Goal: Task Accomplishment & Management: Use online tool/utility

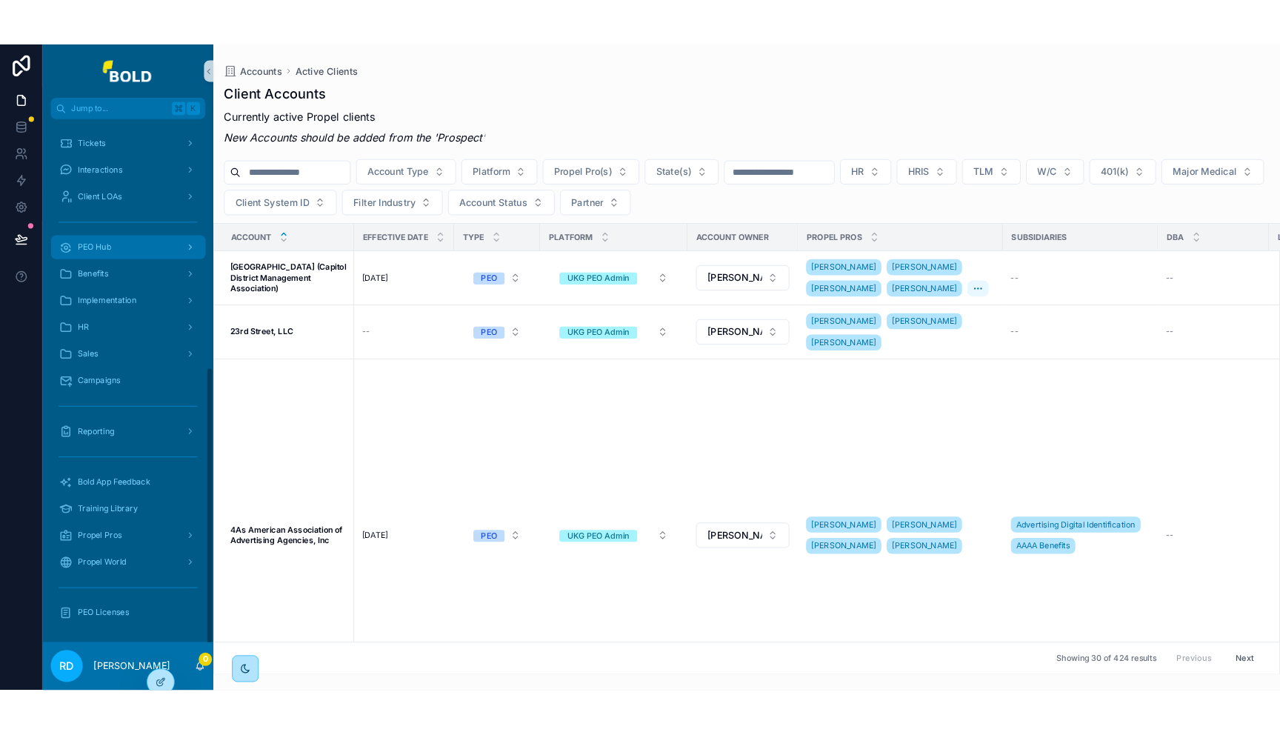
scroll to position [510, 0]
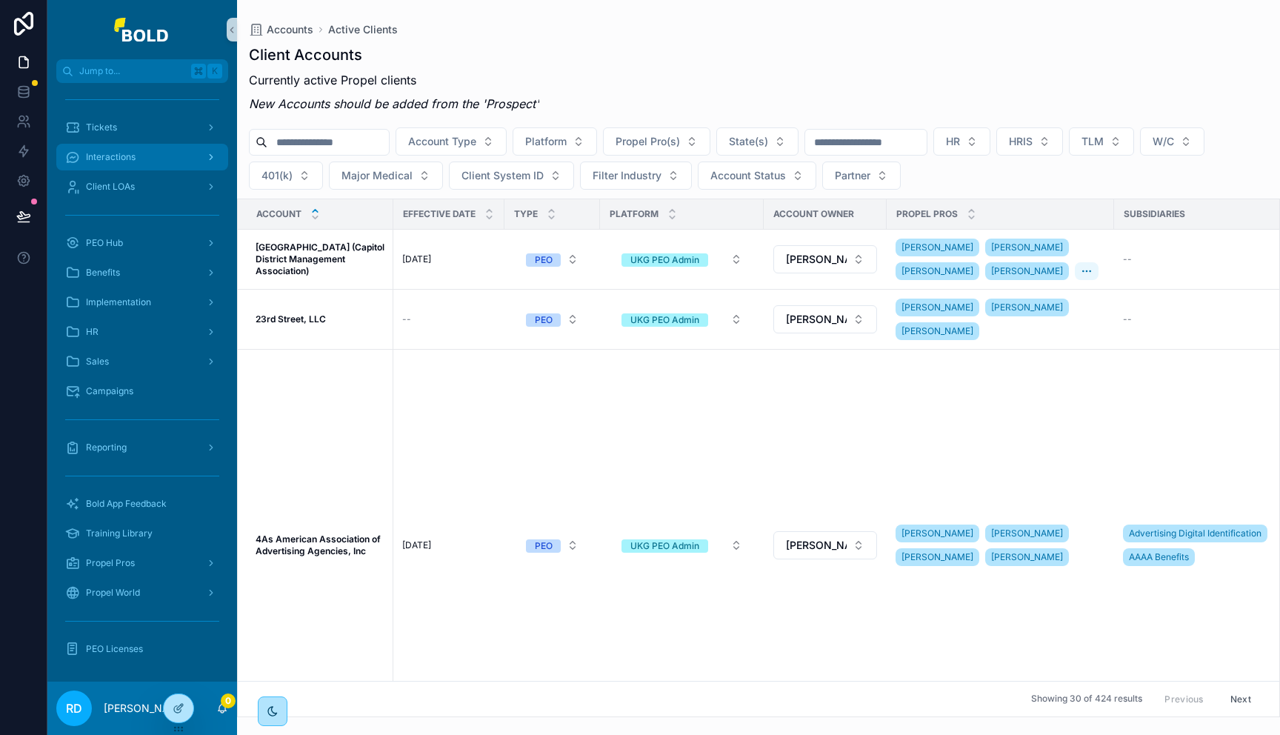
click at [144, 164] on div "Interactions" at bounding box center [142, 157] width 154 height 24
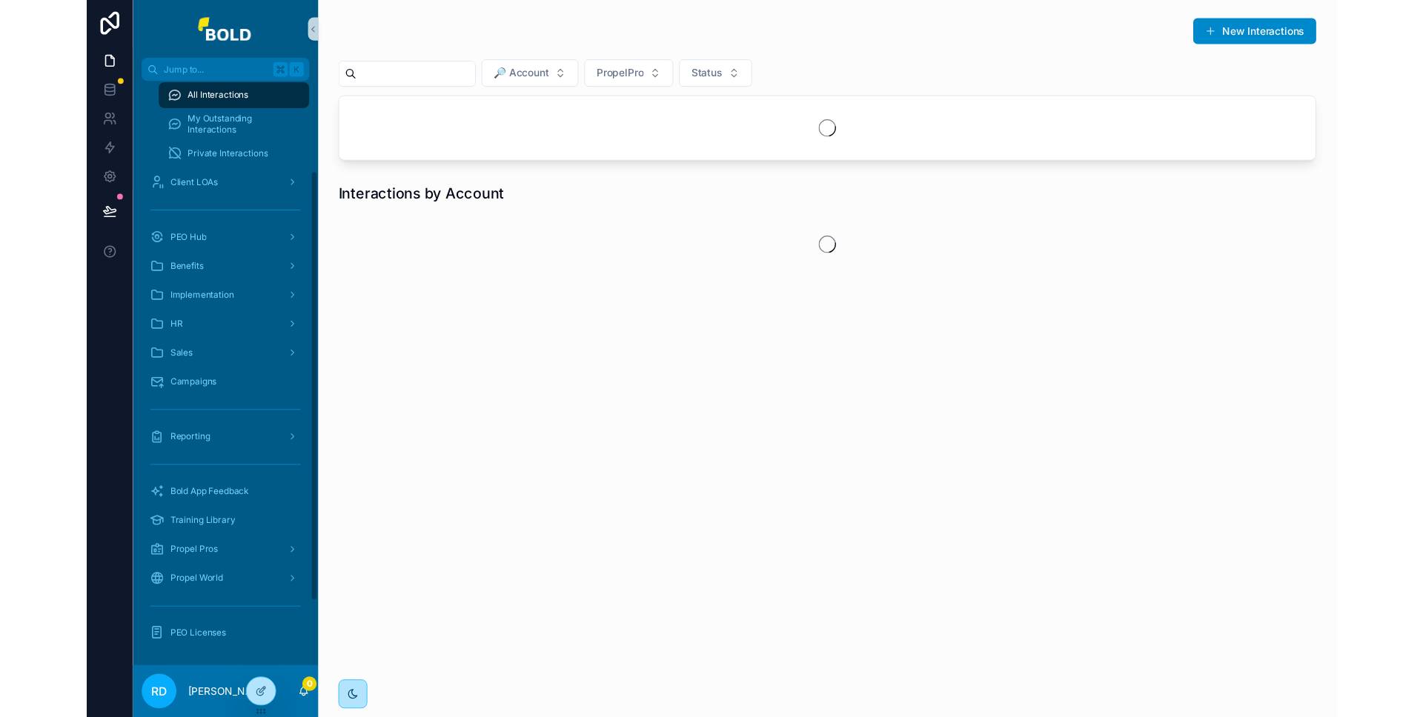
scroll to position [124, 0]
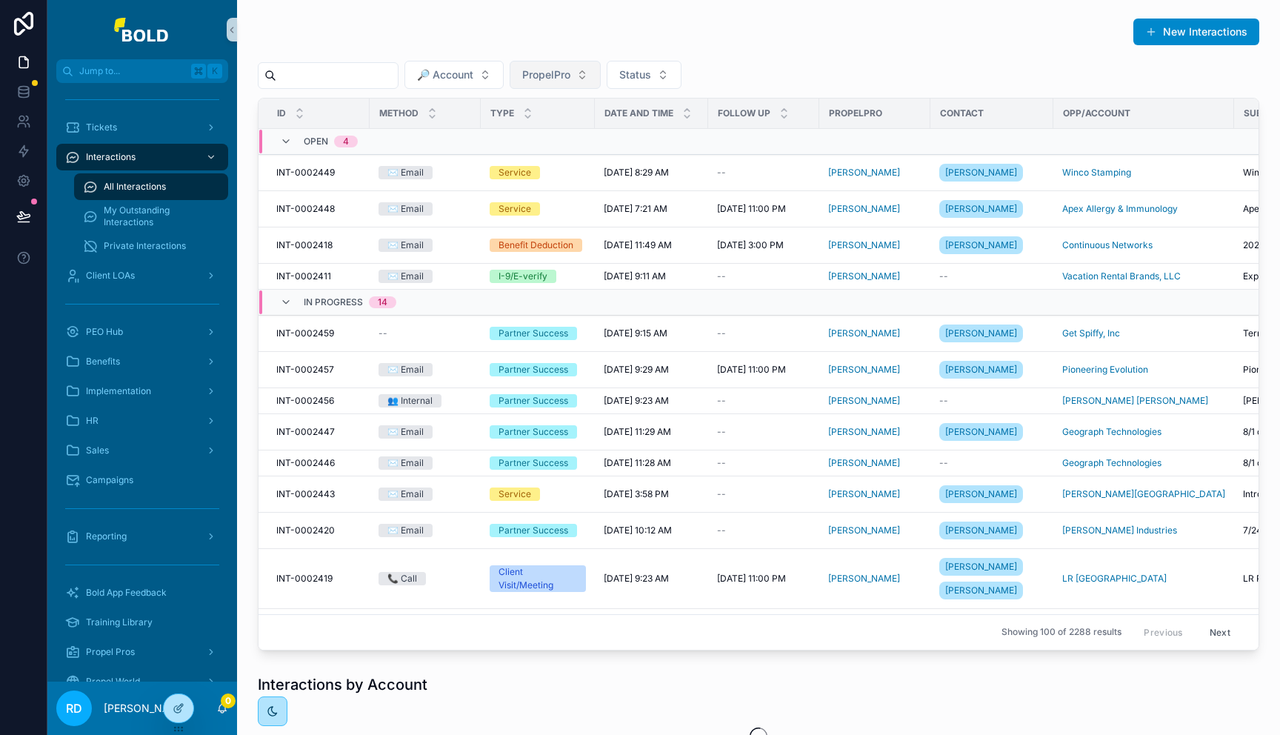
click at [588, 76] on button "PropelPro" at bounding box center [555, 75] width 91 height 28
click at [728, 57] on div "New Interactions 🔎 Account PropelPro Status ID Method Type Date and Time Follow…" at bounding box center [759, 334] width 1002 height 633
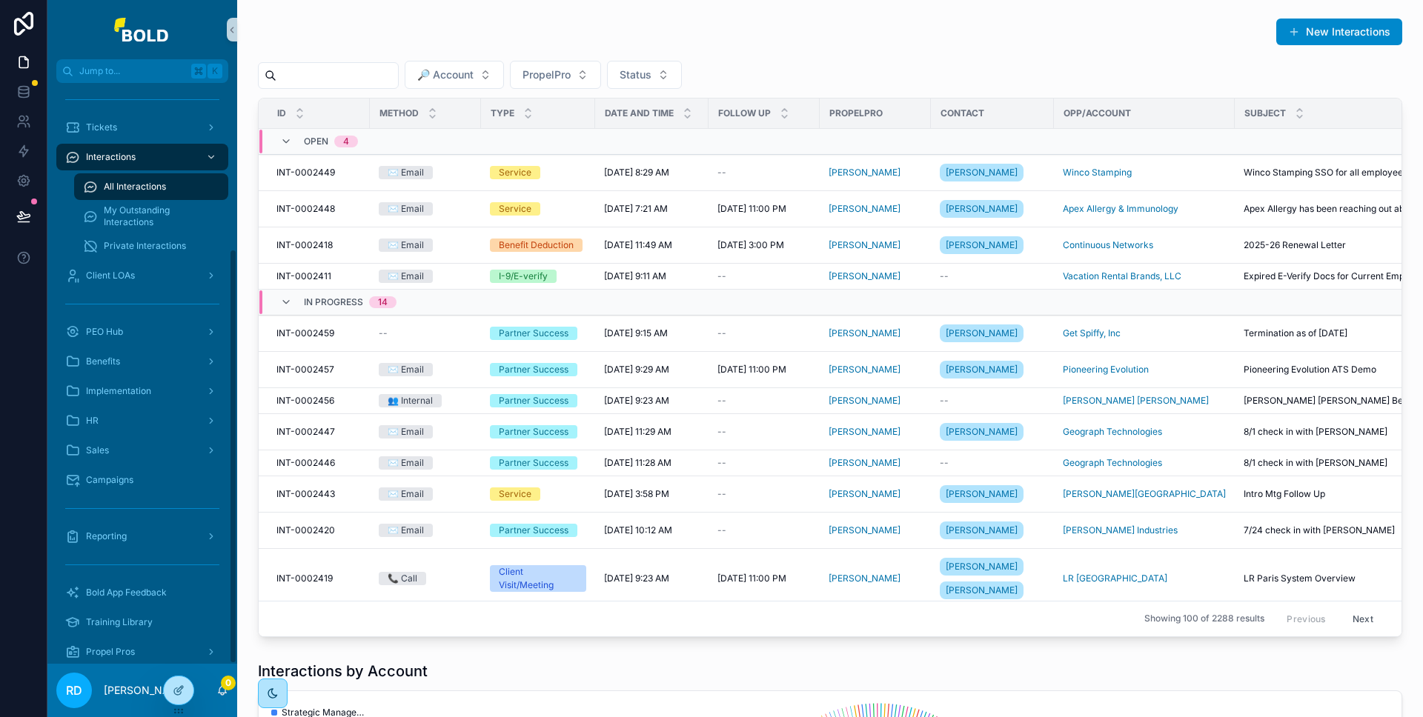
scroll to position [231, 0]
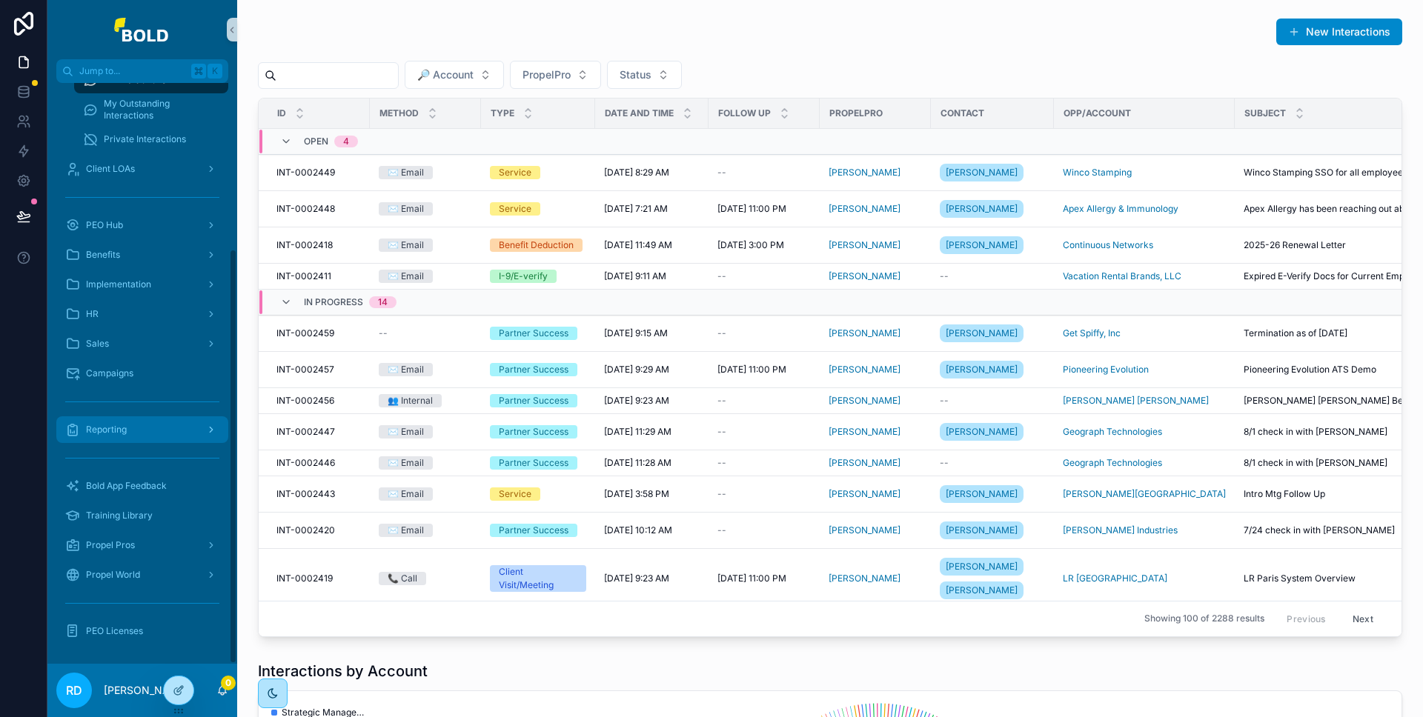
click at [164, 425] on div "Reporting" at bounding box center [142, 430] width 154 height 24
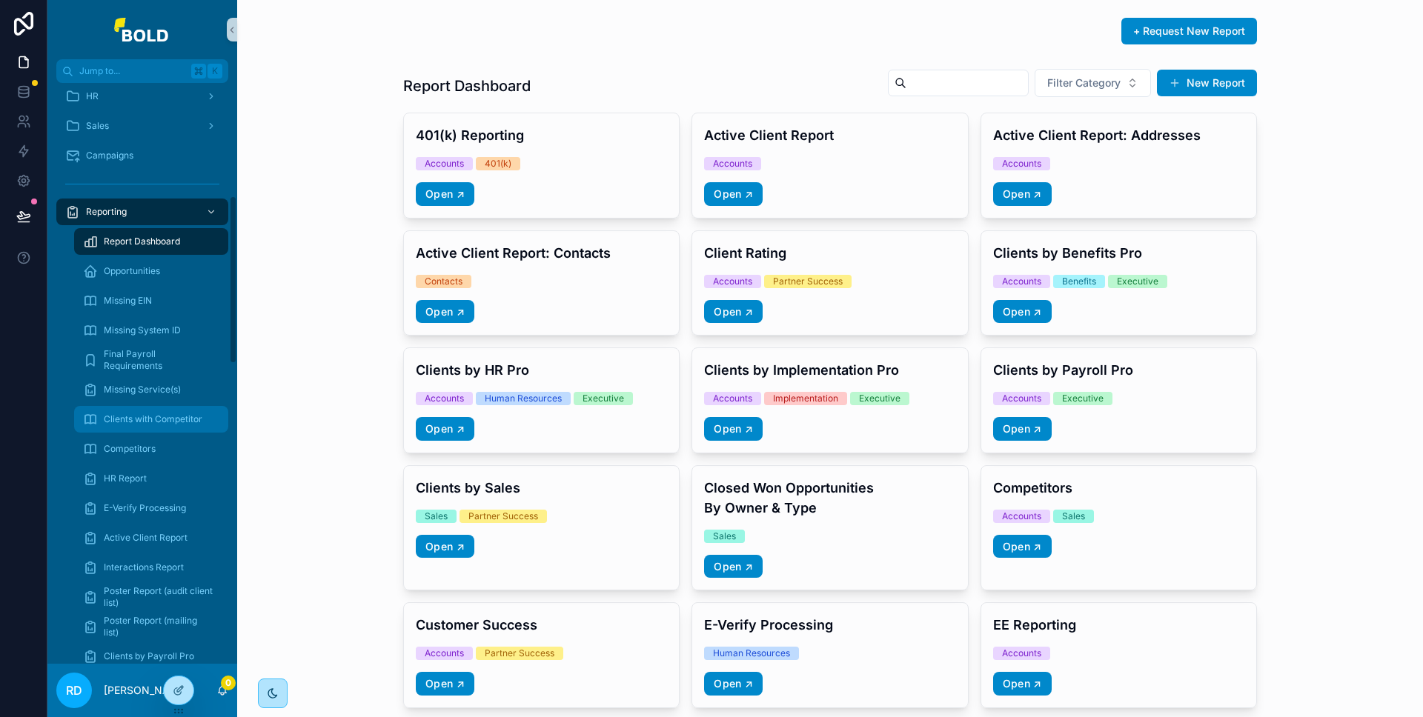
scroll to position [462, 0]
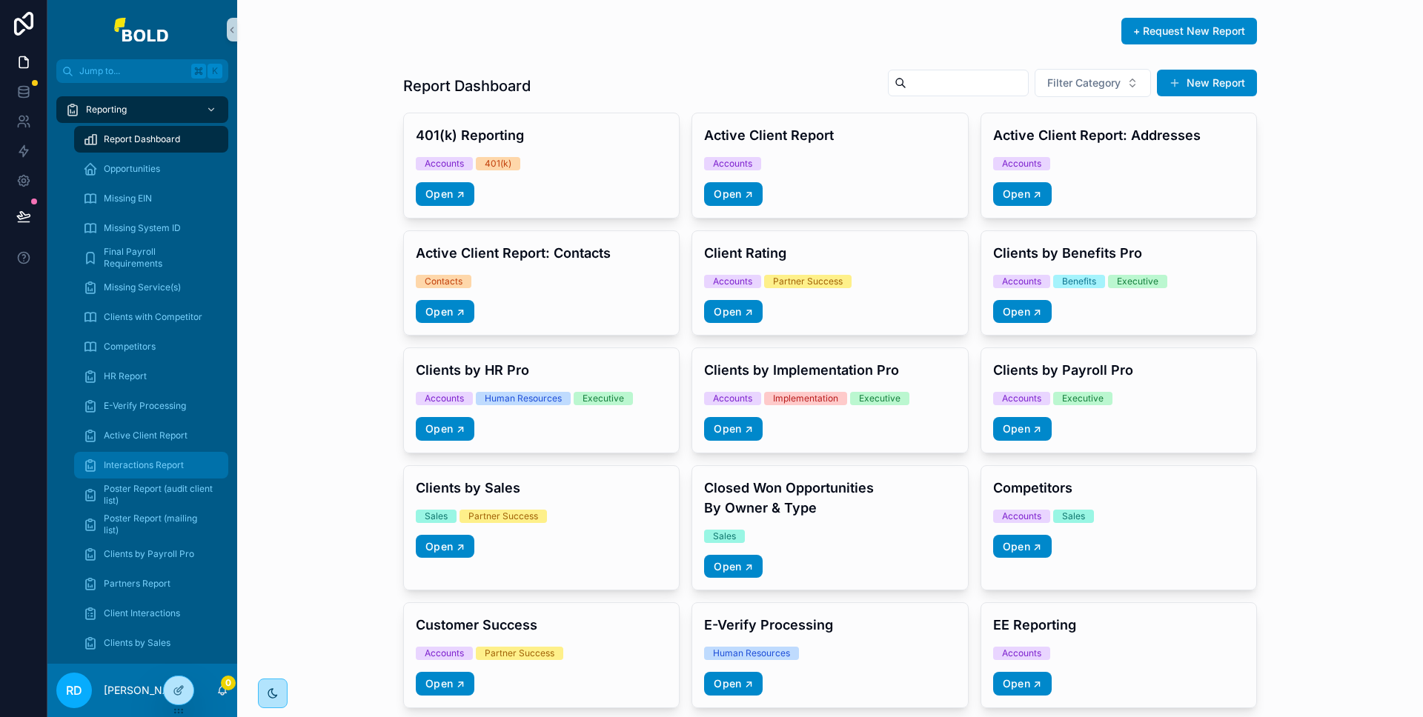
click at [167, 459] on span "Interactions Report" at bounding box center [144, 465] width 80 height 12
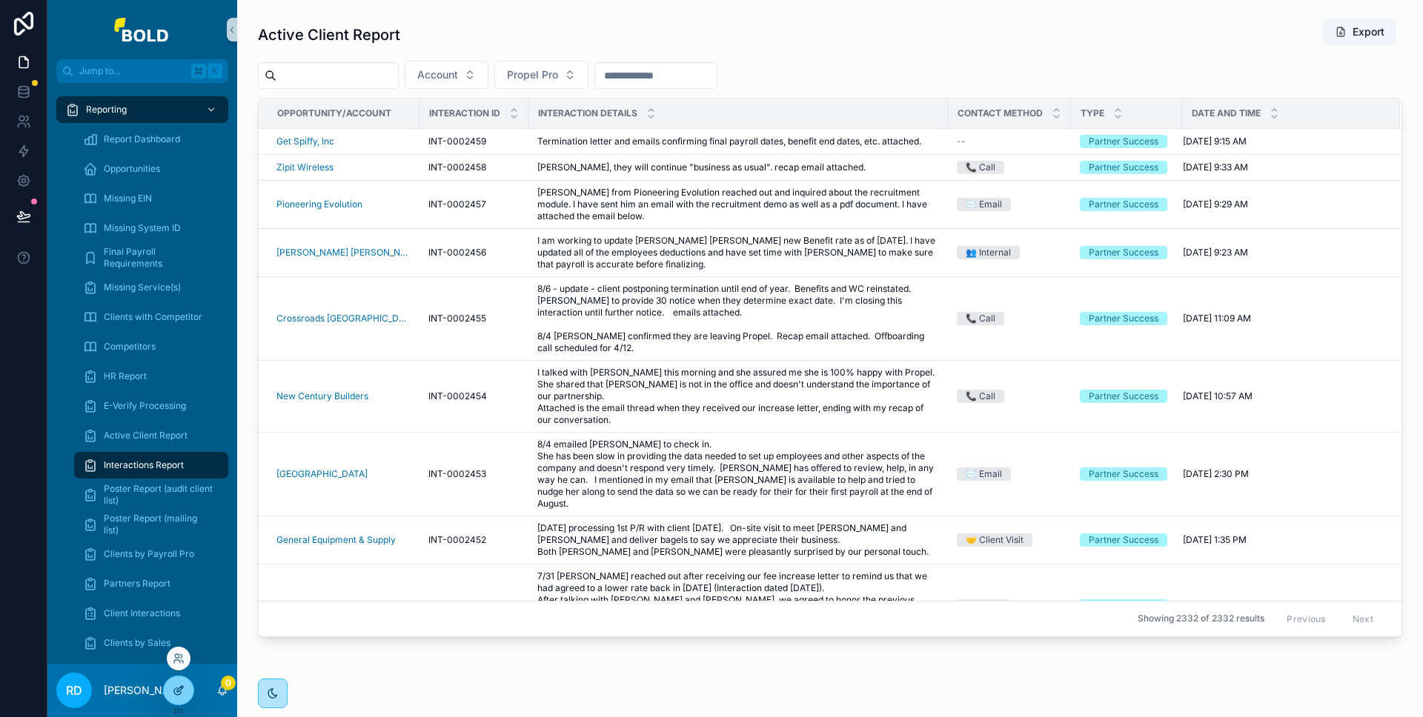
click at [187, 684] on div at bounding box center [179, 691] width 30 height 28
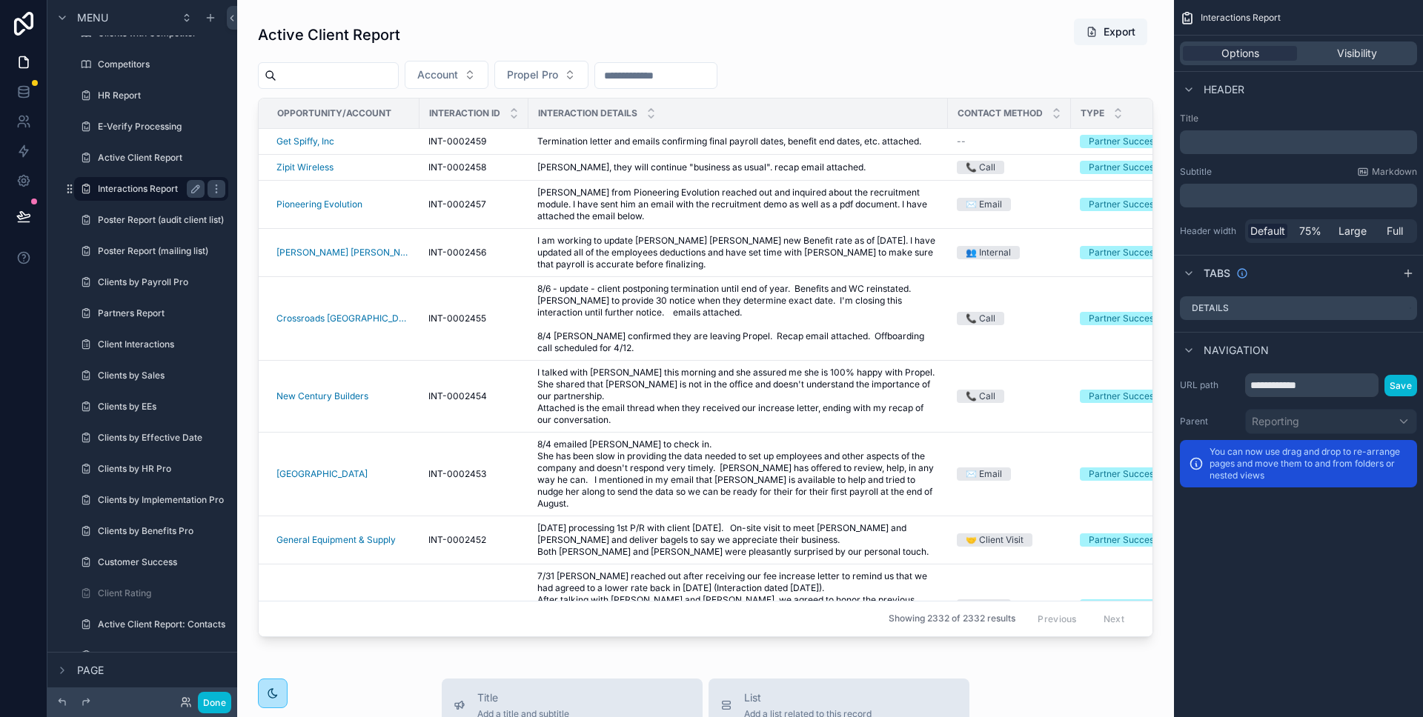
scroll to position [717, 0]
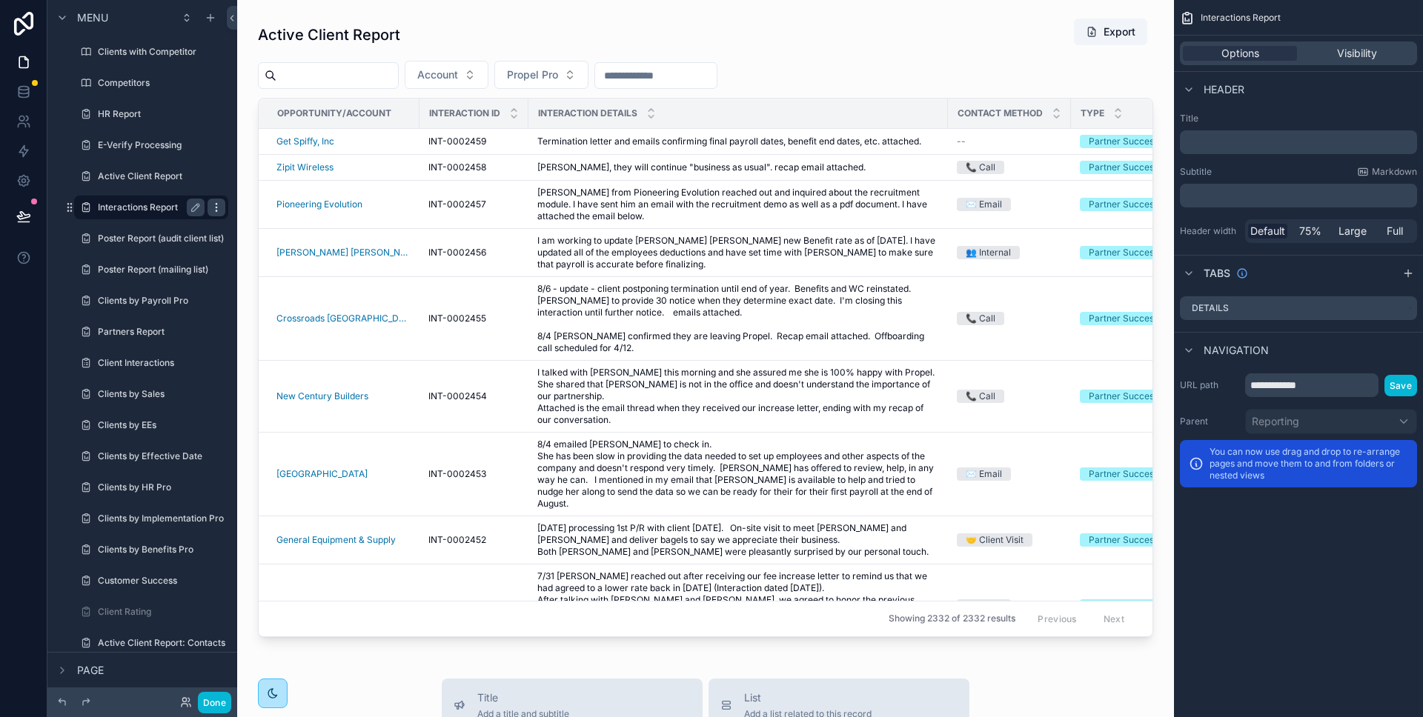
click at [213, 210] on icon "scrollable content" at bounding box center [216, 208] width 12 height 12
click at [267, 199] on span "Clone" at bounding box center [277, 197] width 27 height 15
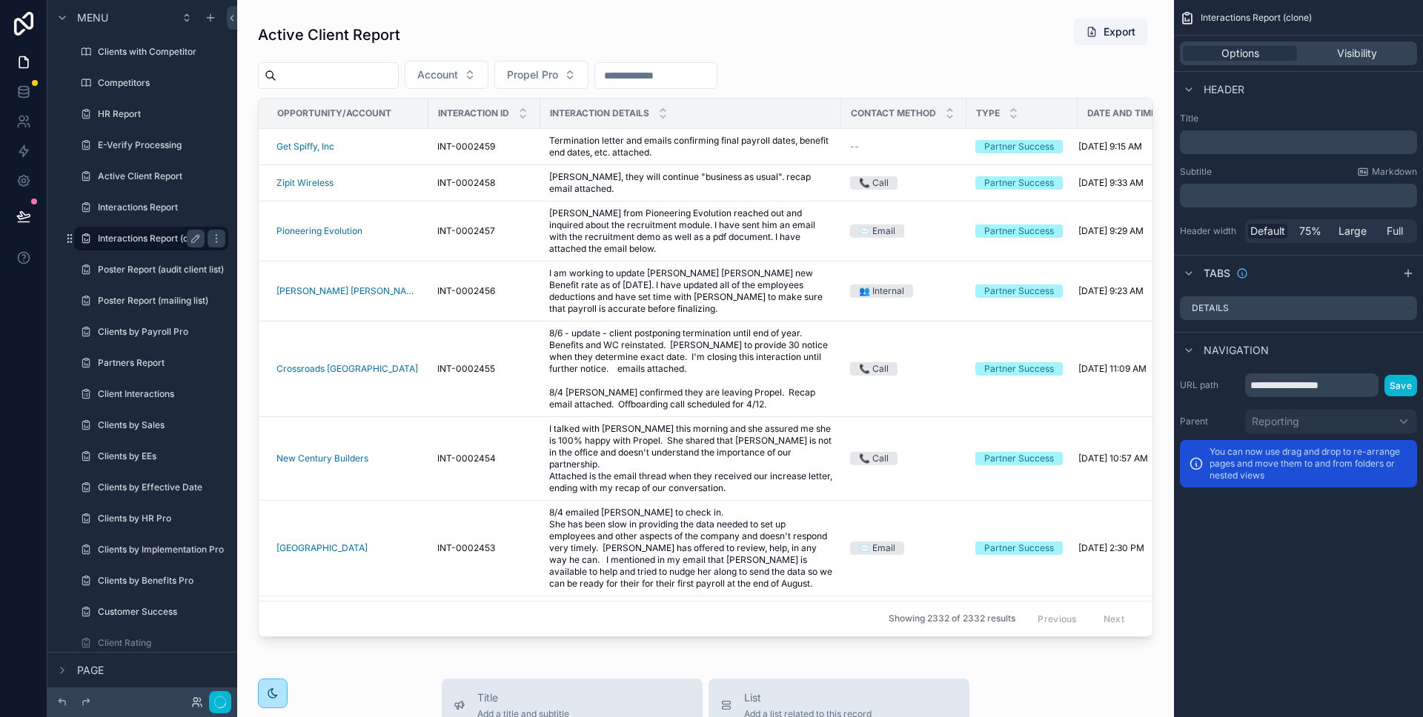
click at [182, 236] on label "Interactions Report (clone)" at bounding box center [153, 239] width 111 height 12
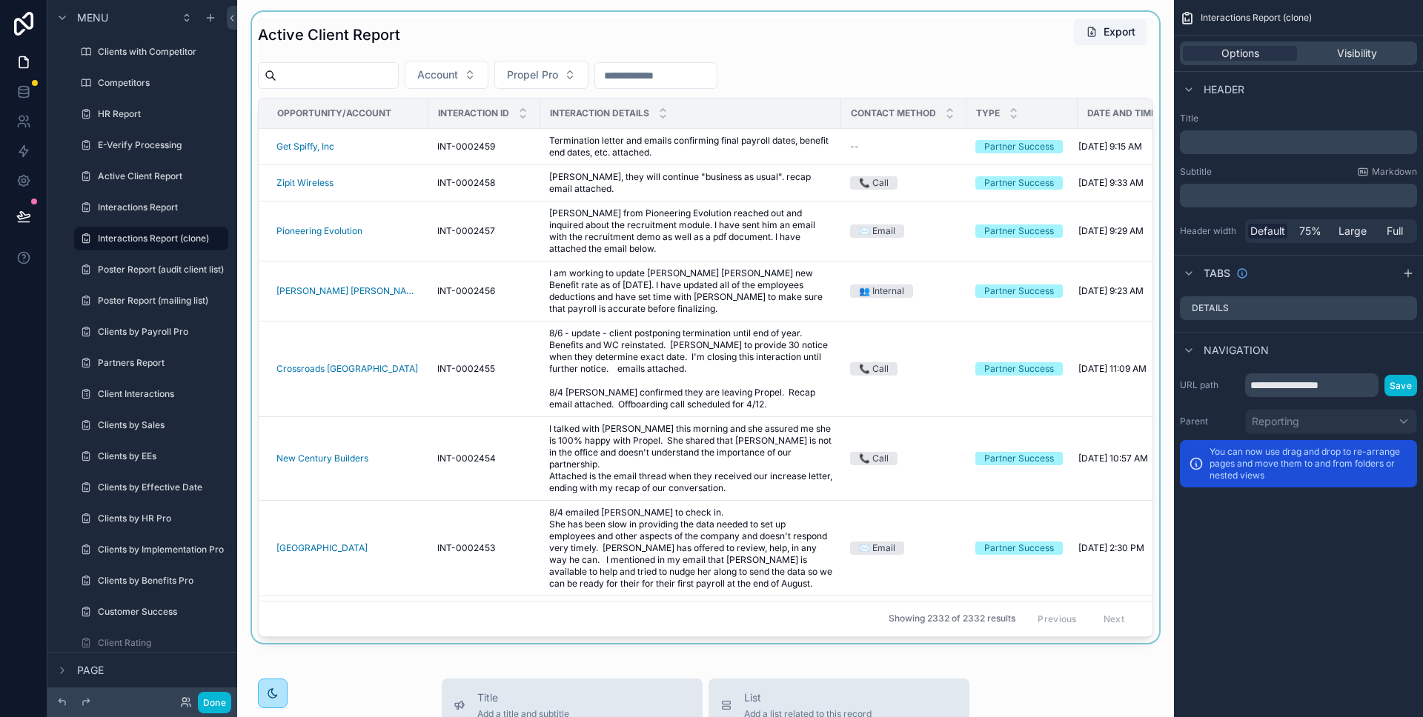
click at [728, 29] on div "scrollable content" at bounding box center [705, 327] width 913 height 631
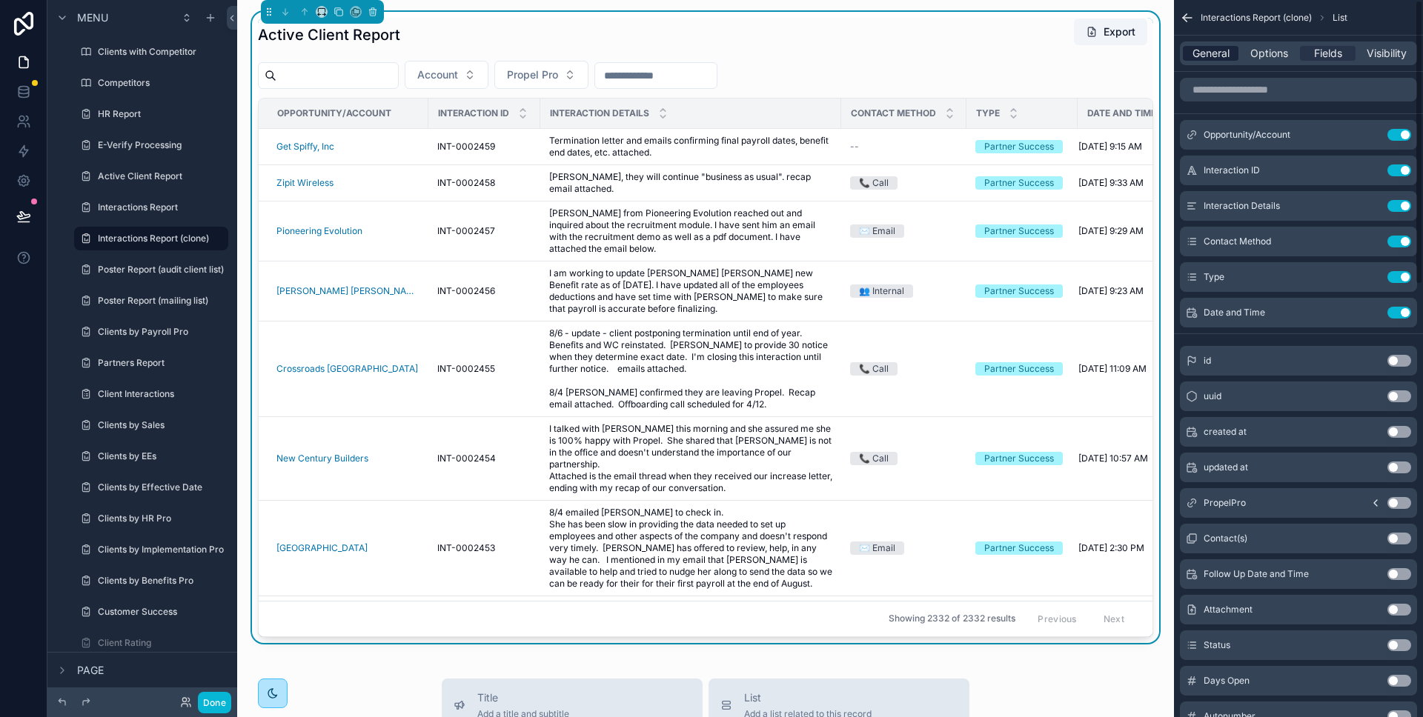
click at [1209, 48] on span "General" at bounding box center [1210, 53] width 37 height 15
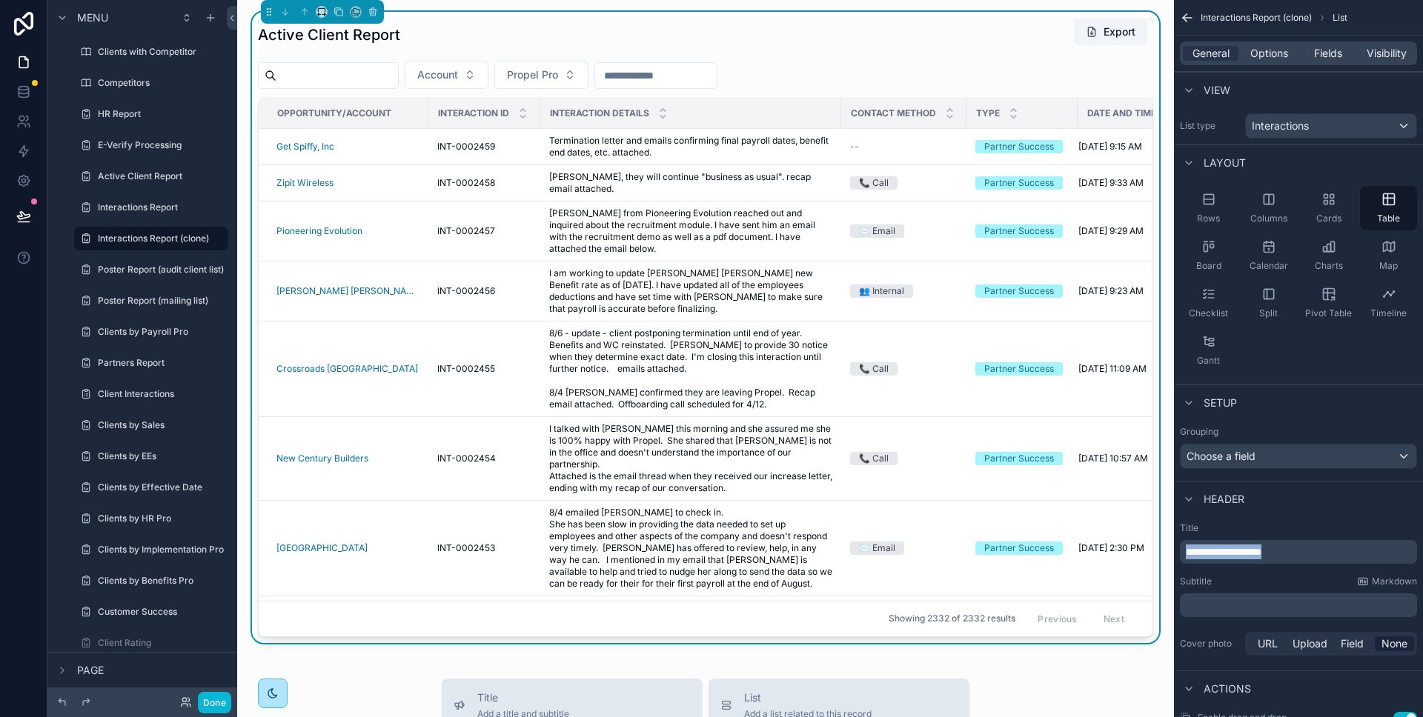
drag, startPoint x: 1291, startPoint y: 552, endPoint x: 1169, endPoint y: 552, distance: 121.5
click at [1169, 552] on div "Jump to... K Home Accounts Contacts 3,093 Partners 19 Tickets Interactions Clie…" at bounding box center [830, 358] width 1186 height 717
click at [983, 61] on div "Account Propel Pro" at bounding box center [705, 75] width 895 height 28
click at [1260, 462] on div "Choose a field" at bounding box center [1298, 457] width 236 height 24
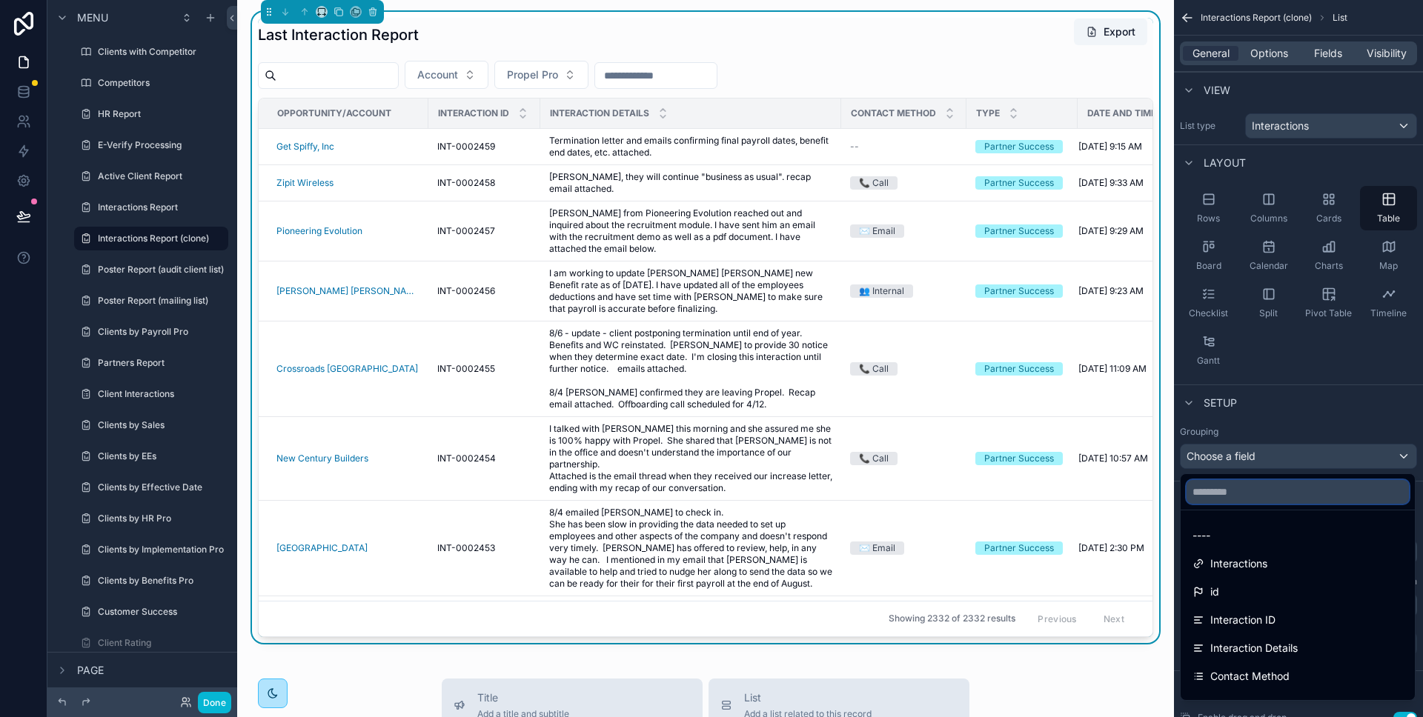
click at [1254, 499] on input "text" at bounding box center [1297, 492] width 222 height 24
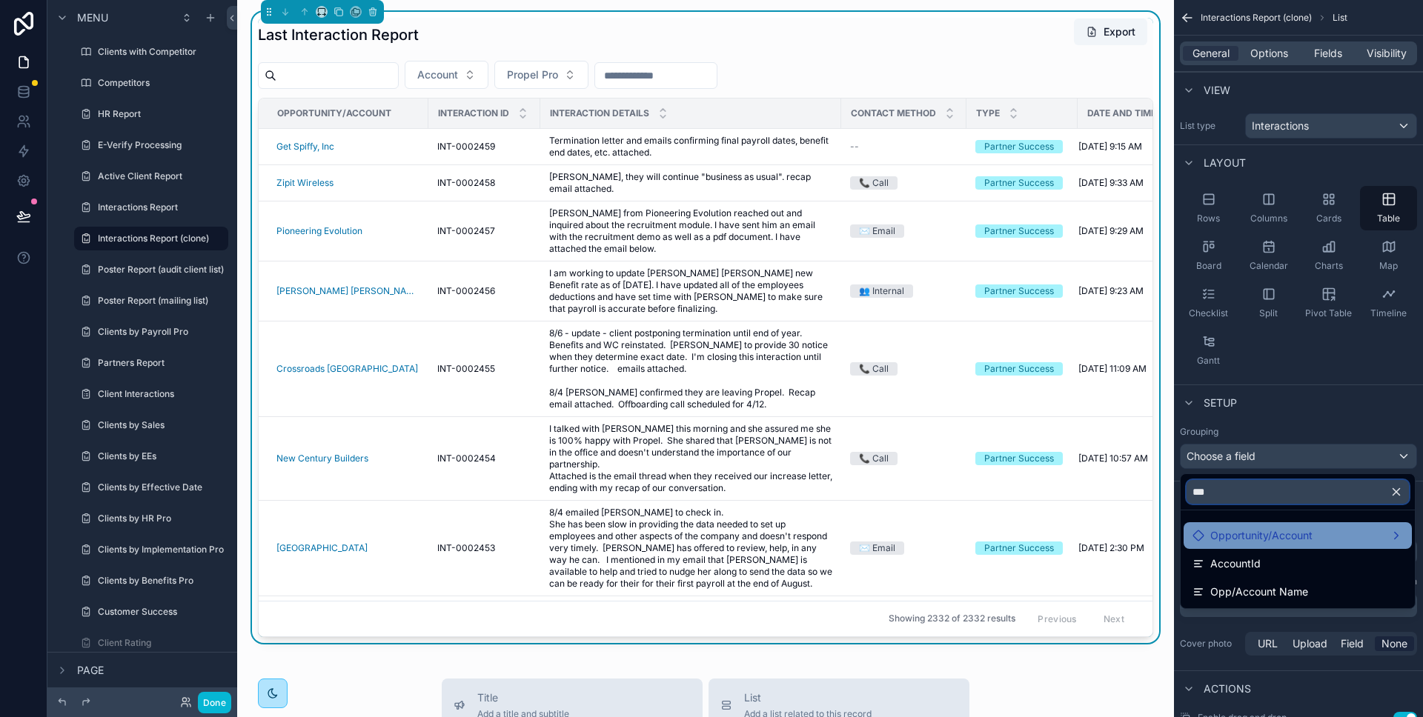
type input "***"
click at [1280, 538] on span "Opportunity/Account" at bounding box center [1261, 536] width 102 height 18
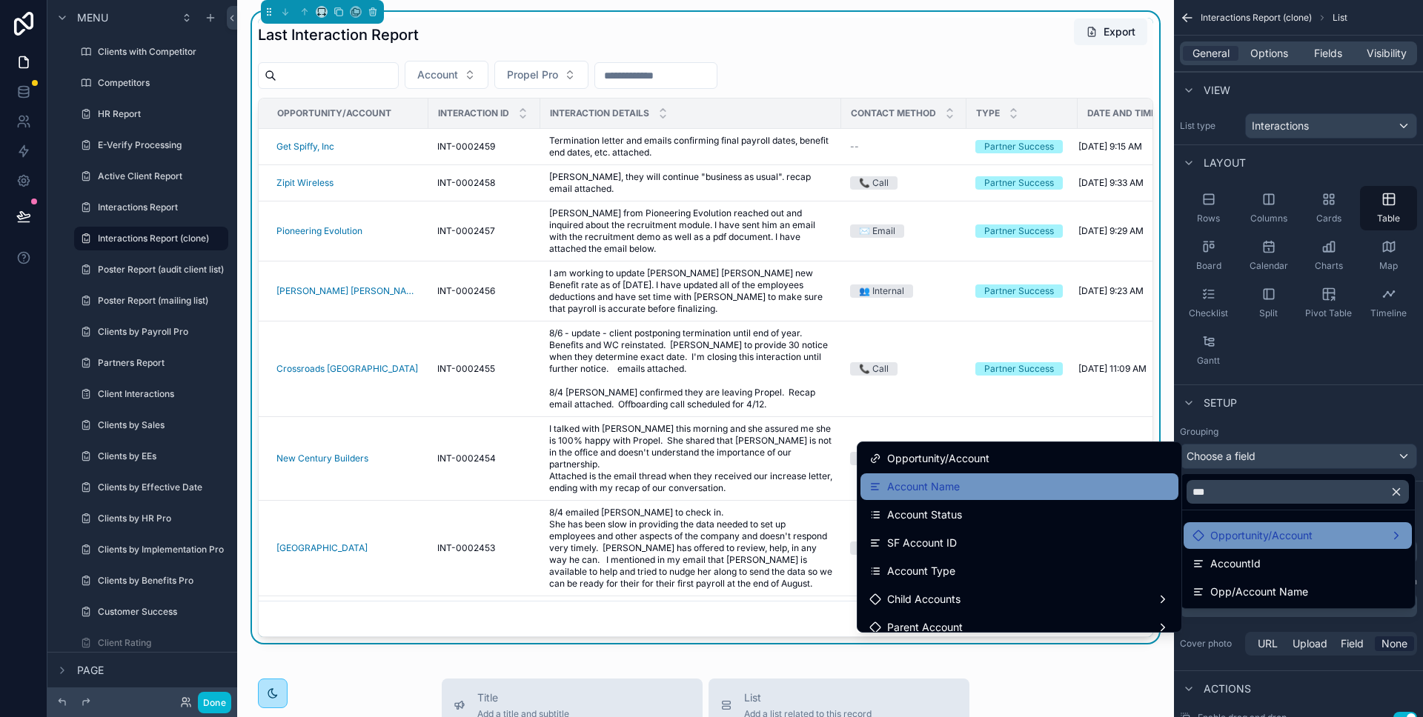
click at [1031, 488] on div "Account Name" at bounding box center [1019, 487] width 300 height 18
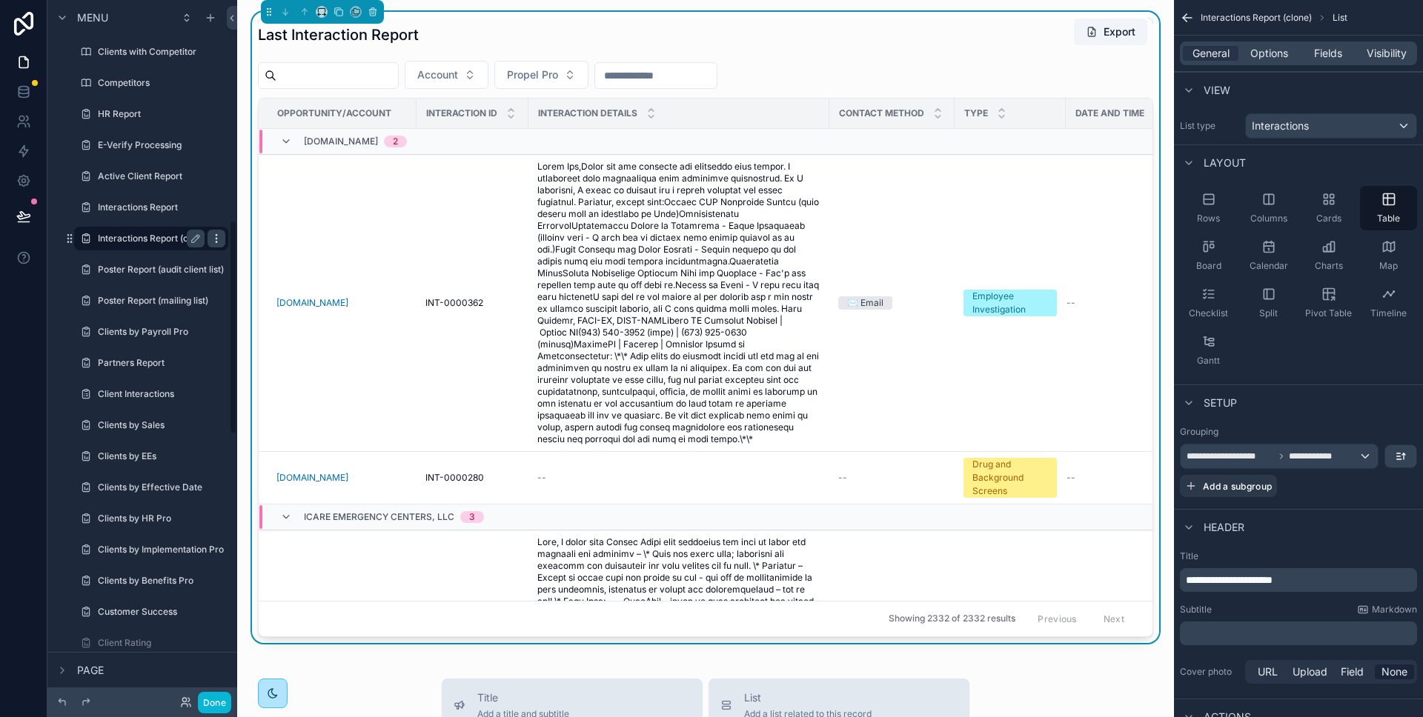
click at [218, 237] on icon "scrollable content" at bounding box center [216, 239] width 12 height 12
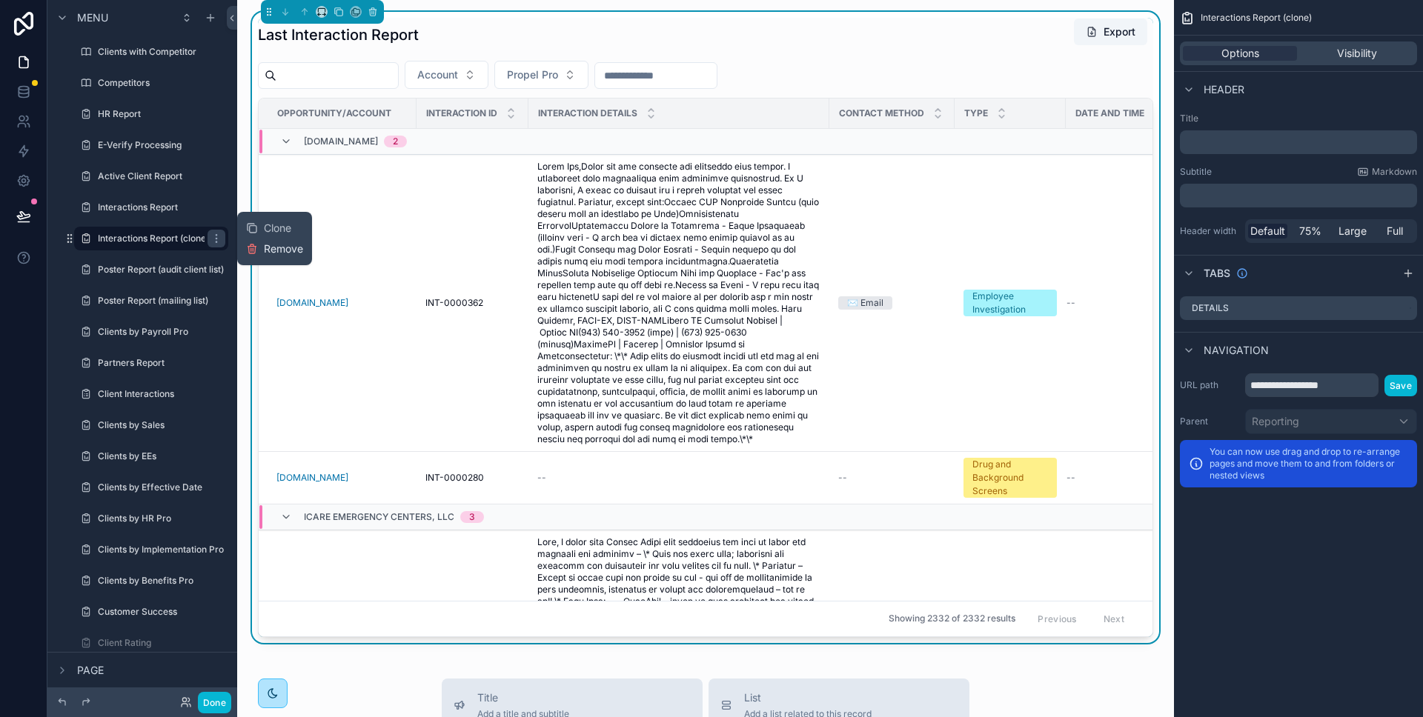
click at [285, 249] on span "Remove" at bounding box center [283, 249] width 39 height 15
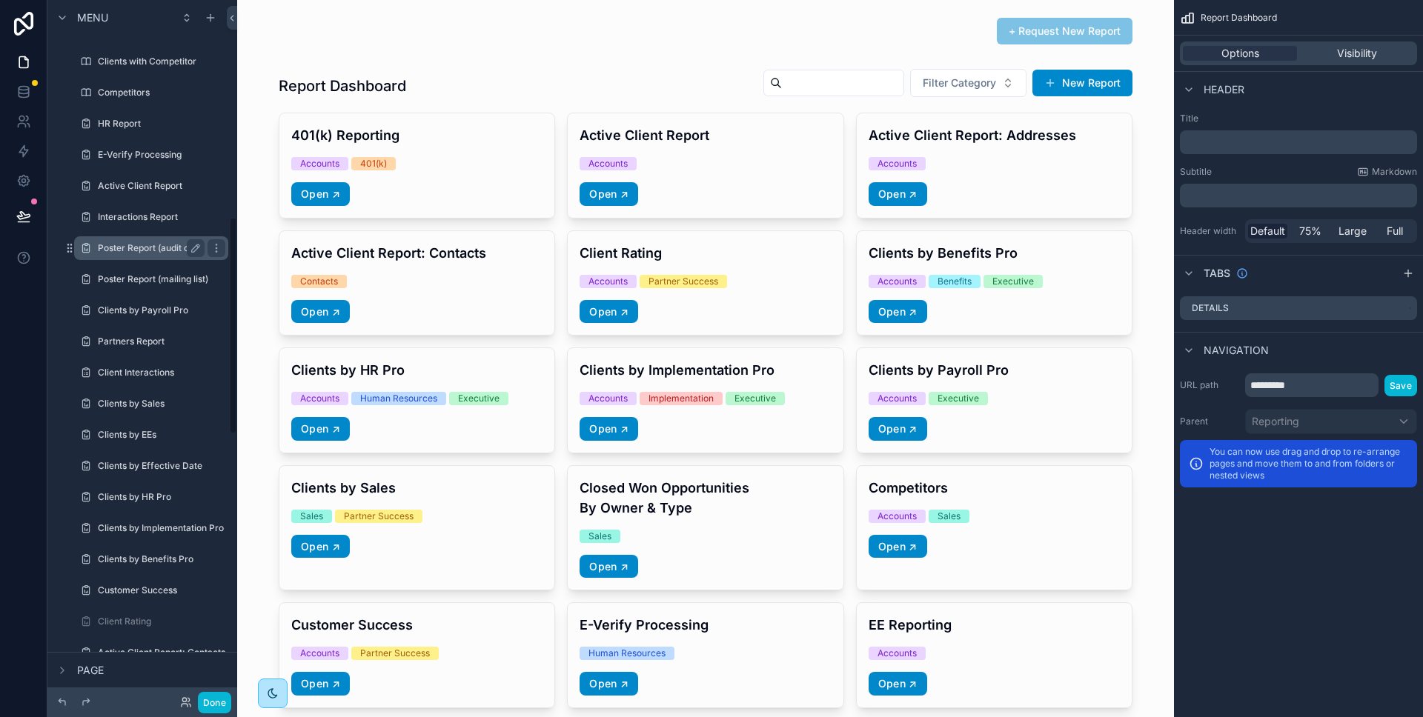
scroll to position [698, 0]
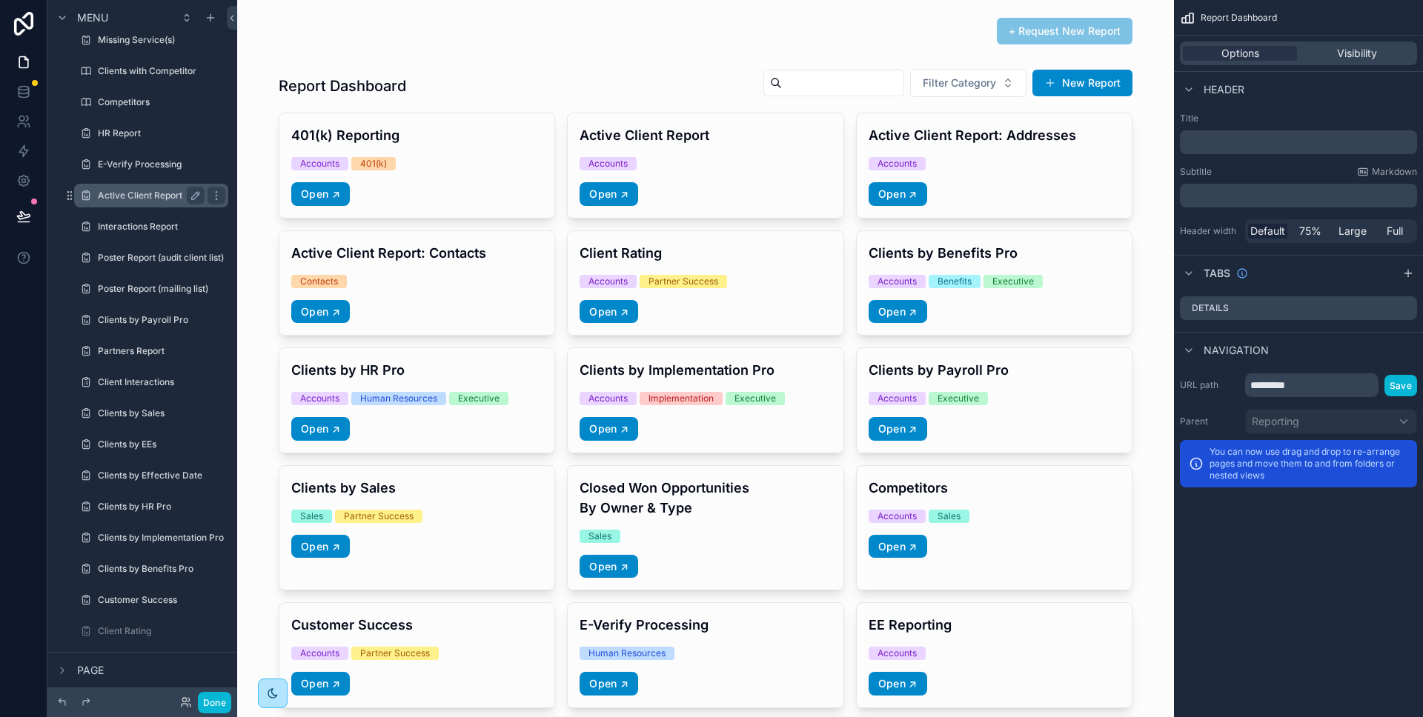
click at [173, 195] on label "Active Client Report" at bounding box center [148, 196] width 101 height 12
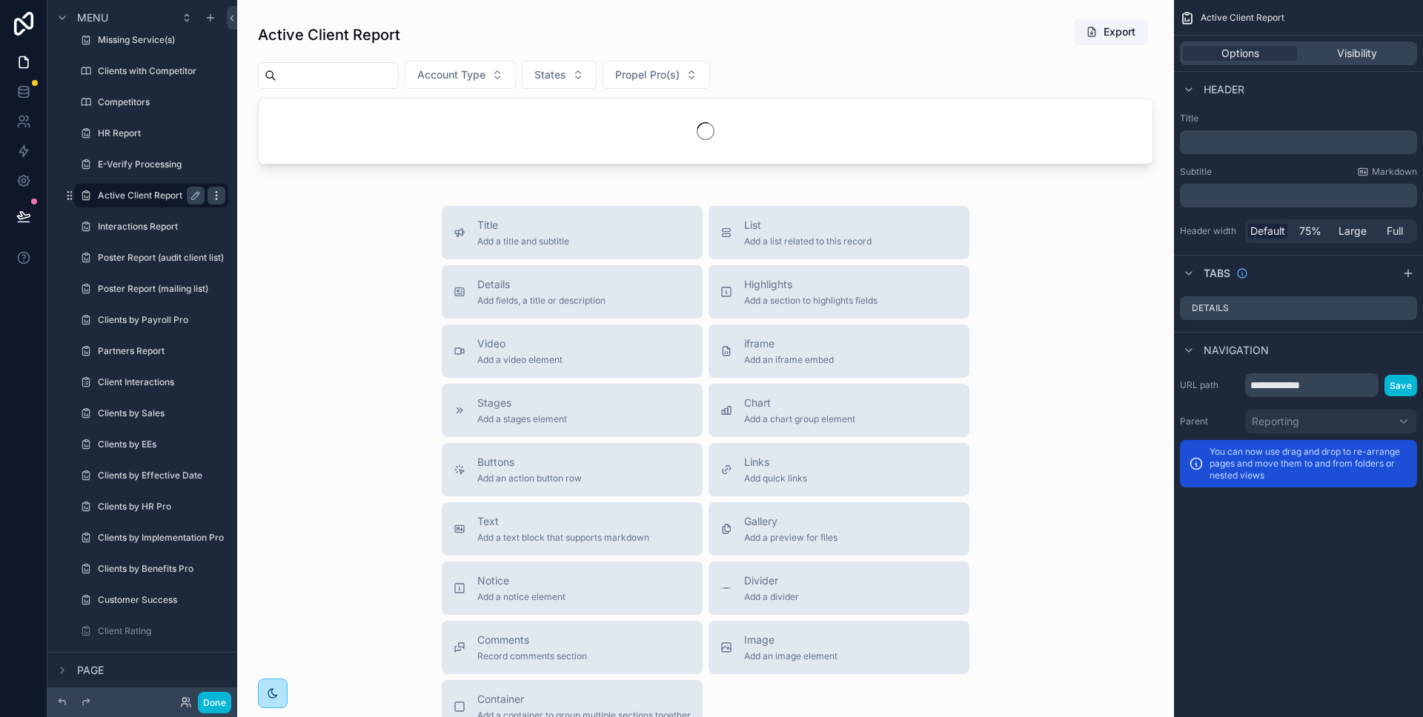
click at [213, 196] on icon "scrollable content" at bounding box center [216, 196] width 12 height 12
click at [278, 187] on span "Clone" at bounding box center [277, 185] width 27 height 15
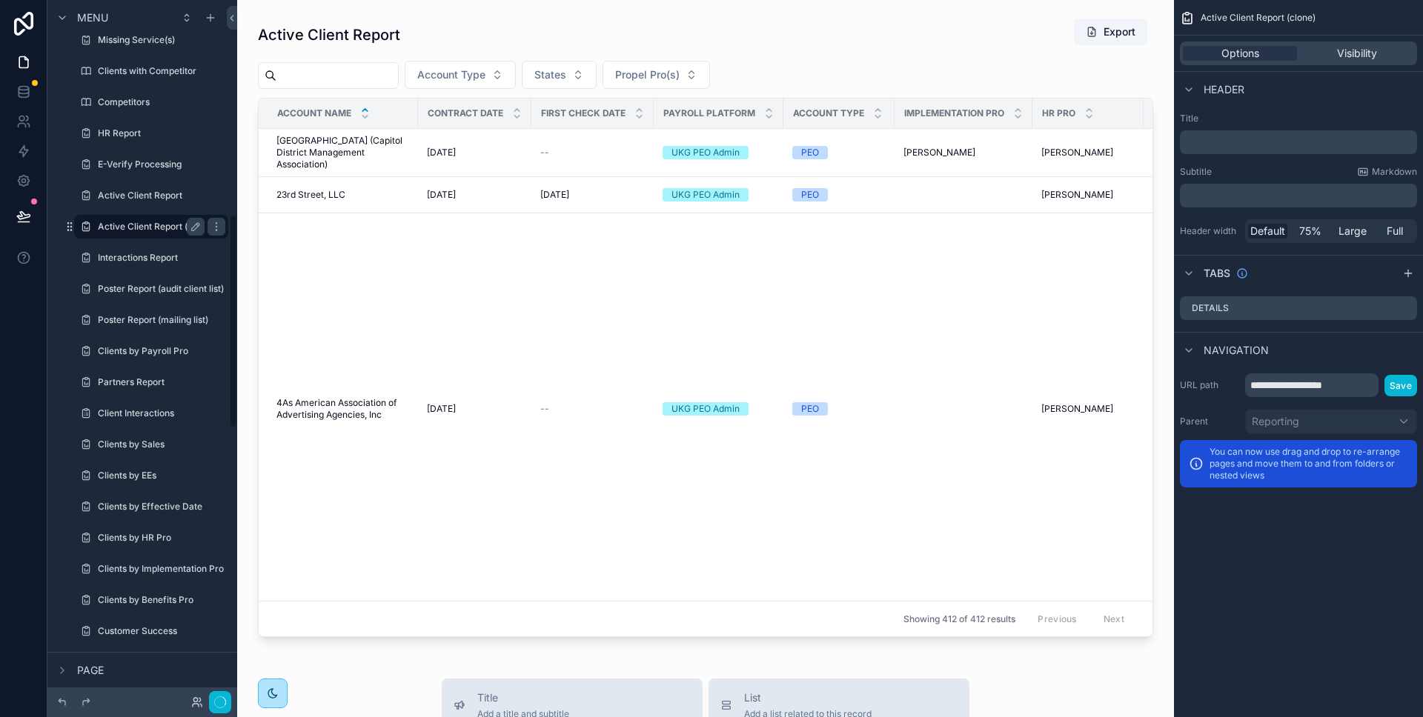
click at [142, 227] on label "Active Client Report (clone)" at bounding box center [156, 227] width 116 height 12
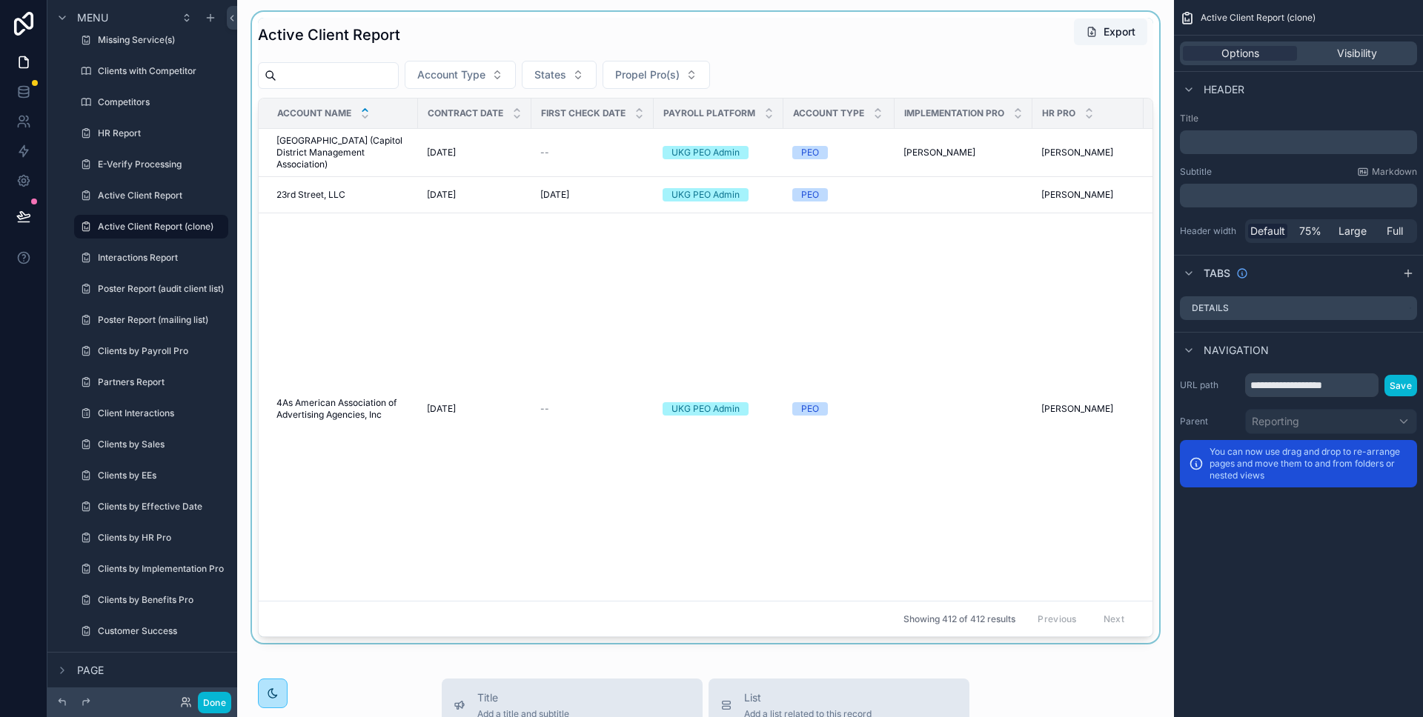
click at [847, 70] on div "scrollable content" at bounding box center [705, 327] width 913 height 631
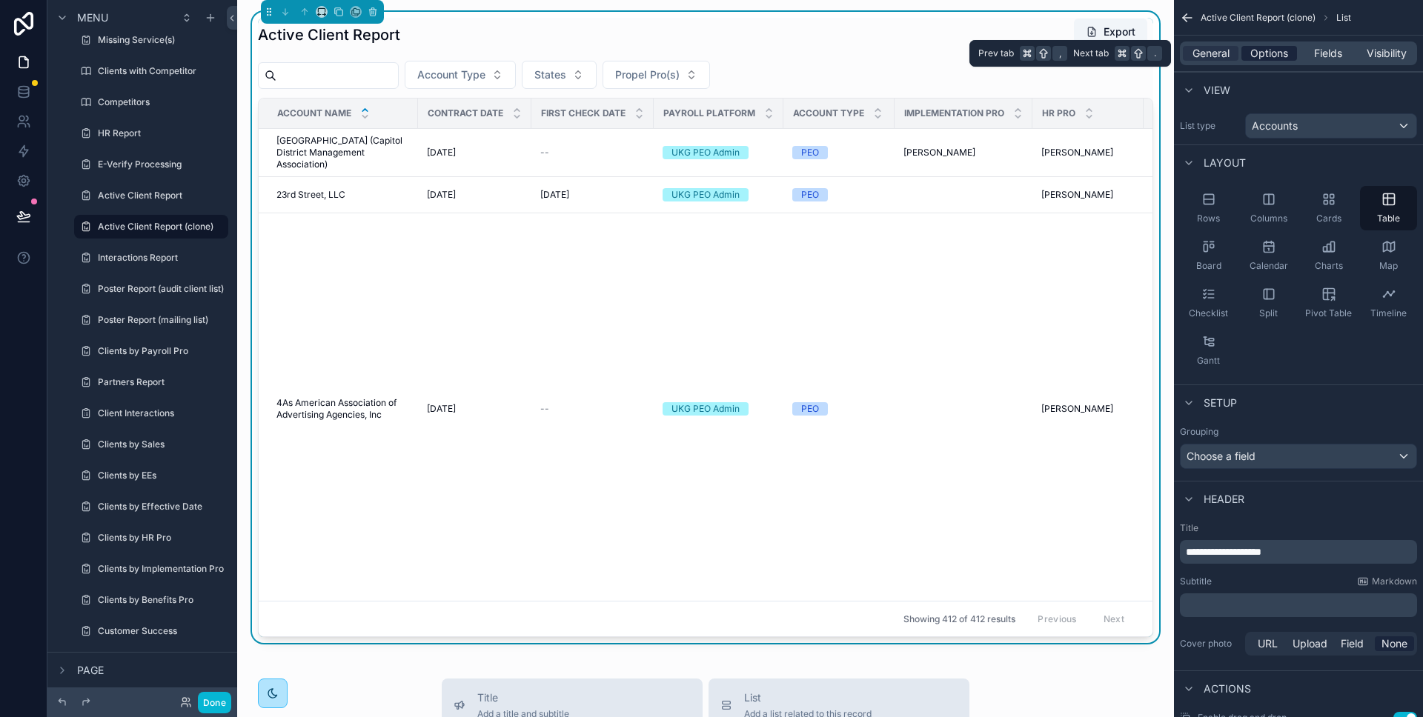
click at [1265, 54] on span "Options" at bounding box center [1269, 53] width 38 height 15
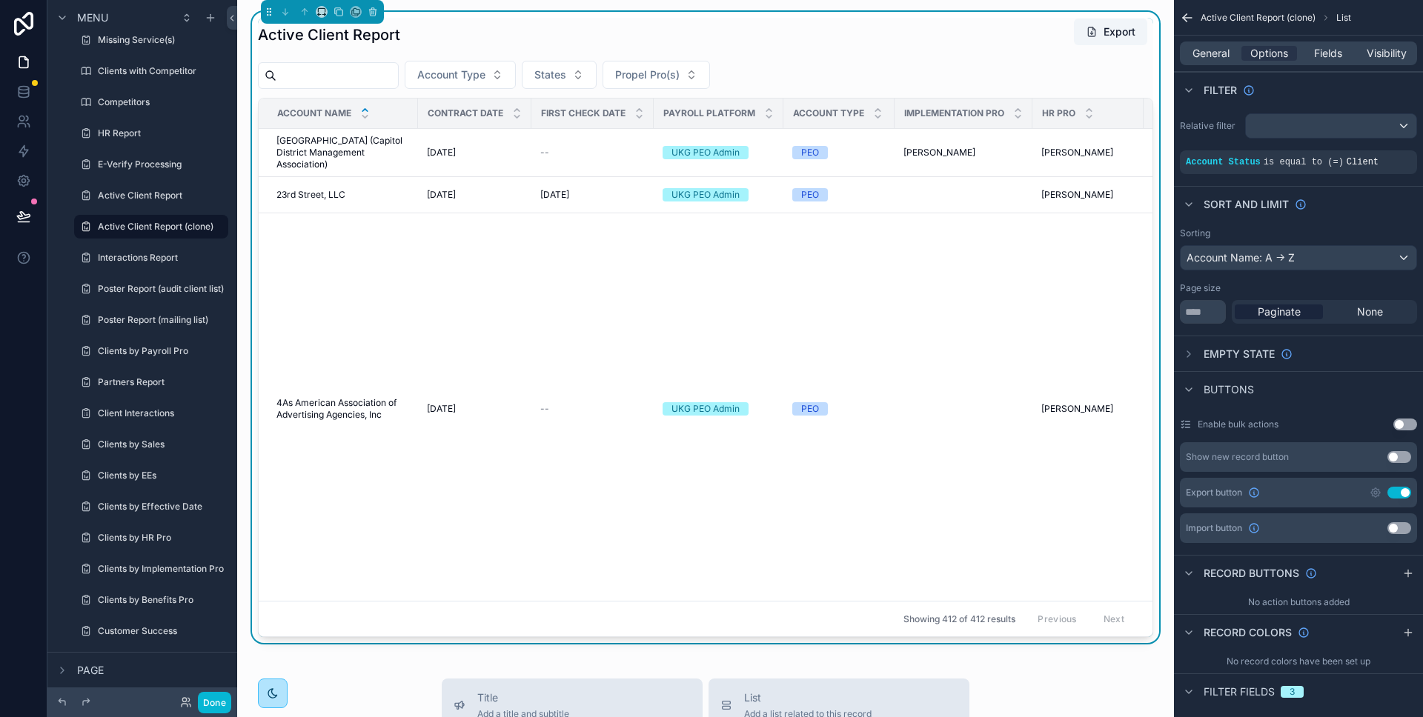
click at [1304, 93] on div "Filter" at bounding box center [1298, 90] width 249 height 36
click at [1334, 54] on span "Fields" at bounding box center [1328, 53] width 28 height 15
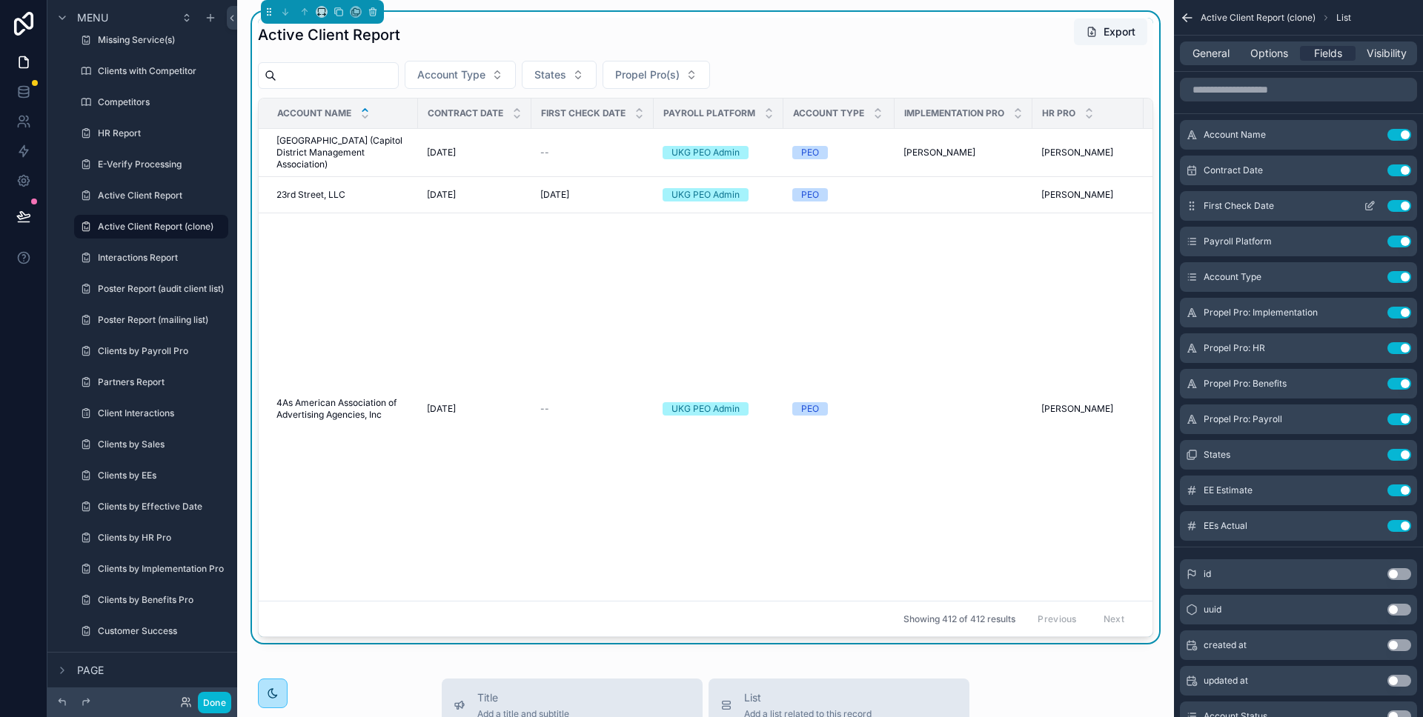
click at [1398, 205] on button "Use setting" at bounding box center [1399, 206] width 24 height 12
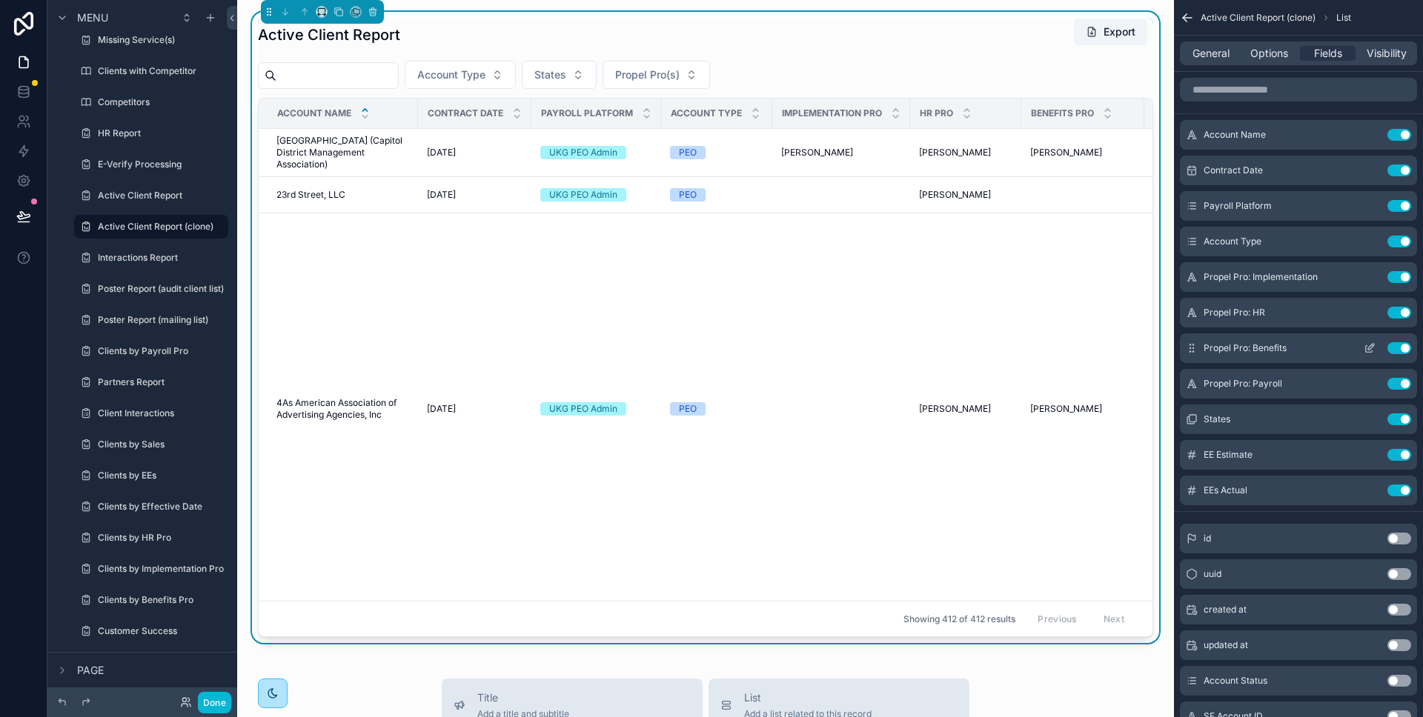
click at [1395, 347] on button "Use setting" at bounding box center [1399, 348] width 24 height 12
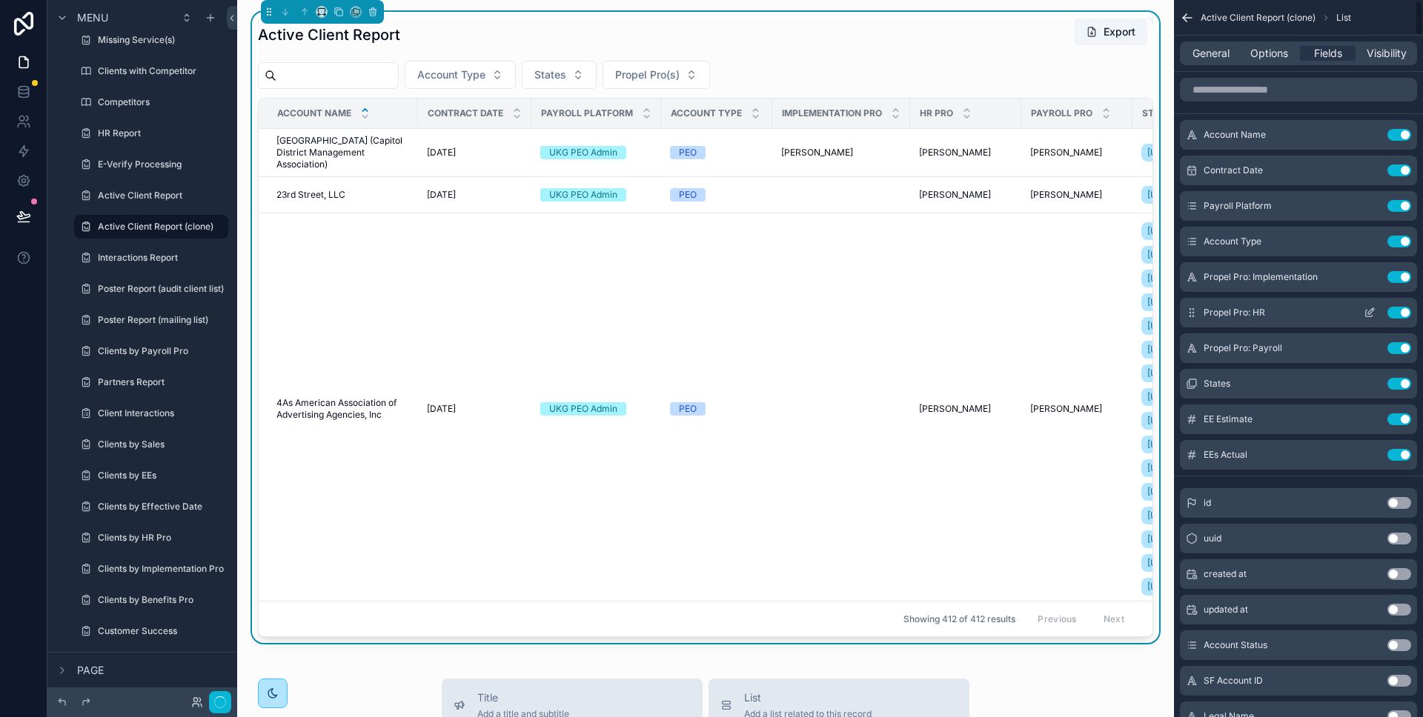
click at [1395, 320] on div "Propel Pro: HR Use setting" at bounding box center [1298, 313] width 237 height 30
click at [1400, 277] on button "Use setting" at bounding box center [1399, 277] width 24 height 12
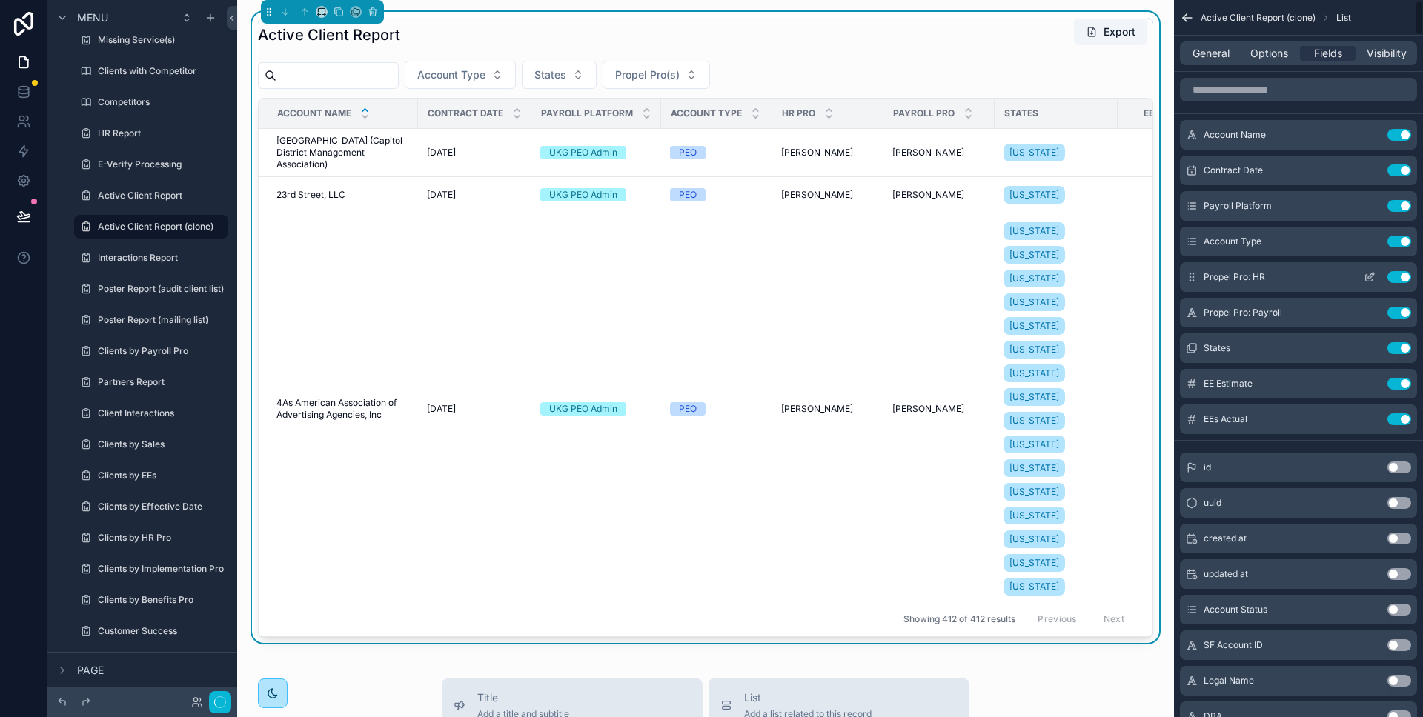
click at [1398, 279] on button "Use setting" at bounding box center [1399, 277] width 24 height 12
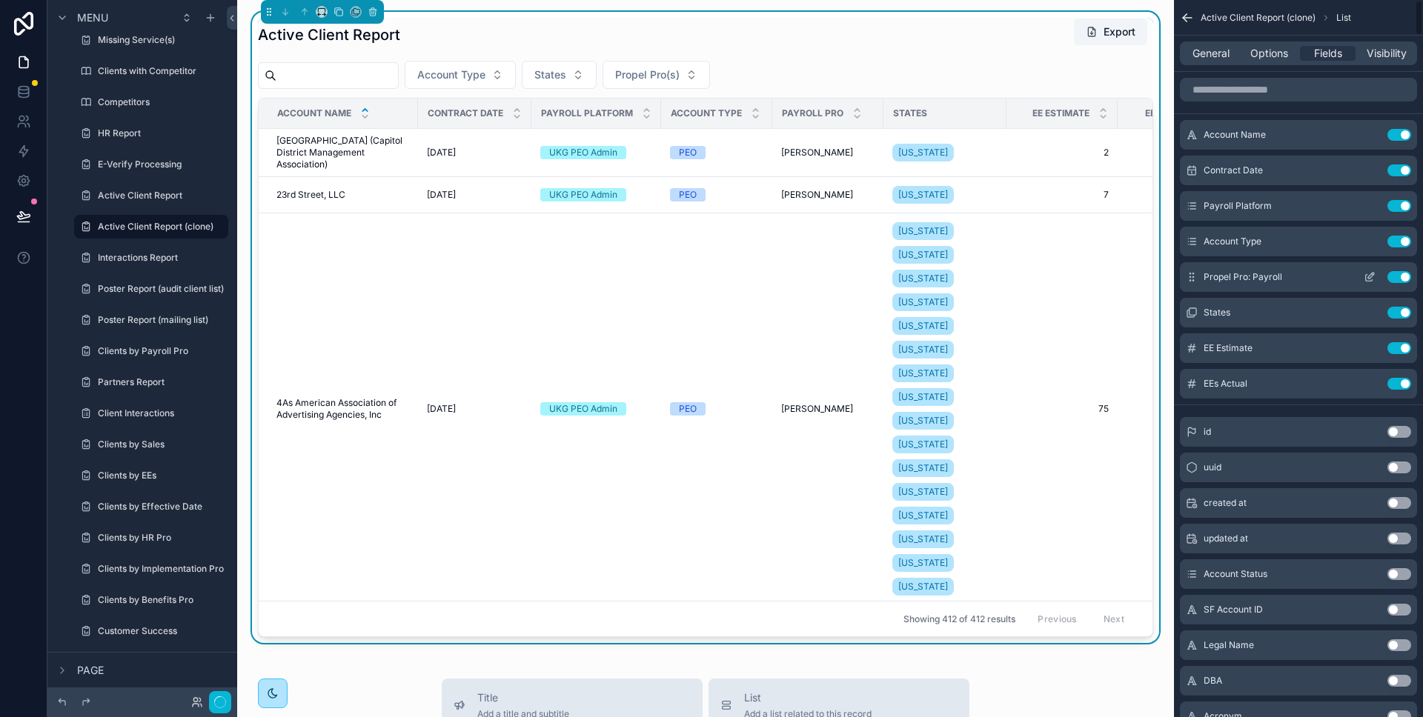
click at [1398, 279] on button "Use setting" at bounding box center [1399, 277] width 24 height 12
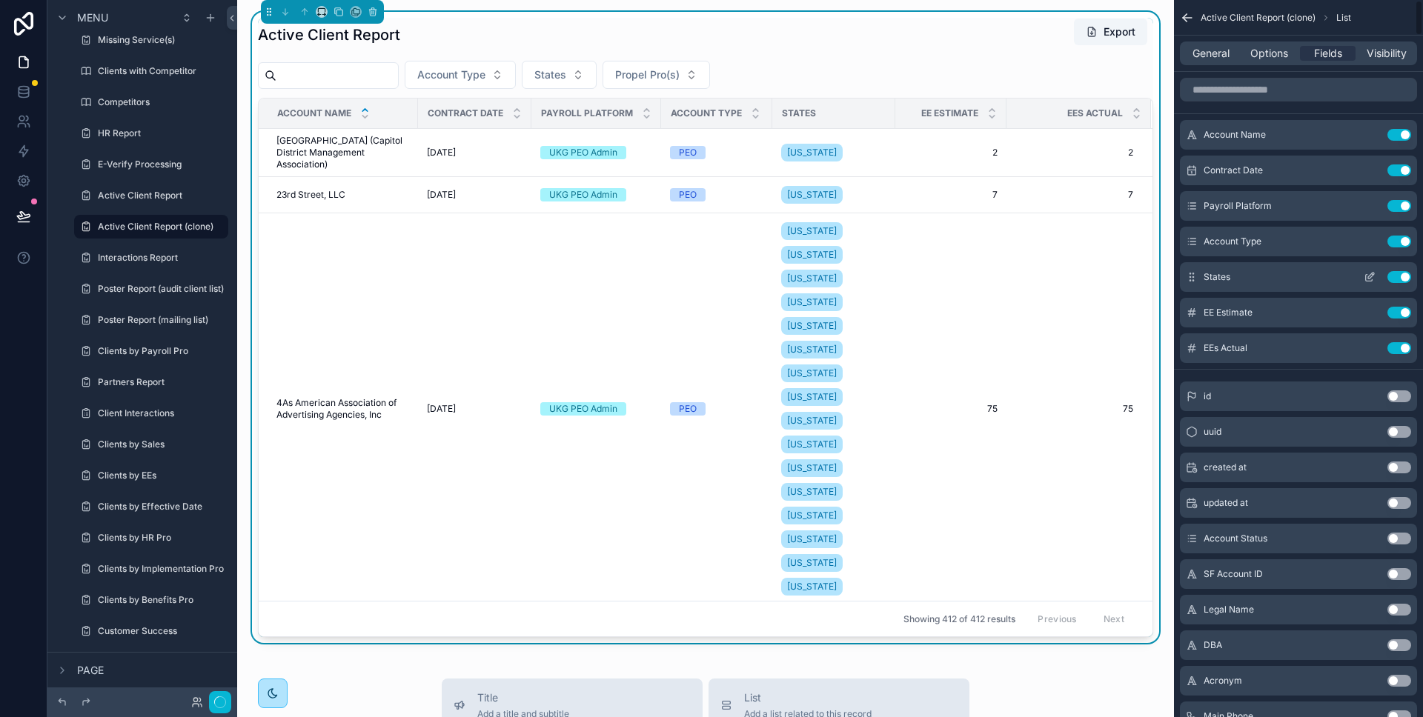
click at [1397, 280] on button "Use setting" at bounding box center [1399, 277] width 24 height 12
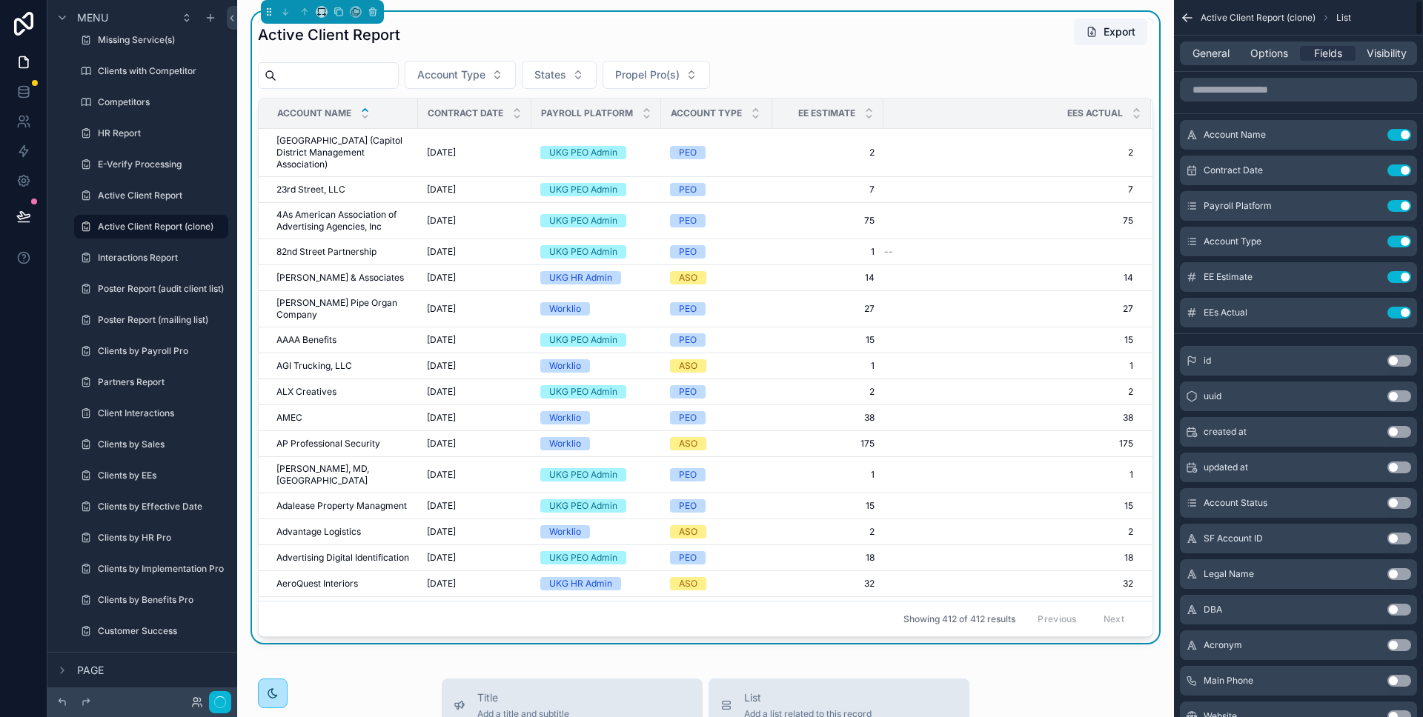
click at [1397, 280] on button "Use setting" at bounding box center [1399, 277] width 24 height 12
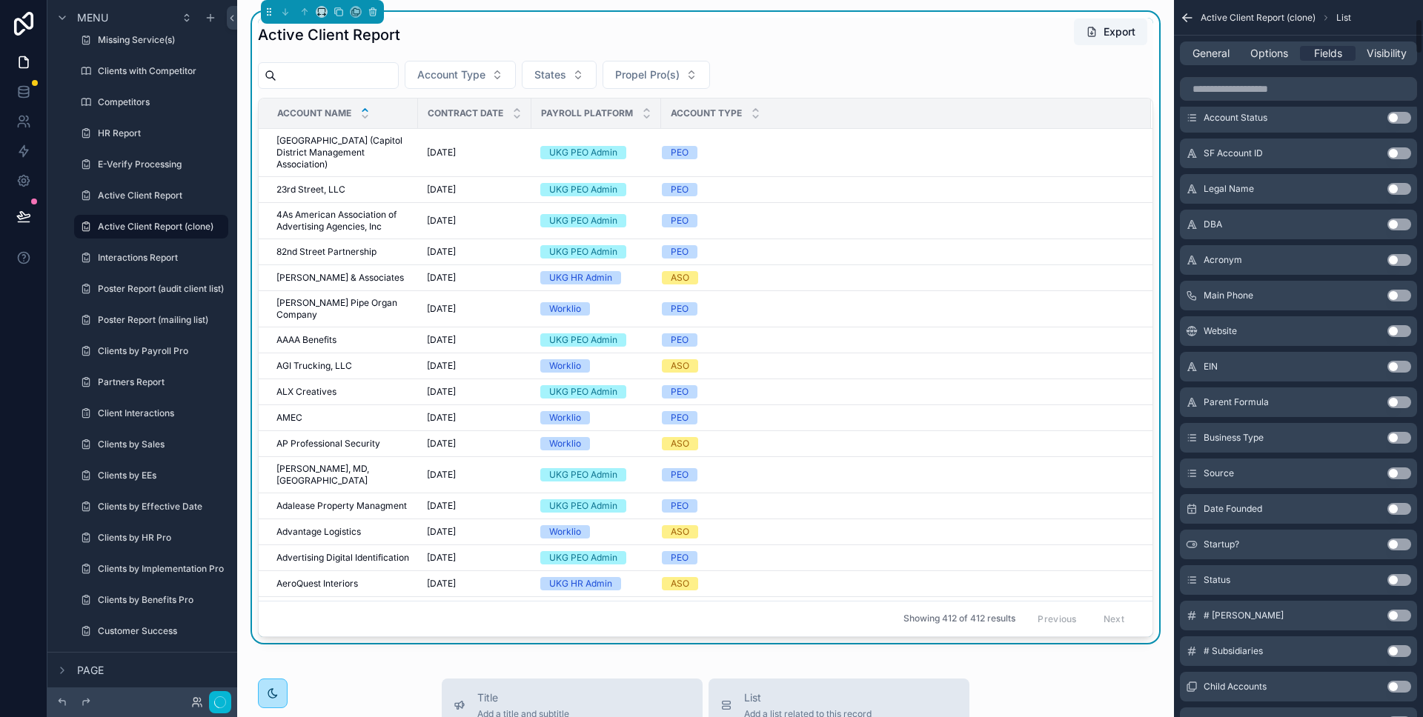
scroll to position [375, 0]
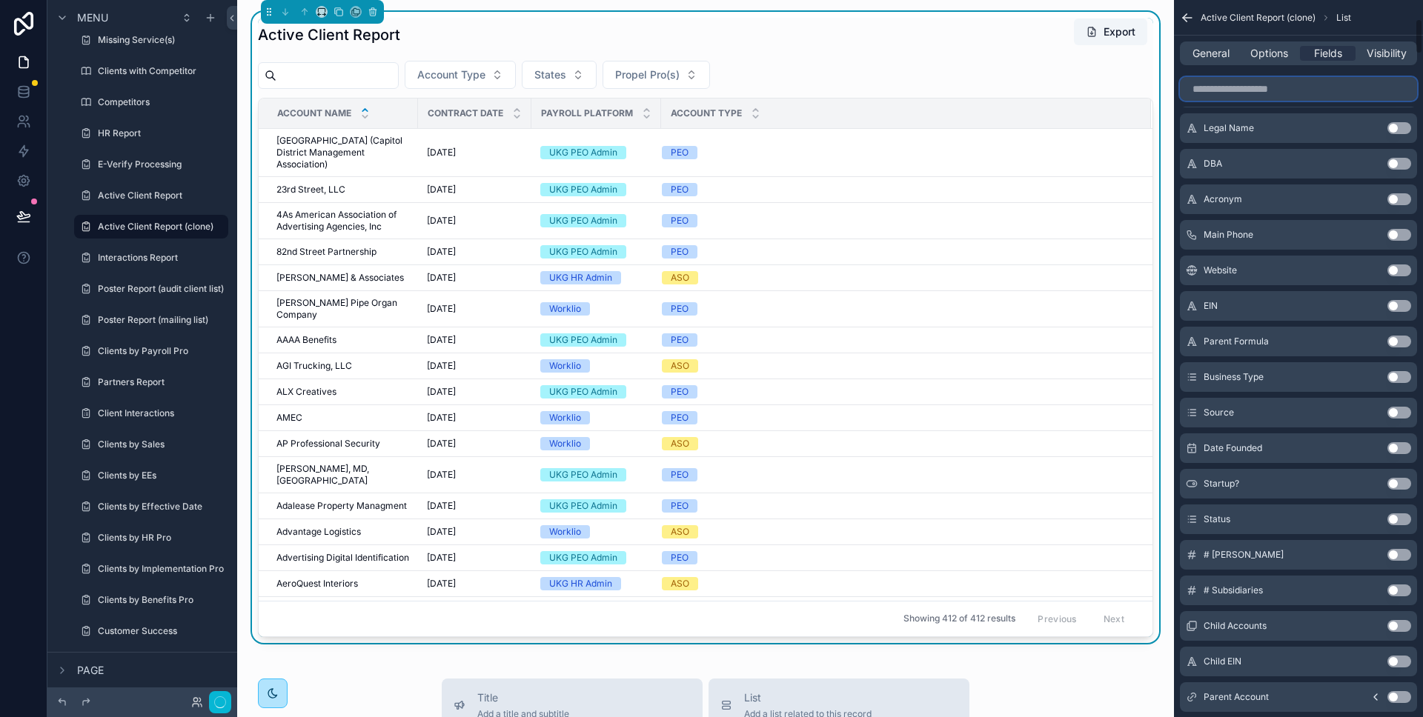
click at [1285, 96] on input "scrollable content" at bounding box center [1298, 89] width 237 height 24
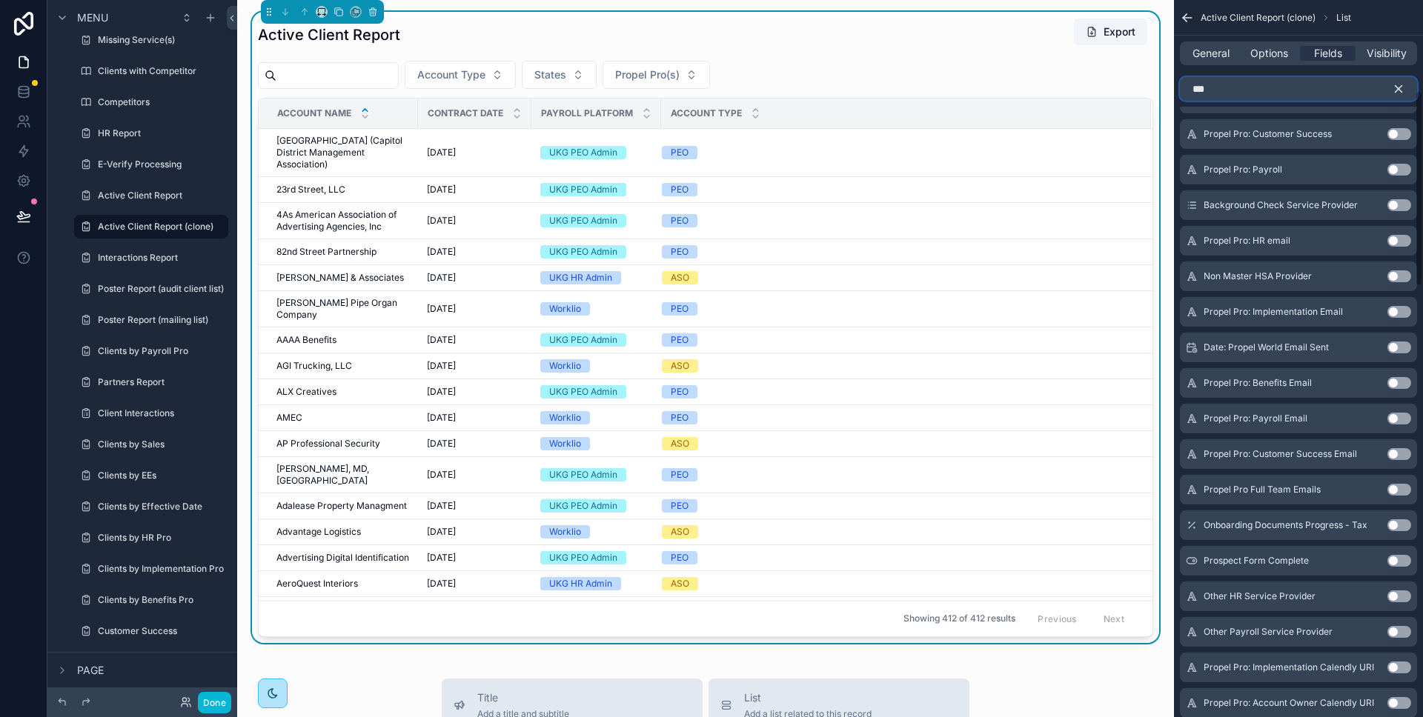
scroll to position [197, 0]
click at [1395, 310] on button "Use setting" at bounding box center [1399, 312] width 24 height 12
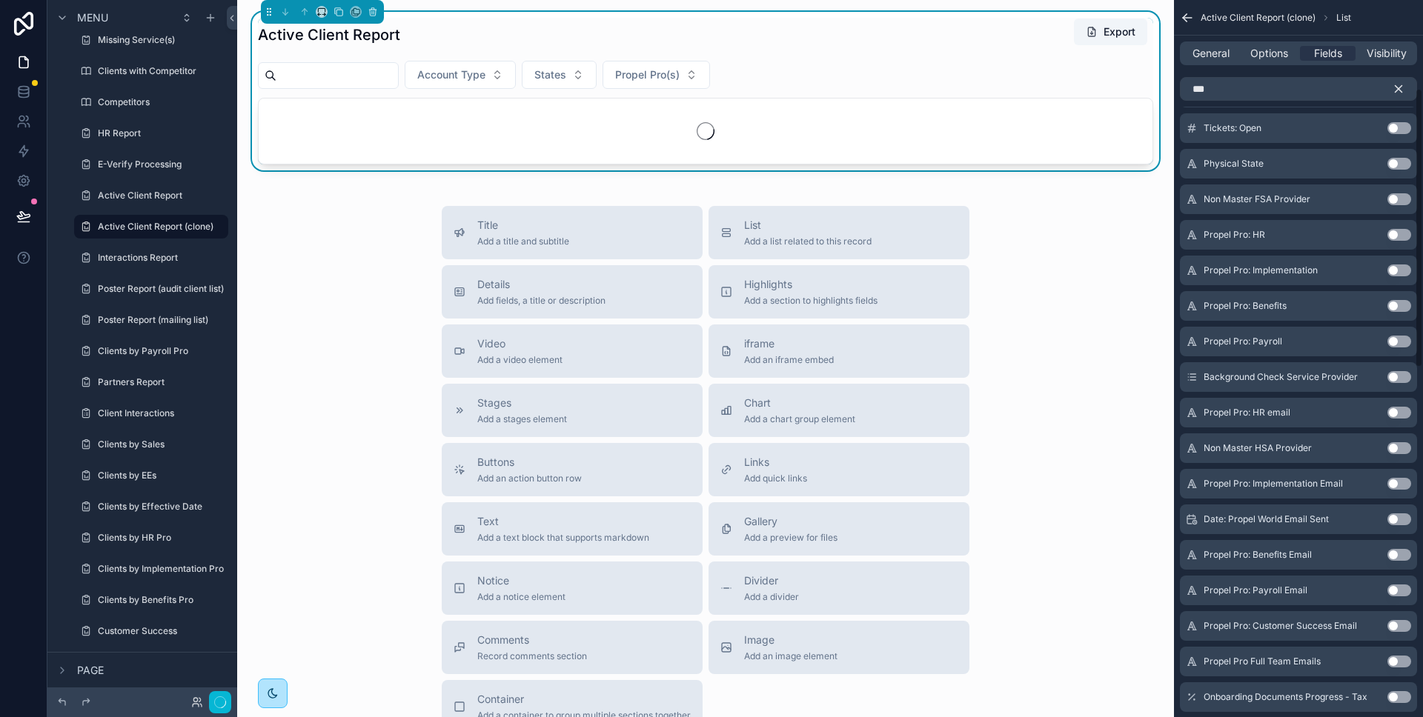
scroll to position [227, 0]
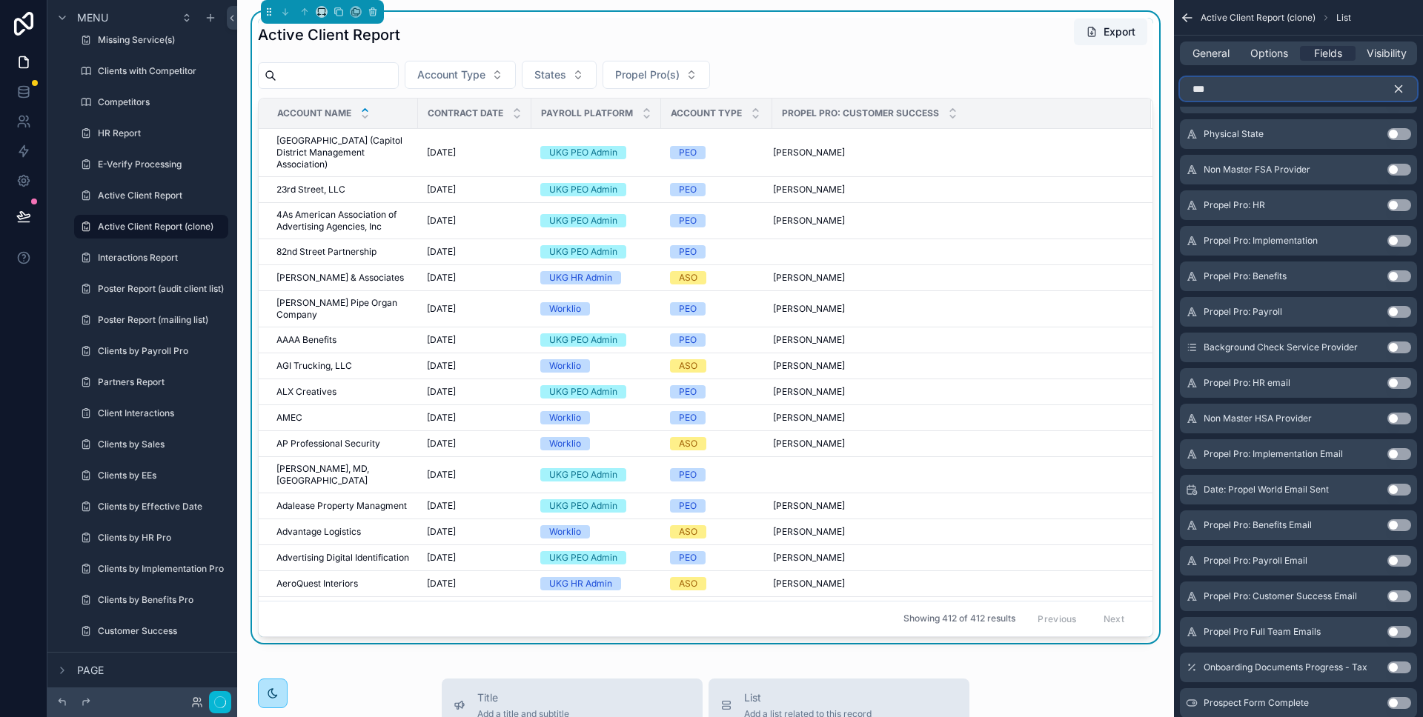
click at [1225, 90] on input "***" at bounding box center [1298, 89] width 237 height 24
click at [1224, 90] on input "***" at bounding box center [1298, 89] width 237 height 24
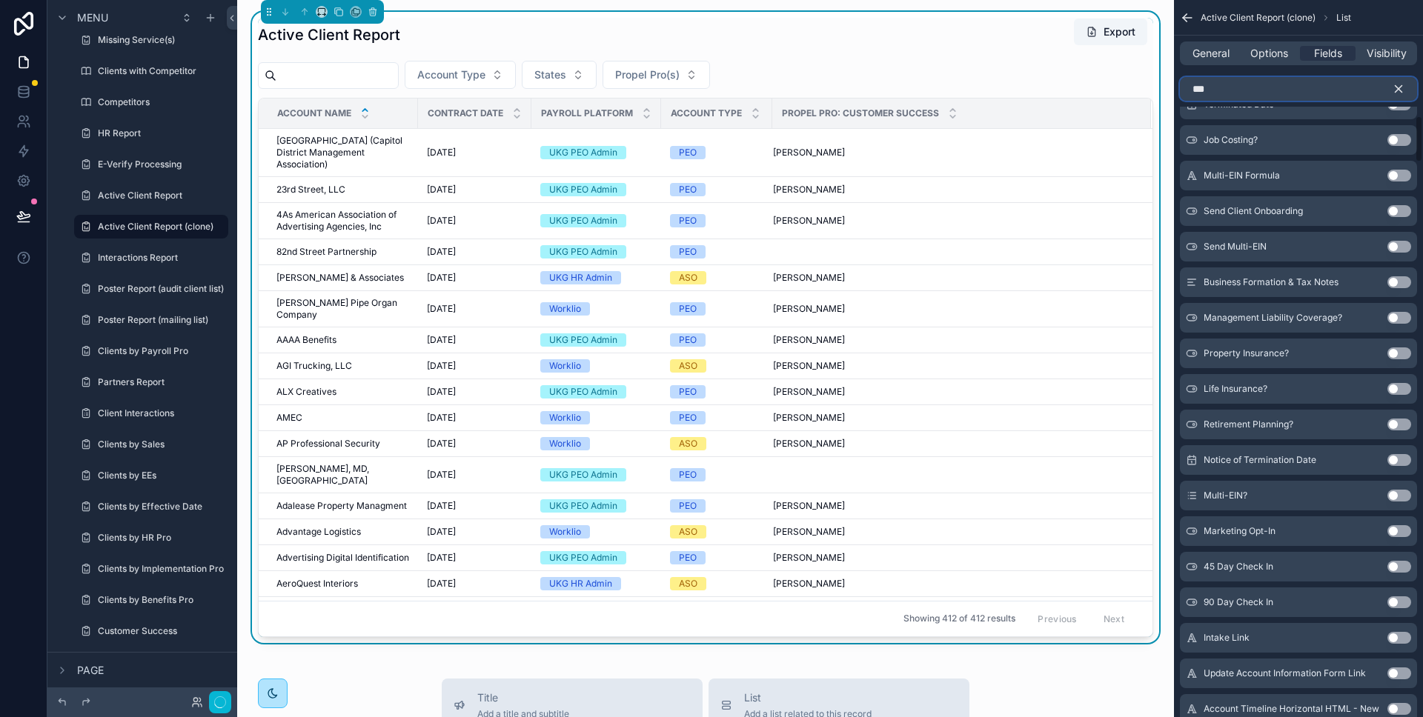
scroll to position [0, 0]
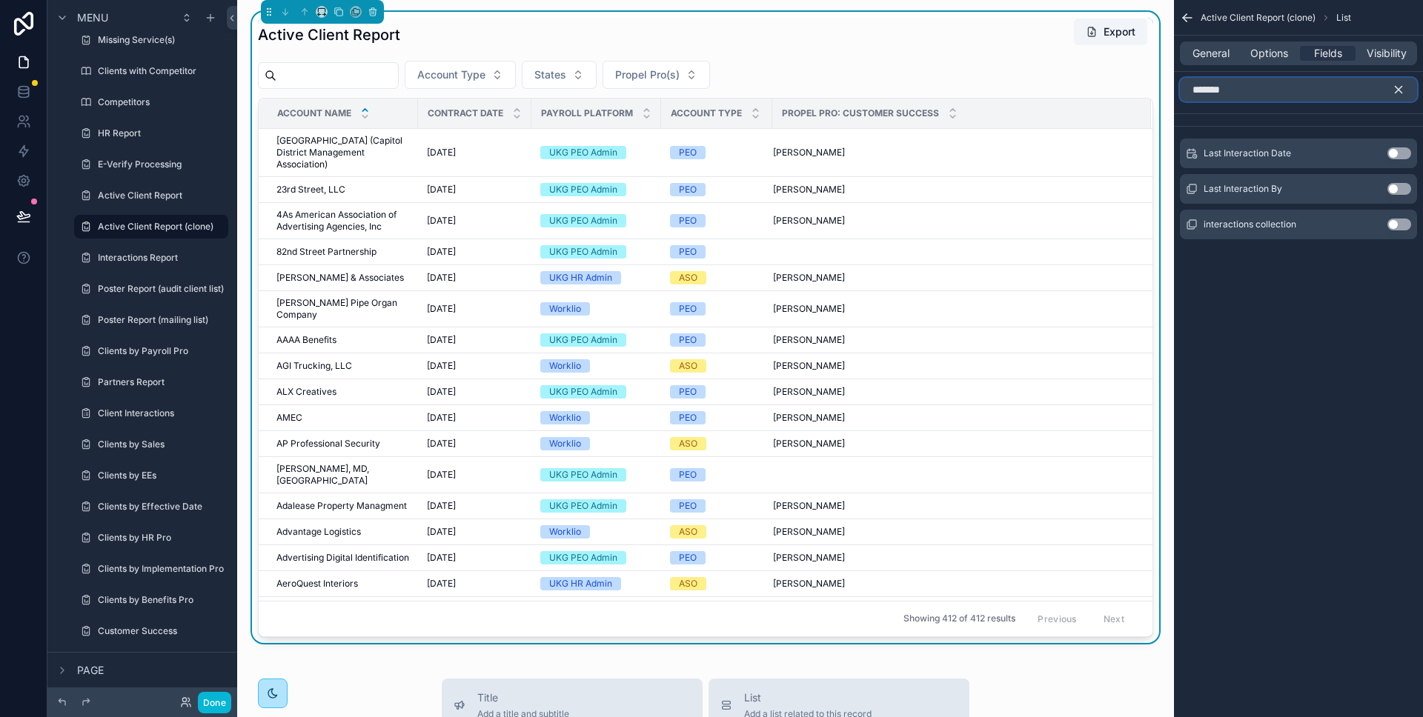
type input "*******"
click at [1403, 153] on button "Use setting" at bounding box center [1399, 153] width 24 height 12
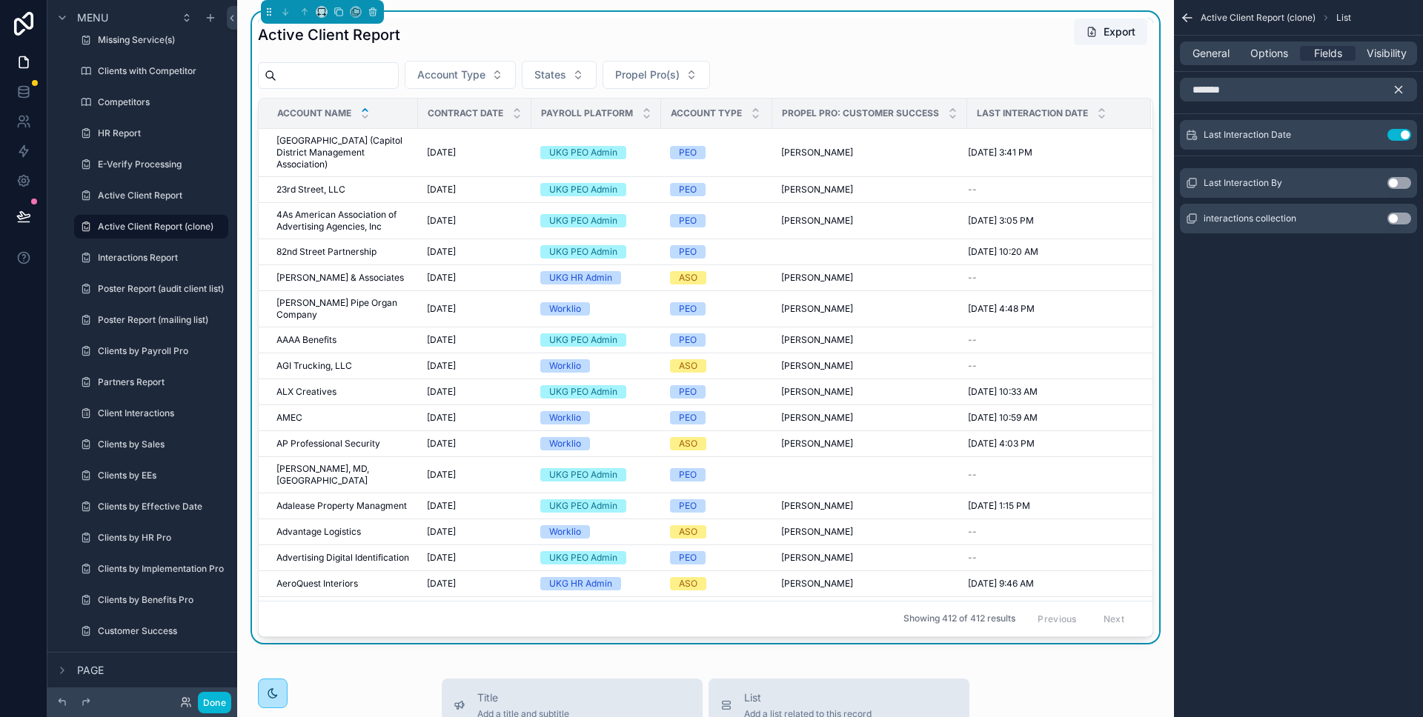
click at [1402, 183] on button "Use setting" at bounding box center [1399, 183] width 24 height 12
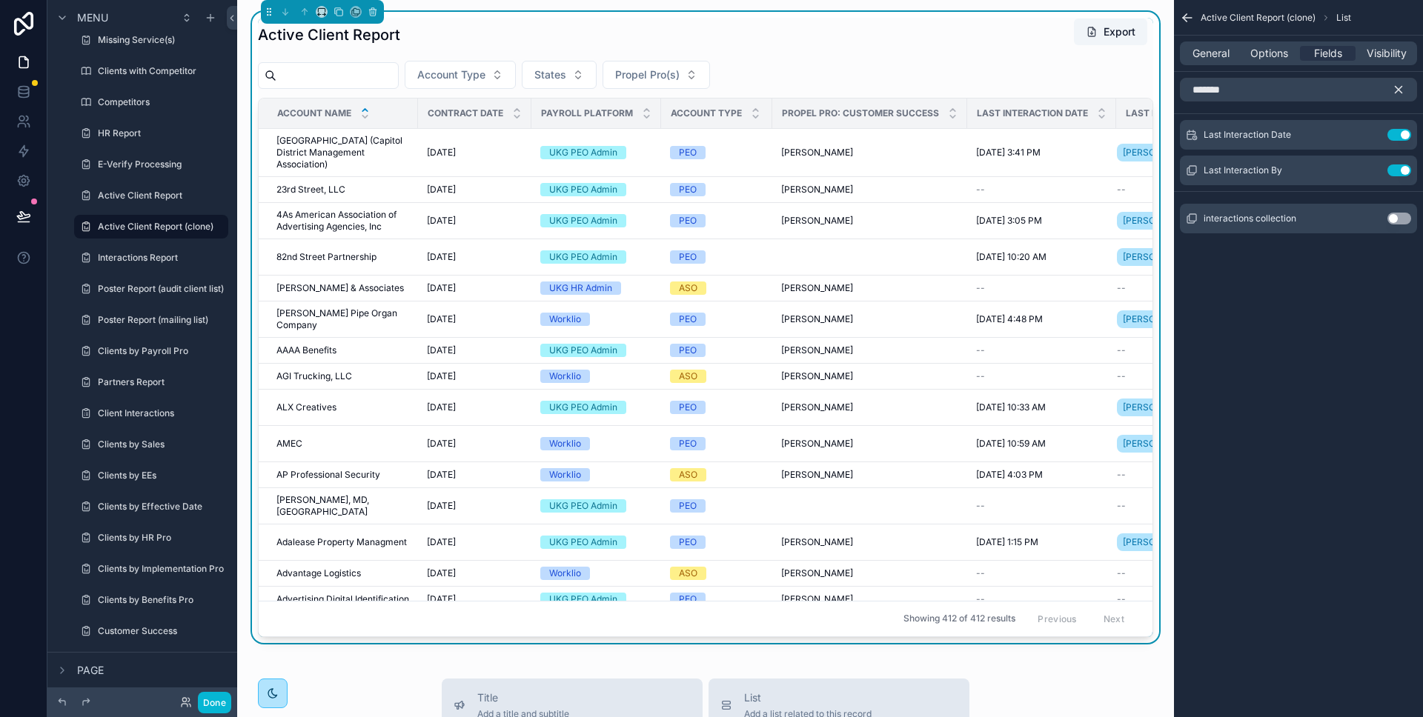
click at [1395, 90] on icon "scrollable content" at bounding box center [1398, 89] width 13 height 13
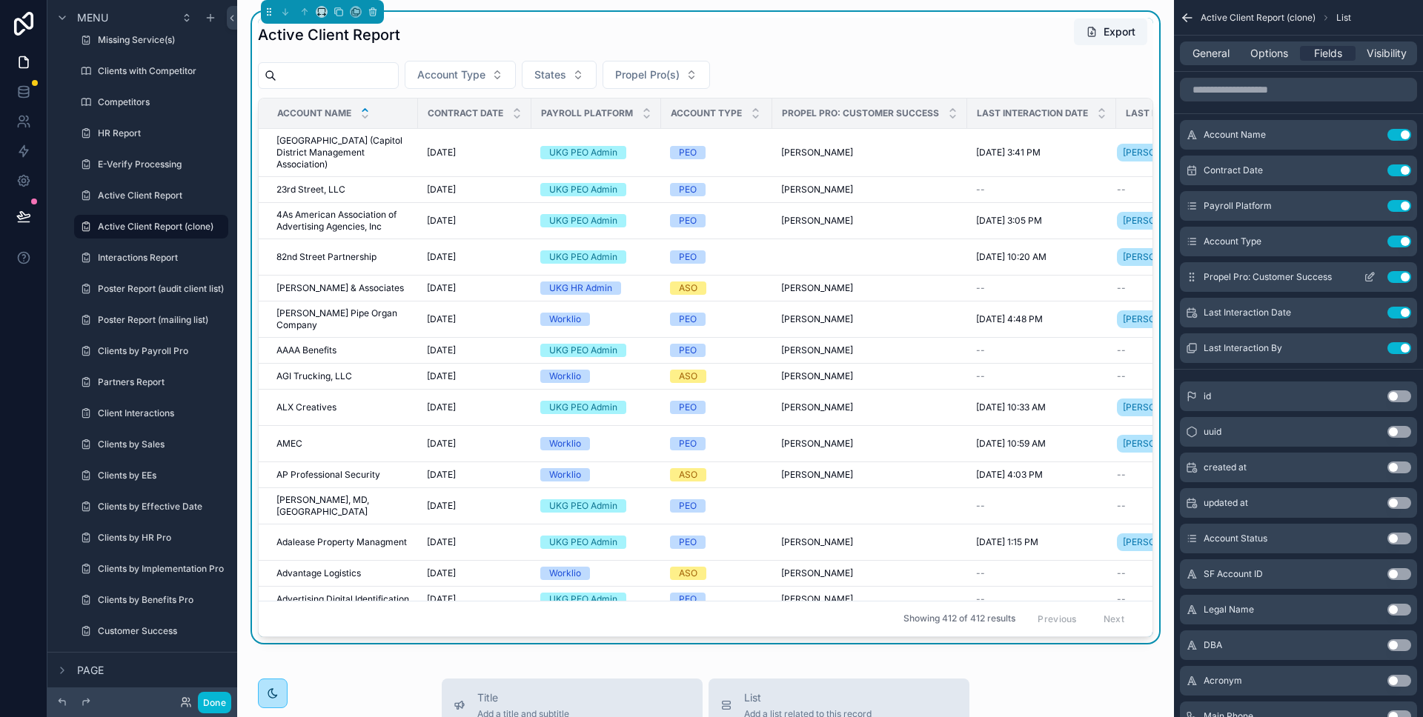
click at [1397, 276] on button "Use setting" at bounding box center [1399, 277] width 24 height 12
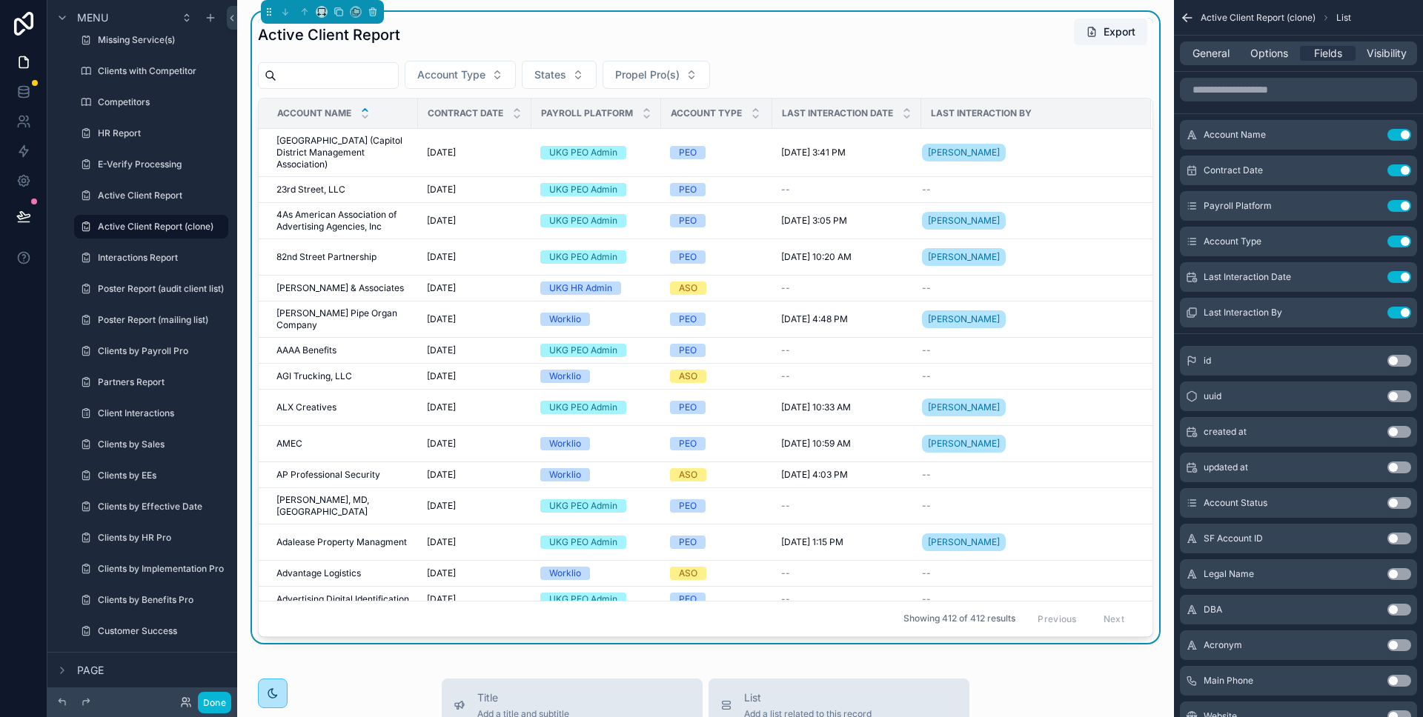
click at [940, 48] on div "Active Client Report Export" at bounding box center [705, 35] width 895 height 34
click at [1224, 47] on span "General" at bounding box center [1210, 53] width 37 height 15
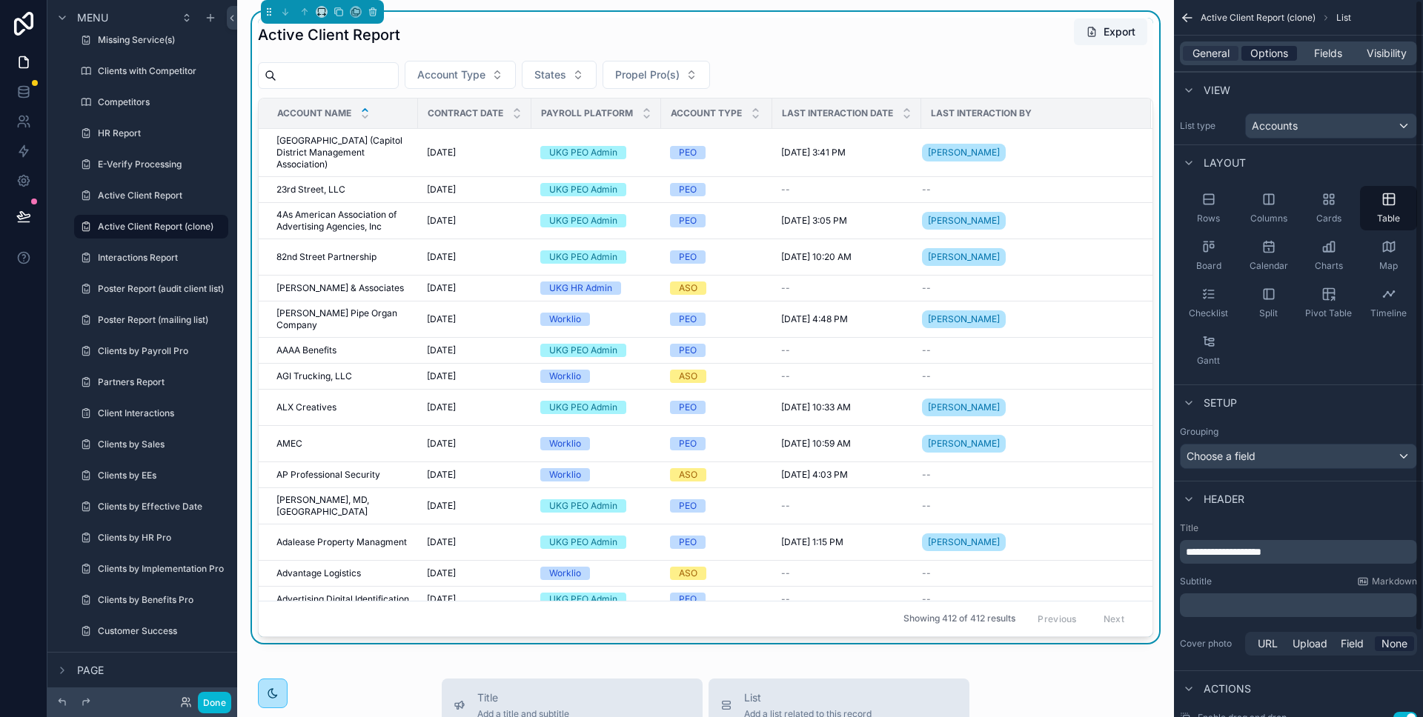
click at [1280, 57] on span "Options" at bounding box center [1269, 53] width 38 height 15
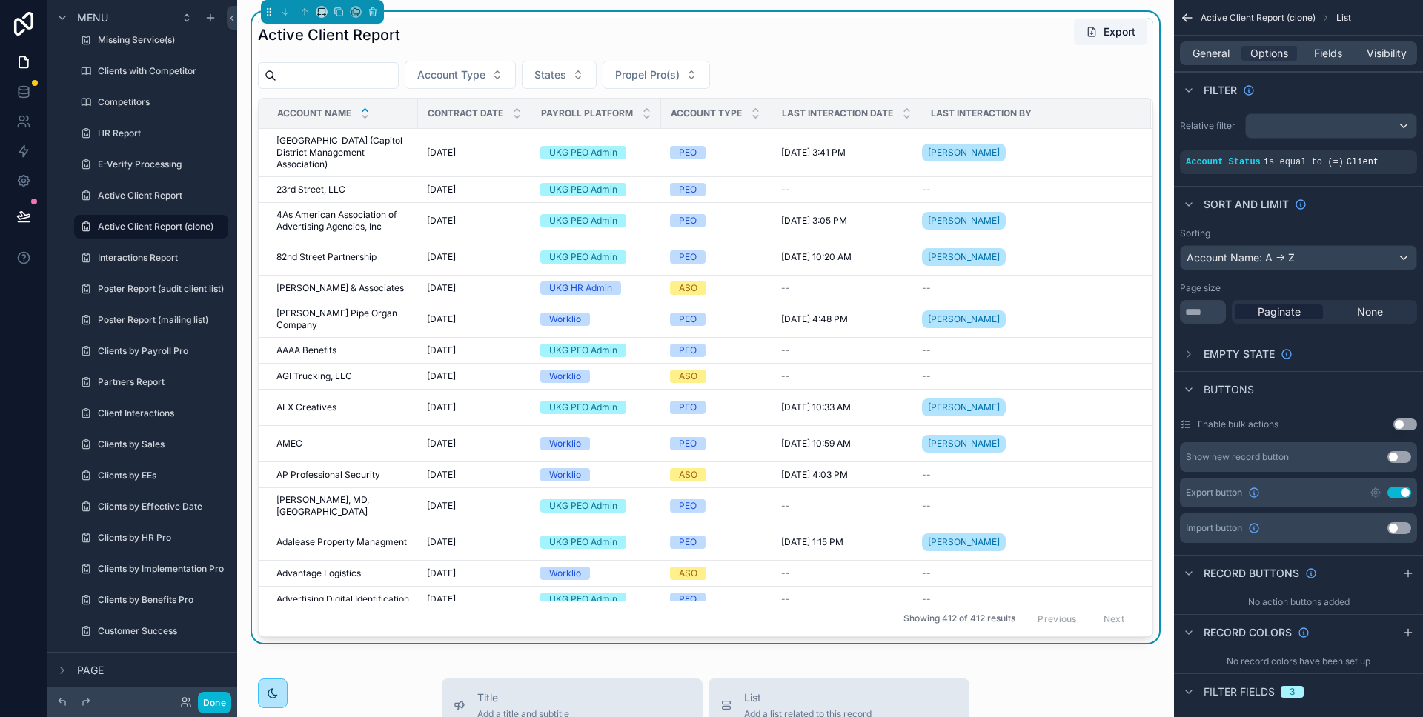
click at [896, 50] on div "Active Client Report Export" at bounding box center [705, 35] width 895 height 34
click at [213, 705] on button "Done" at bounding box center [214, 702] width 33 height 21
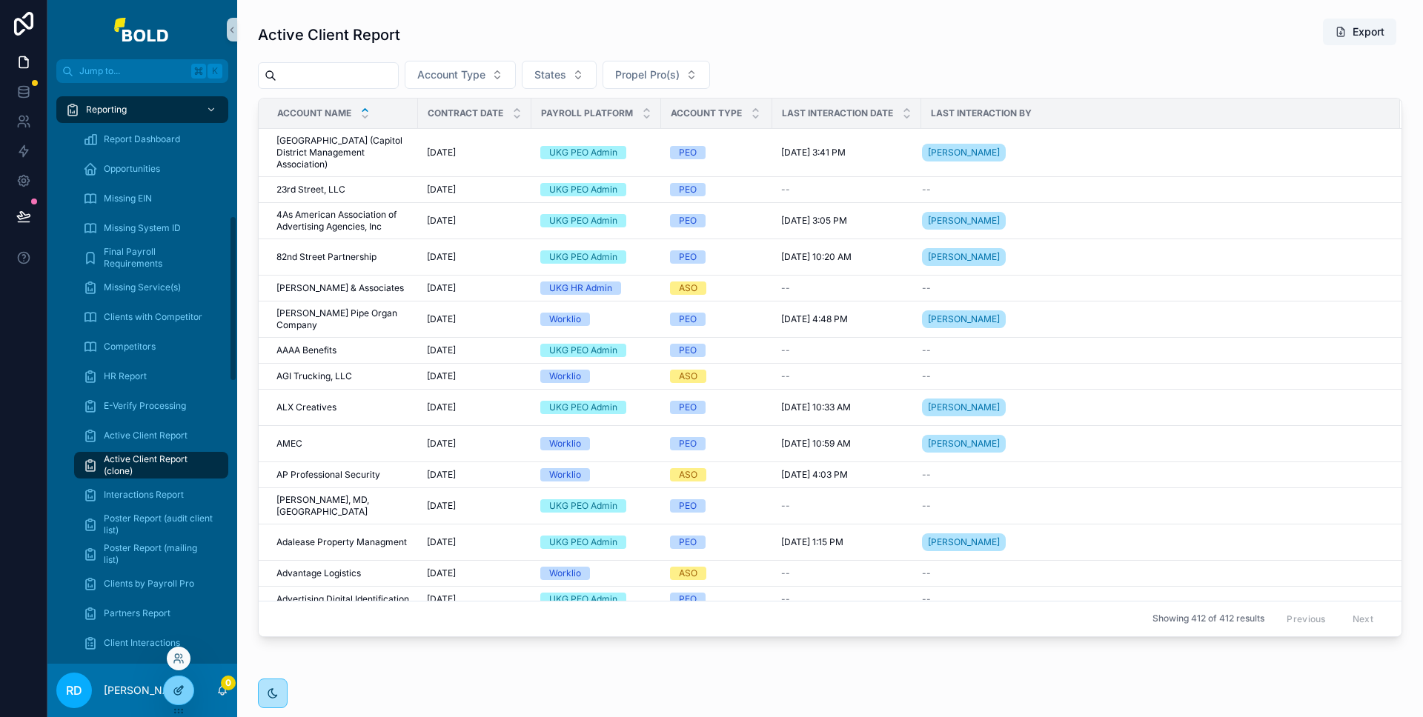
click at [185, 687] on div at bounding box center [179, 691] width 30 height 28
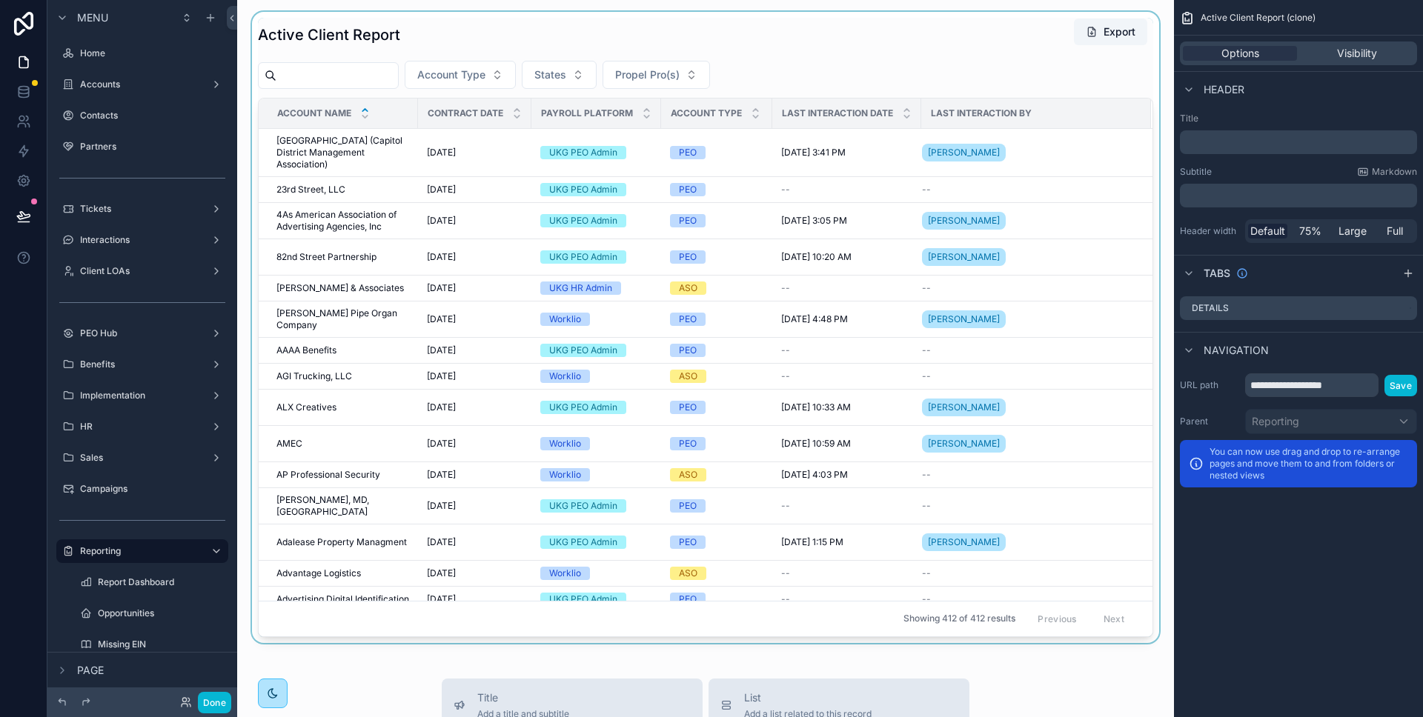
click at [396, 41] on div "scrollable content" at bounding box center [705, 327] width 913 height 631
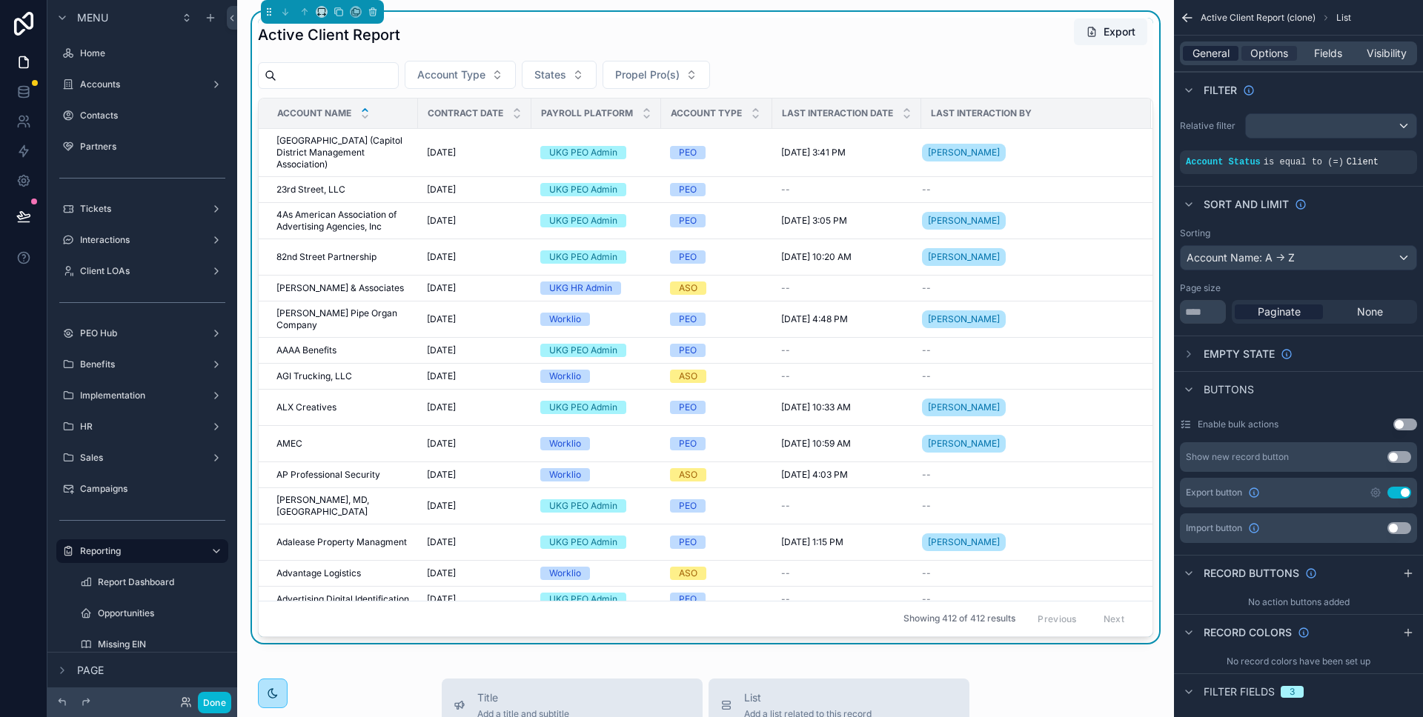
click at [1221, 56] on span "General" at bounding box center [1210, 53] width 37 height 15
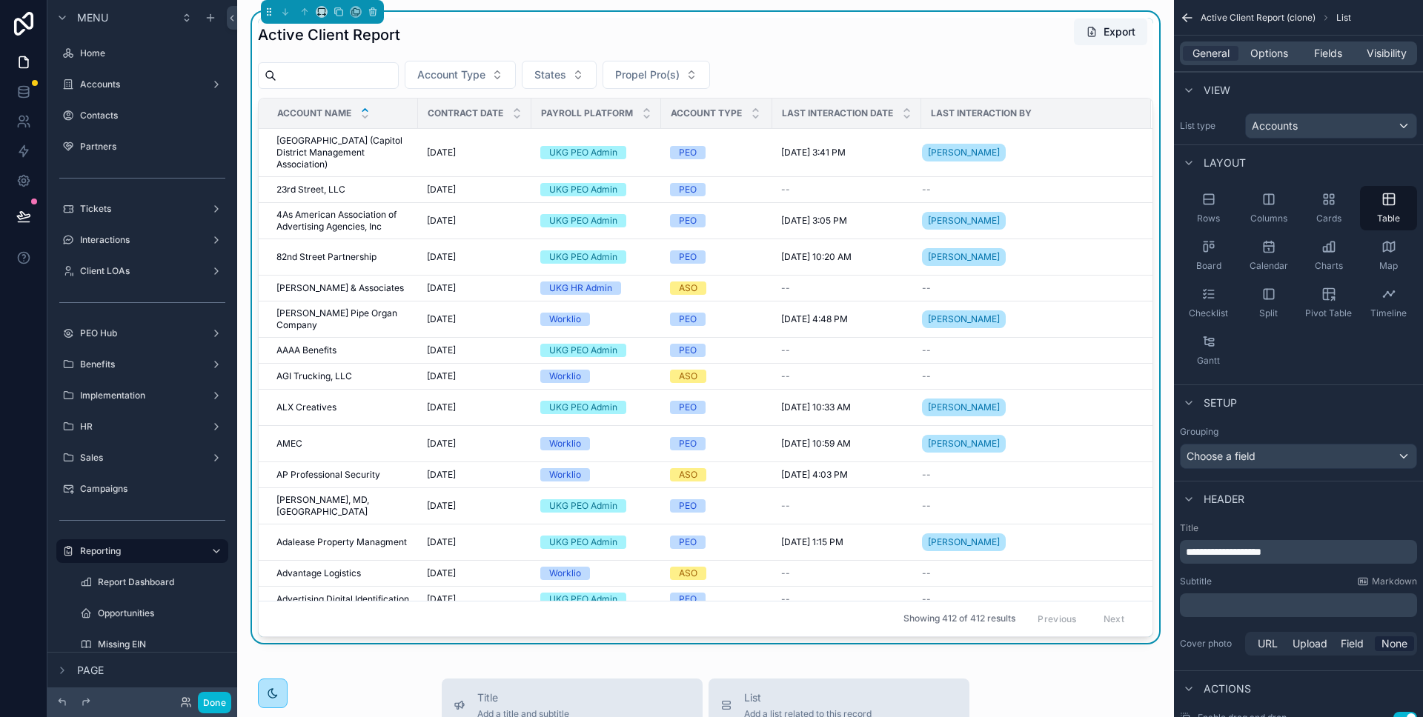
click at [1252, 553] on span "**********" at bounding box center [1224, 552] width 76 height 10
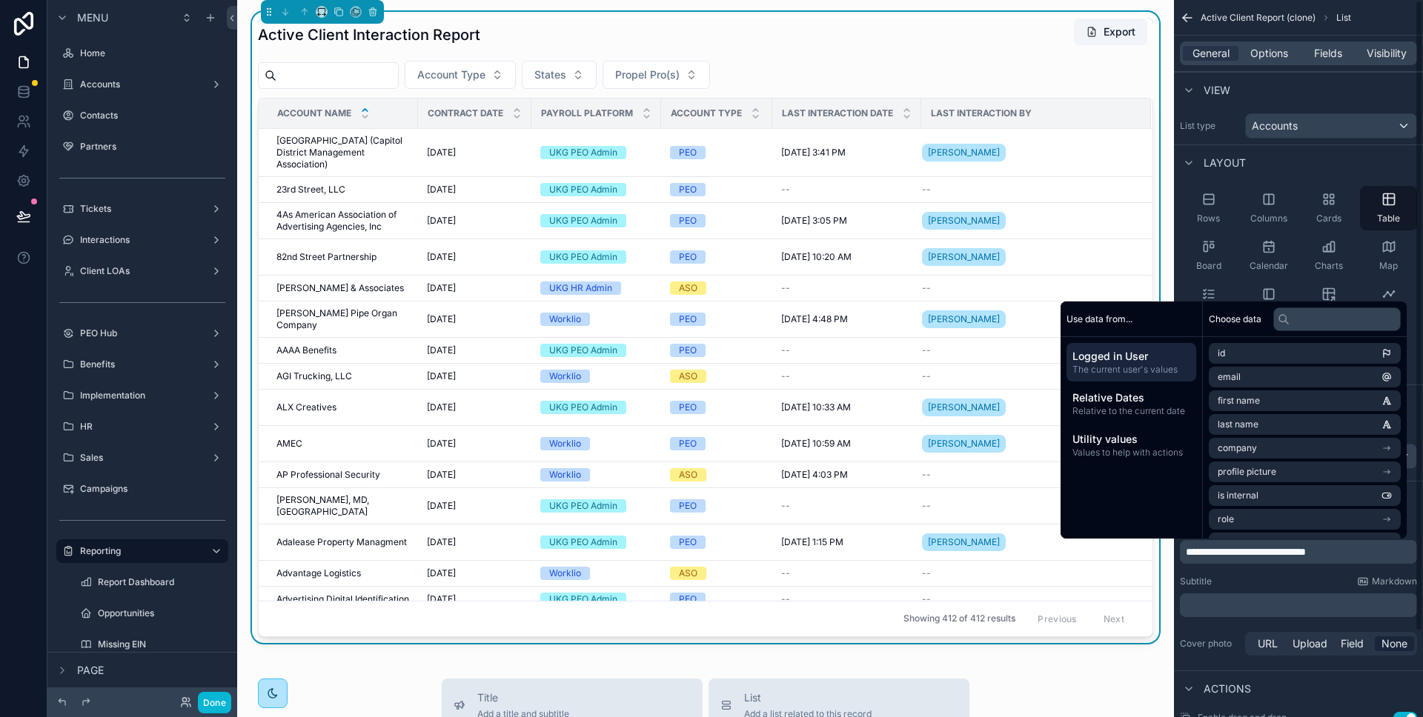
click at [1312, 579] on div "Subtitle Markdown" at bounding box center [1298, 582] width 237 height 12
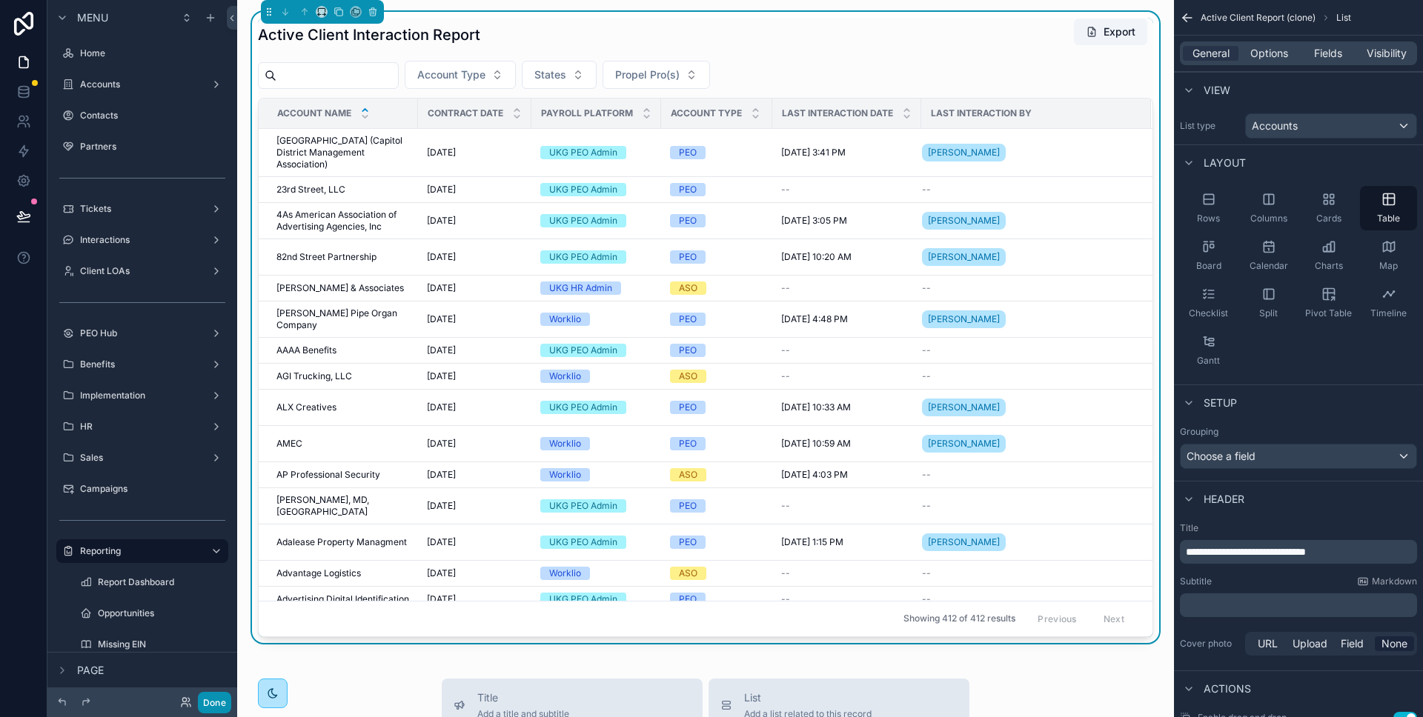
click at [210, 702] on button "Done" at bounding box center [214, 702] width 33 height 21
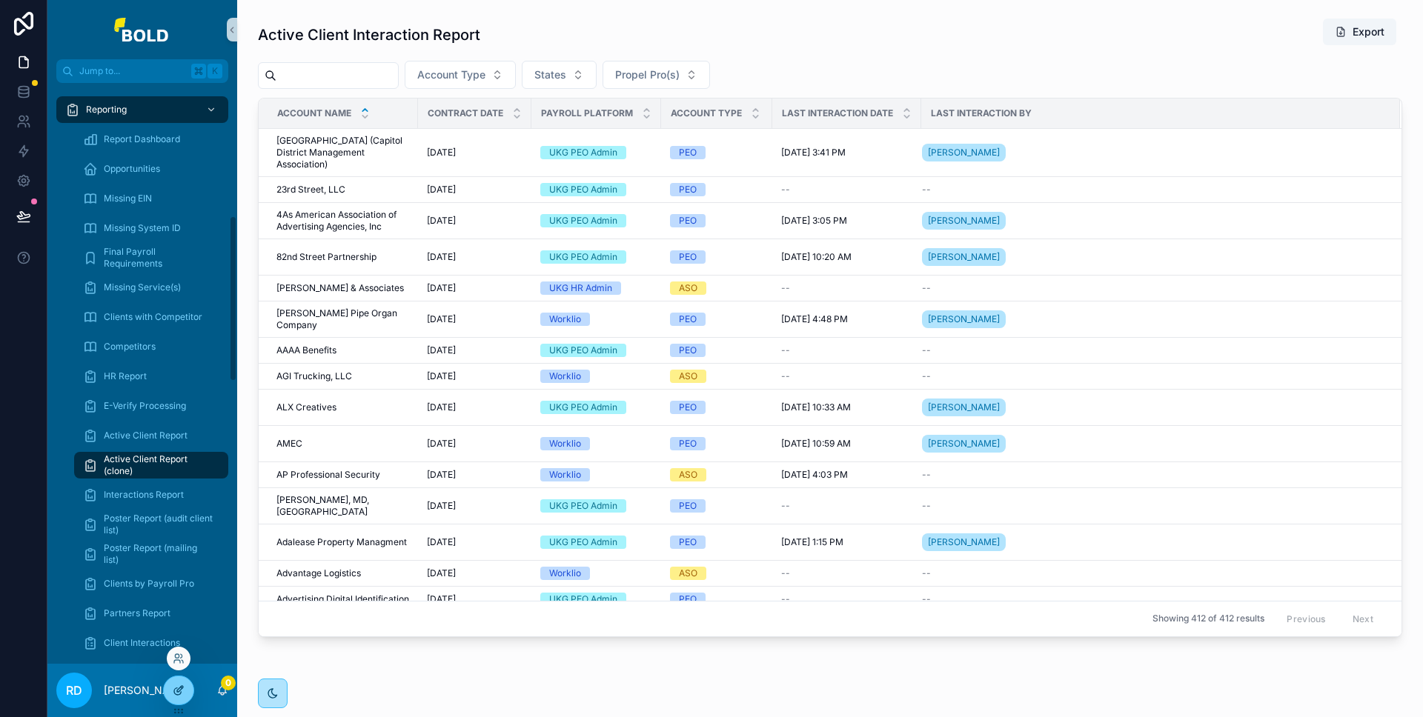
click at [180, 693] on icon at bounding box center [177, 691] width 7 height 7
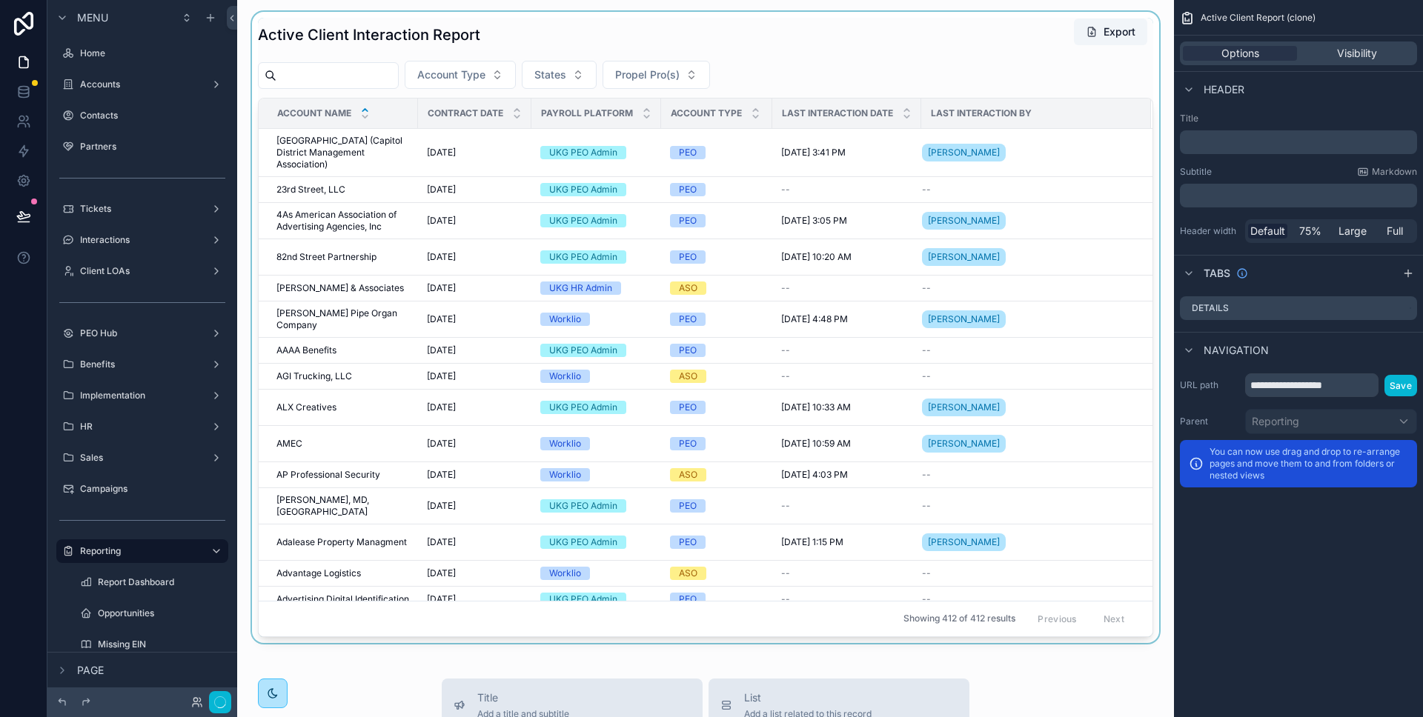
click at [933, 82] on div "scrollable content" at bounding box center [705, 327] width 913 height 631
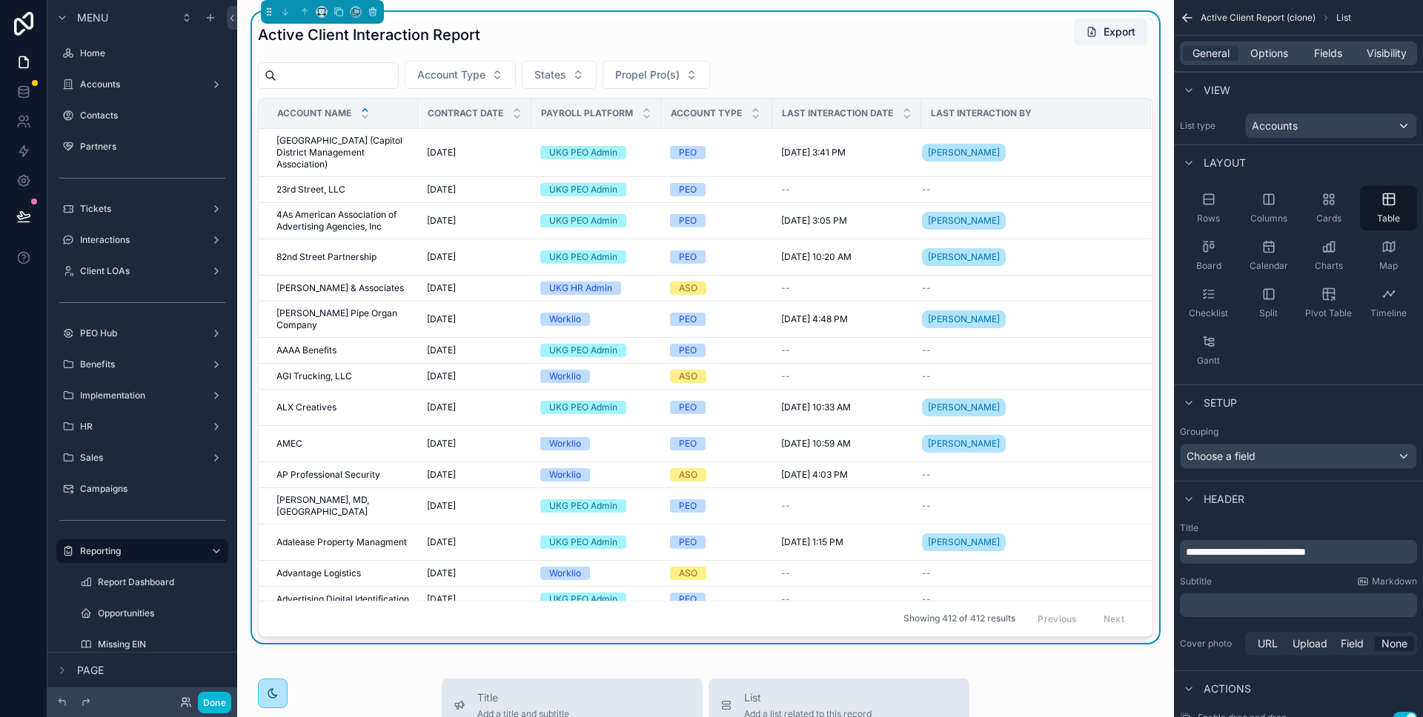
click at [813, 55] on div "Active Client Interaction Report Export Account Type States Propel Pro(s) Accou…" at bounding box center [705, 327] width 895 height 619
drag, startPoint x: 1311, startPoint y: 48, endPoint x: 1312, endPoint y: 70, distance: 22.2
click at [1311, 48] on div "Fields" at bounding box center [1328, 53] width 56 height 15
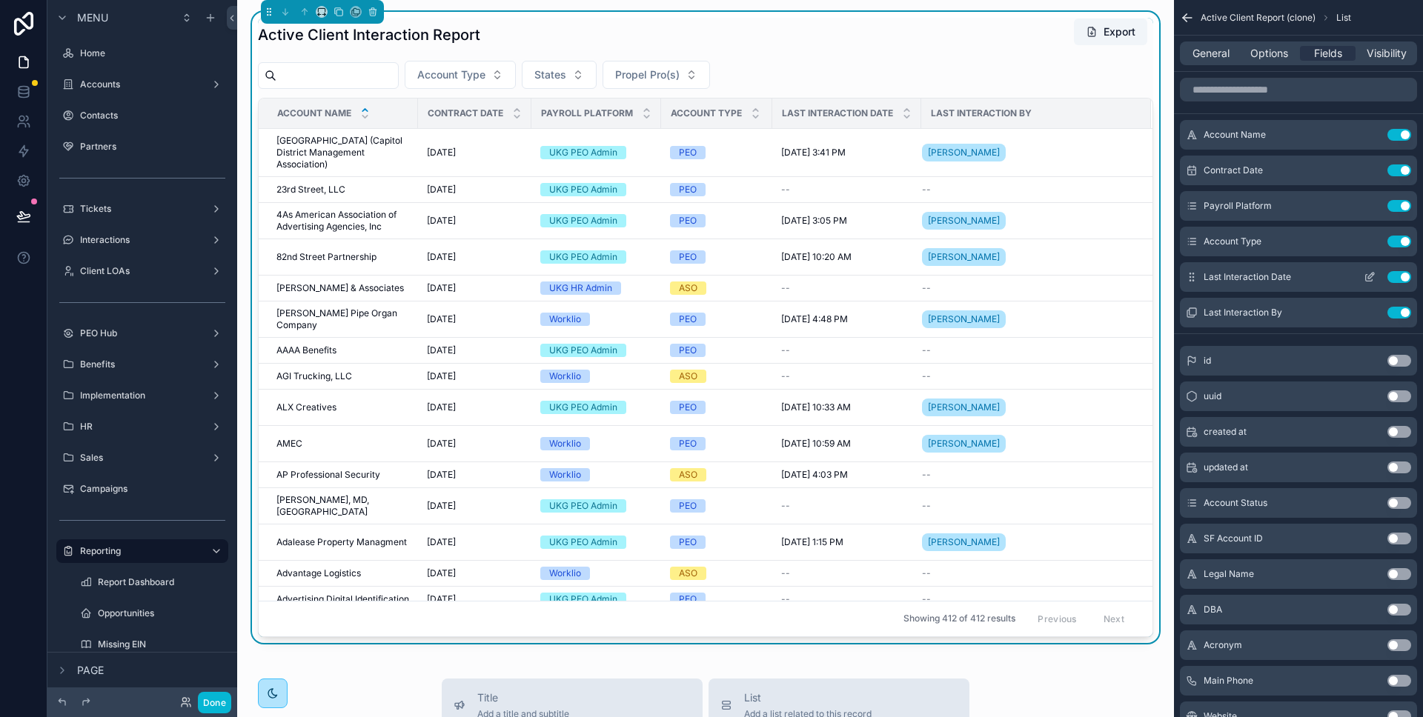
click at [1370, 279] on icon "scrollable content" at bounding box center [1369, 277] width 12 height 12
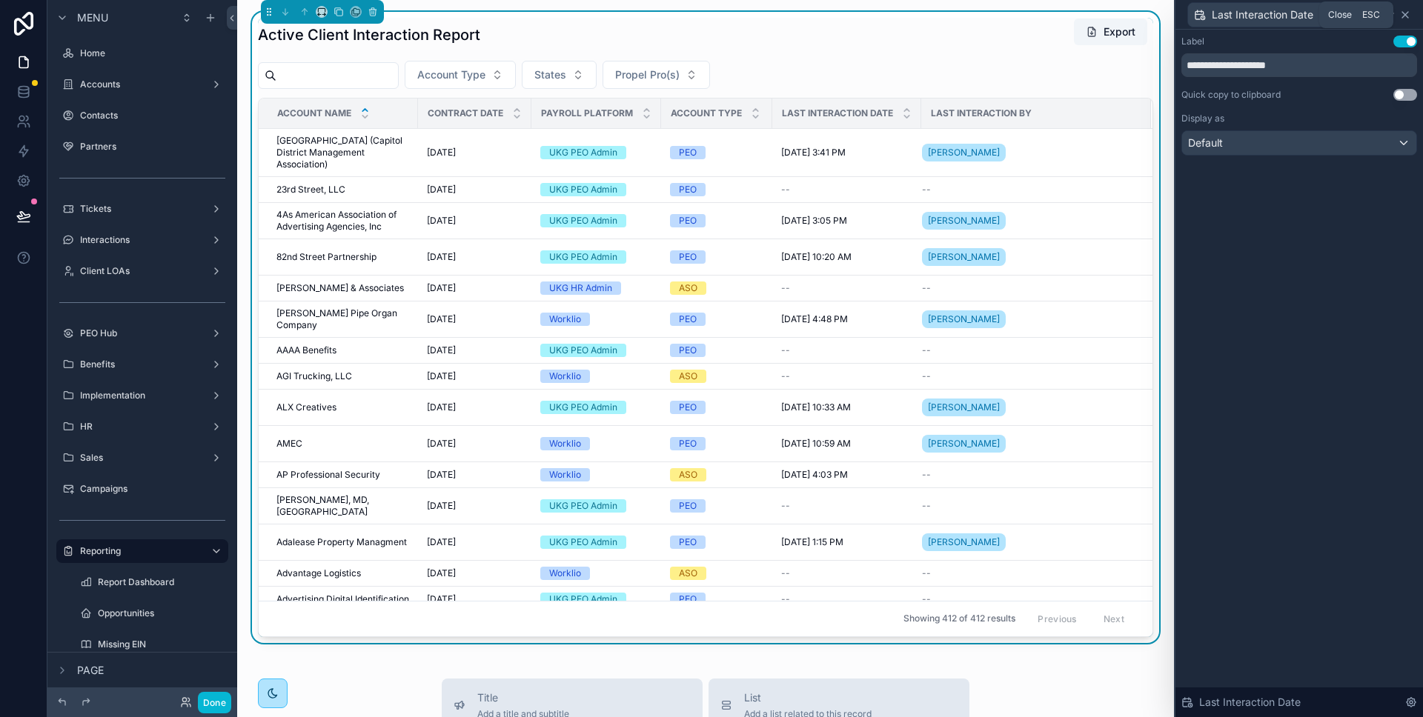
click at [1403, 13] on icon at bounding box center [1405, 15] width 12 height 12
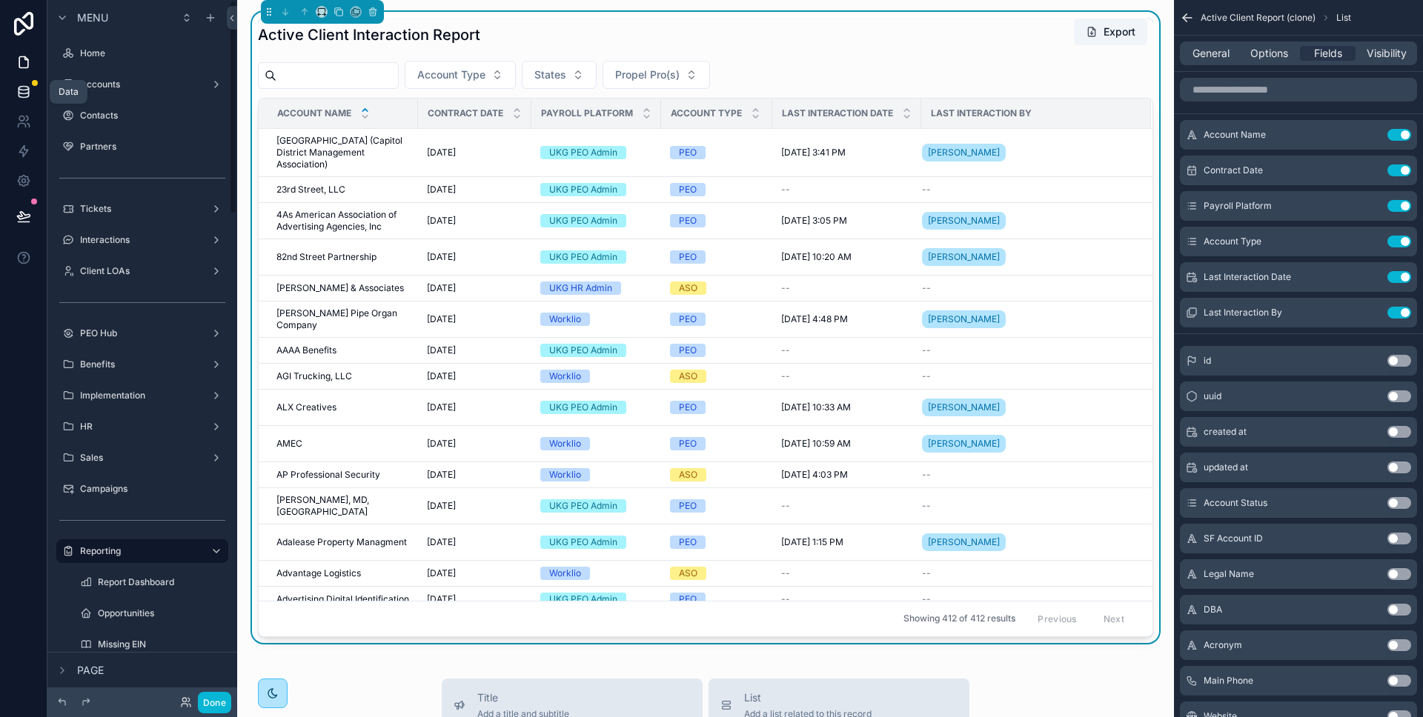
click at [29, 93] on icon at bounding box center [23, 91] width 15 height 15
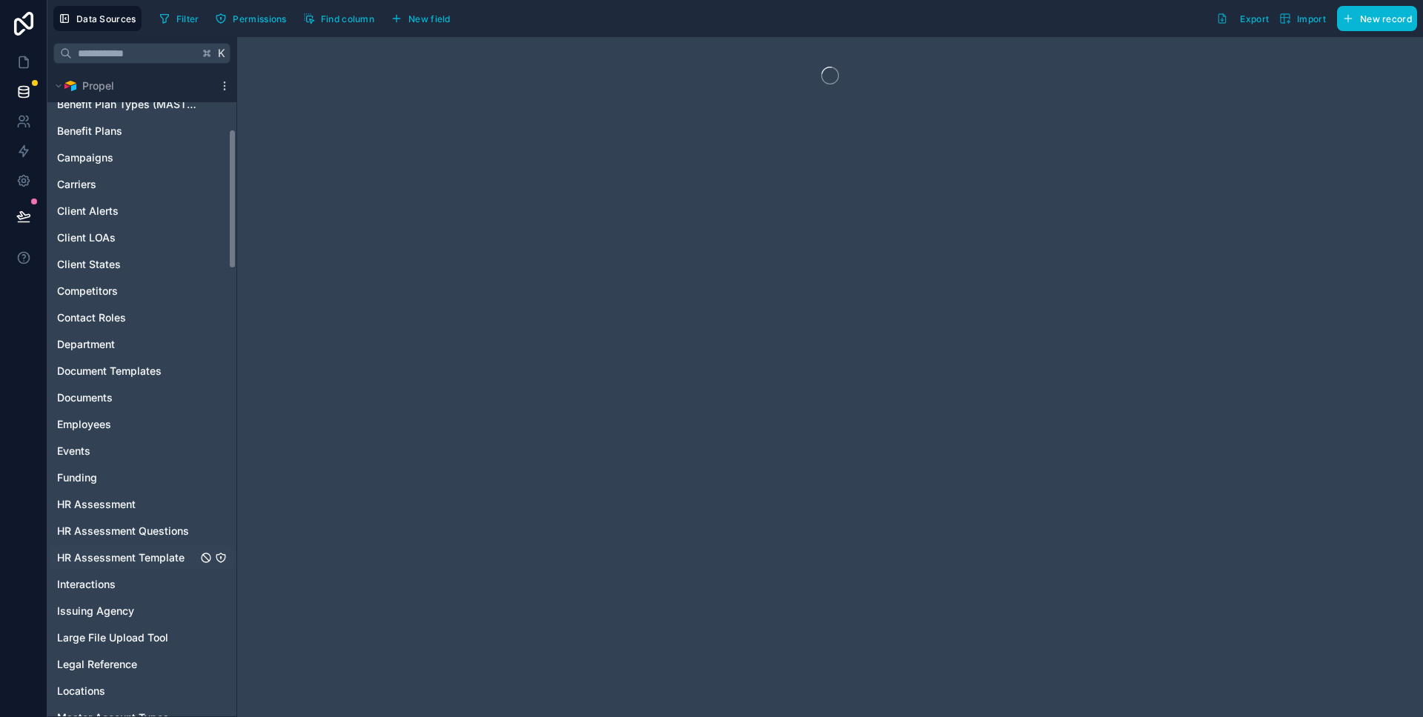
scroll to position [428, 0]
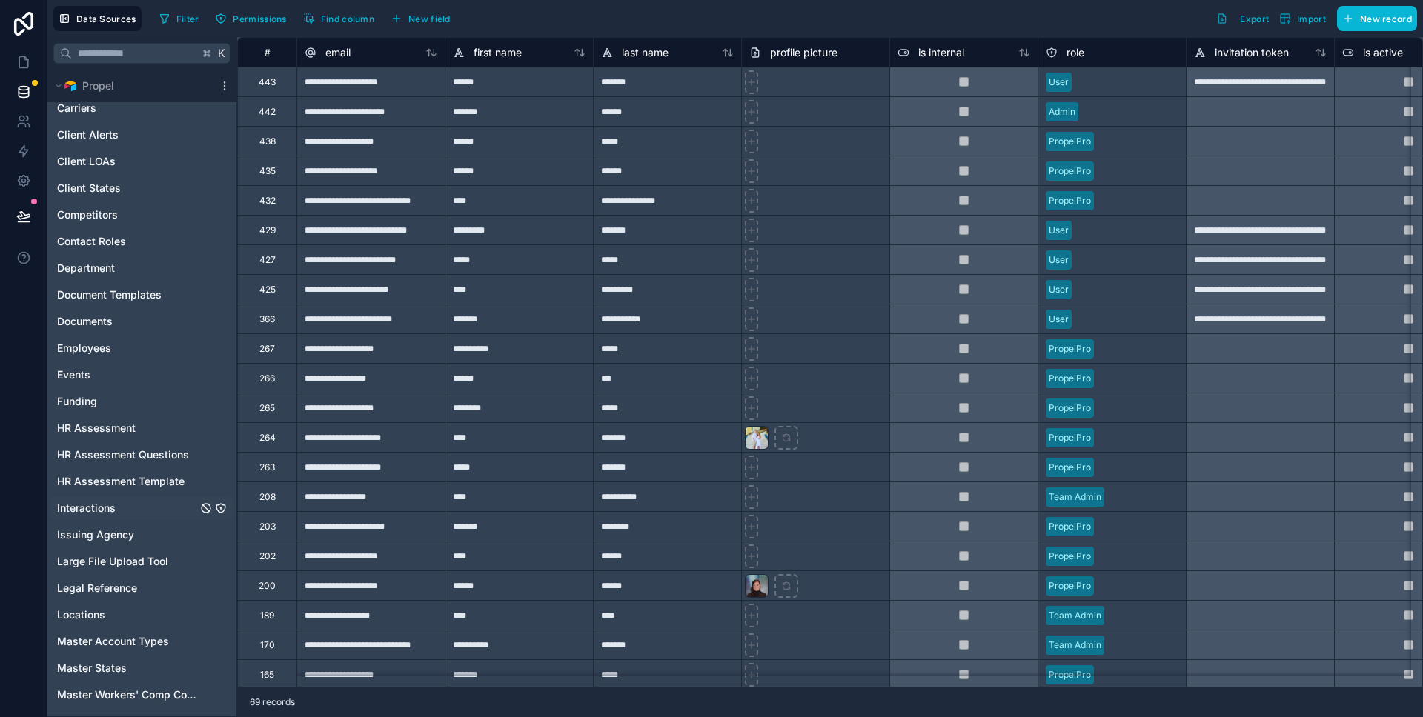
click at [131, 512] on div "Interactions" at bounding box center [141, 508] width 183 height 24
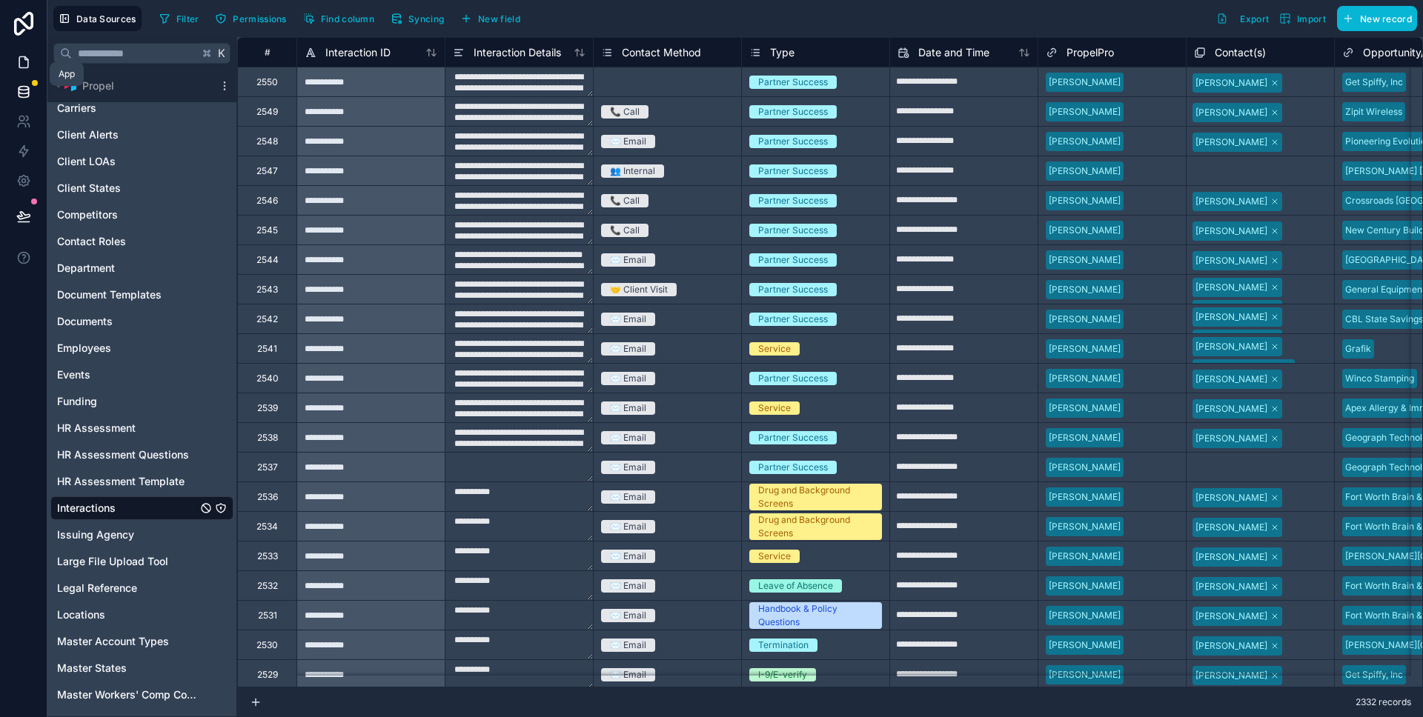
click at [24, 66] on icon at bounding box center [23, 62] width 15 height 15
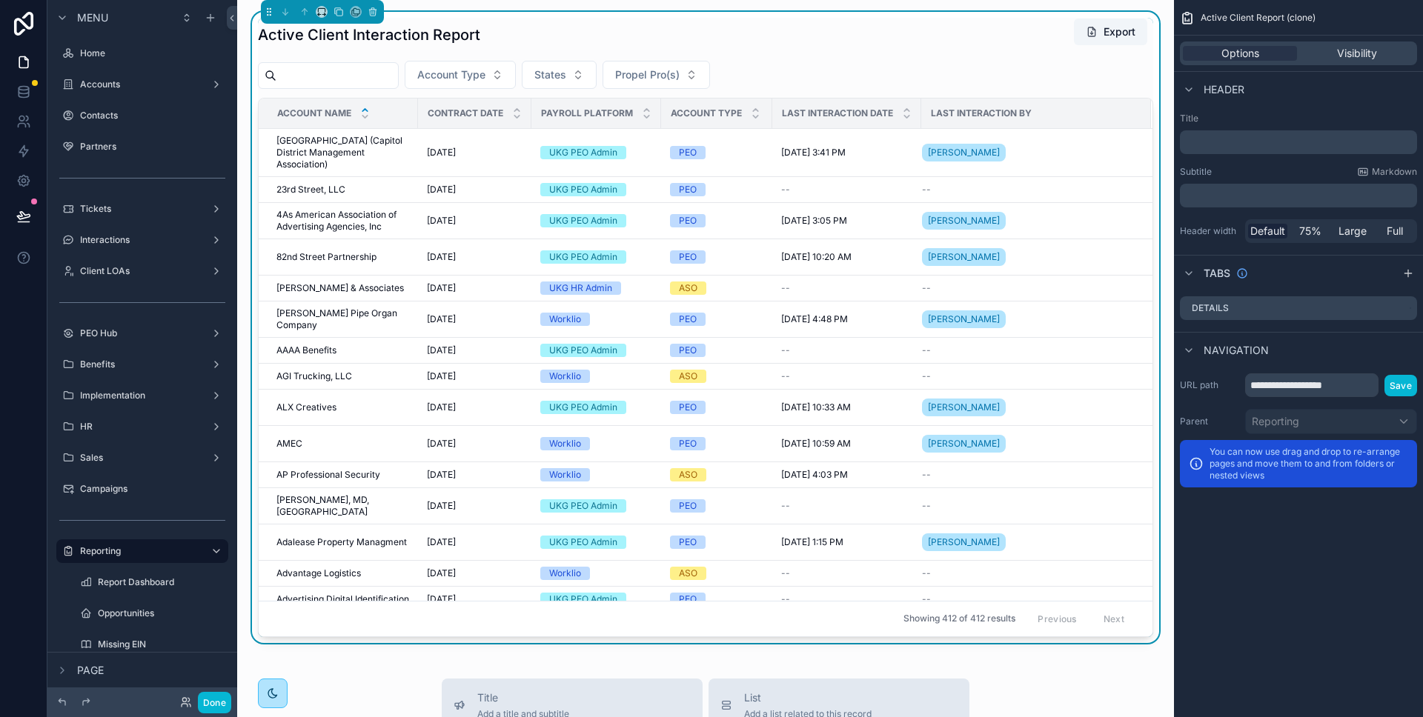
click at [926, 64] on div "Account Type States Propel Pro(s)" at bounding box center [705, 75] width 895 height 28
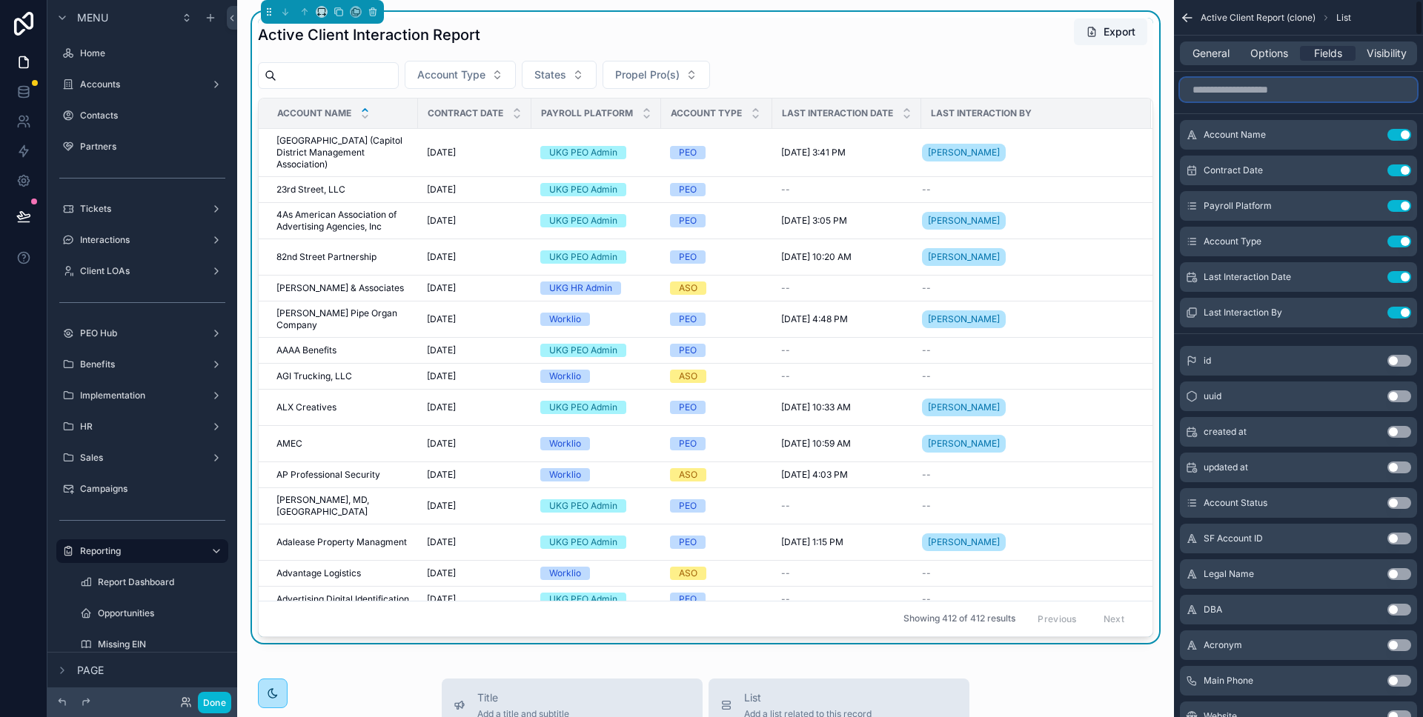
click at [1277, 97] on input "scrollable content" at bounding box center [1298, 90] width 237 height 24
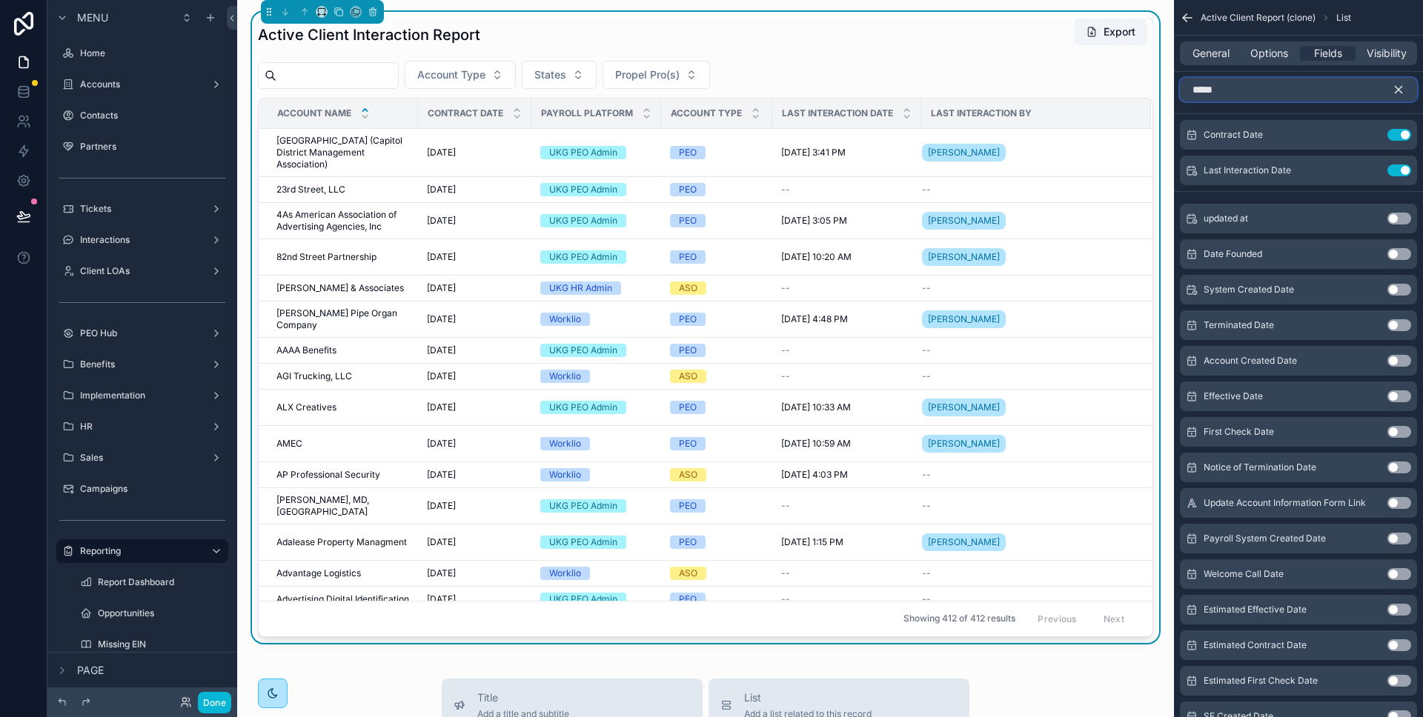
type input "****"
click at [1368, 168] on icon "scrollable content" at bounding box center [1369, 170] width 12 height 12
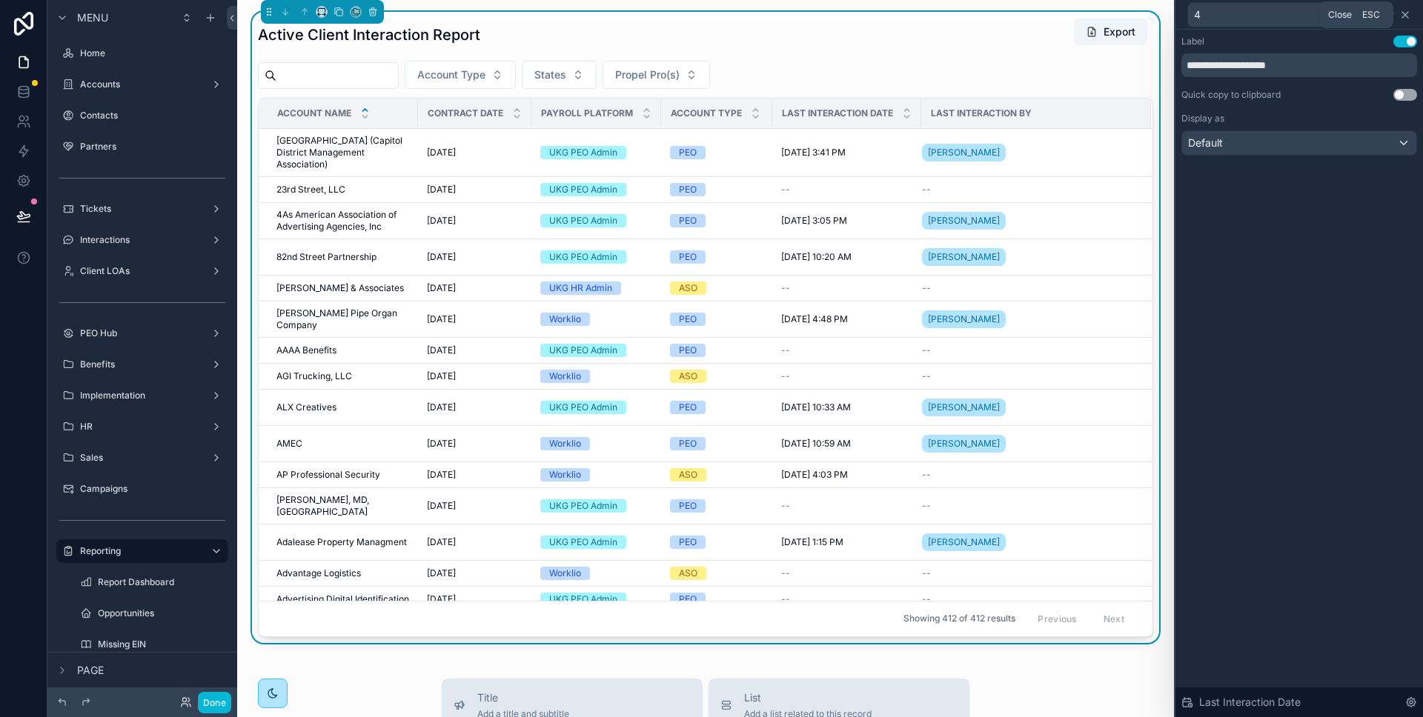
click at [1408, 16] on icon at bounding box center [1405, 15] width 12 height 12
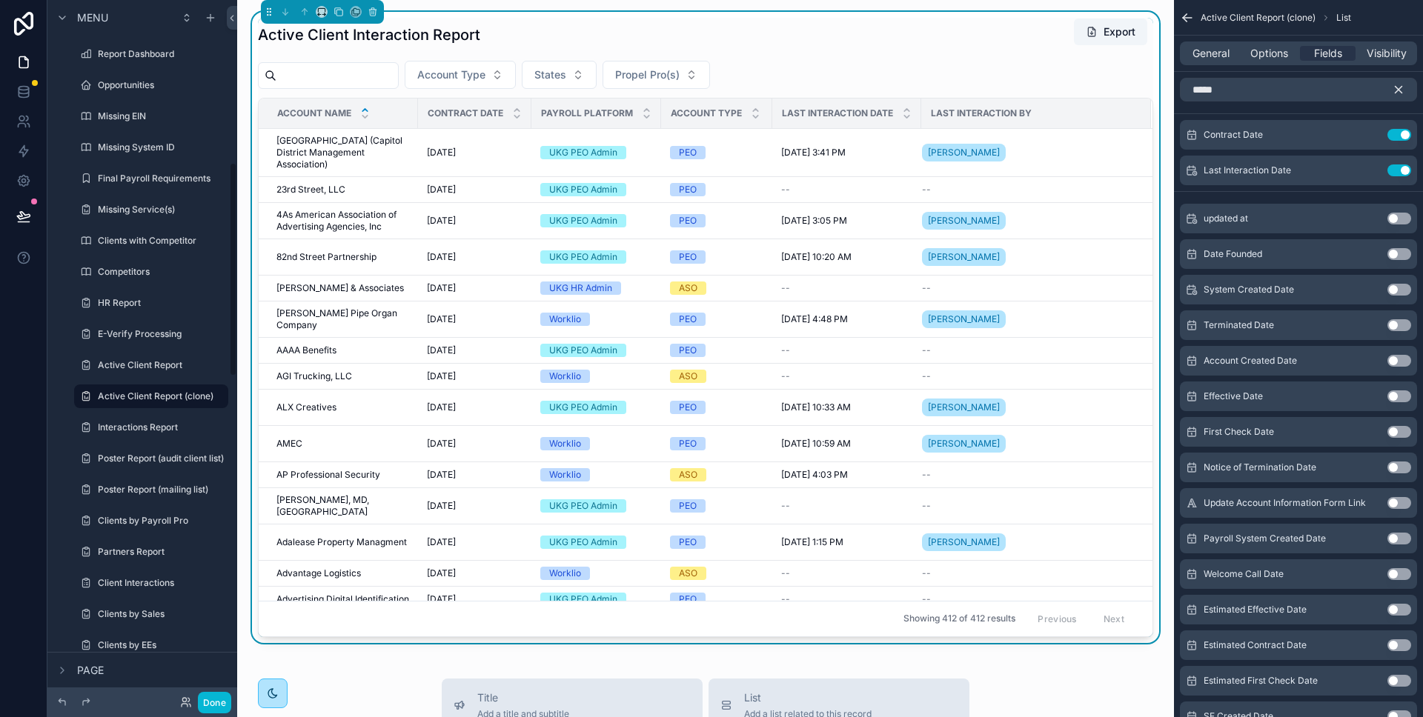
scroll to position [48, 0]
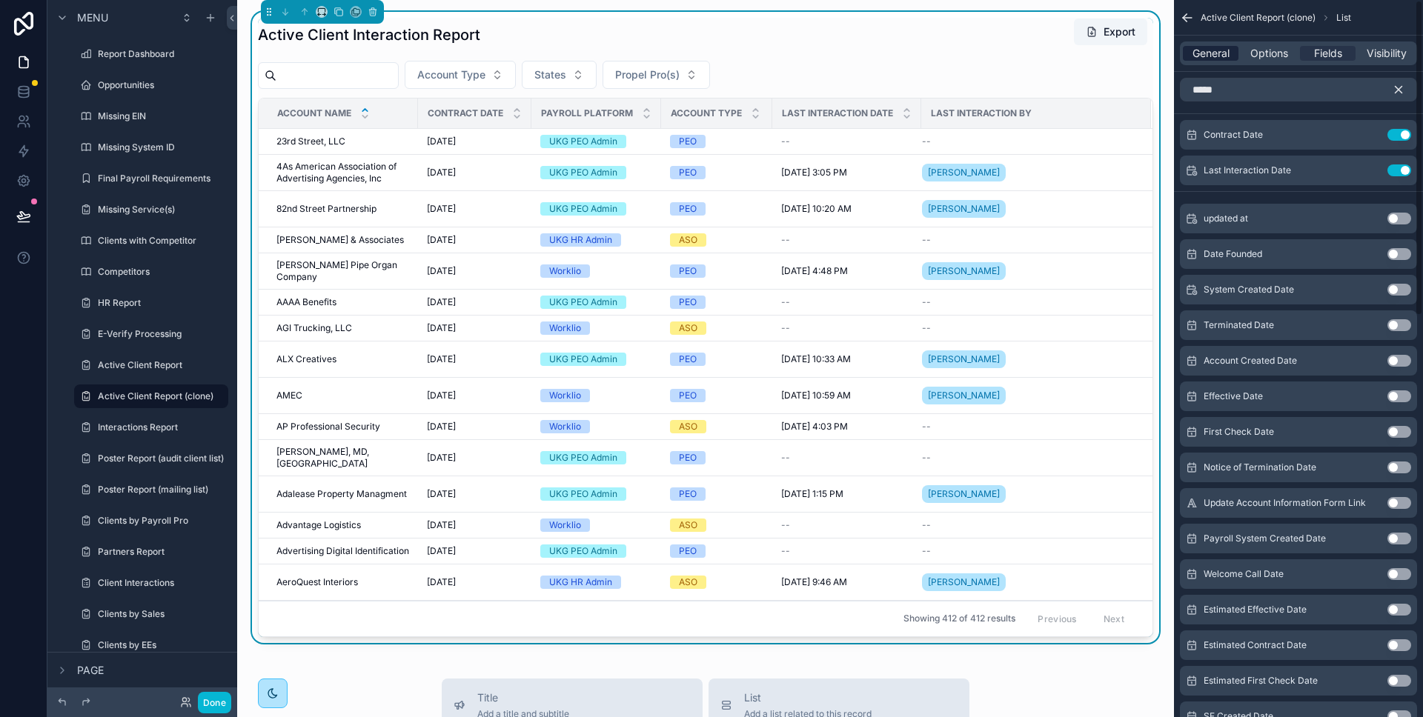
click at [1218, 50] on span "General" at bounding box center [1210, 53] width 37 height 15
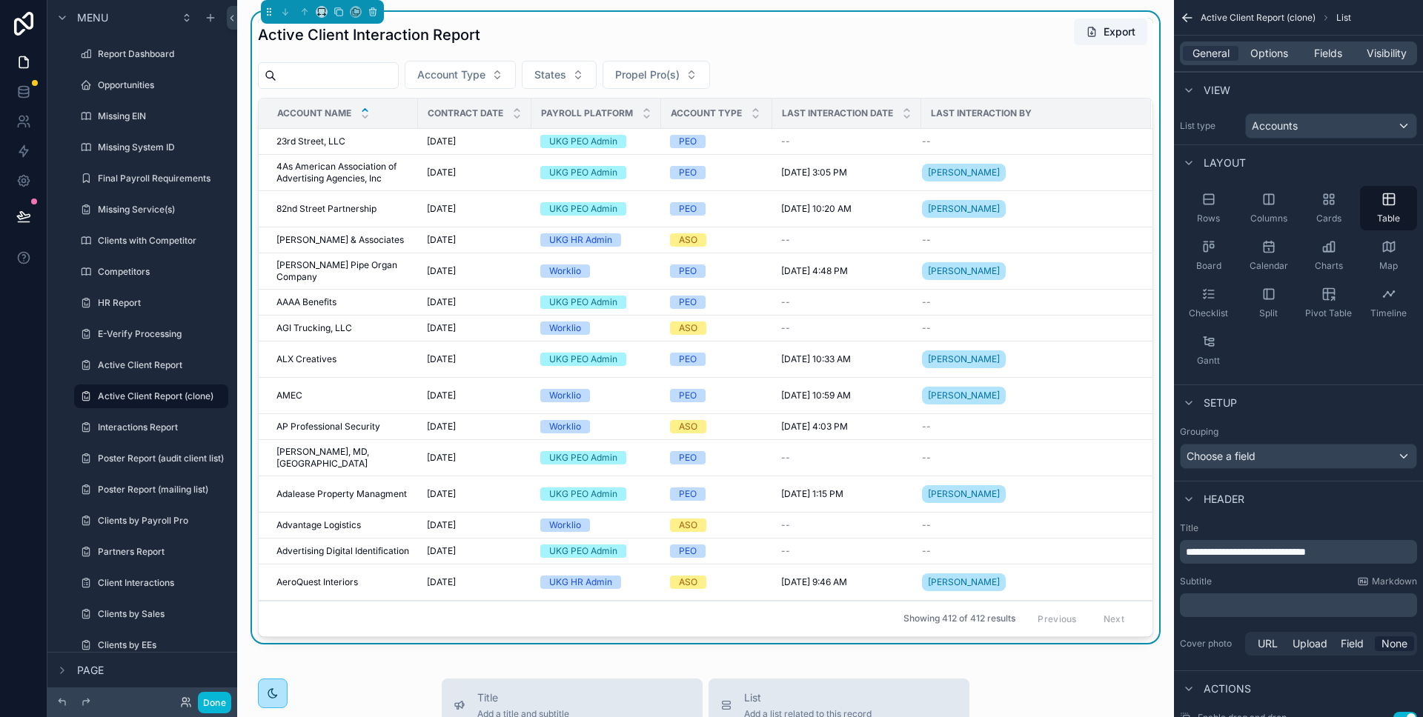
scroll to position [181, 0]
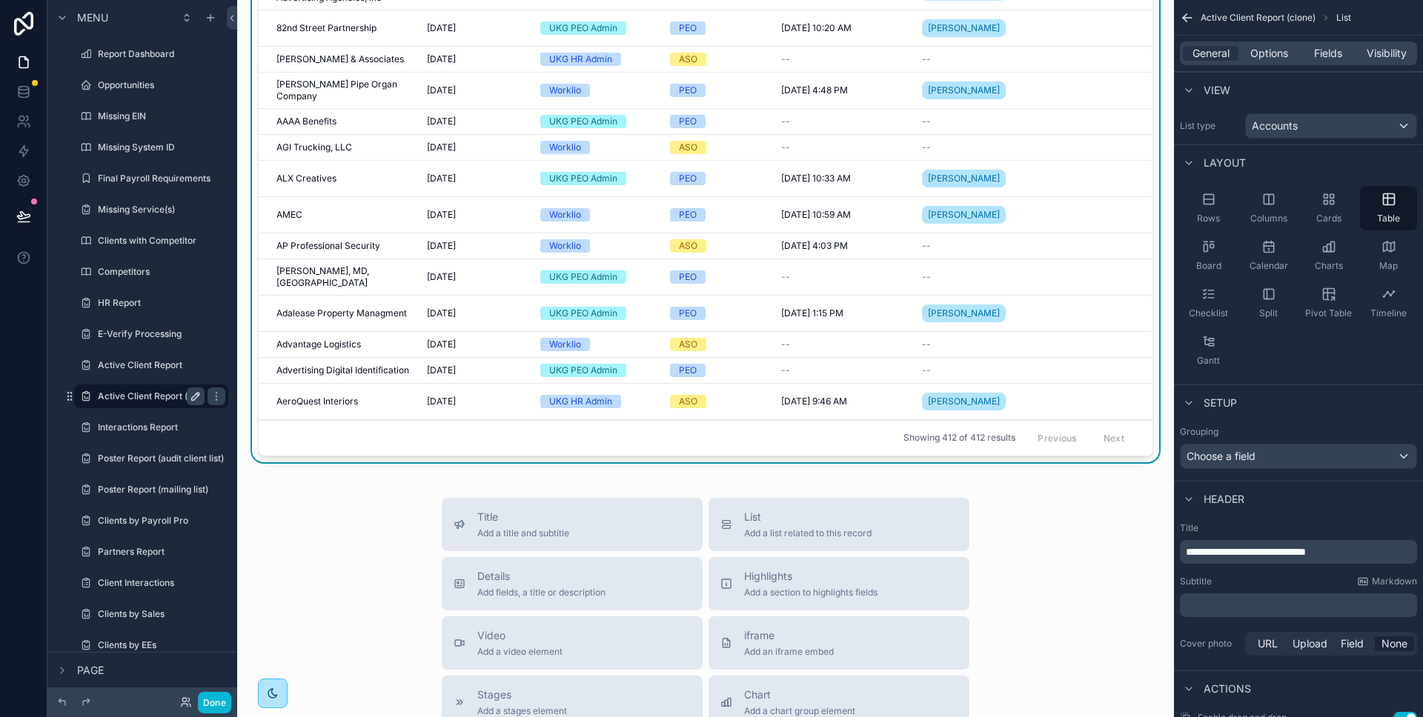
click at [199, 396] on icon "scrollable content" at bounding box center [196, 396] width 12 height 12
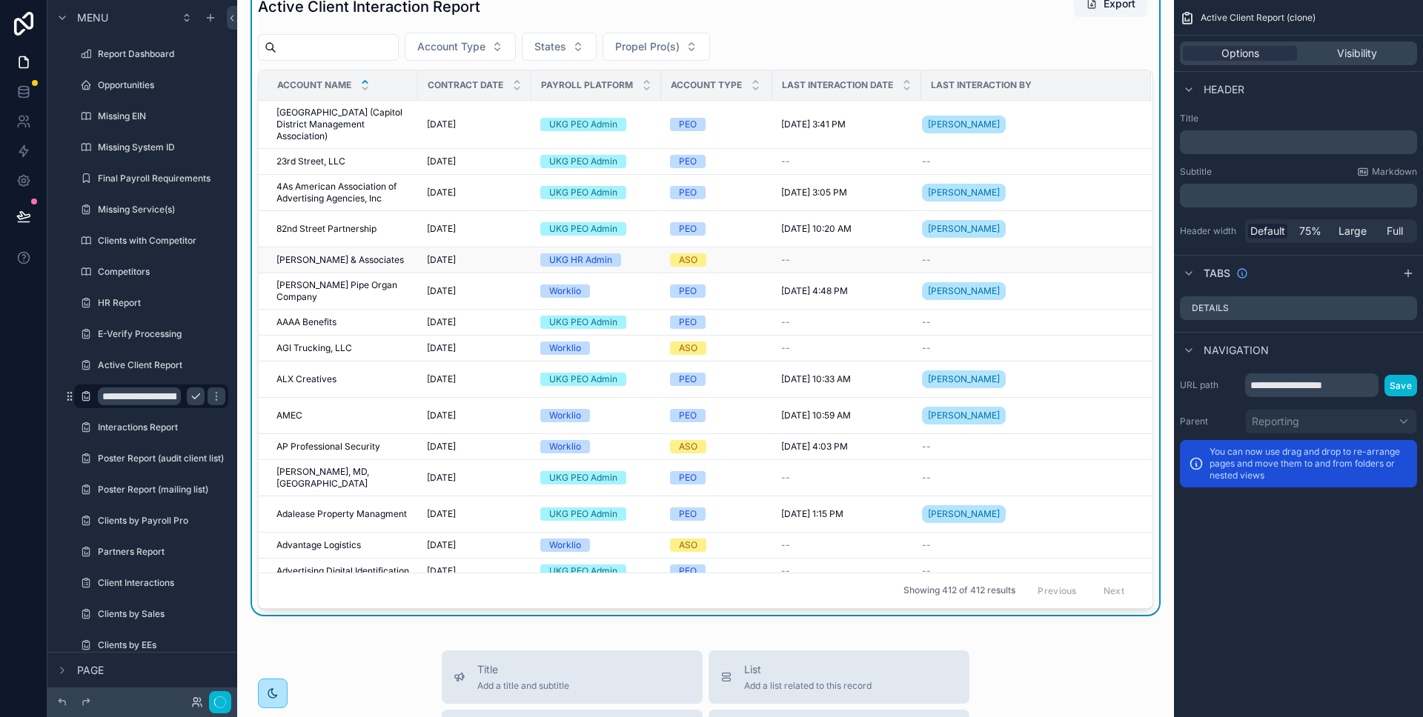
scroll to position [0, 0]
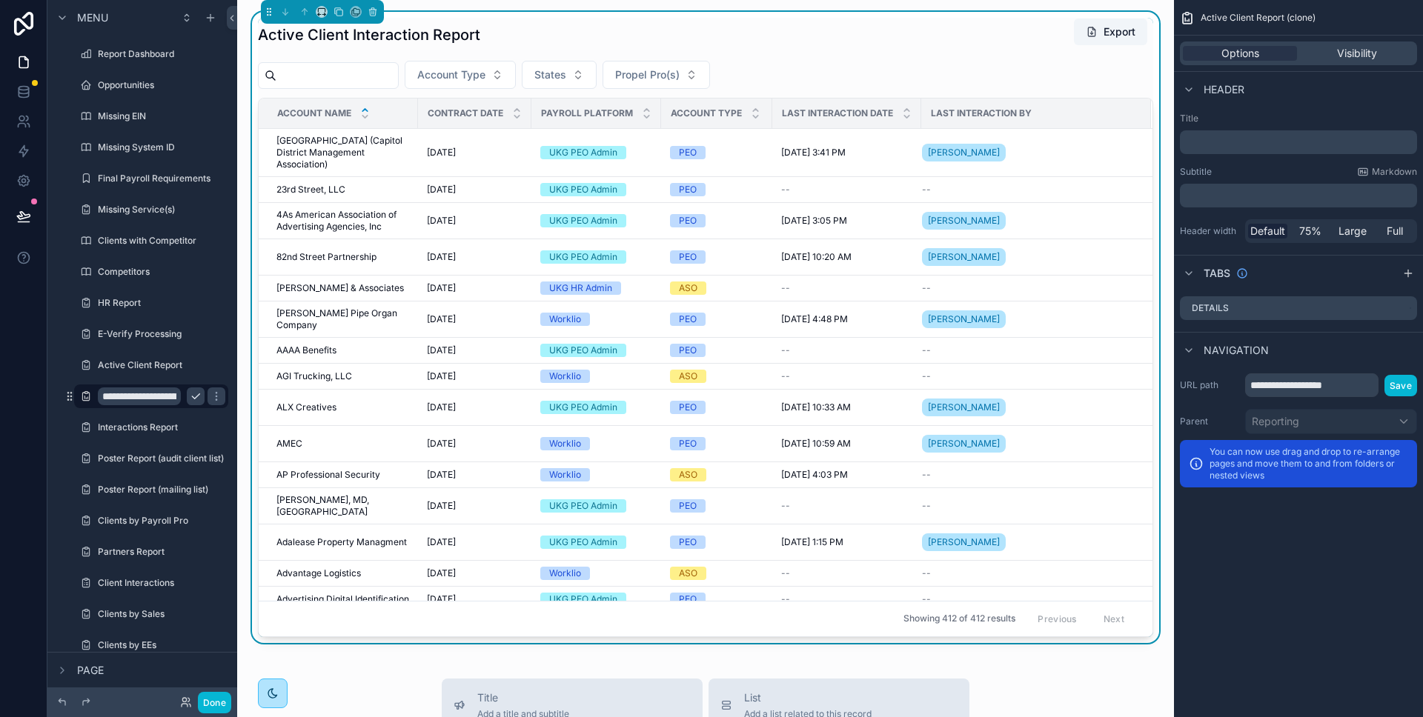
click at [158, 396] on input "**********" at bounding box center [139, 397] width 83 height 18
drag, startPoint x: 164, startPoint y: 396, endPoint x: 207, endPoint y: 396, distance: 43.0
click at [164, 396] on input "**********" at bounding box center [139, 397] width 83 height 18
type input "**********"
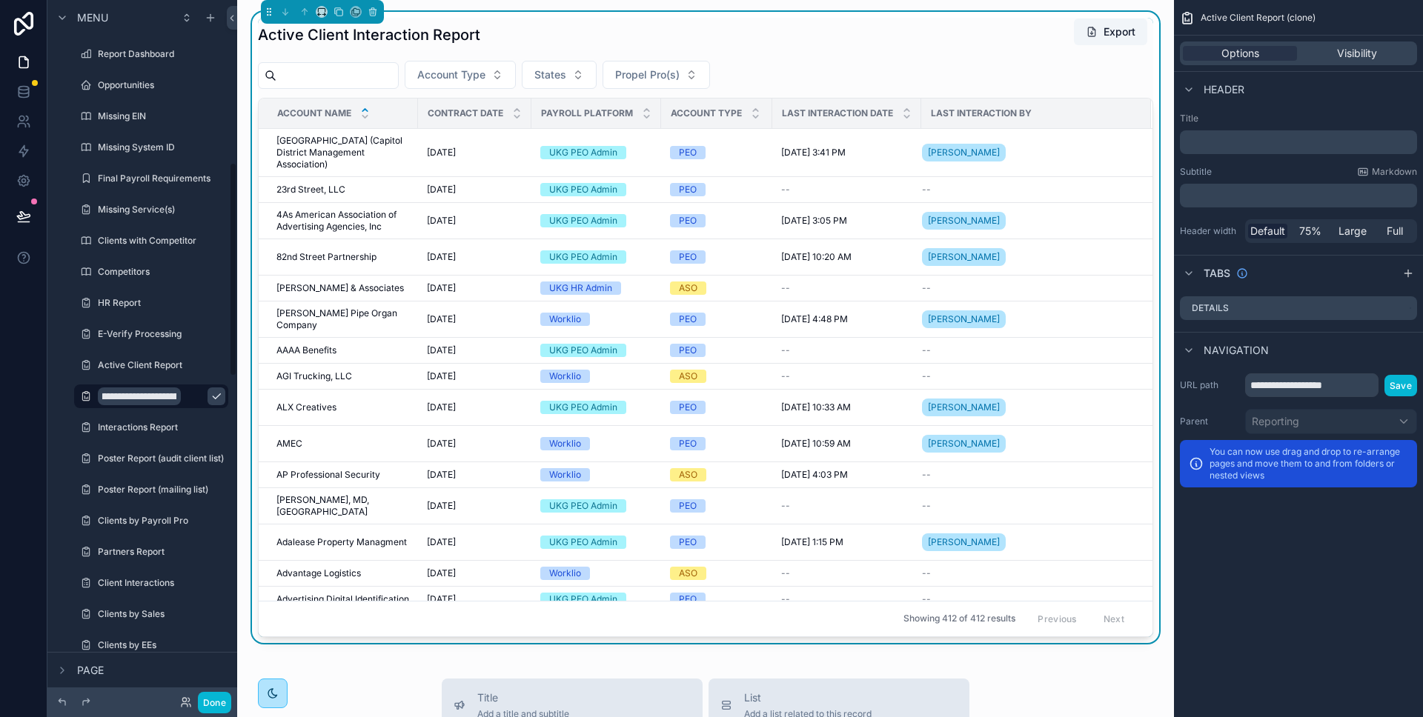
scroll to position [0, 0]
click at [210, 396] on icon "scrollable content" at bounding box center [216, 396] width 12 height 12
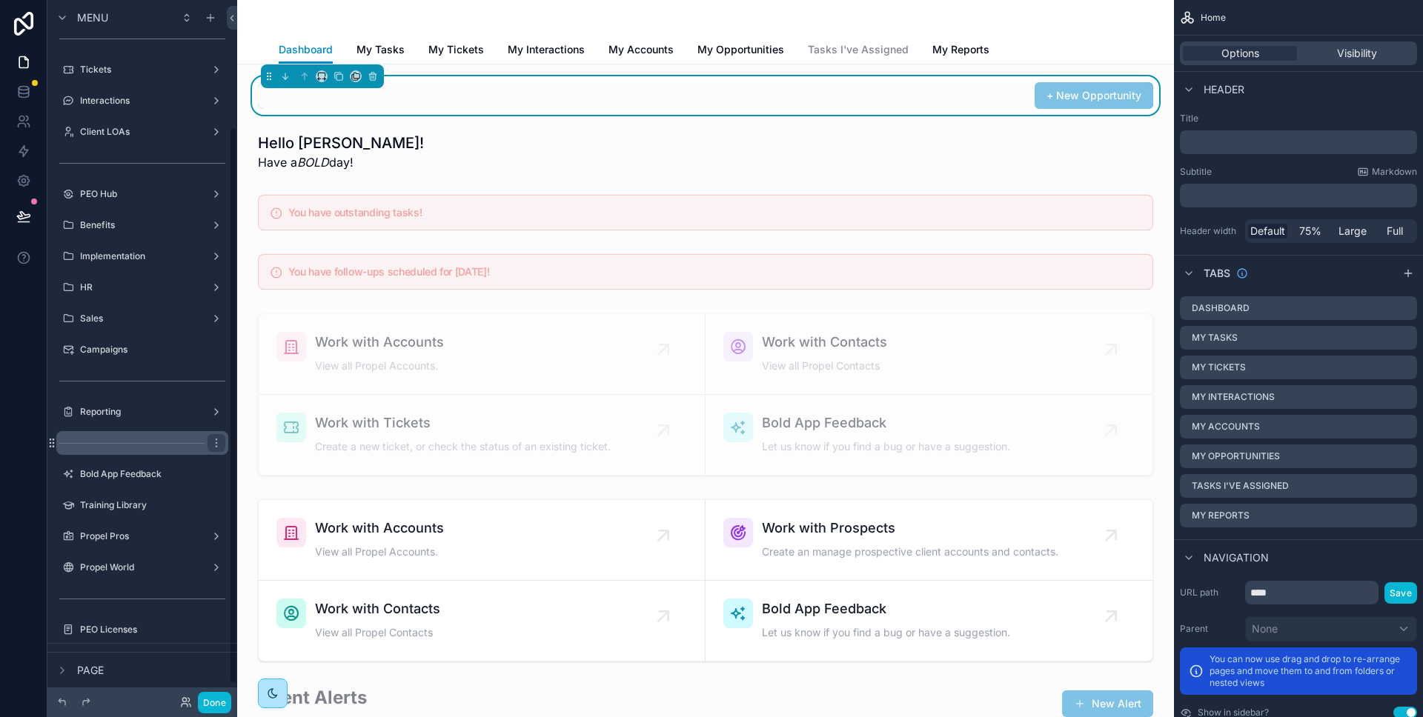
scroll to position [178, 0]
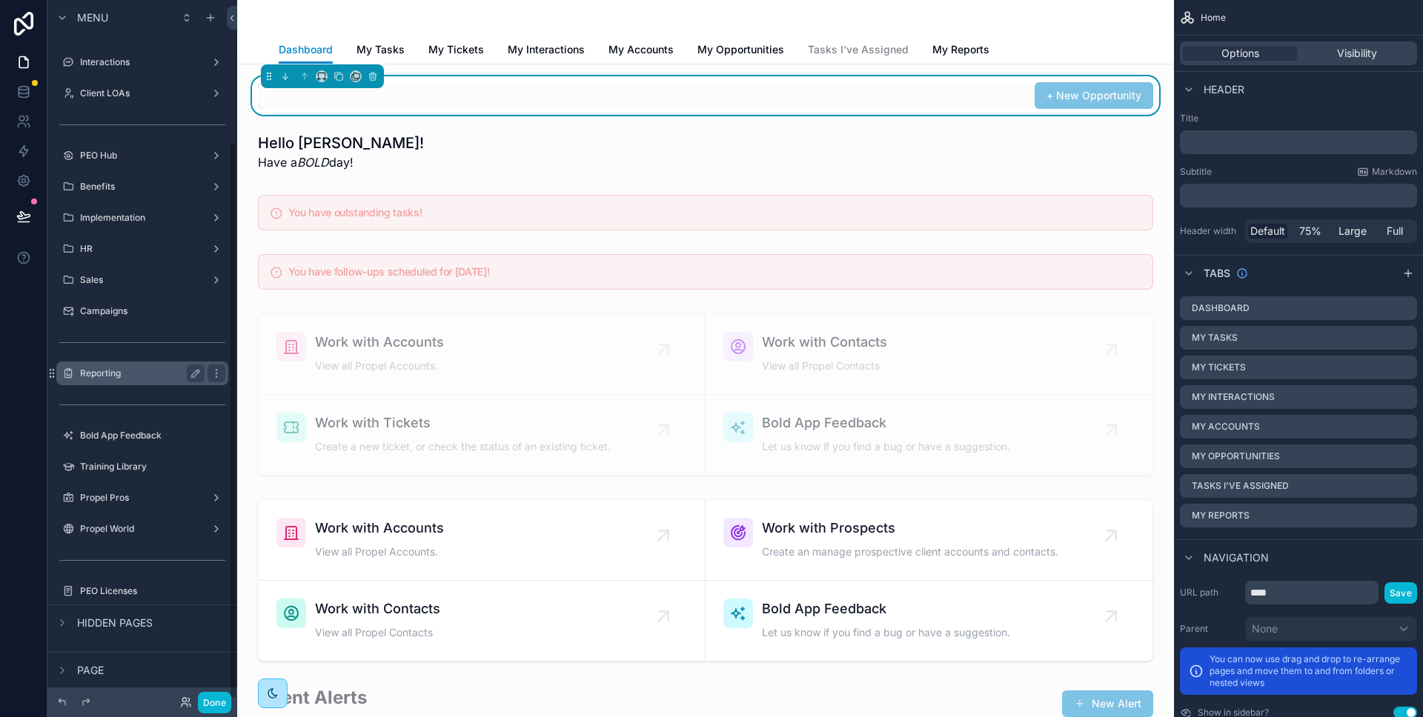
click at [148, 373] on label "Reporting" at bounding box center [139, 374] width 119 height 12
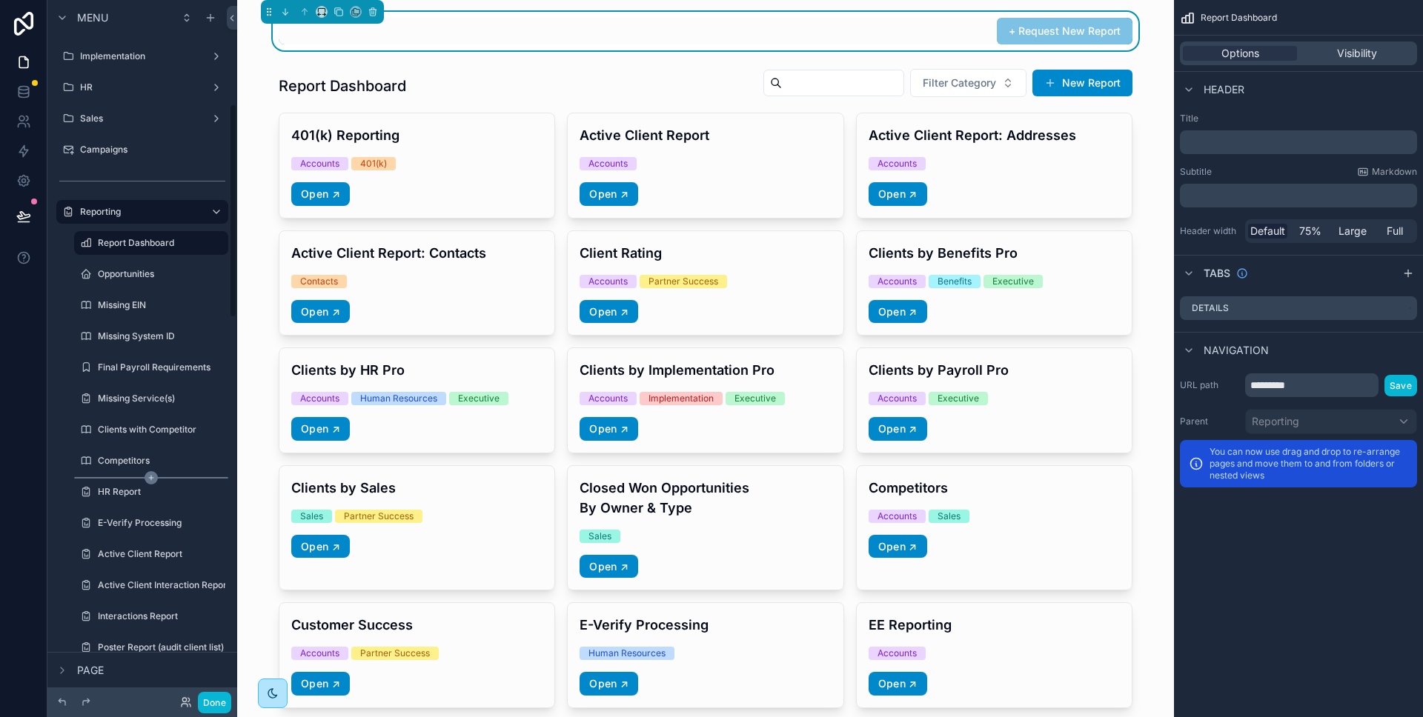
scroll to position [409, 0]
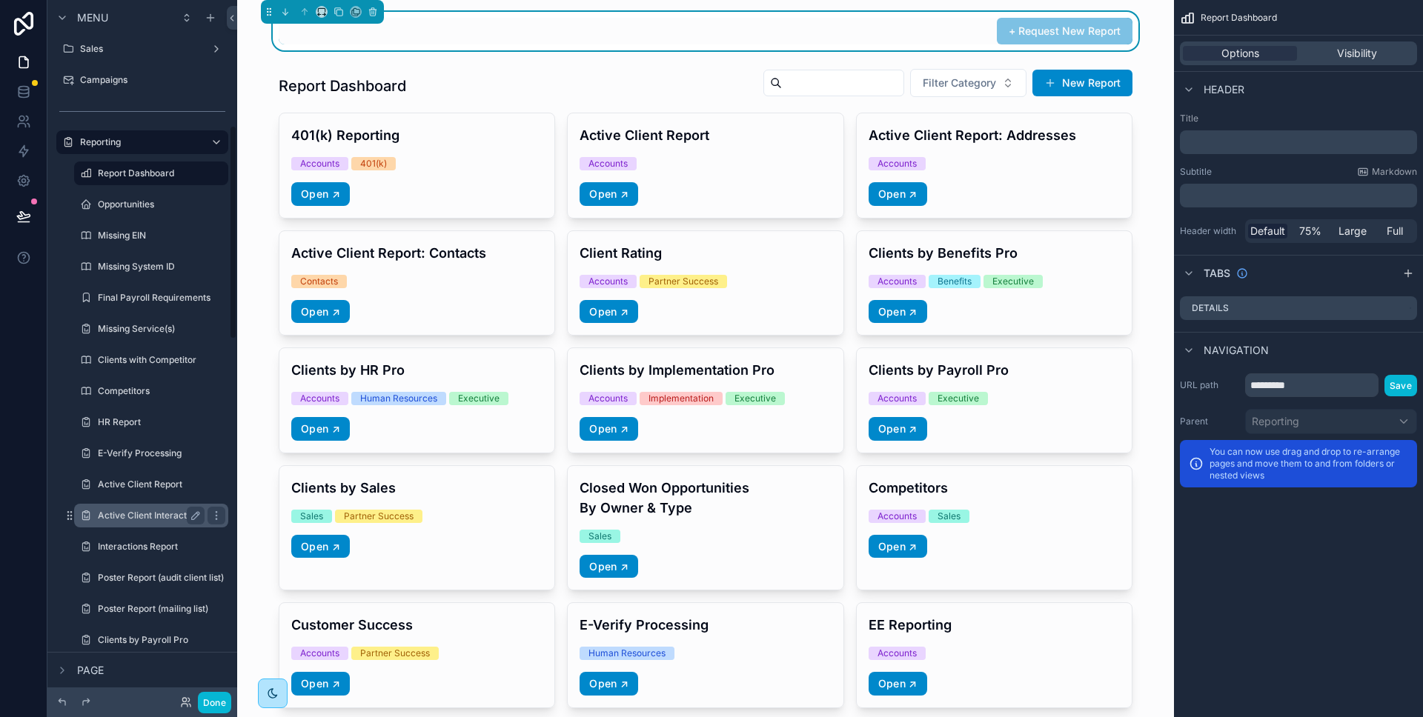
click at [173, 511] on label "Active Client Interaction Report (clone)" at bounding box center [179, 516] width 163 height 12
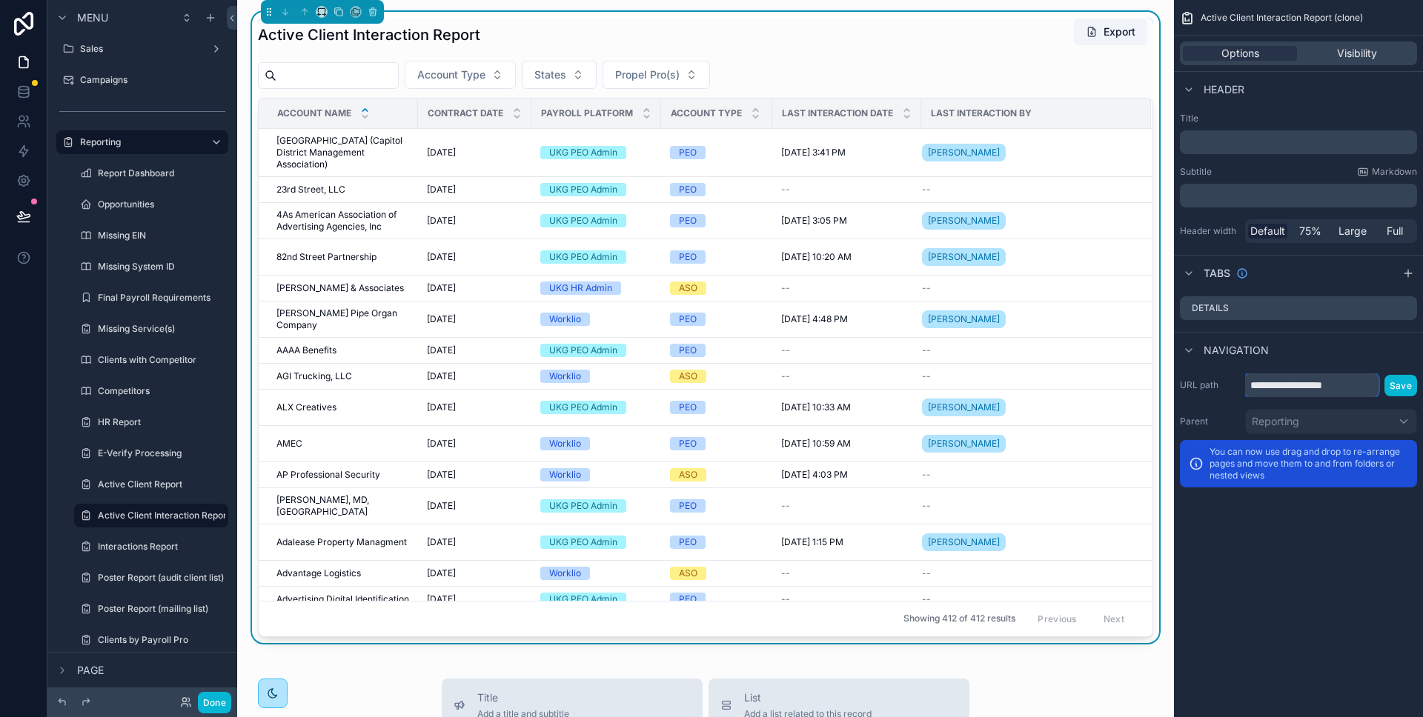
click at [1293, 382] on input "**********" at bounding box center [1311, 385] width 133 height 24
drag, startPoint x: 1309, startPoint y: 385, endPoint x: 1282, endPoint y: 385, distance: 27.4
click at [1282, 385] on input "**********" at bounding box center [1311, 385] width 133 height 24
drag, startPoint x: 1342, startPoint y: 385, endPoint x: 1380, endPoint y: 386, distance: 38.5
click at [1380, 386] on div "**********" at bounding box center [1331, 385] width 172 height 24
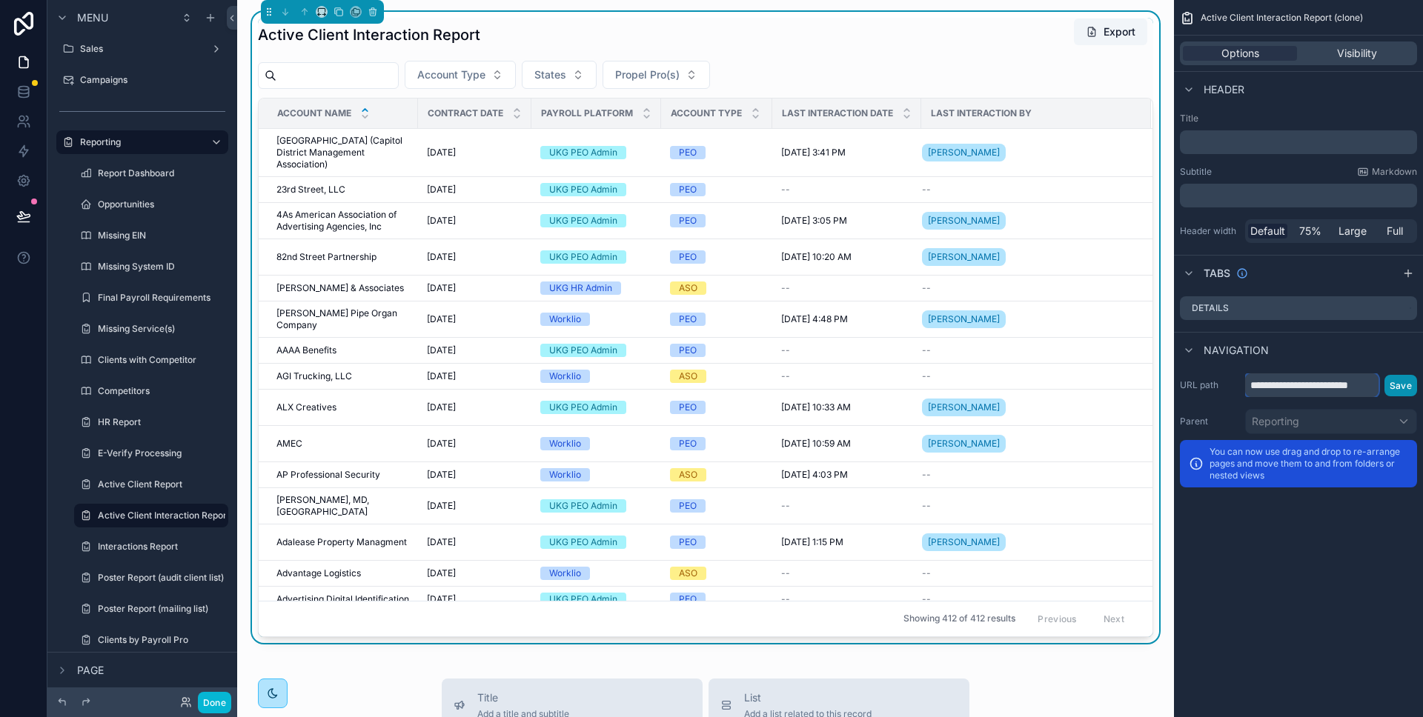
type input "**********"
click at [1394, 383] on button "Save" at bounding box center [1400, 385] width 33 height 21
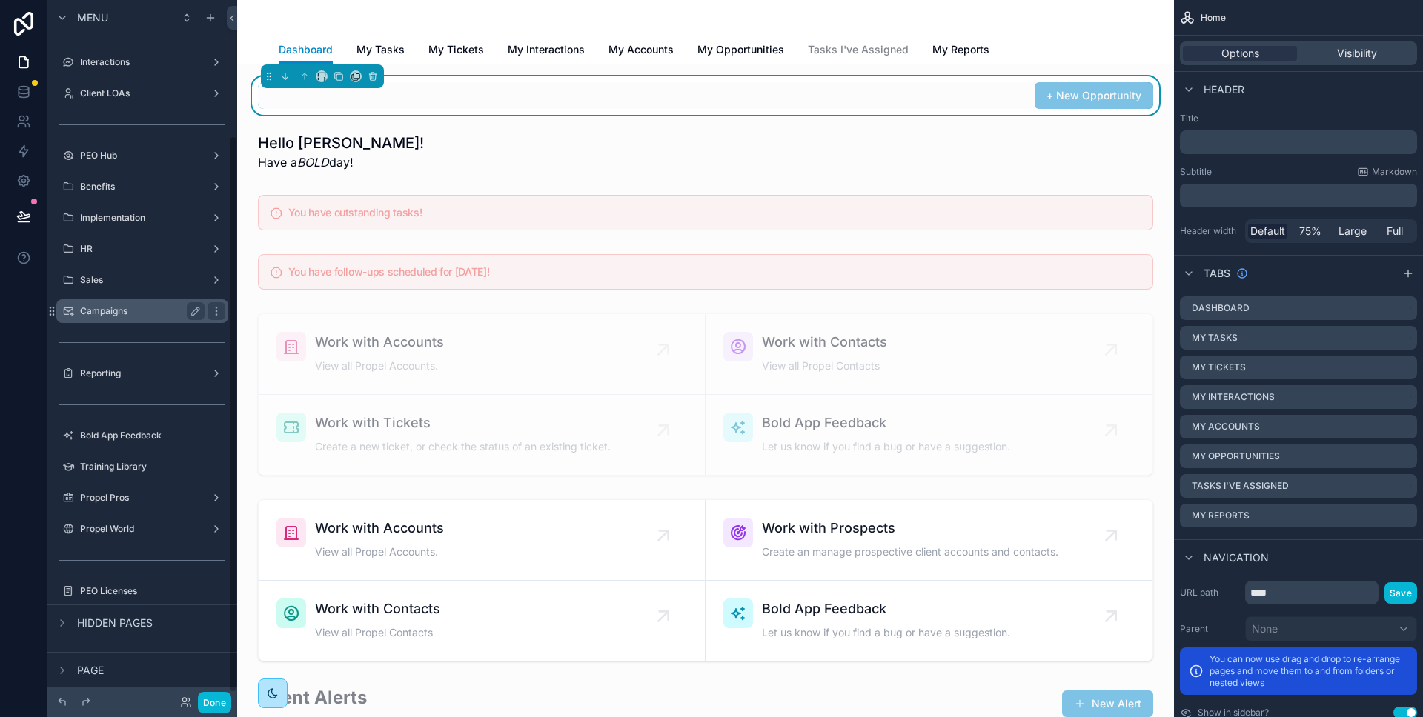
scroll to position [113, 0]
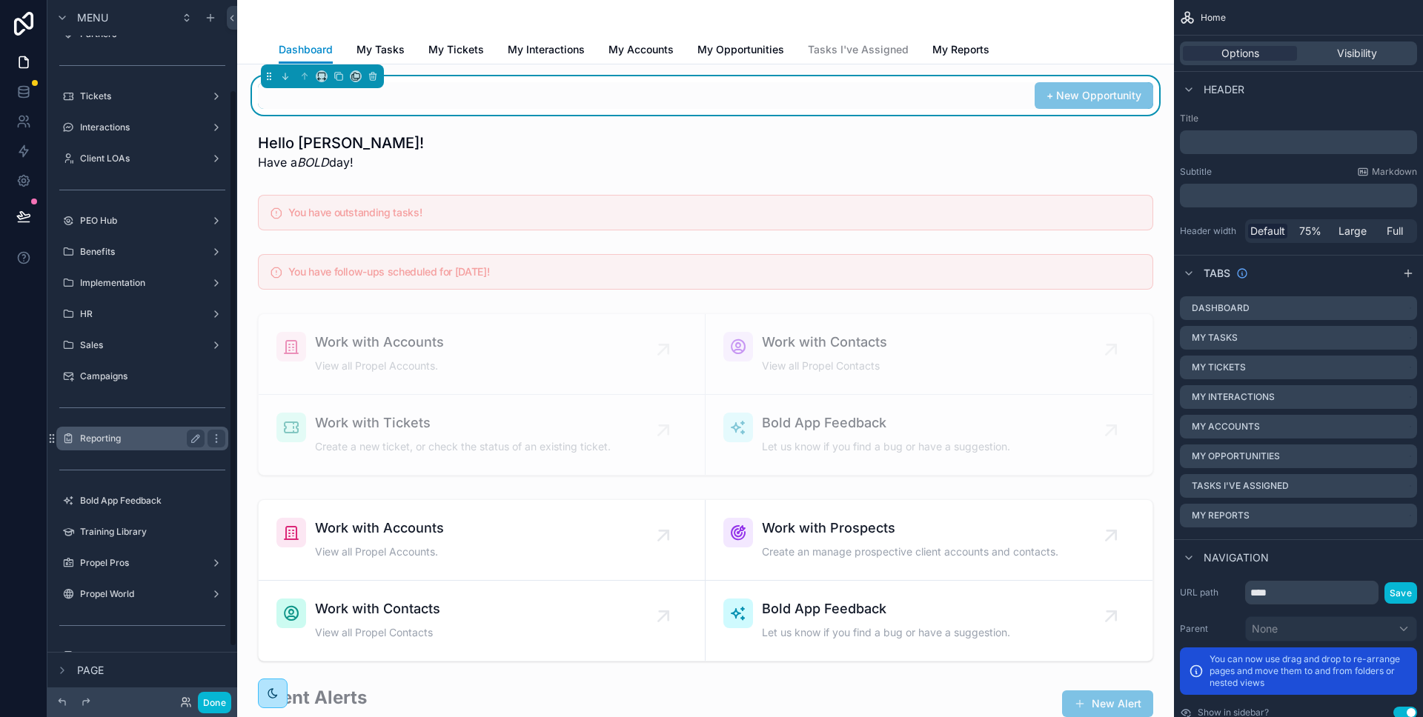
click at [138, 435] on label "Reporting" at bounding box center [139, 439] width 119 height 12
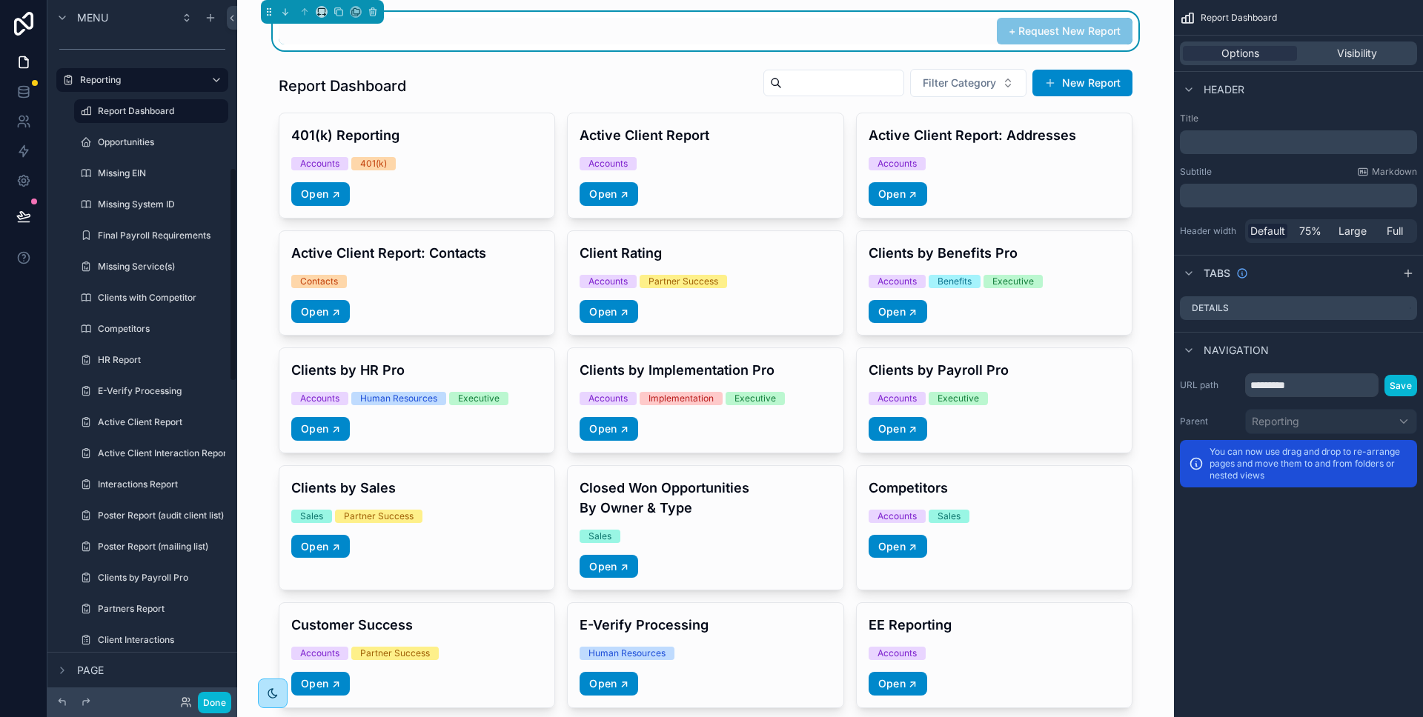
scroll to position [545, 0]
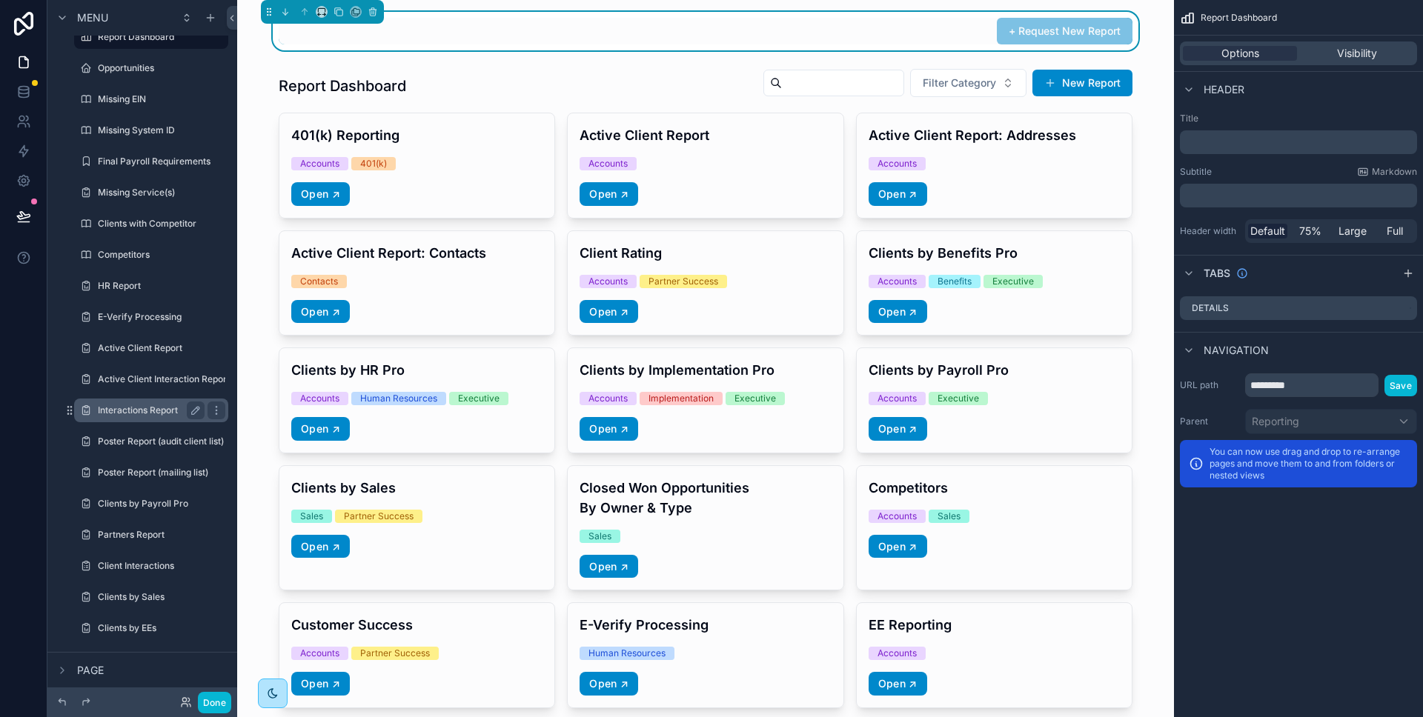
click at [151, 414] on label "Interactions Report" at bounding box center [148, 411] width 101 height 12
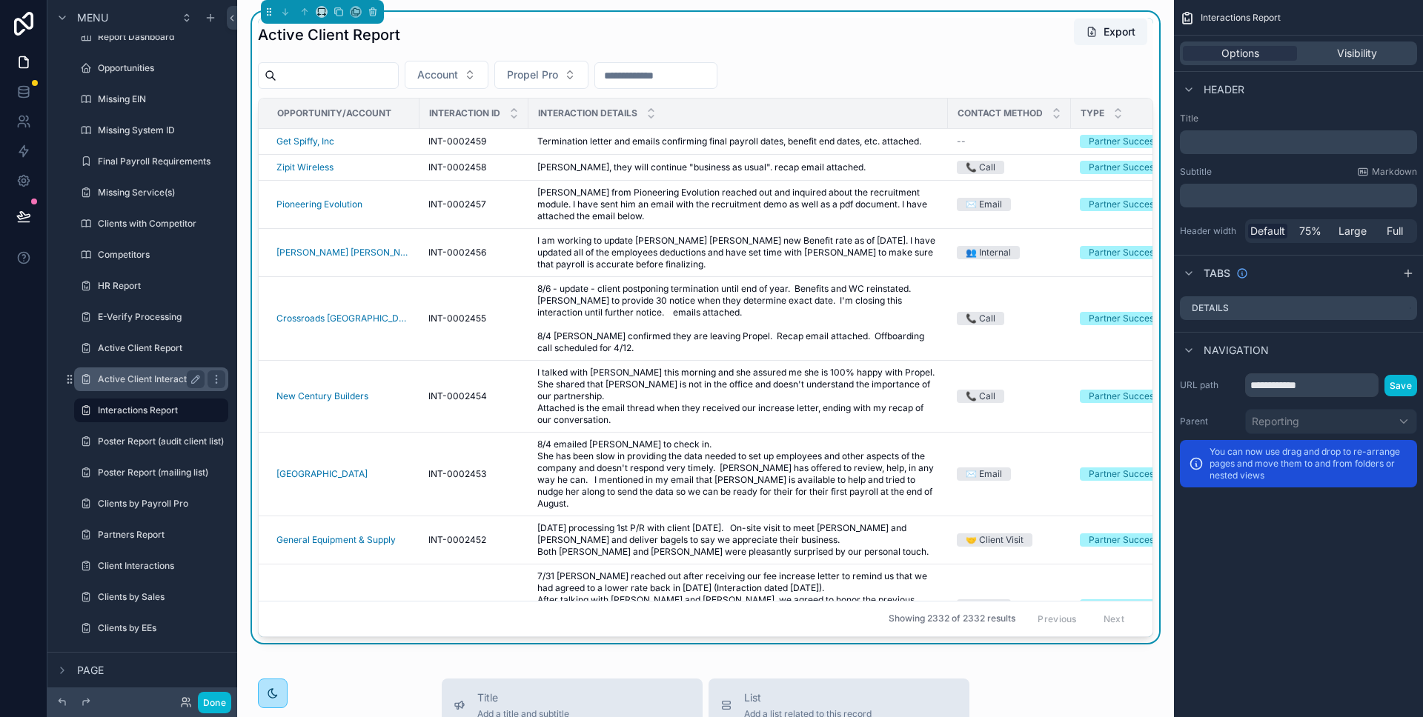
click at [161, 382] on label "Active Client Interaction Report (clone)" at bounding box center [179, 379] width 163 height 12
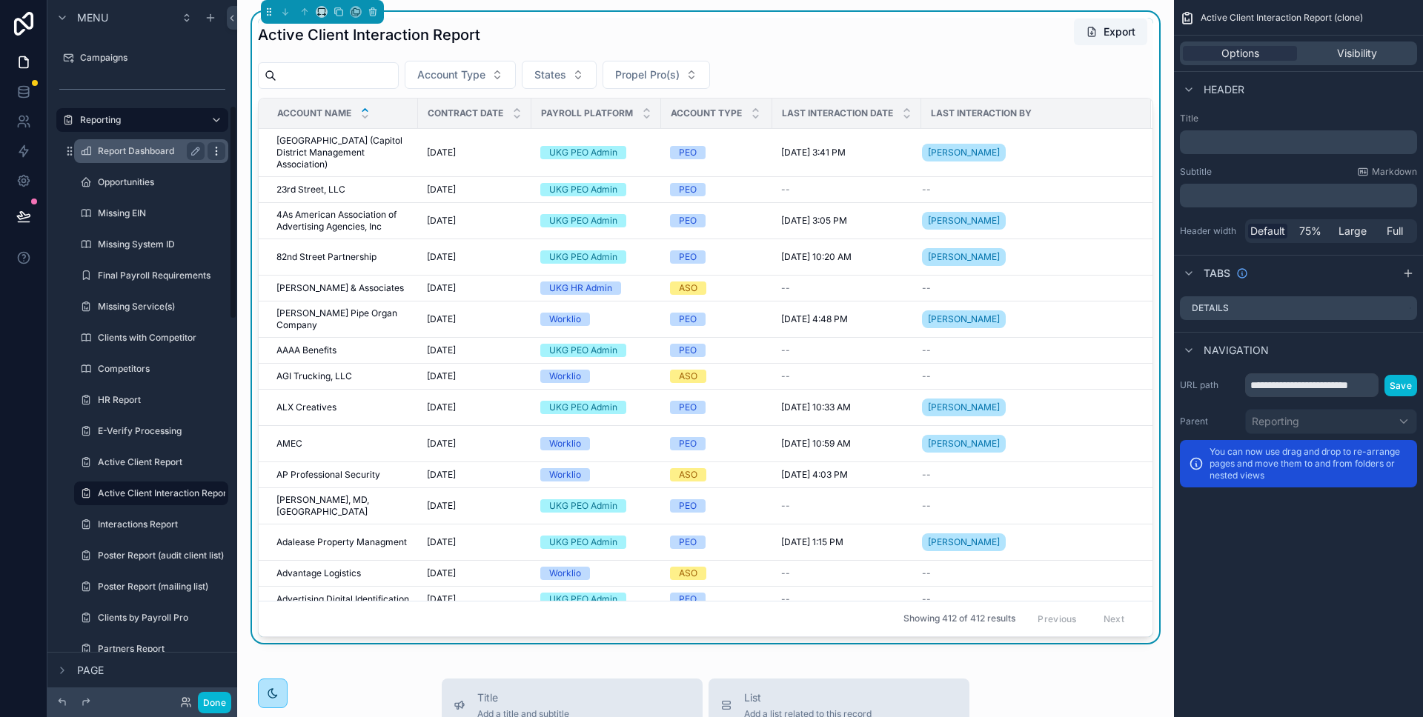
scroll to position [342, 0]
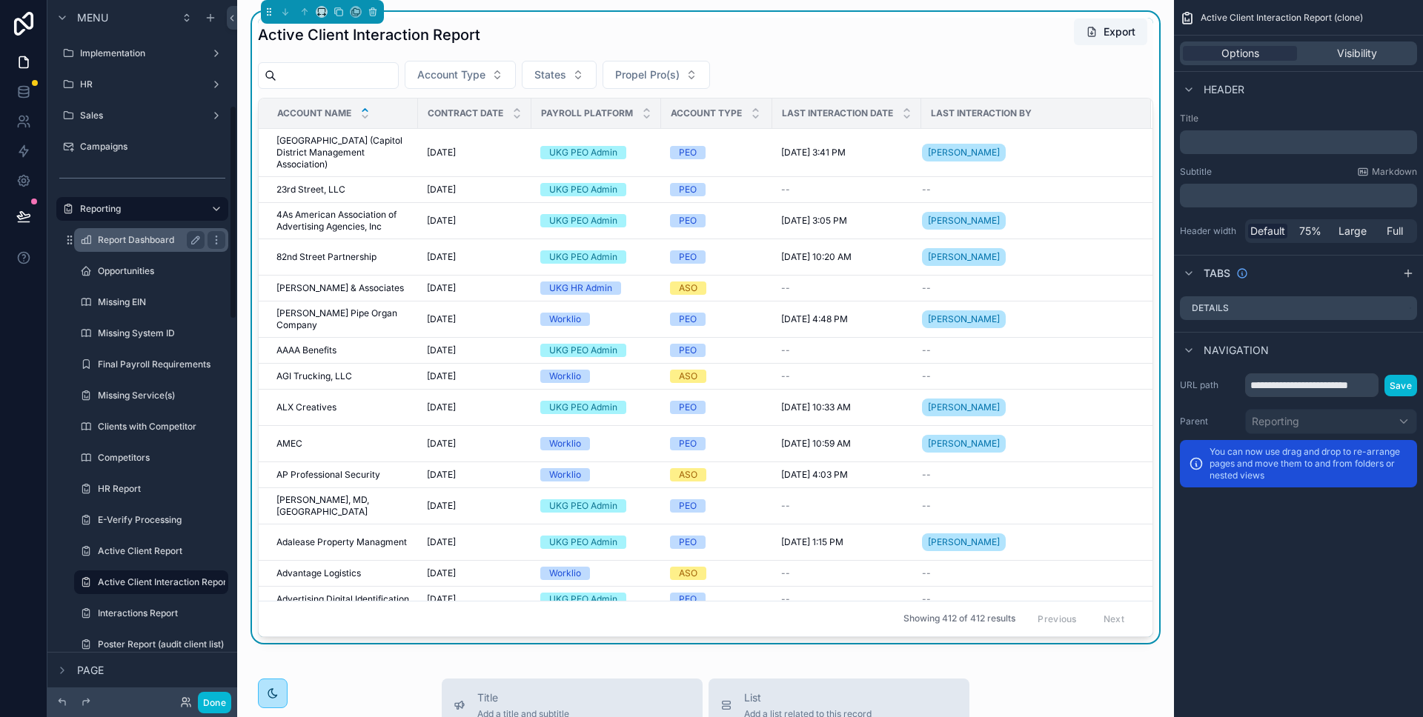
click at [161, 242] on label "Report Dashboard" at bounding box center [148, 240] width 101 height 12
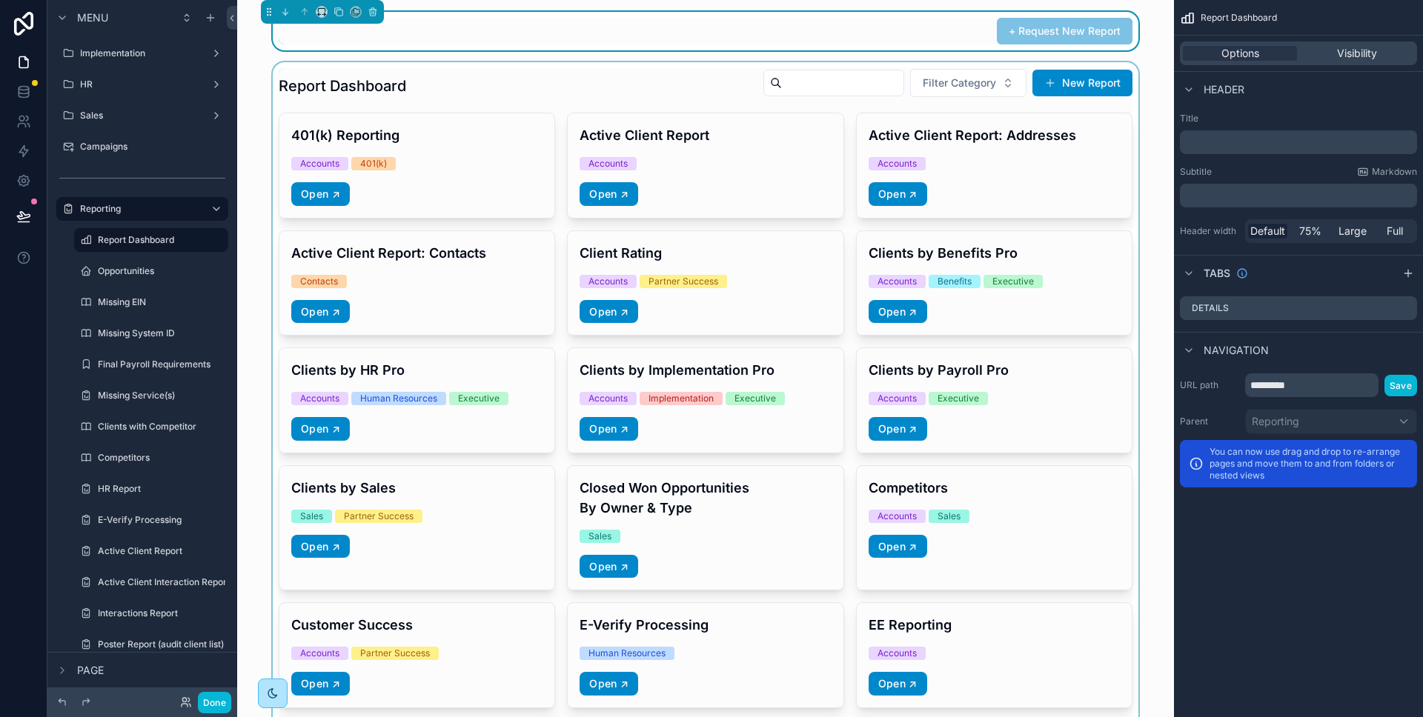
click at [1068, 86] on div "scrollable content" at bounding box center [705, 705] width 913 height 1286
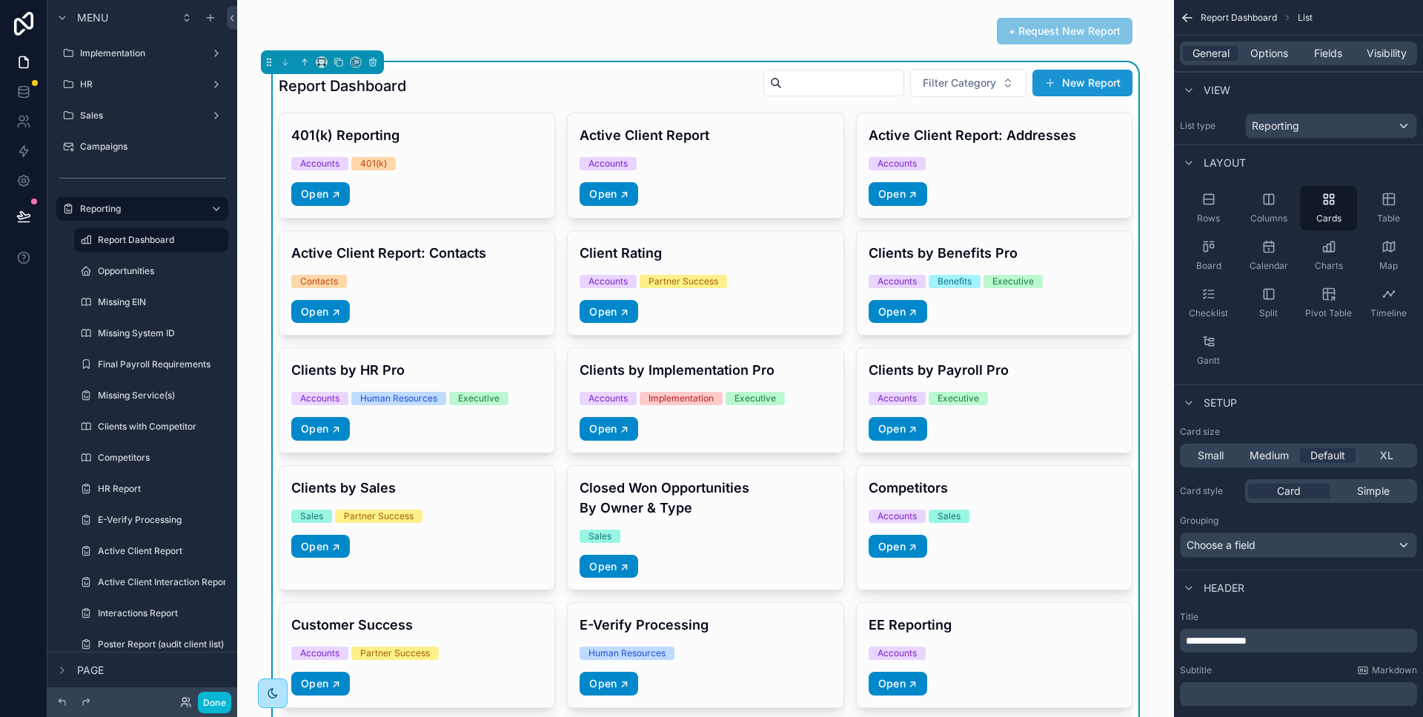
click at [1107, 80] on button "New Report" at bounding box center [1082, 83] width 100 height 27
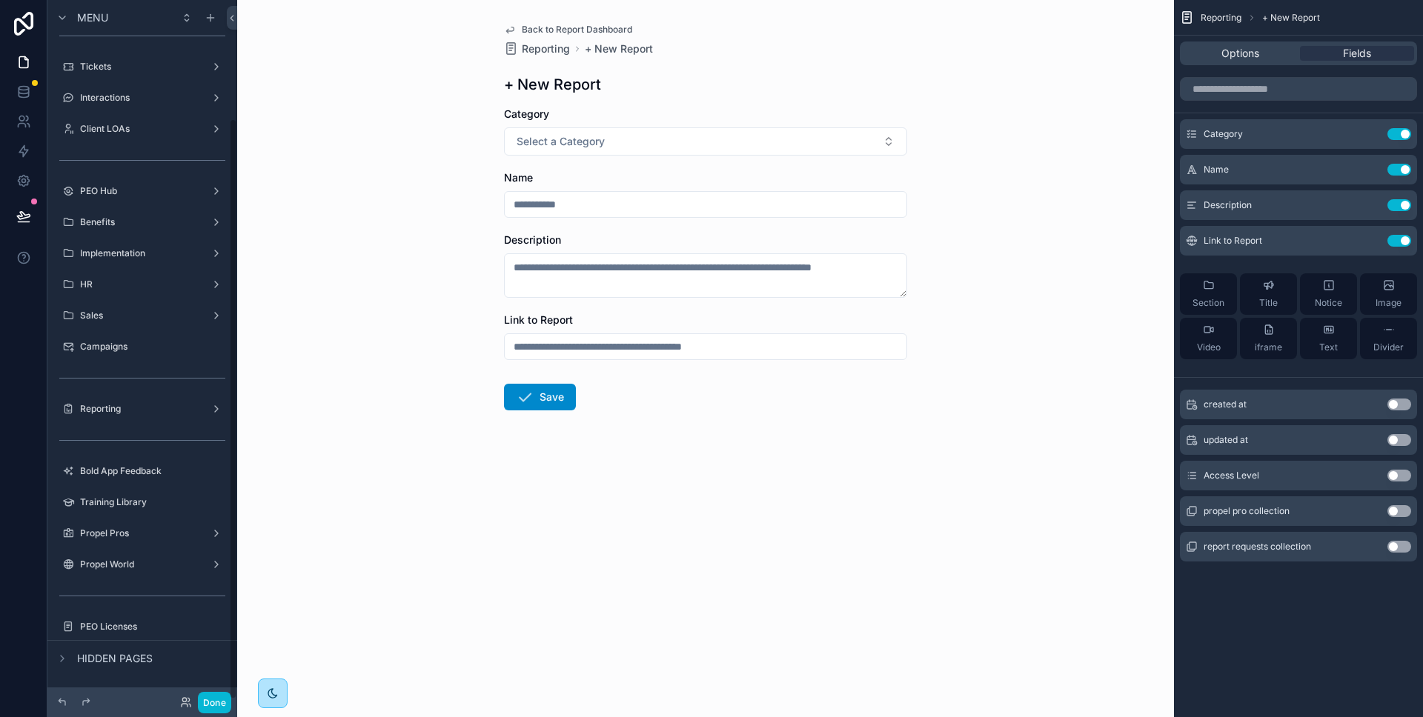
scroll to position [142, 0]
click at [762, 142] on button "Select a Category" at bounding box center [705, 141] width 403 height 28
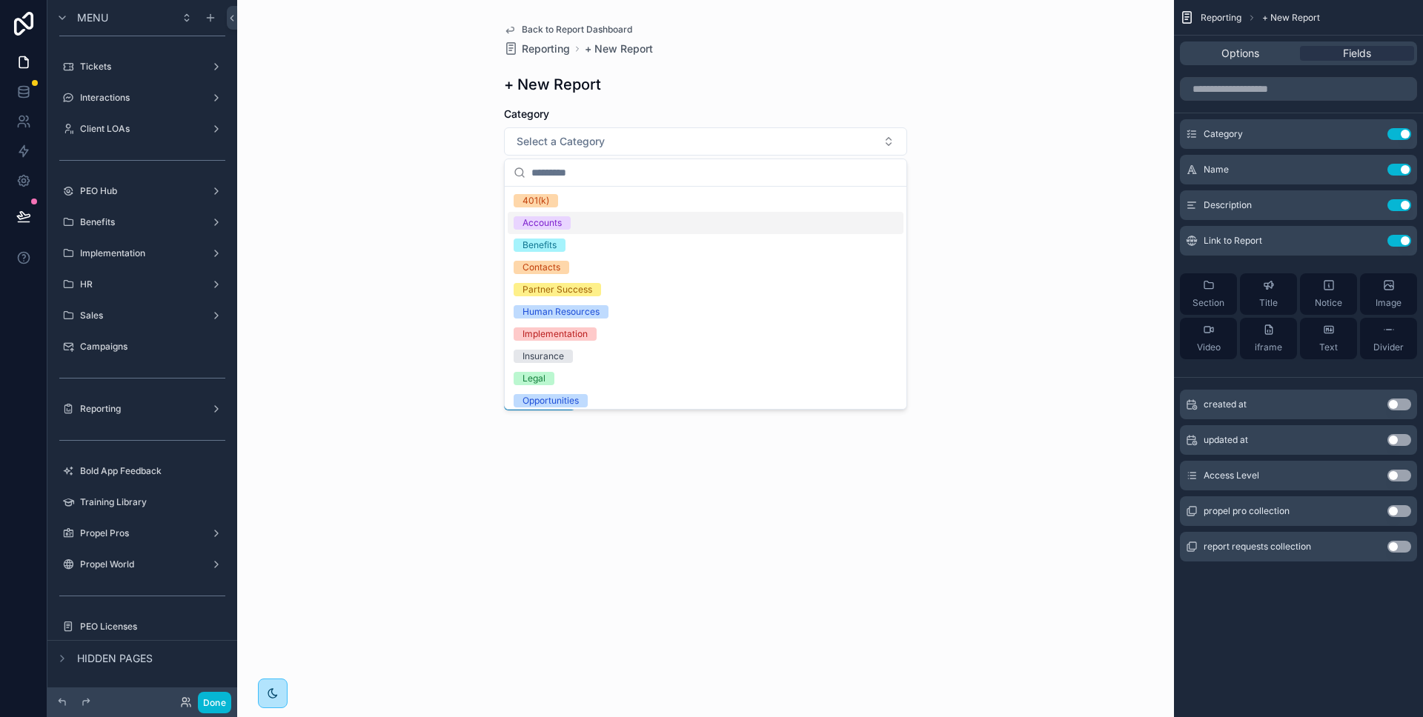
click at [684, 225] on div "Accounts" at bounding box center [706, 223] width 396 height 22
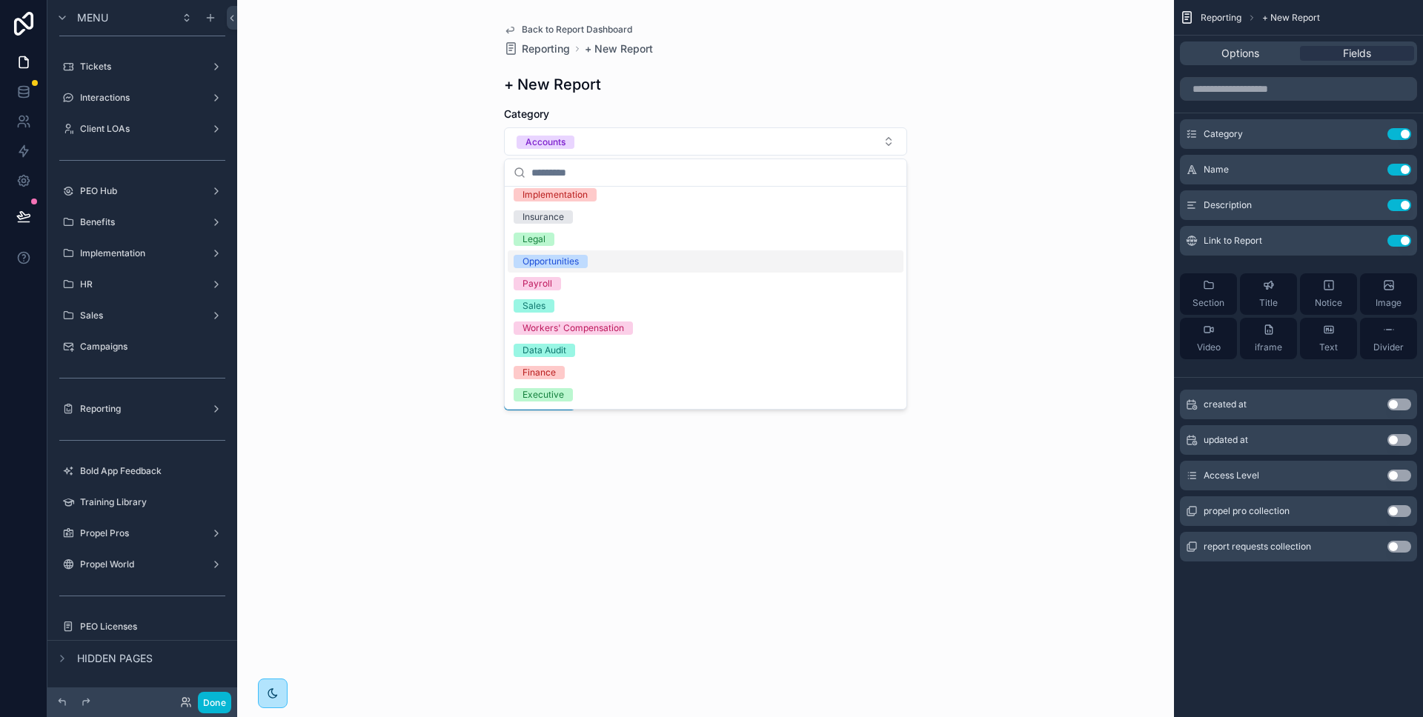
click at [997, 236] on div "Back to Report Dashboard Reporting + New Report + New Report Category Accounts …" at bounding box center [705, 358] width 937 height 717
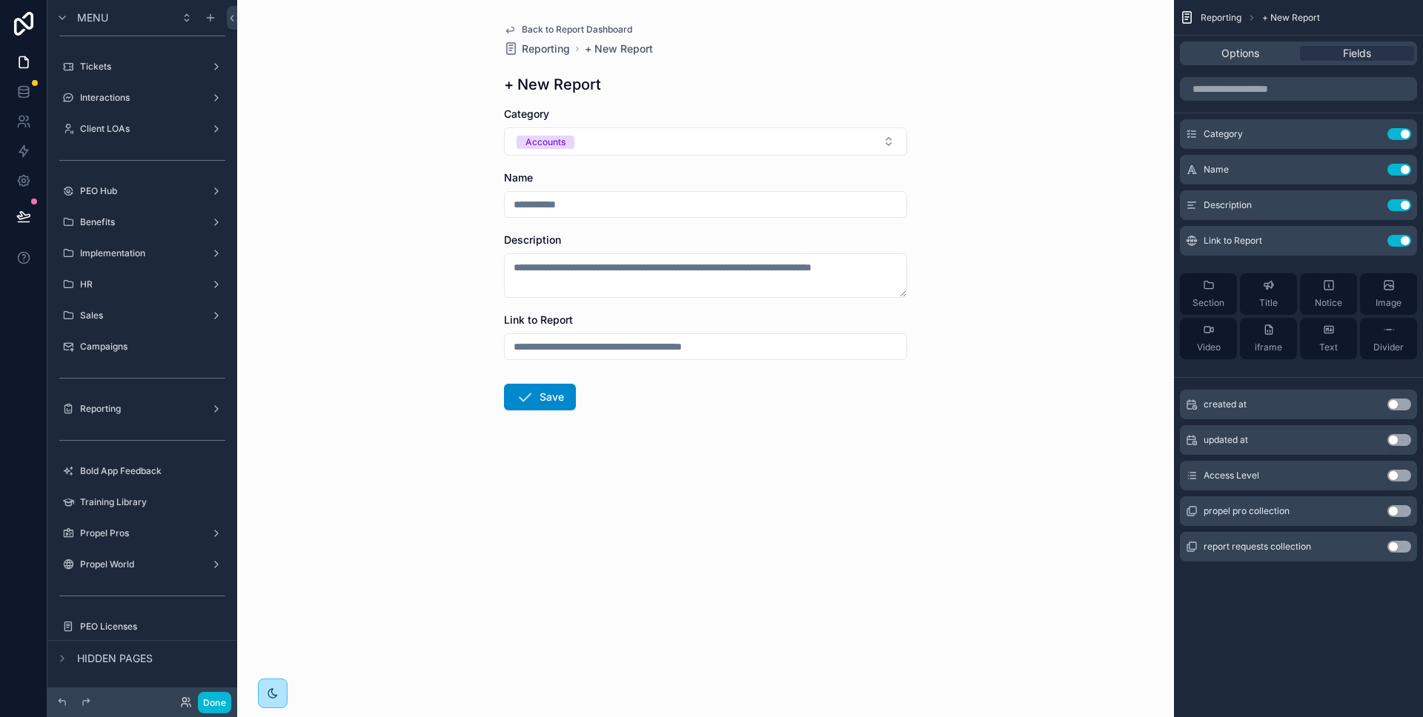
click at [660, 210] on input "scrollable content" at bounding box center [706, 204] width 402 height 21
click at [615, 341] on input "scrollable content" at bounding box center [706, 346] width 402 height 21
paste input "**********"
type input "**********"
click at [642, 208] on input "scrollable content" at bounding box center [706, 204] width 402 height 21
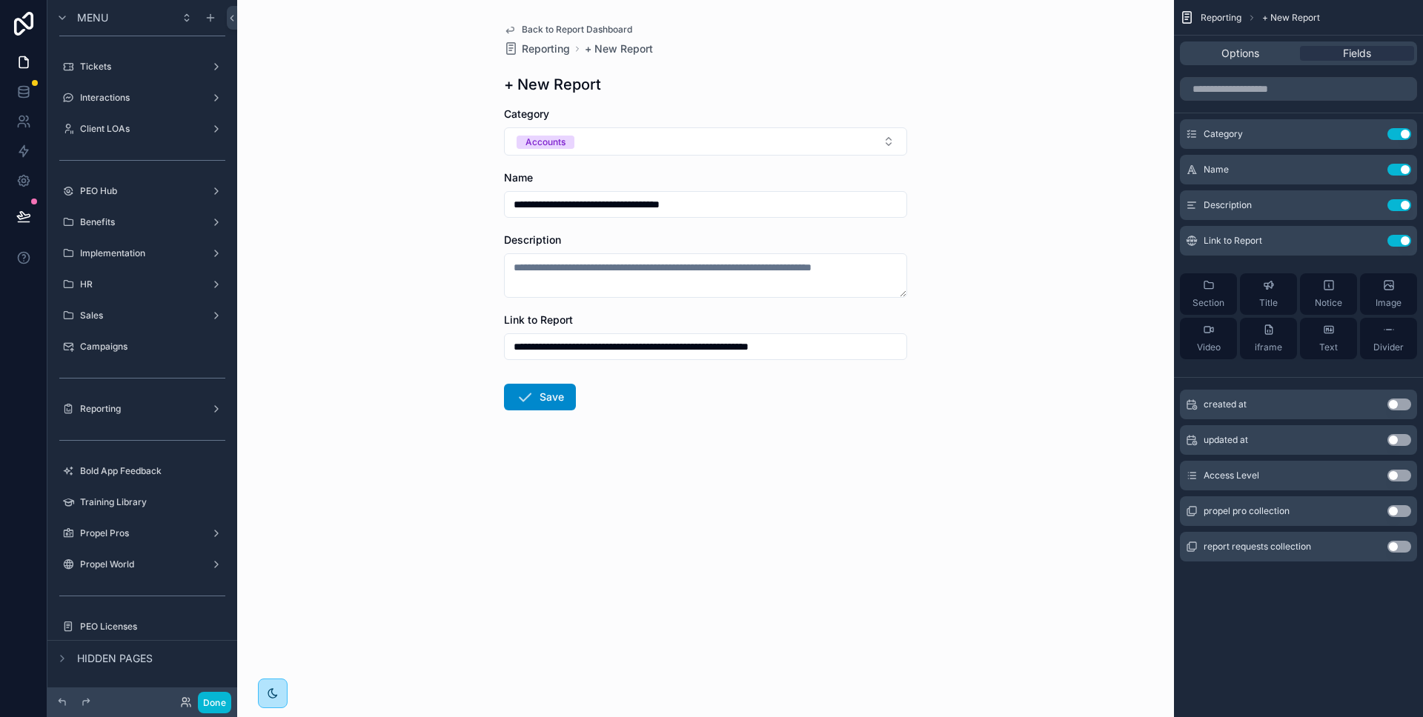
type input "**********"
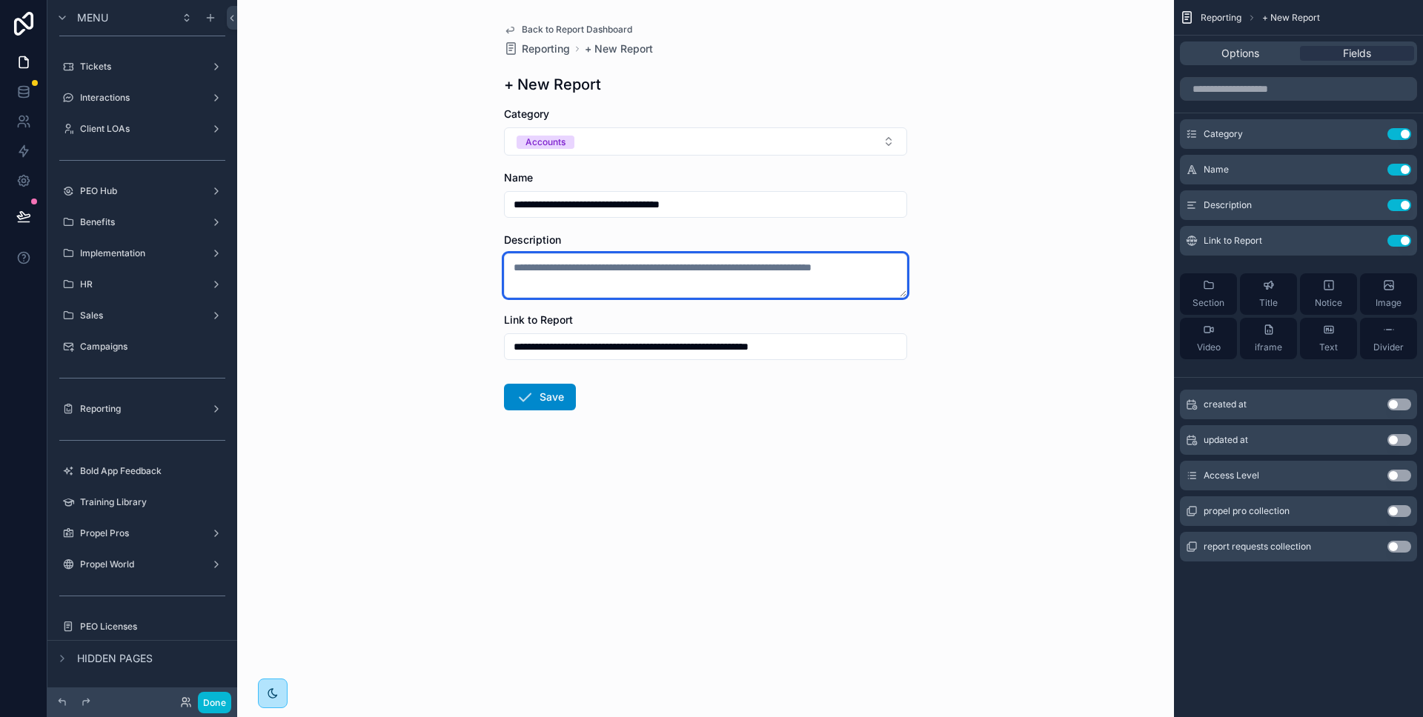
click at [663, 265] on textarea "scrollable content" at bounding box center [705, 275] width 403 height 44
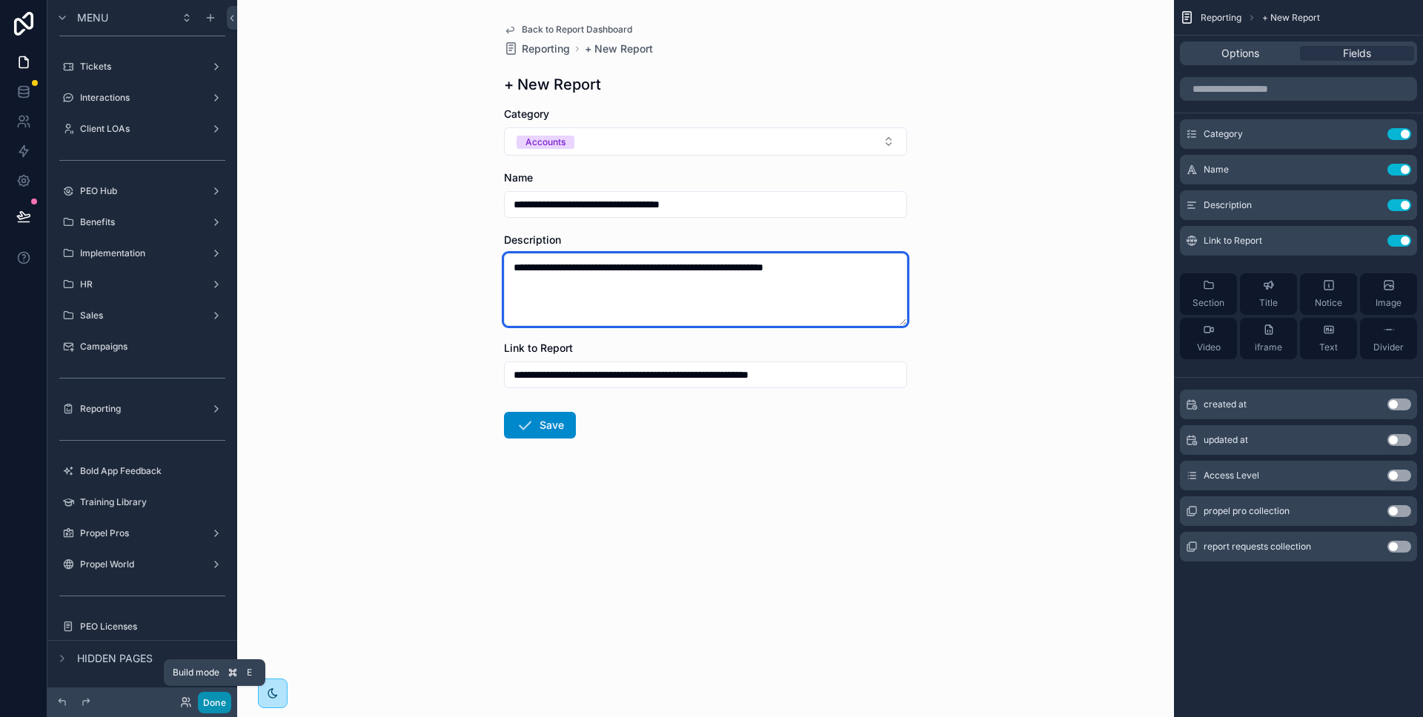
type textarea "**********"
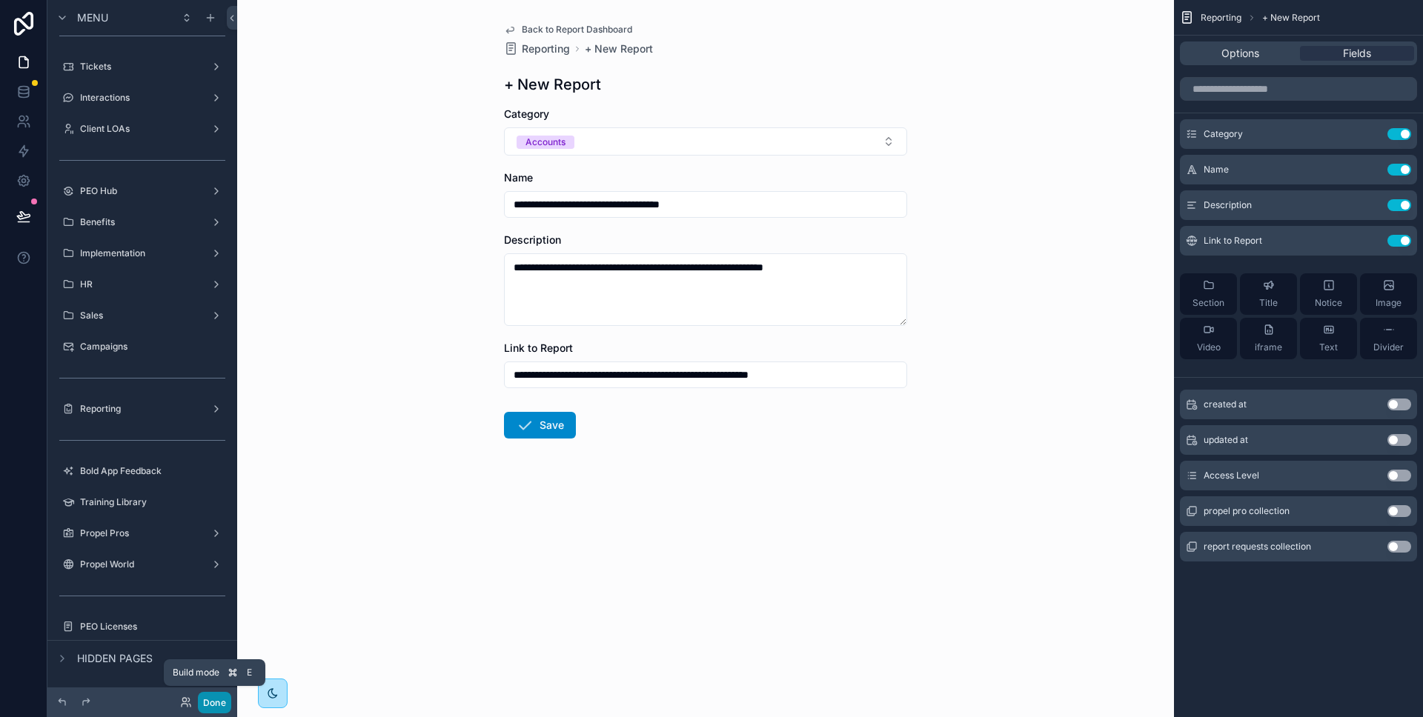
click at [222, 698] on button "Done" at bounding box center [214, 702] width 33 height 21
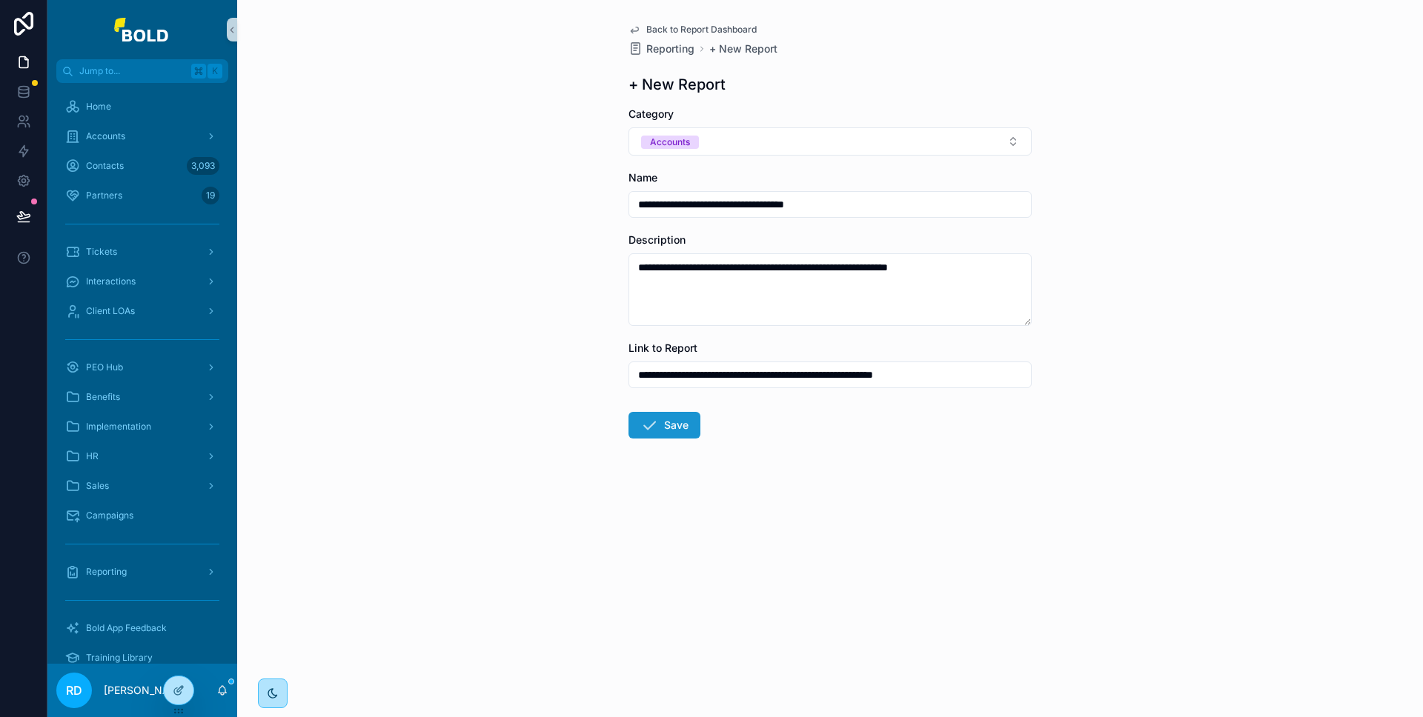
click at [677, 425] on button "Save" at bounding box center [664, 425] width 72 height 27
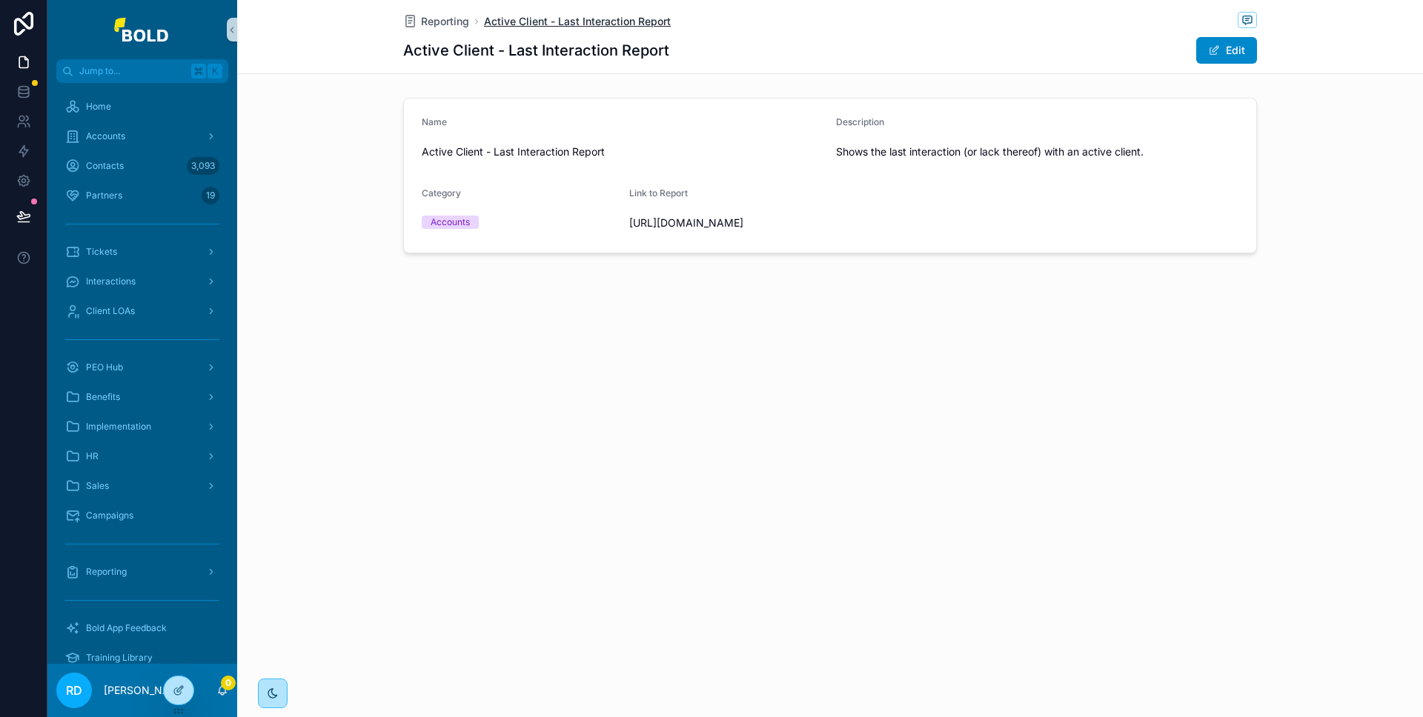
click at [511, 22] on span "Active Client - Last Interaction Report" at bounding box center [577, 21] width 187 height 15
click at [593, 19] on span "Active Client - Last Interaction Report" at bounding box center [577, 21] width 187 height 15
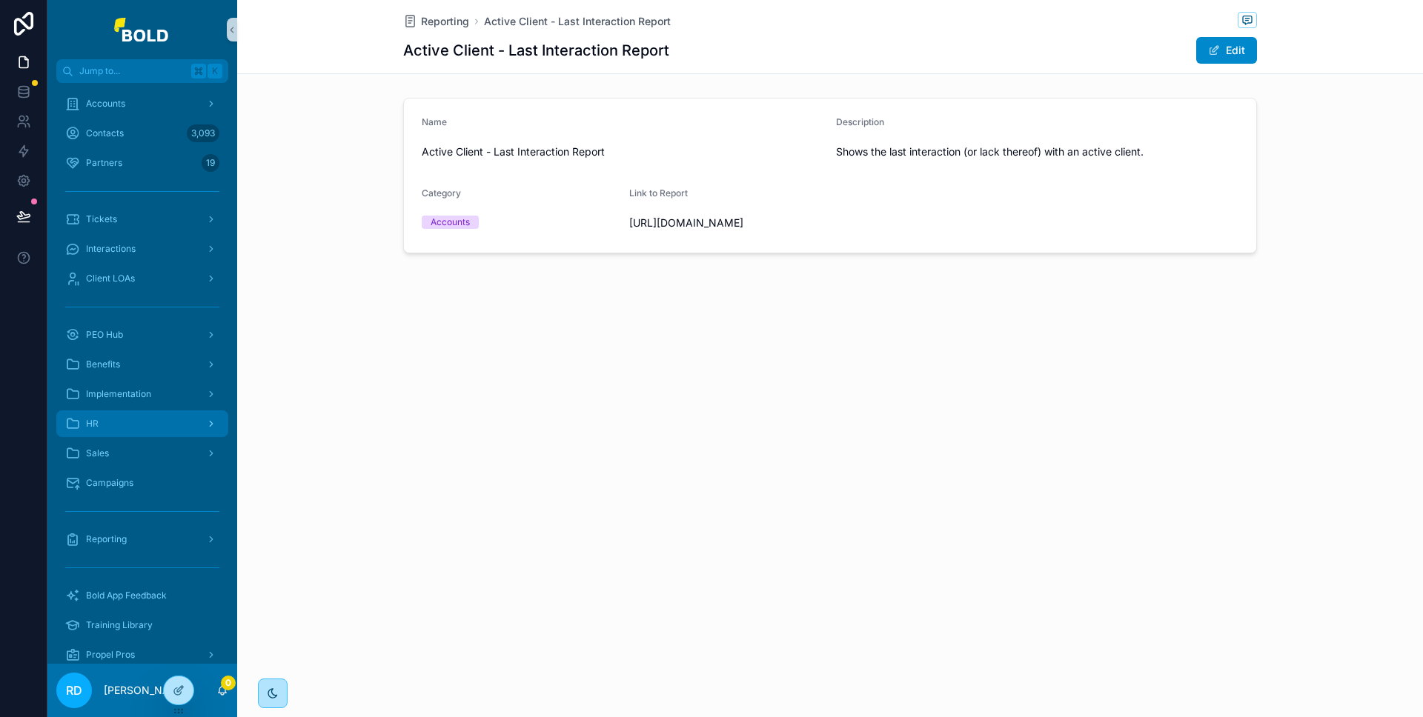
scroll to position [93, 0]
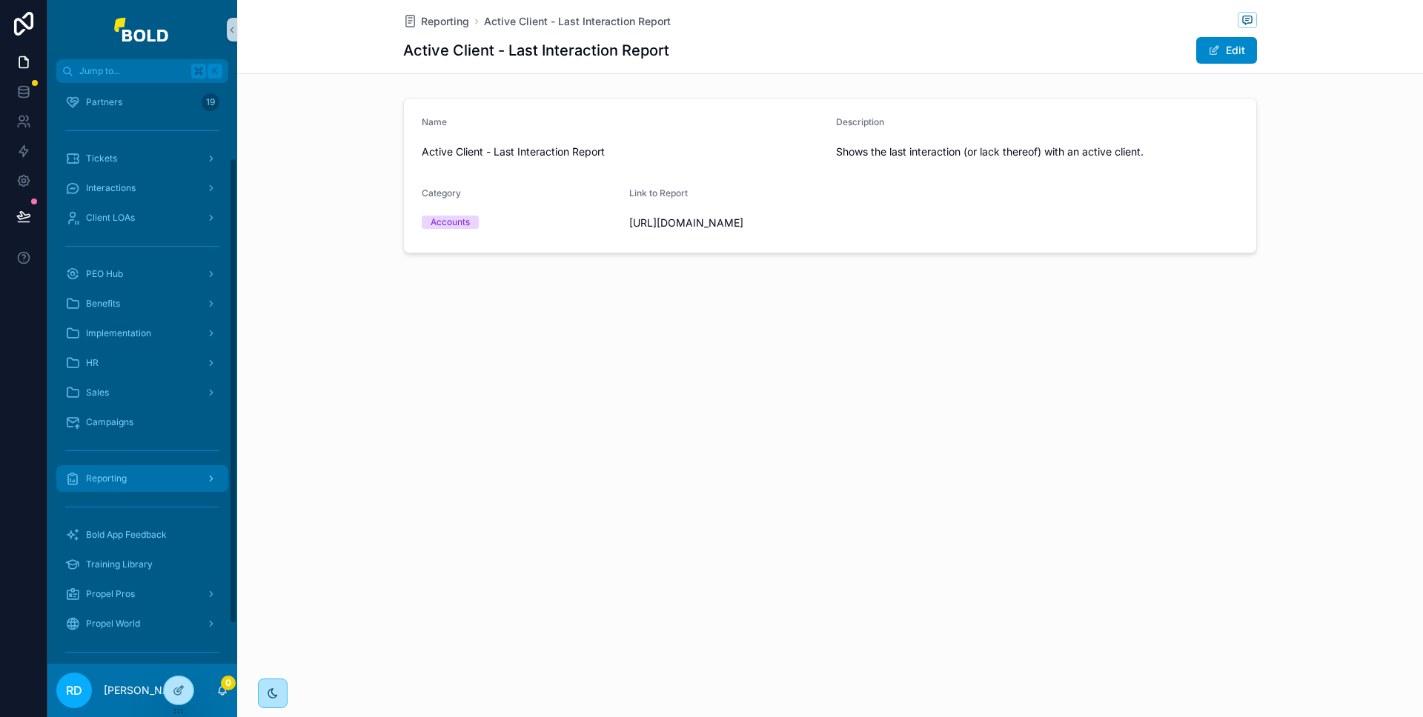
click at [130, 468] on div "Reporting" at bounding box center [142, 479] width 154 height 24
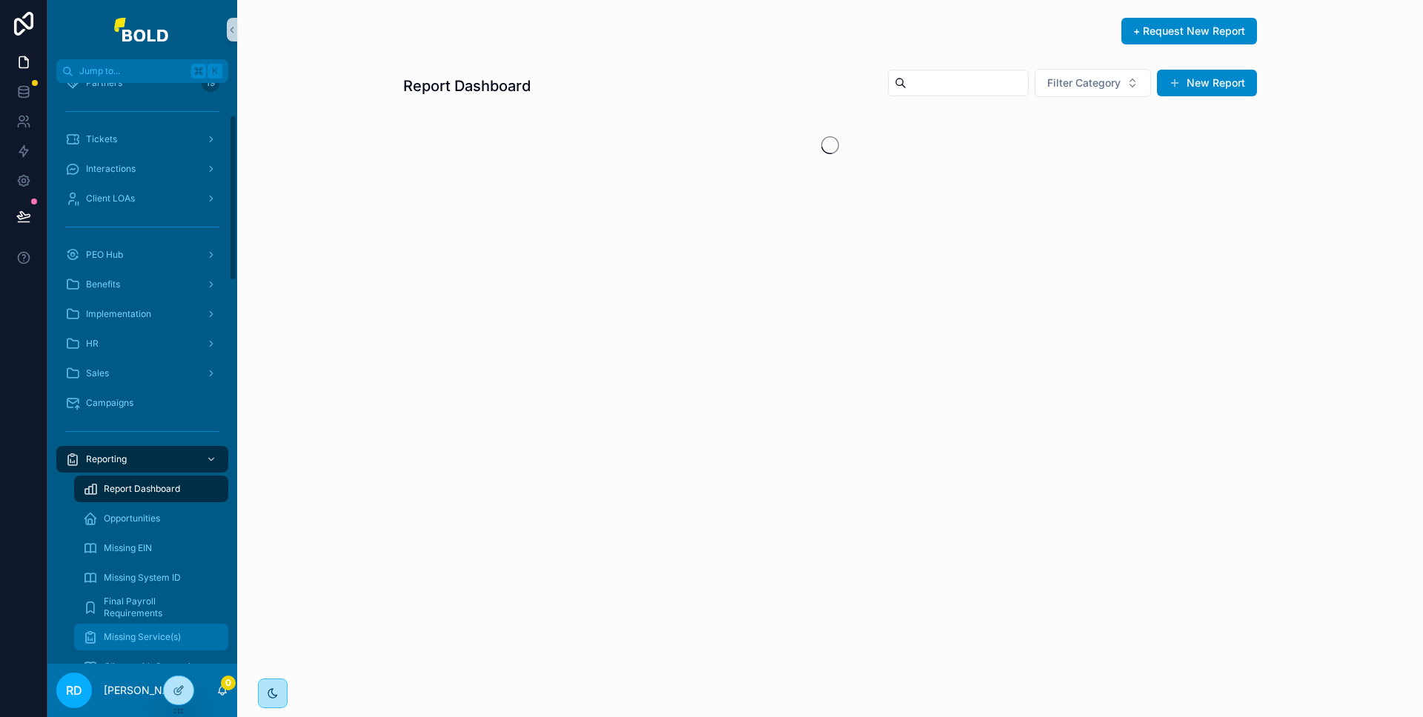
scroll to position [368, 0]
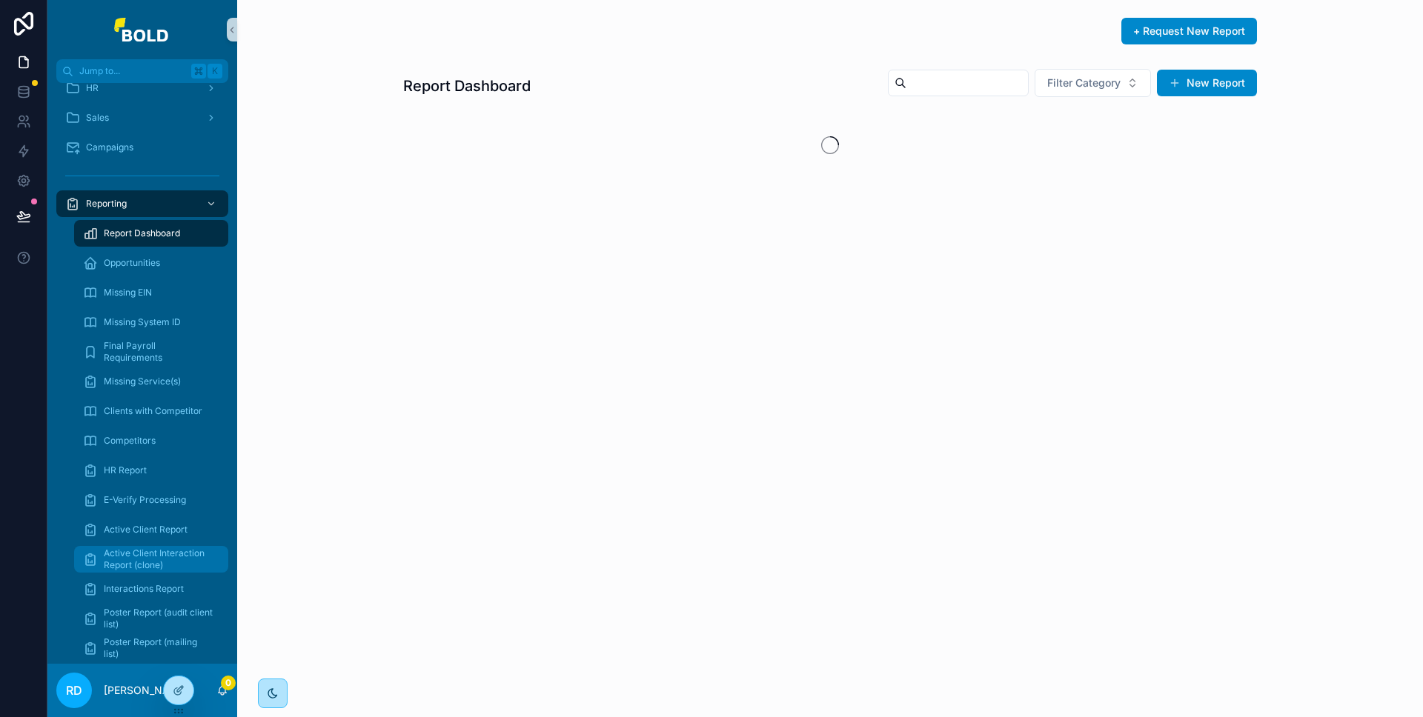
click at [135, 553] on span "Active Client Interaction Report (clone)" at bounding box center [159, 560] width 110 height 24
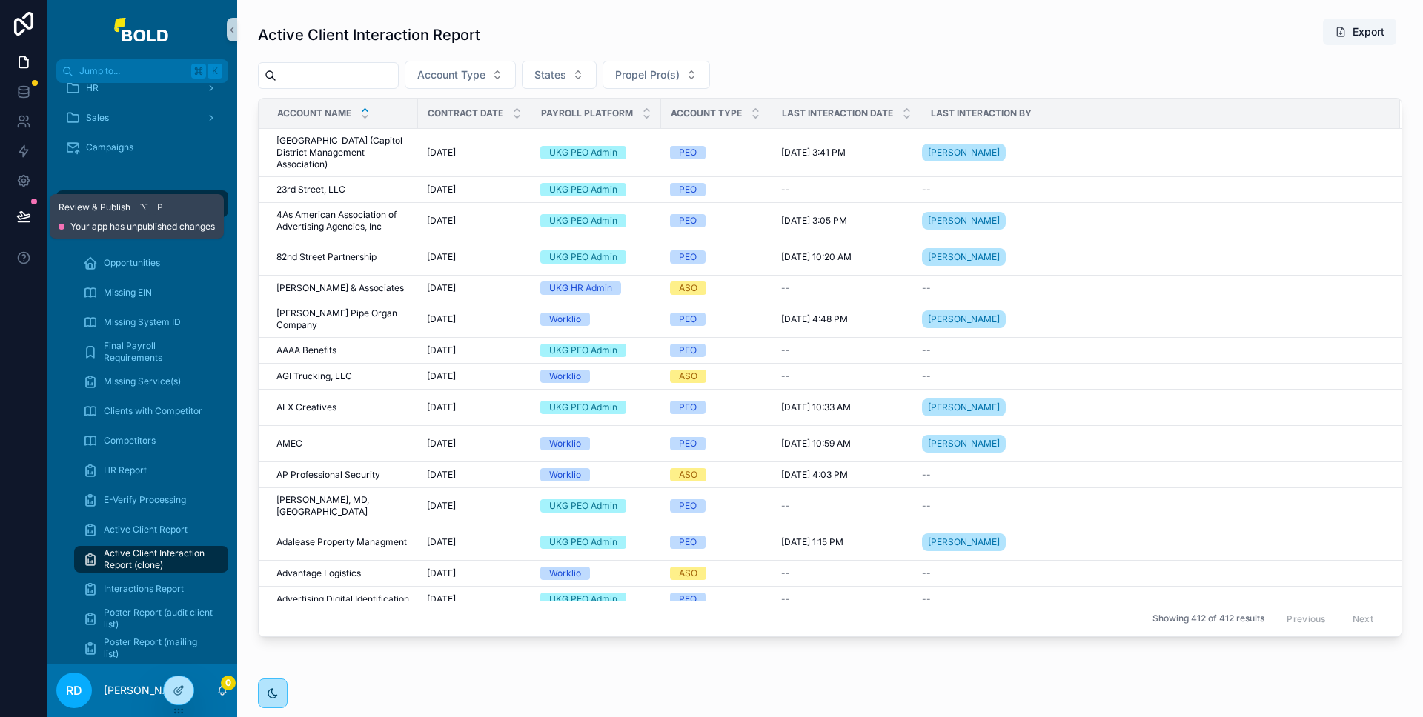
click at [22, 220] on icon at bounding box center [23, 216] width 15 height 15
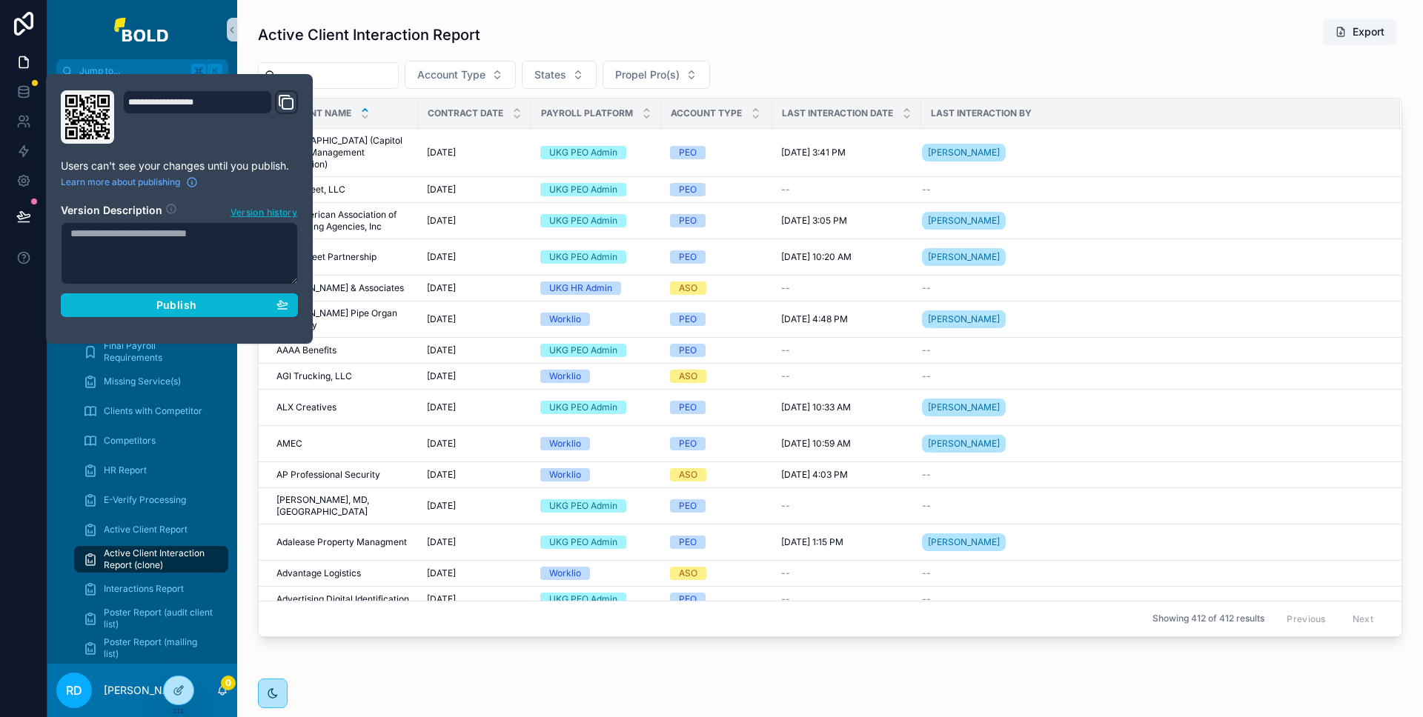
click at [144, 287] on section "Version Description Version history Publish" at bounding box center [179, 255] width 237 height 123
click at [146, 299] on div "Publish" at bounding box center [179, 305] width 218 height 13
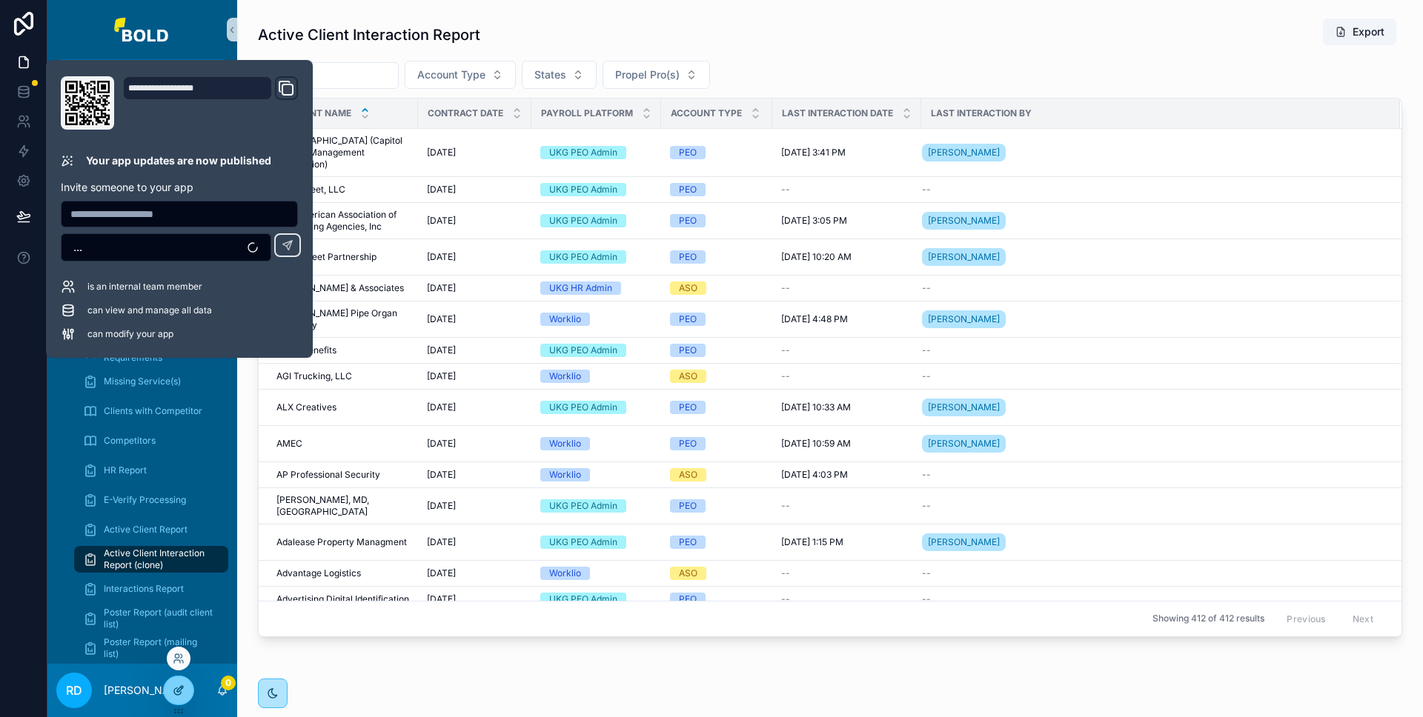
click at [179, 697] on div at bounding box center [179, 691] width 30 height 28
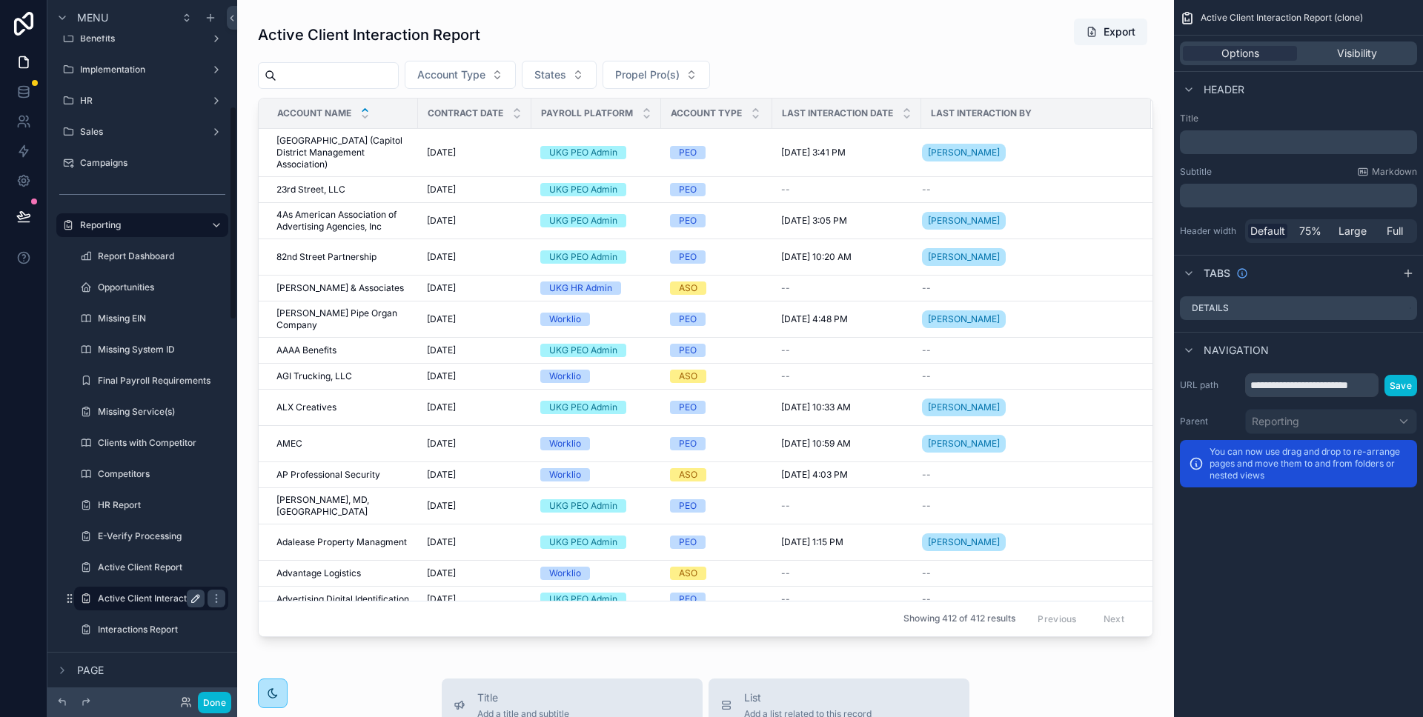
scroll to position [369, 0]
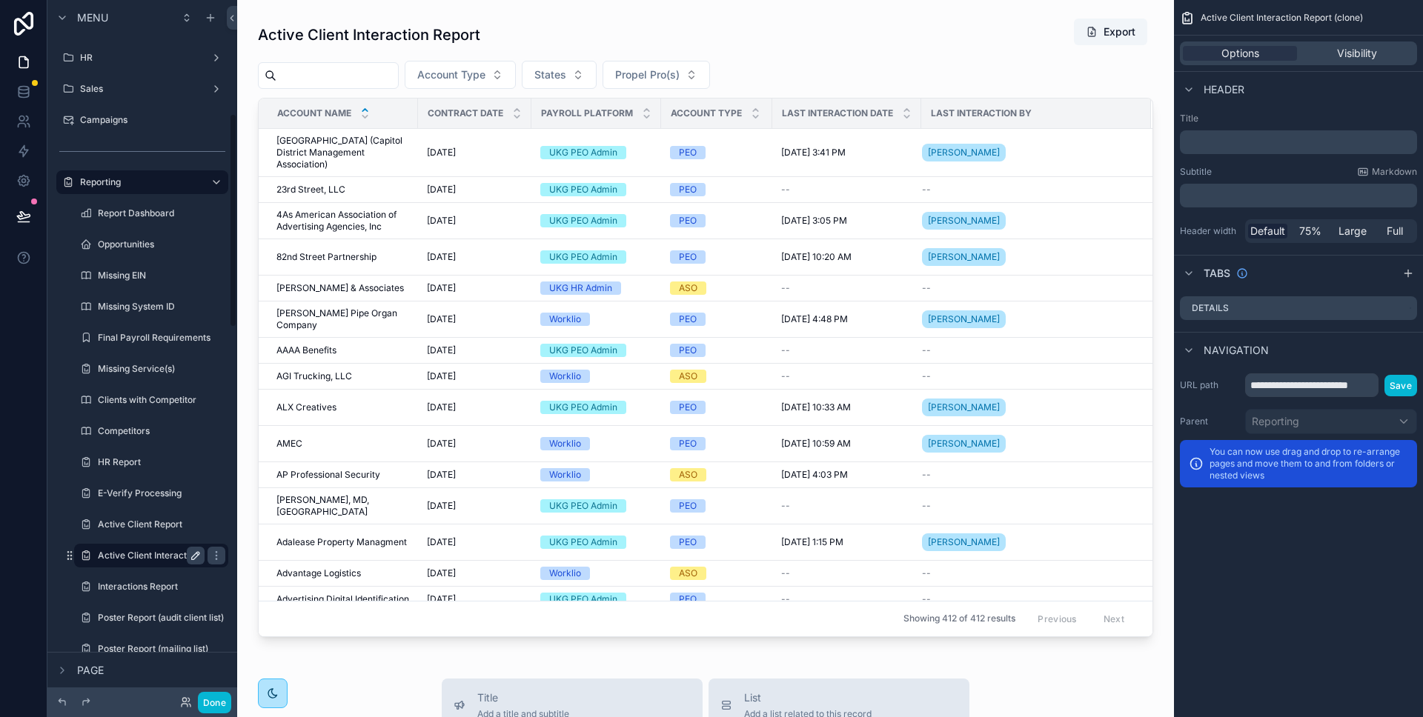
click at [199, 556] on icon "scrollable content" at bounding box center [196, 556] width 12 height 12
click at [173, 556] on input "**********" at bounding box center [139, 556] width 83 height 18
type input "**********"
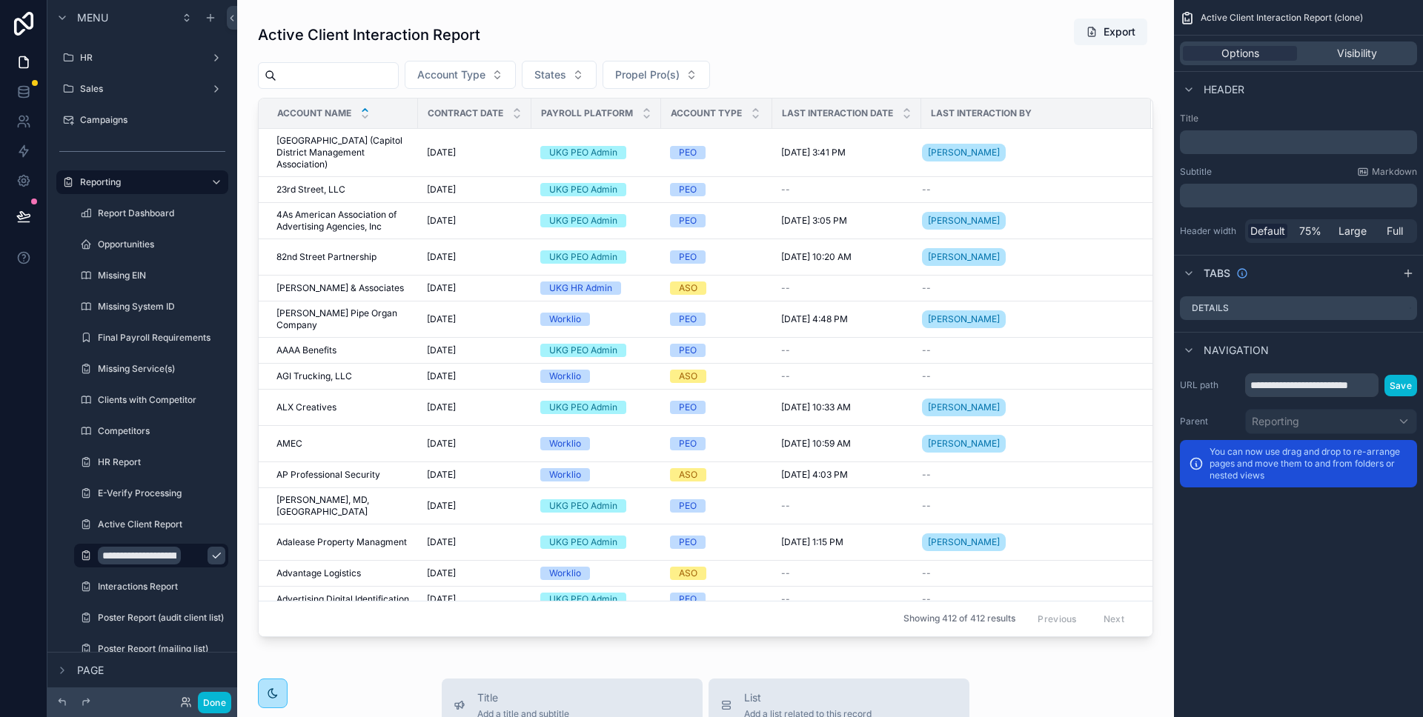
click at [207, 552] on button "scrollable content" at bounding box center [216, 556] width 18 height 18
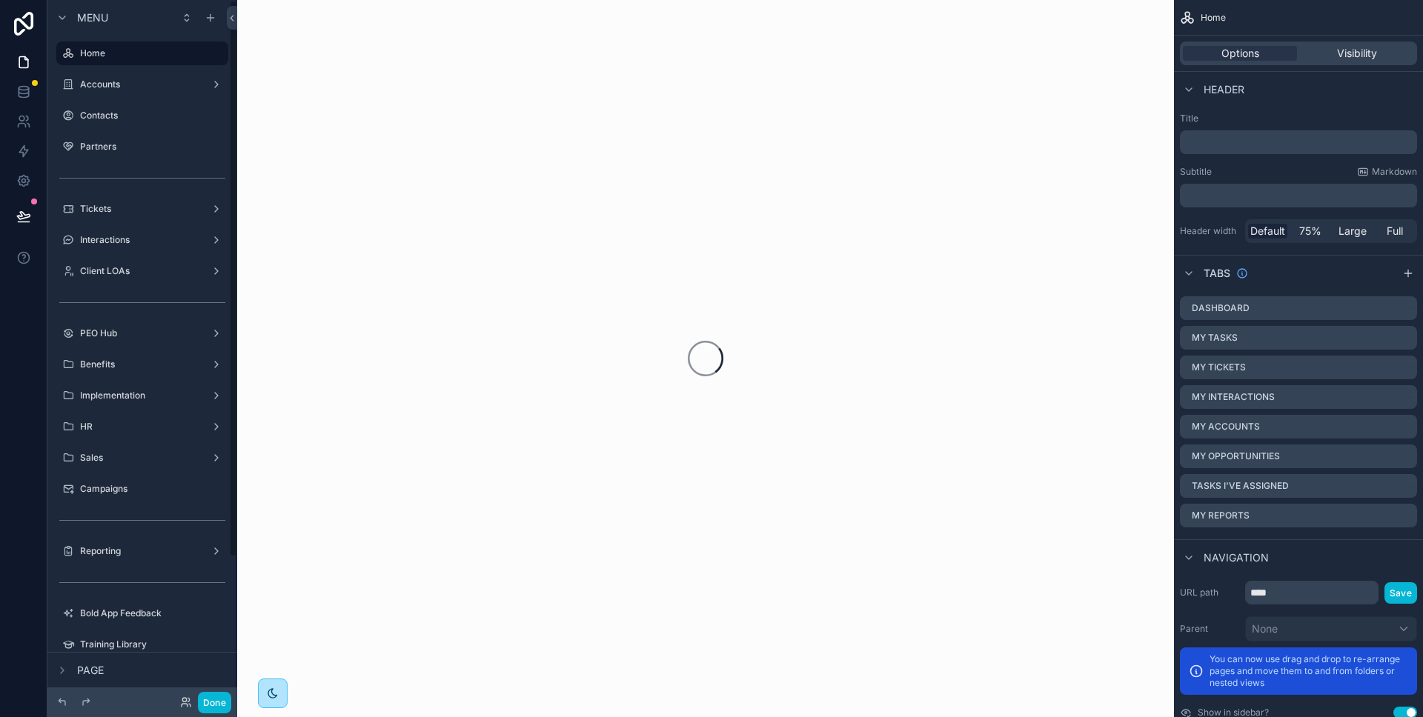
scroll to position [19, 0]
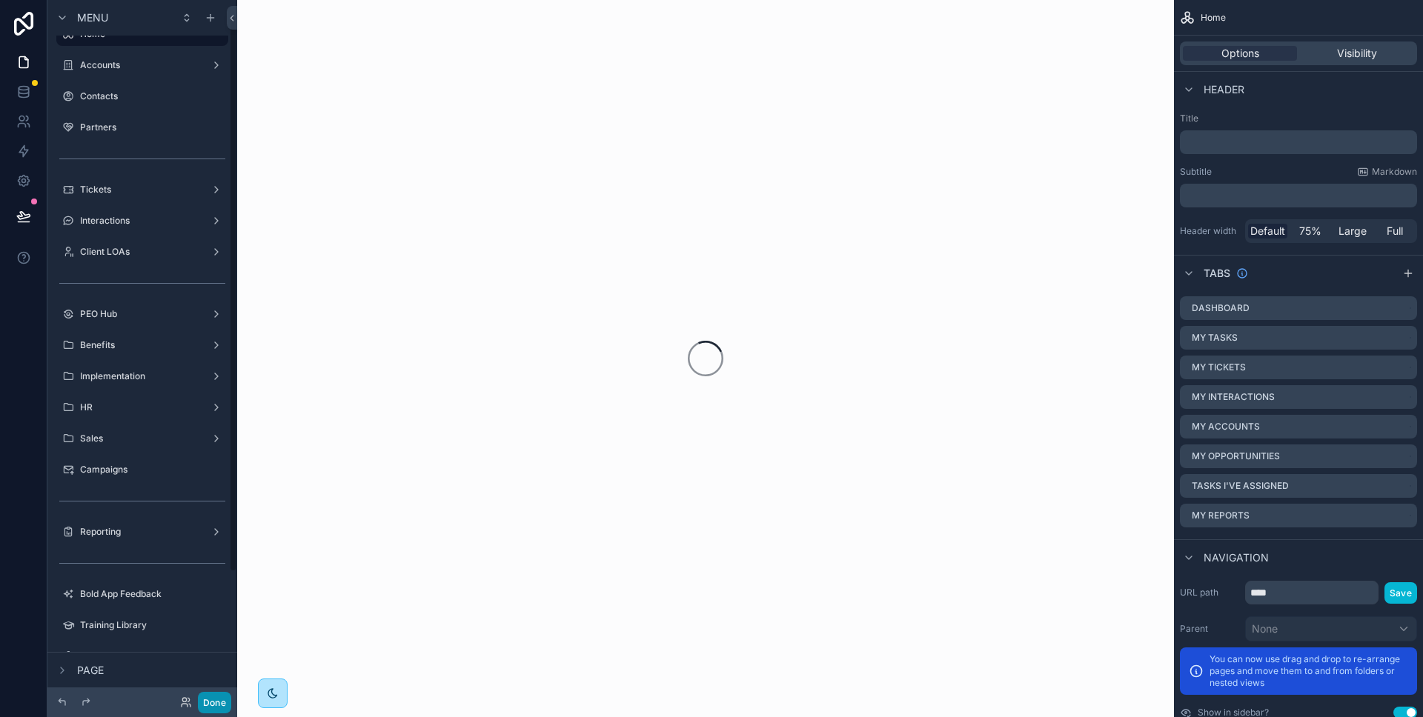
click at [215, 696] on button "Done" at bounding box center [214, 702] width 33 height 21
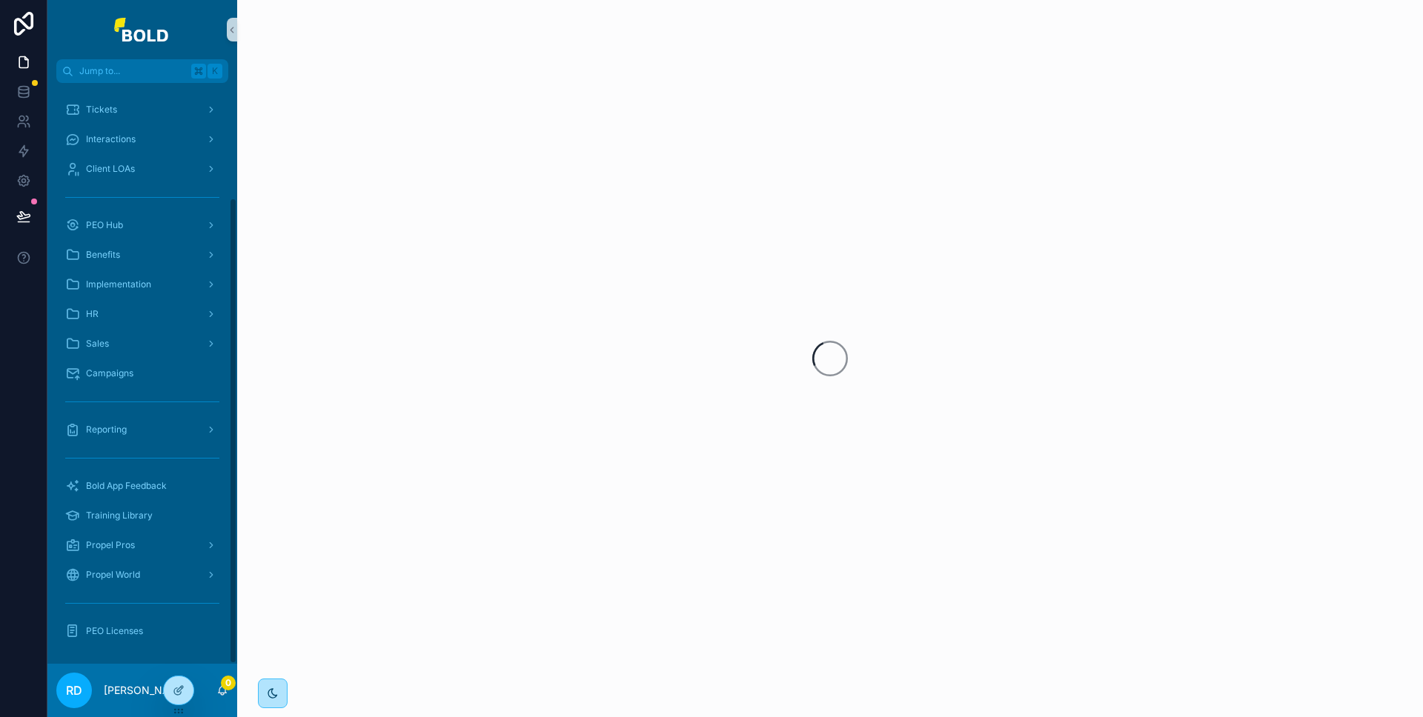
scroll to position [142, 0]
click at [29, 220] on icon at bounding box center [23, 216] width 15 height 15
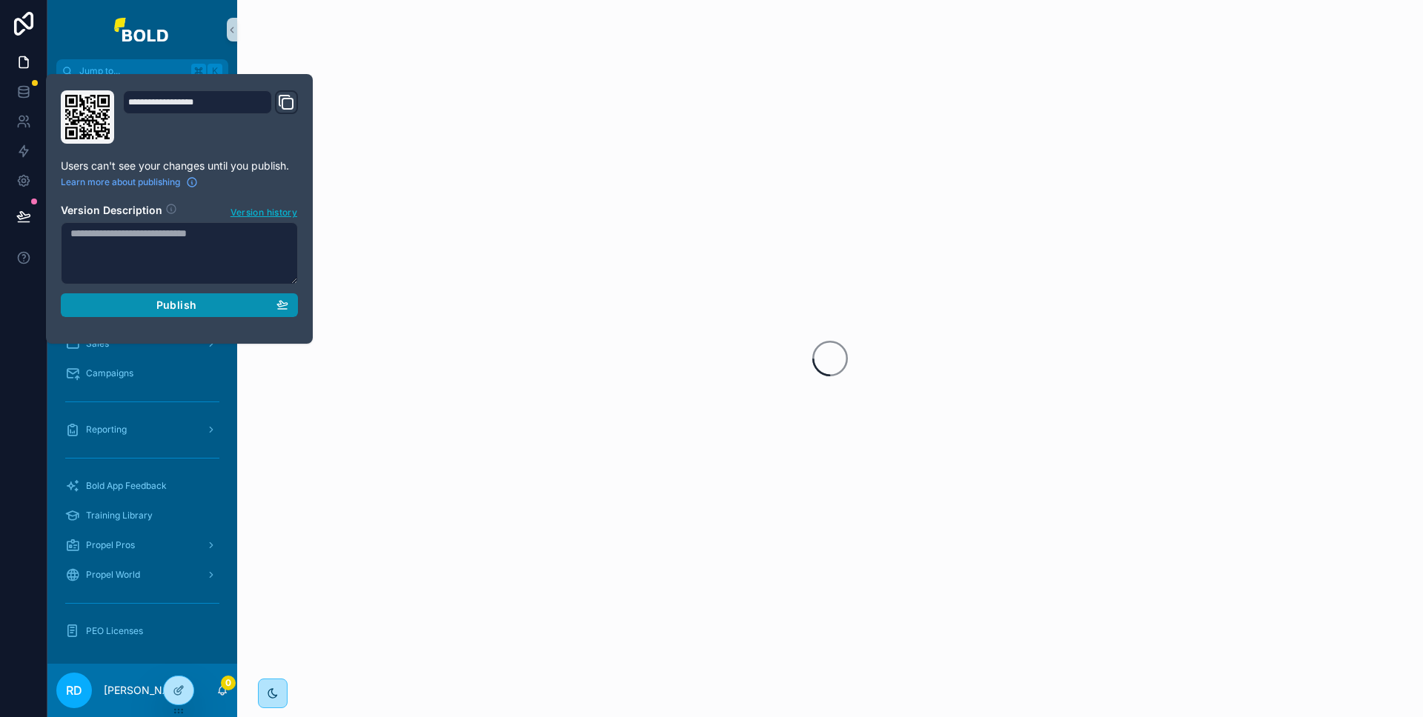
click at [164, 299] on span "Publish" at bounding box center [176, 305] width 40 height 13
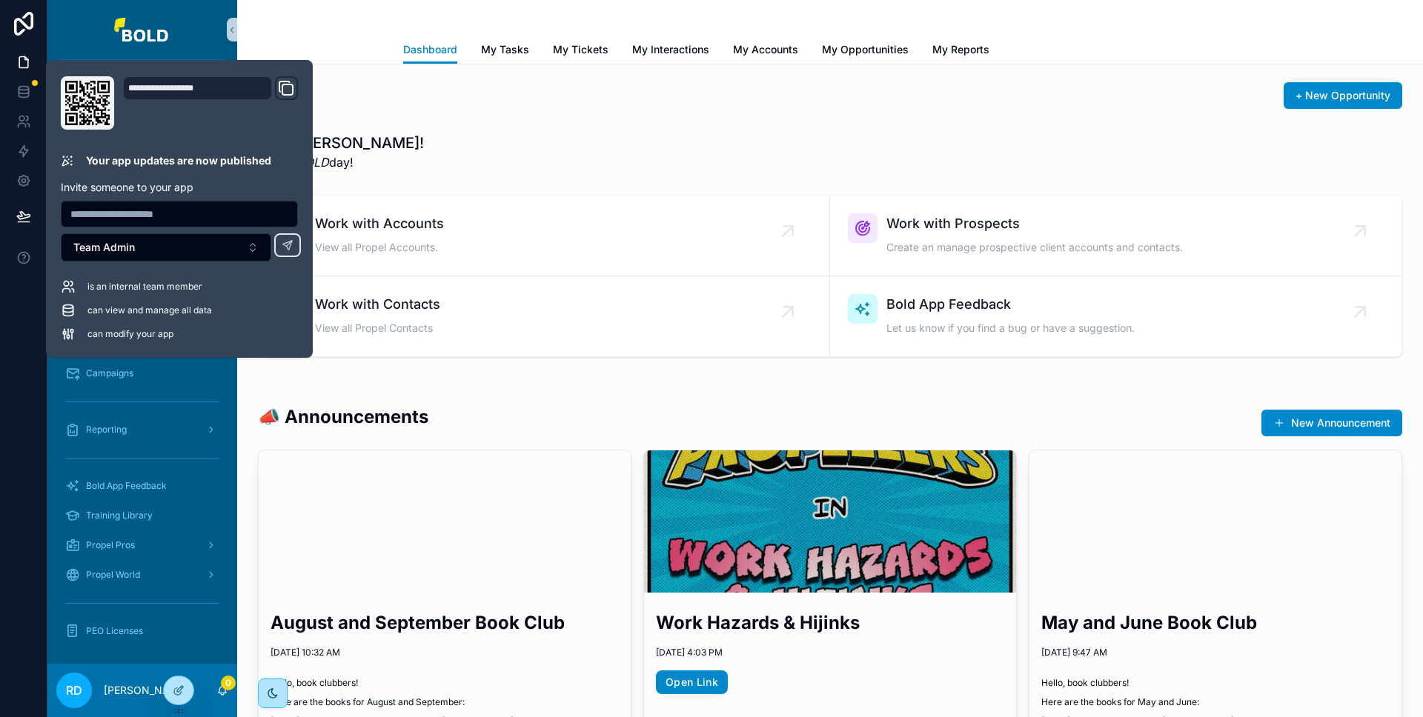
click at [542, 129] on div "Dashboard Dashboard My Tasks My Tickets My Interactions My Accounts My Opportun…" at bounding box center [830, 358] width 1186 height 717
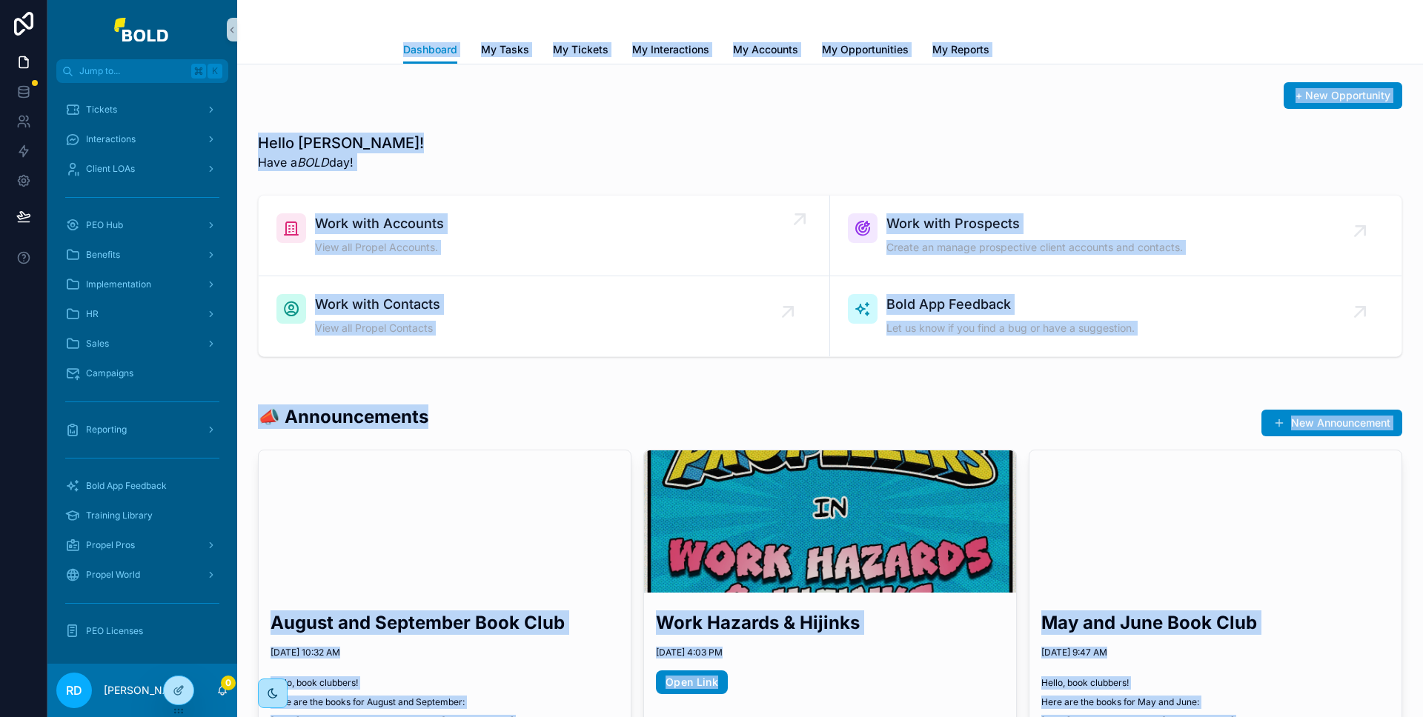
click at [788, 231] on div "scrollable content" at bounding box center [803, 222] width 30 height 30
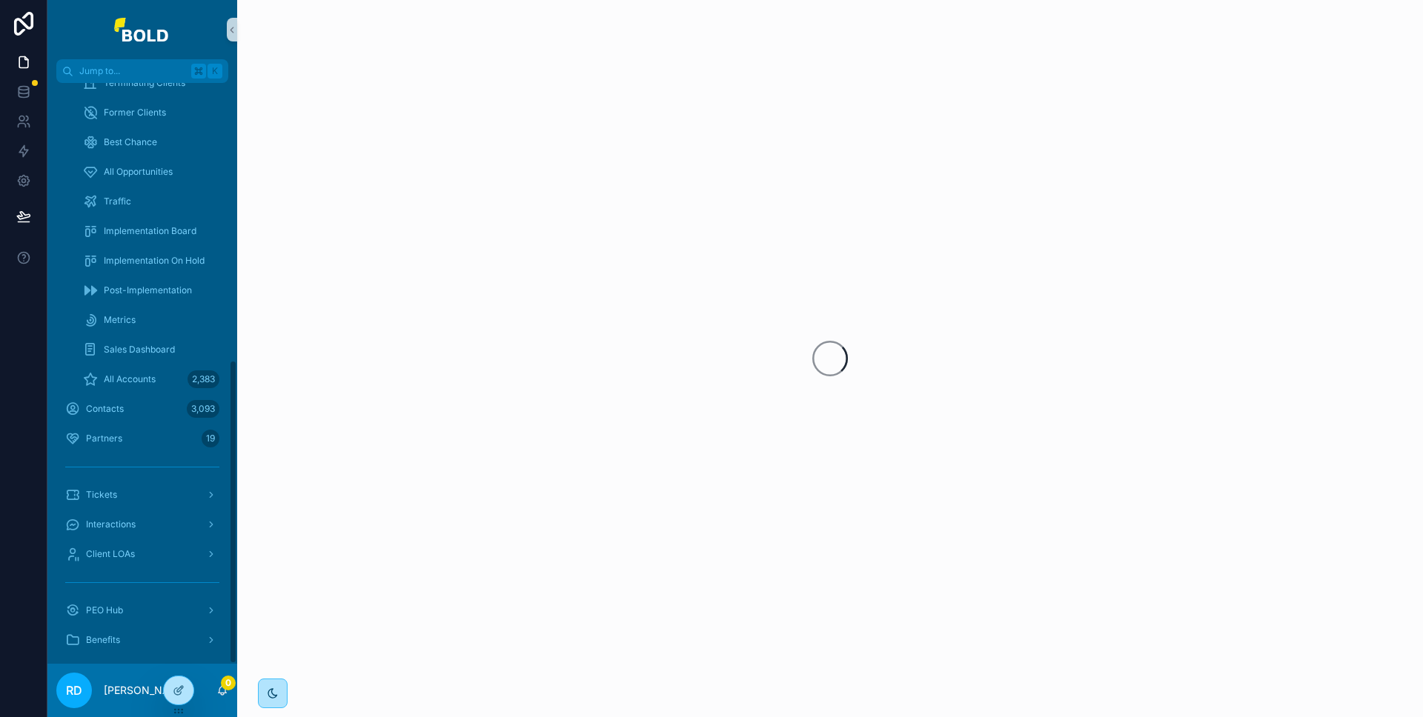
scroll to position [528, 0]
drag, startPoint x: 733, startPoint y: 205, endPoint x: 736, endPoint y: 213, distance: 8.7
click at [731, 204] on div "scrollable content" at bounding box center [830, 358] width 1186 height 717
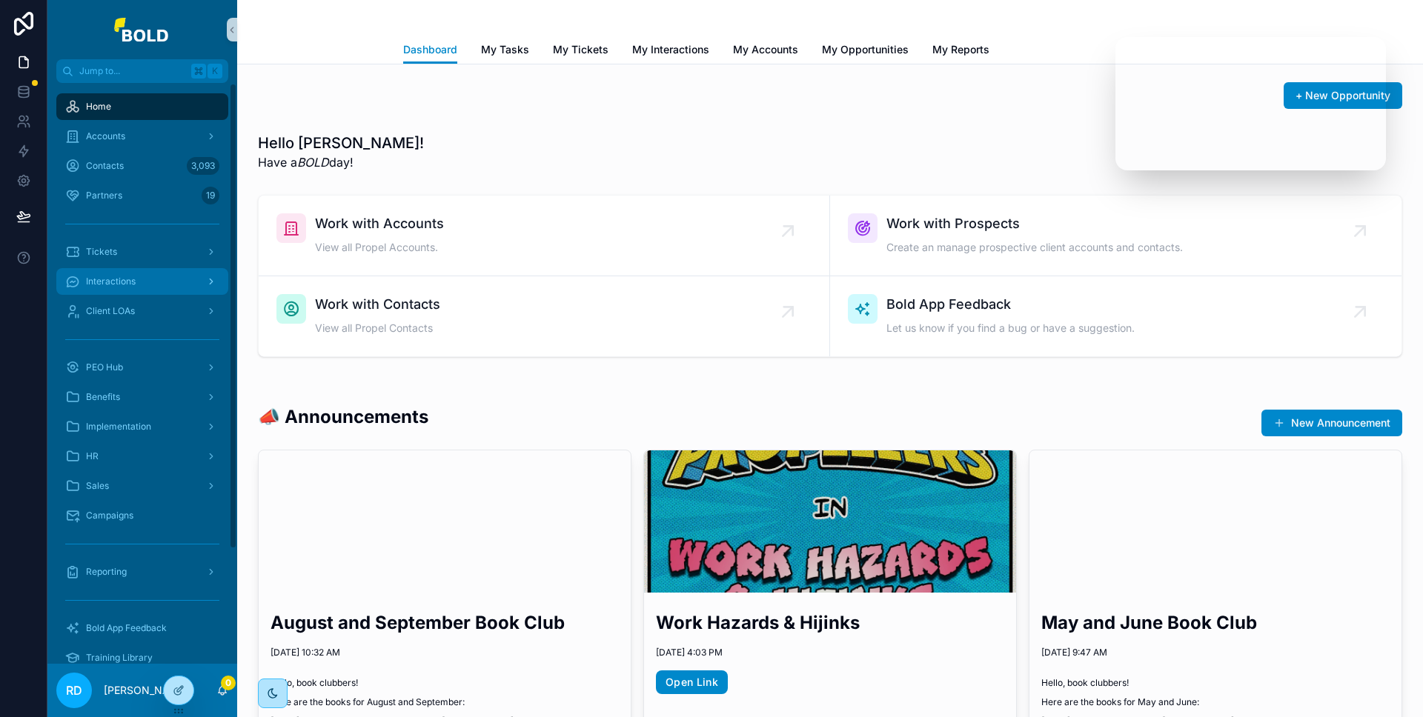
click at [126, 270] on div "Interactions" at bounding box center [142, 282] width 154 height 24
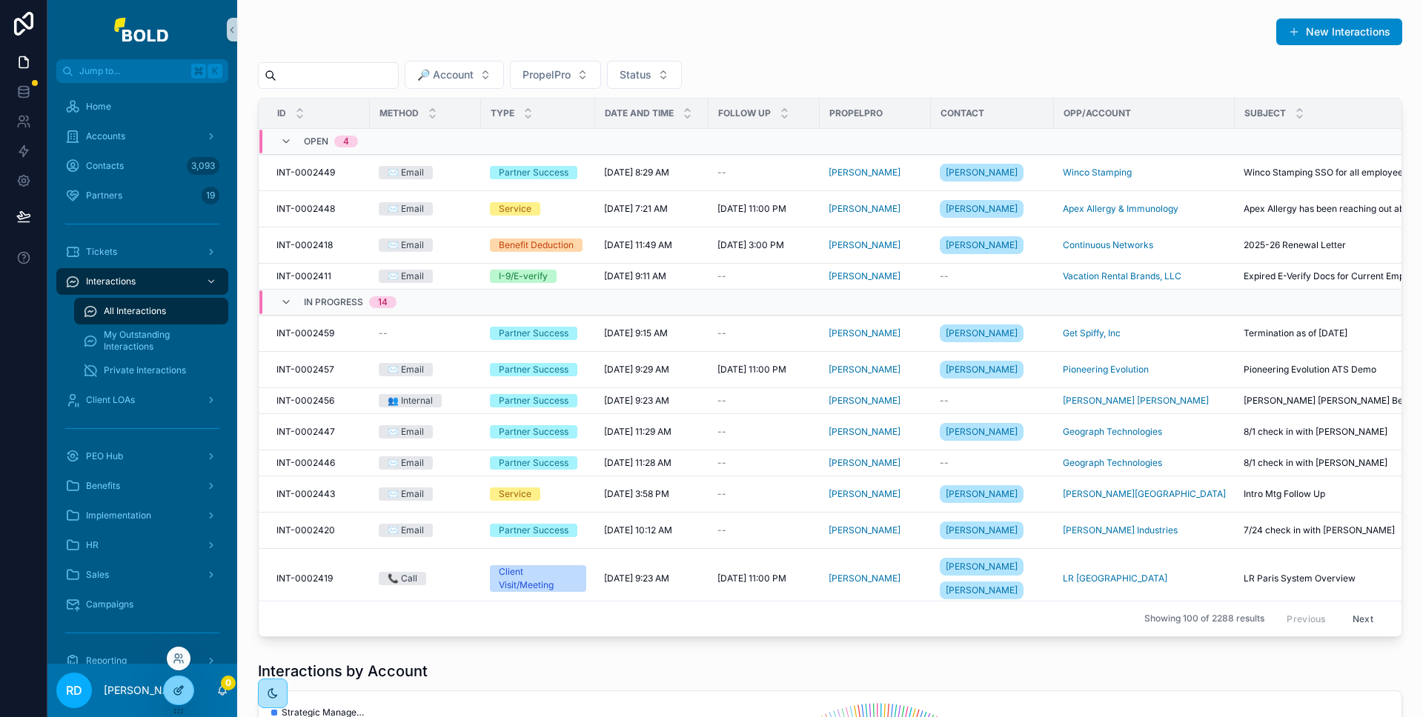
click at [178, 691] on icon at bounding box center [179, 691] width 12 height 12
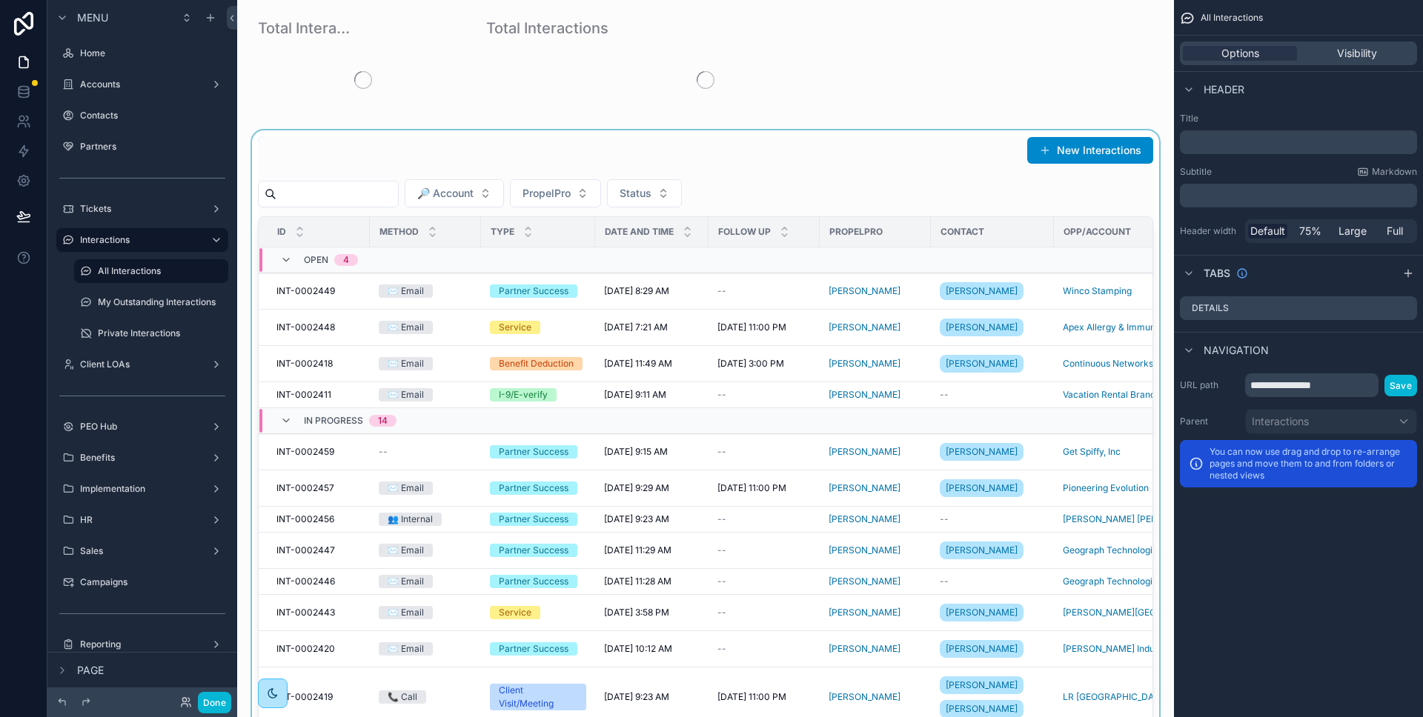
click at [882, 182] on div "scrollable content" at bounding box center [705, 445] width 913 height 631
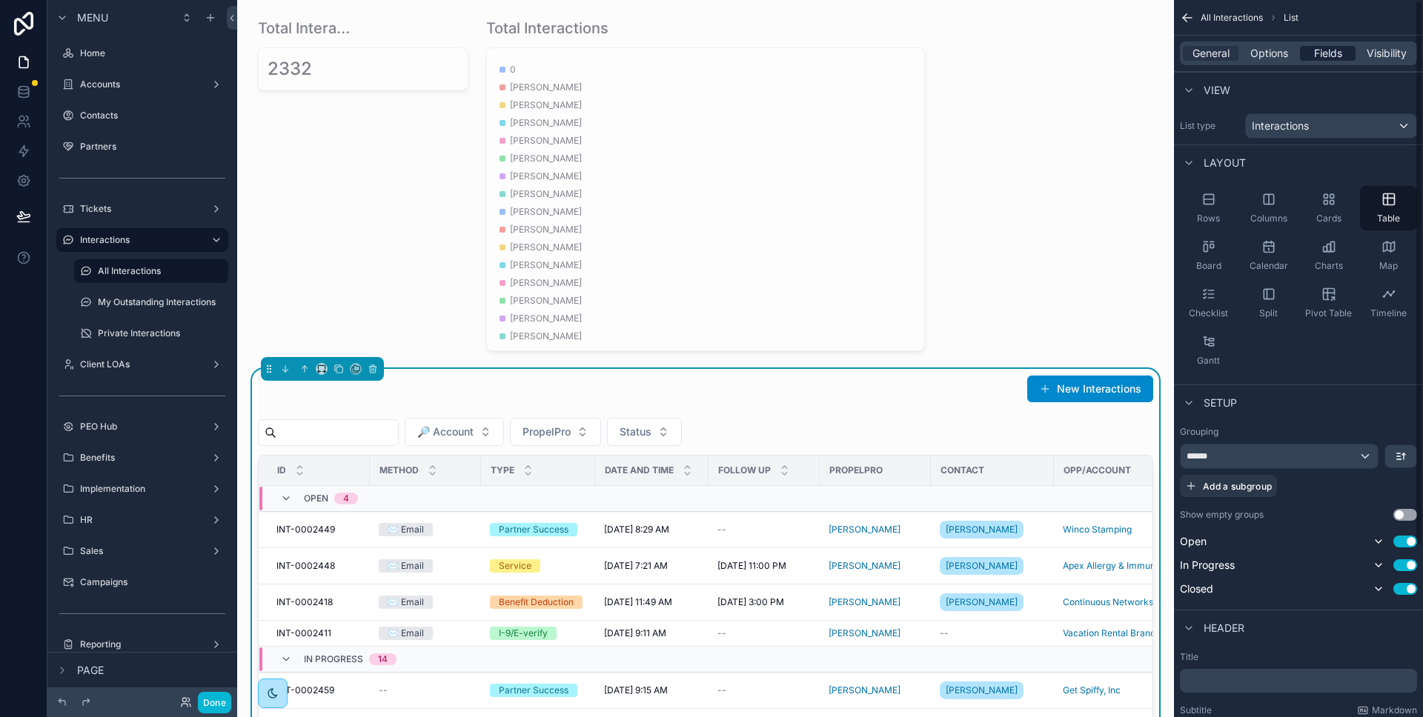
click at [1325, 60] on span "Fields" at bounding box center [1328, 53] width 28 height 15
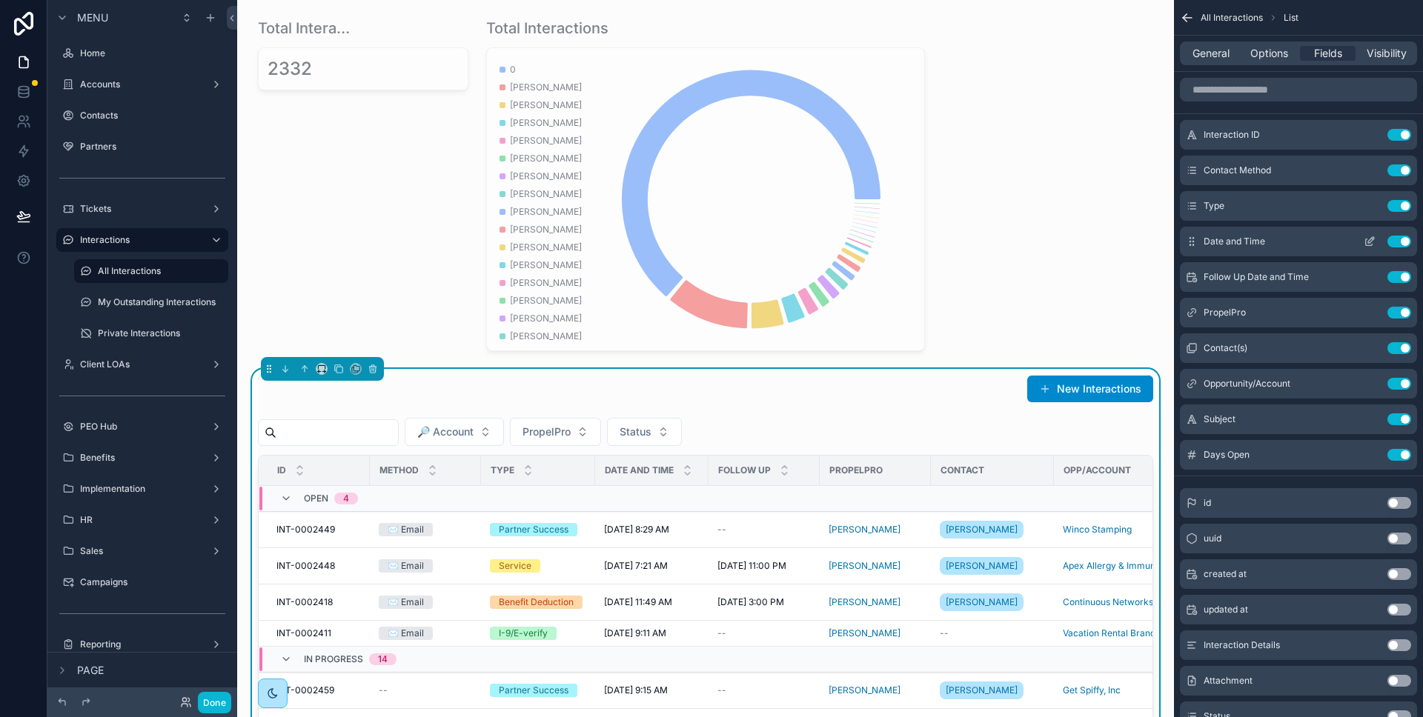
click at [1372, 240] on icon "scrollable content" at bounding box center [1369, 242] width 12 height 12
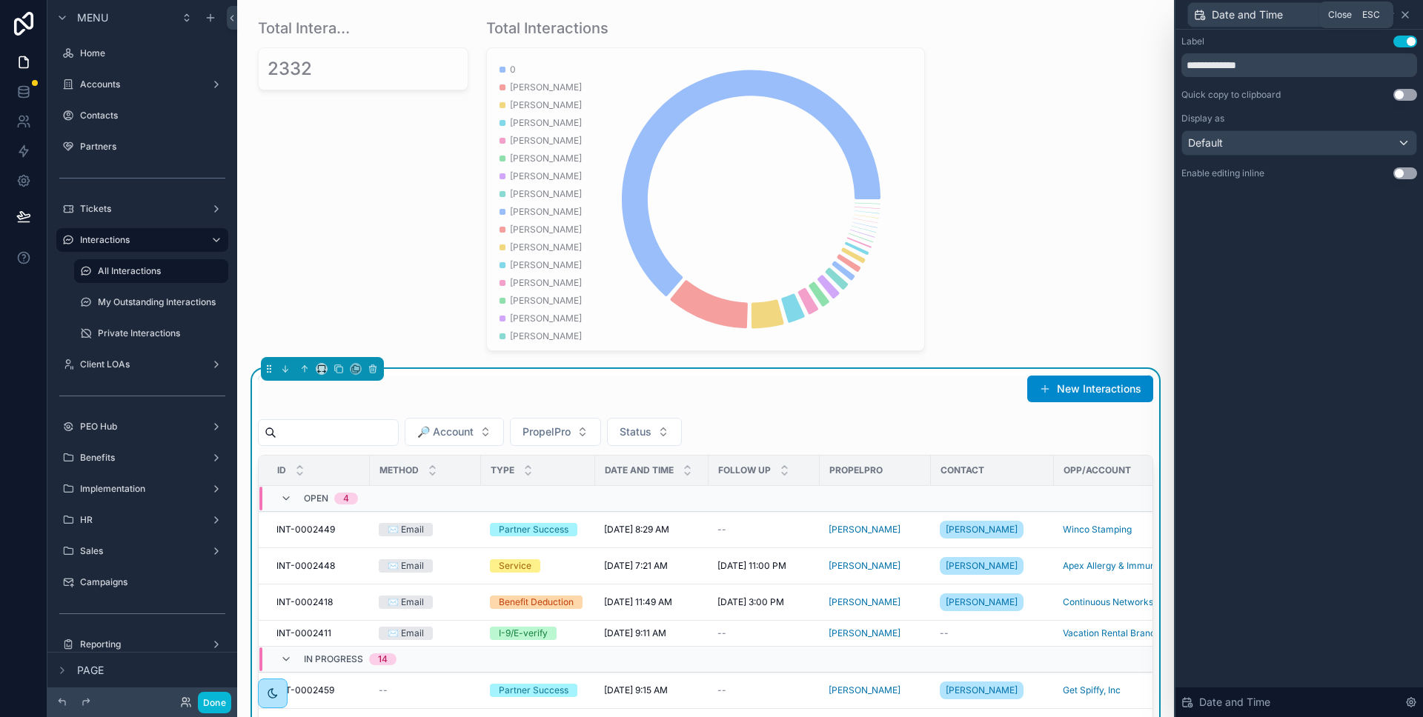
click at [1409, 16] on icon at bounding box center [1405, 15] width 12 height 12
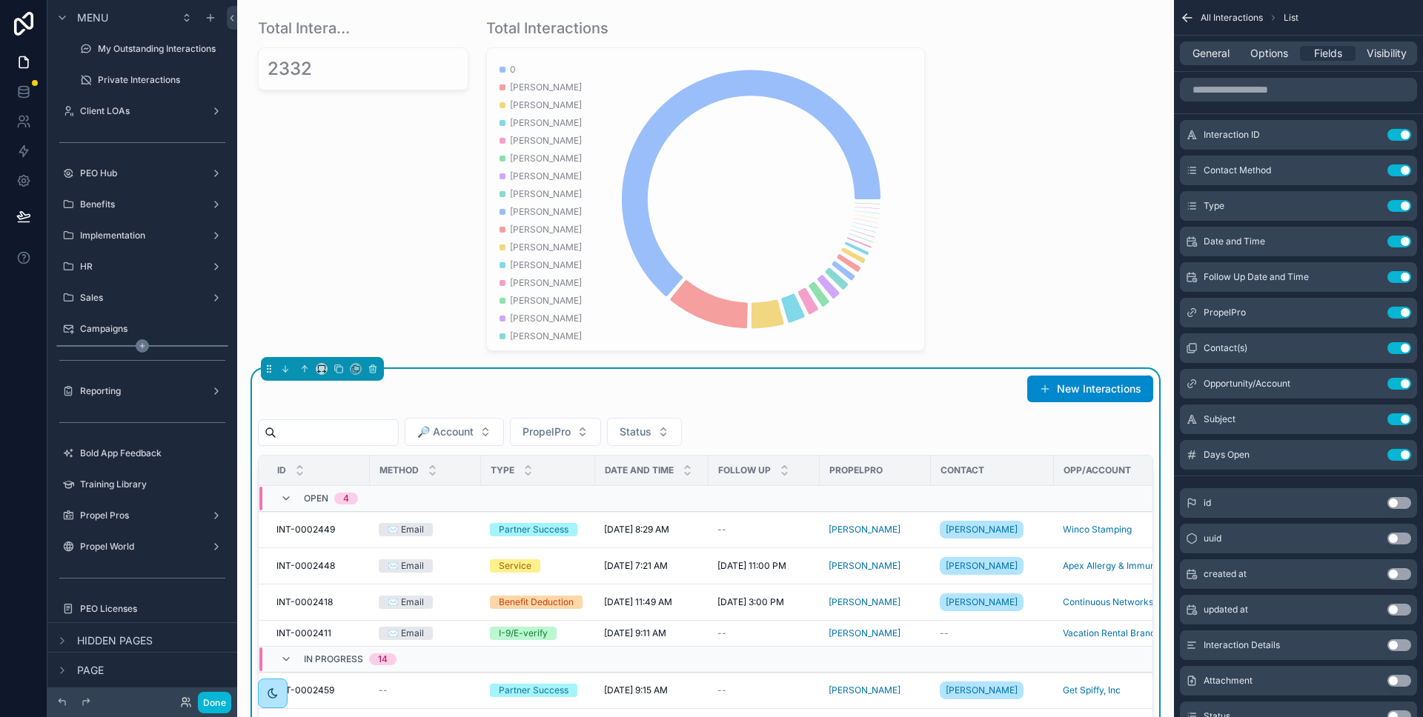
scroll to position [271, 0]
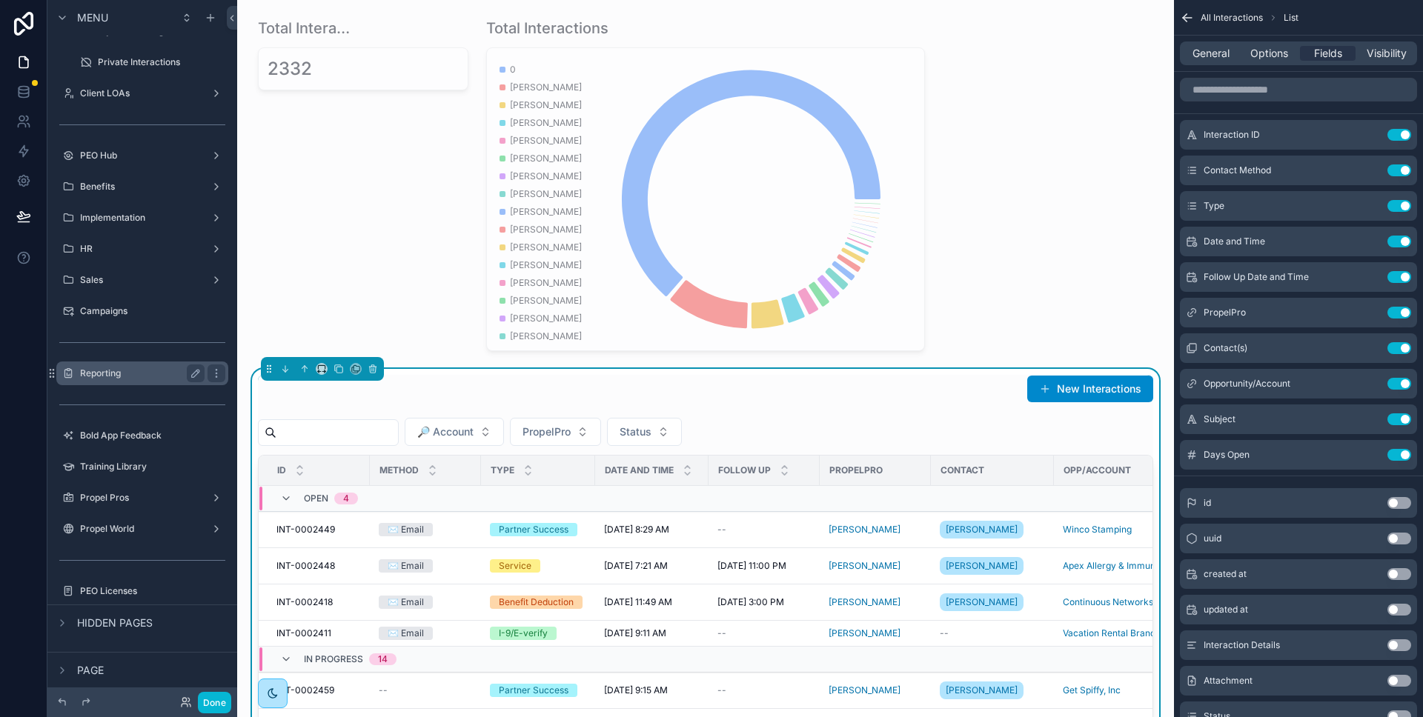
click at [129, 376] on label "Reporting" at bounding box center [139, 374] width 119 height 12
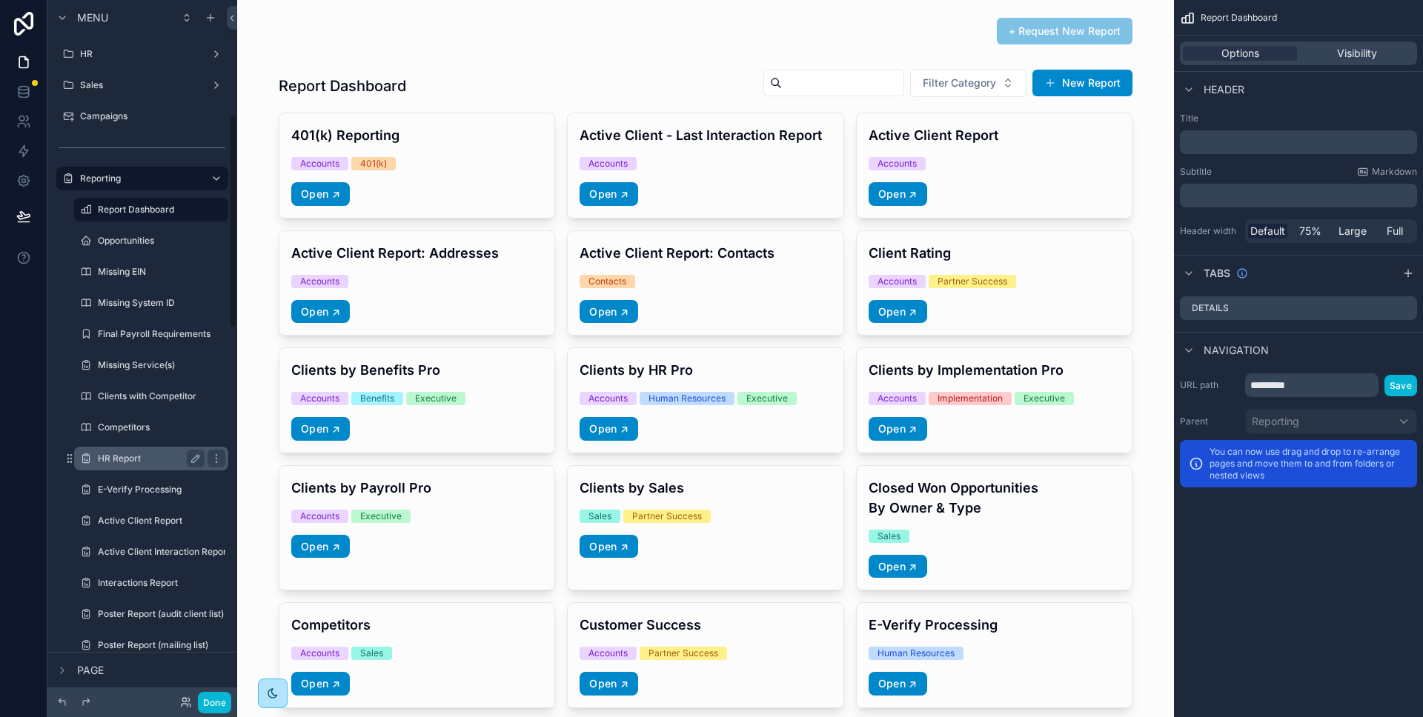
scroll to position [420, 0]
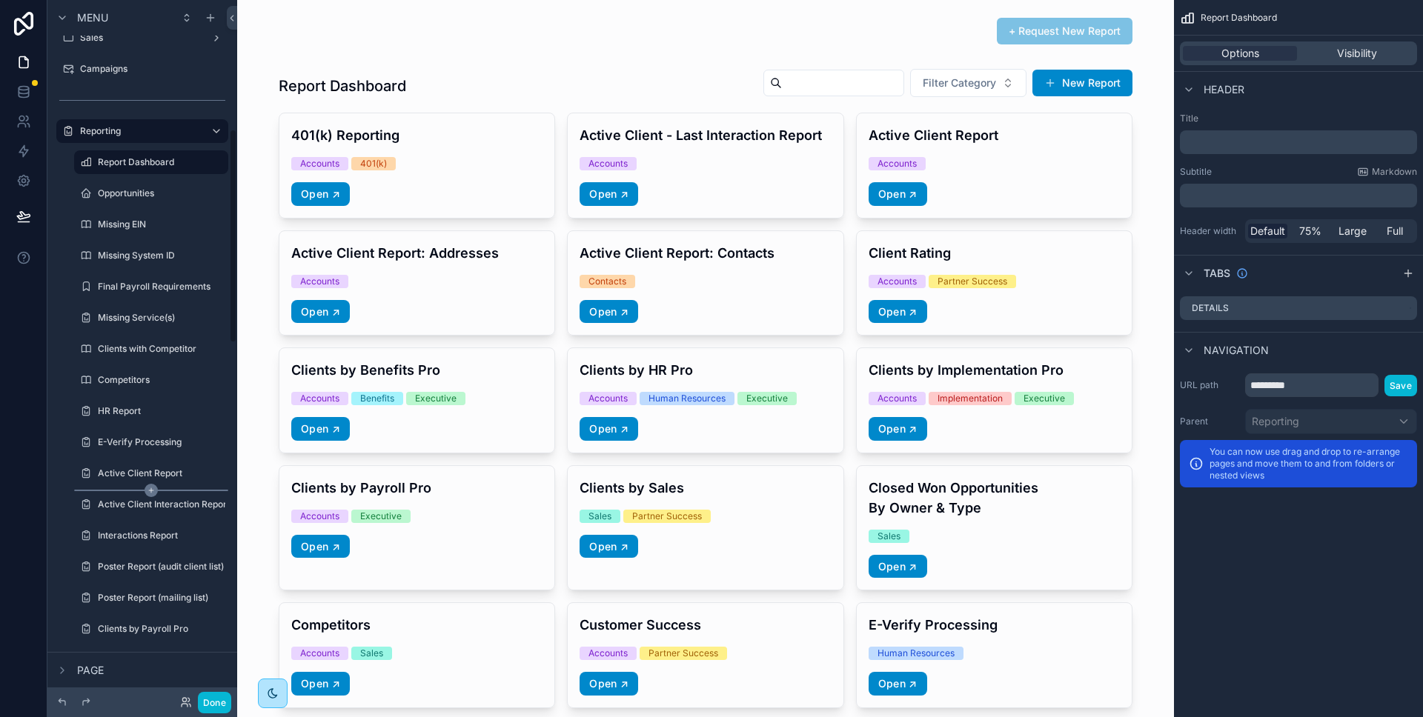
click at [153, 494] on icon "scrollable content" at bounding box center [150, 490] width 13 height 13
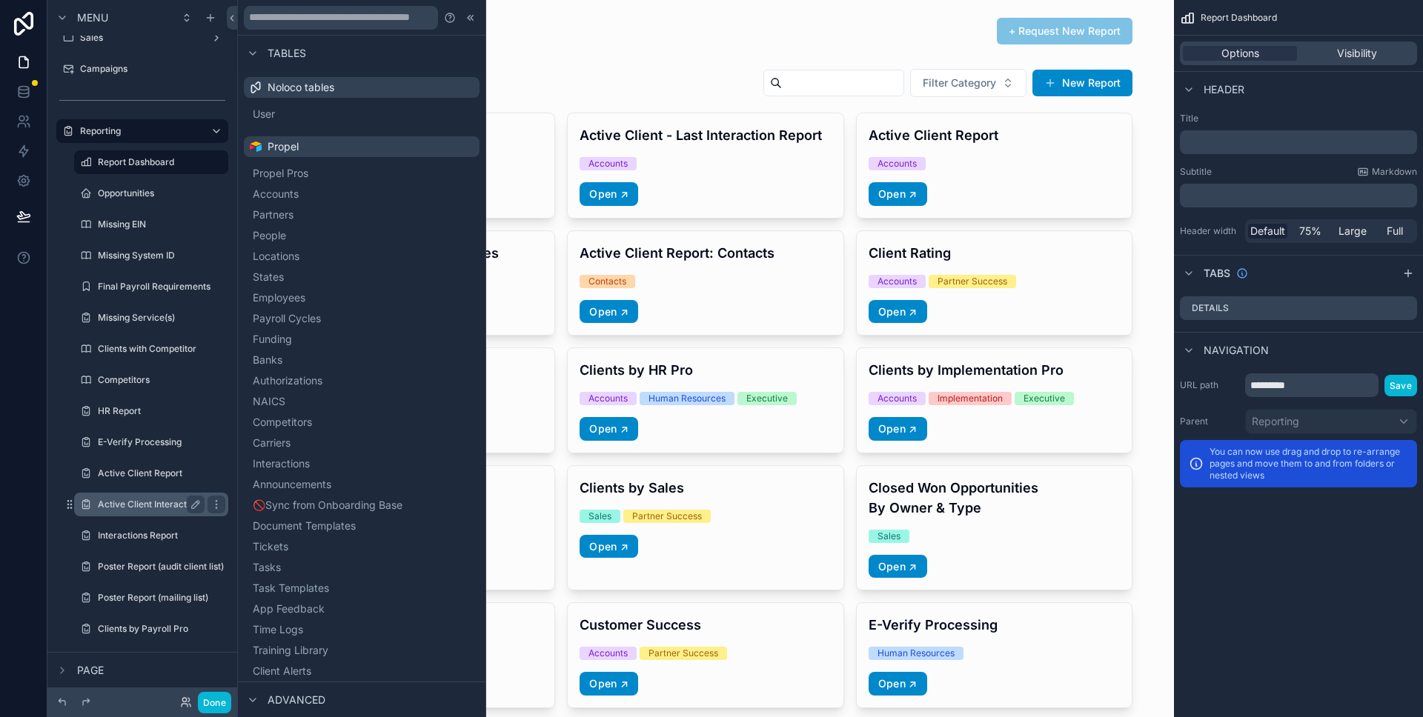
click at [158, 505] on label "Active Client Interaction Report" at bounding box center [164, 505] width 132 height 12
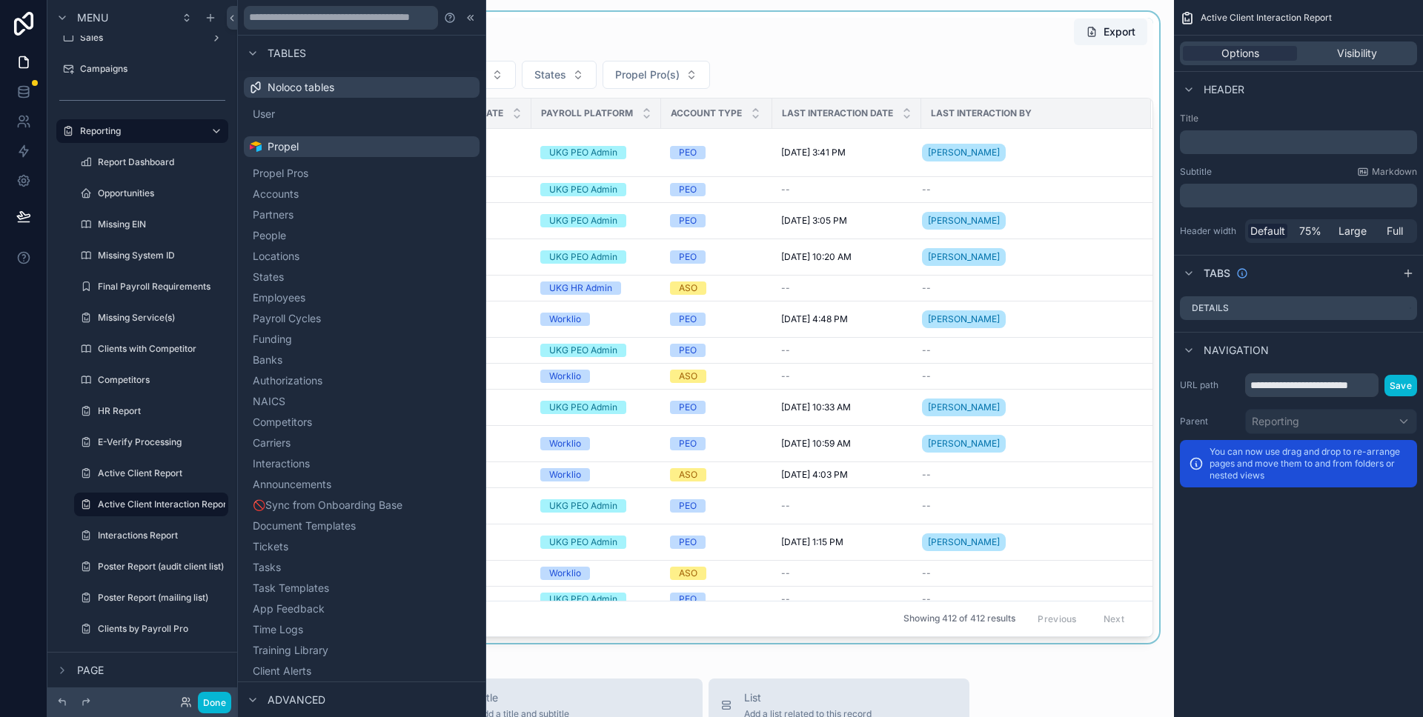
click at [825, 53] on div "scrollable content" at bounding box center [705, 327] width 913 height 631
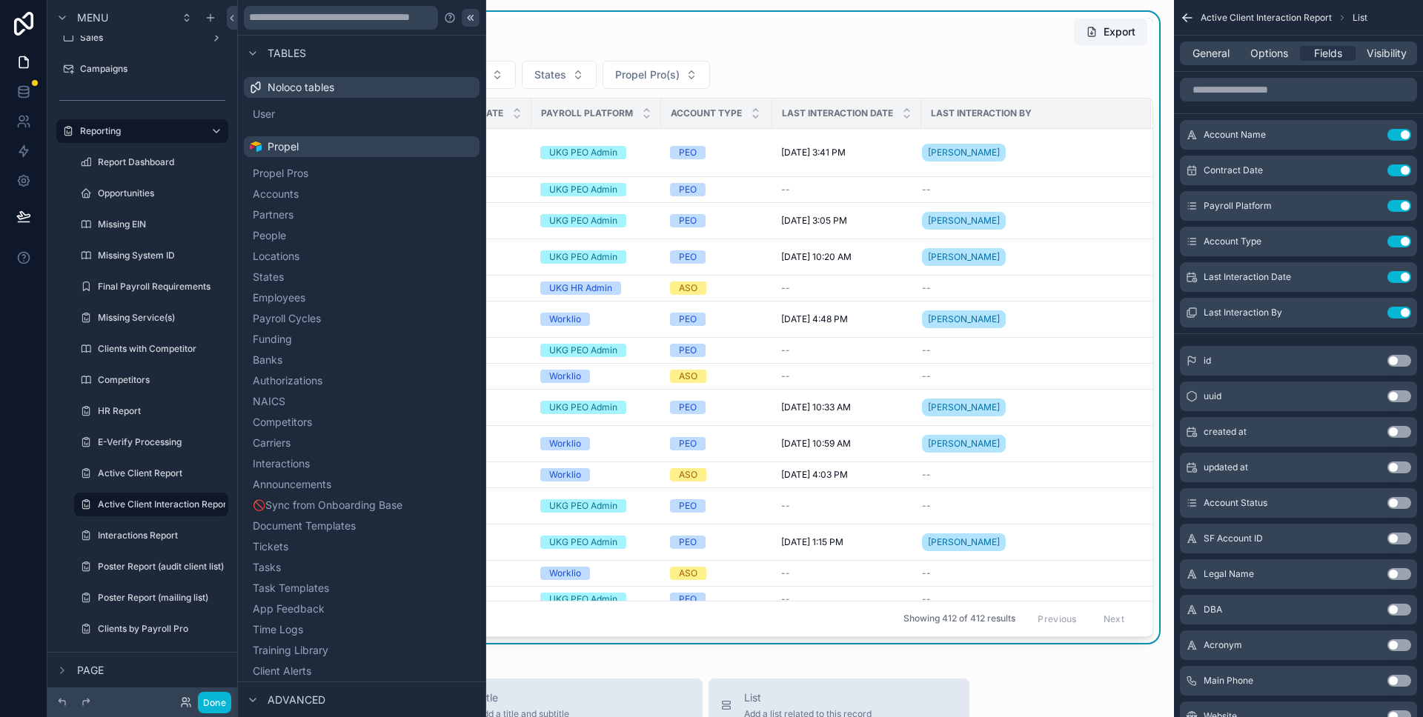
click at [465, 15] on icon at bounding box center [471, 18] width 12 height 12
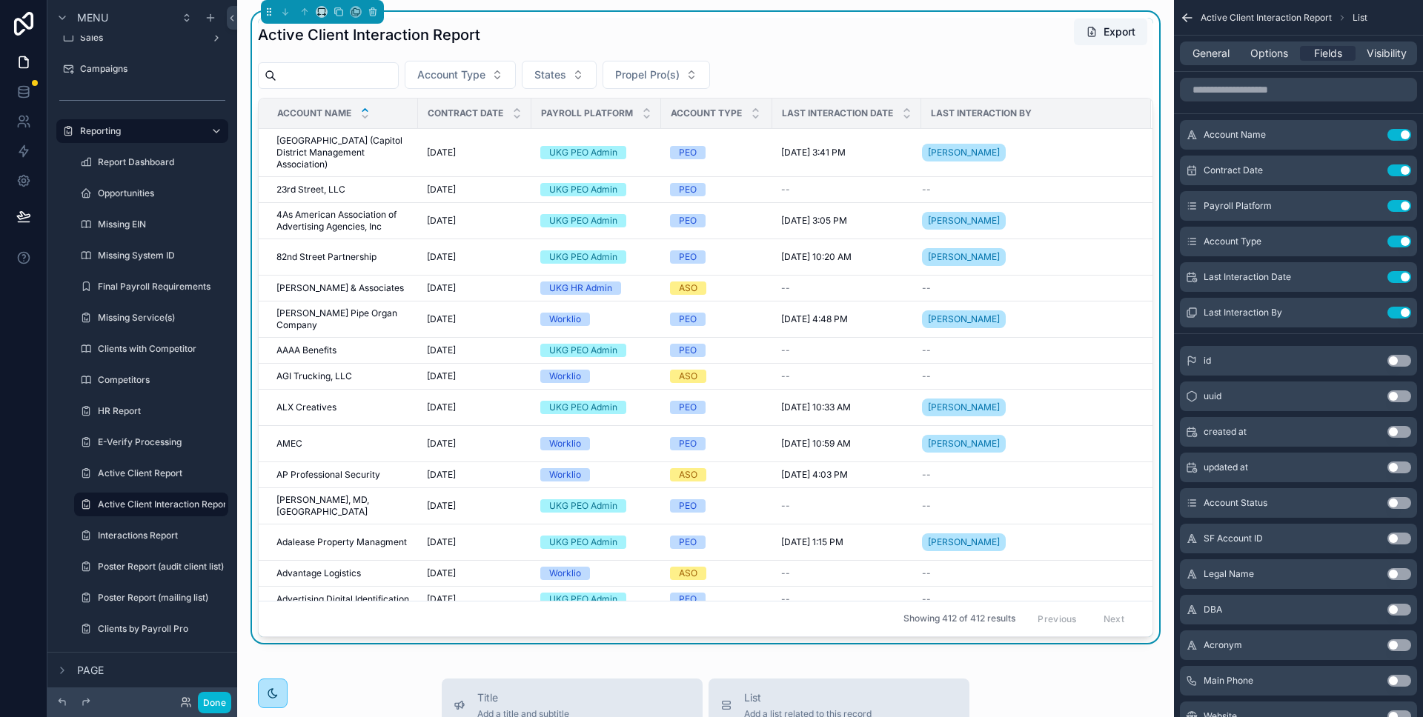
click at [793, 28] on div "Active Client Interaction Report Export" at bounding box center [705, 35] width 895 height 34
click at [1308, 92] on input "scrollable content" at bounding box center [1298, 90] width 237 height 24
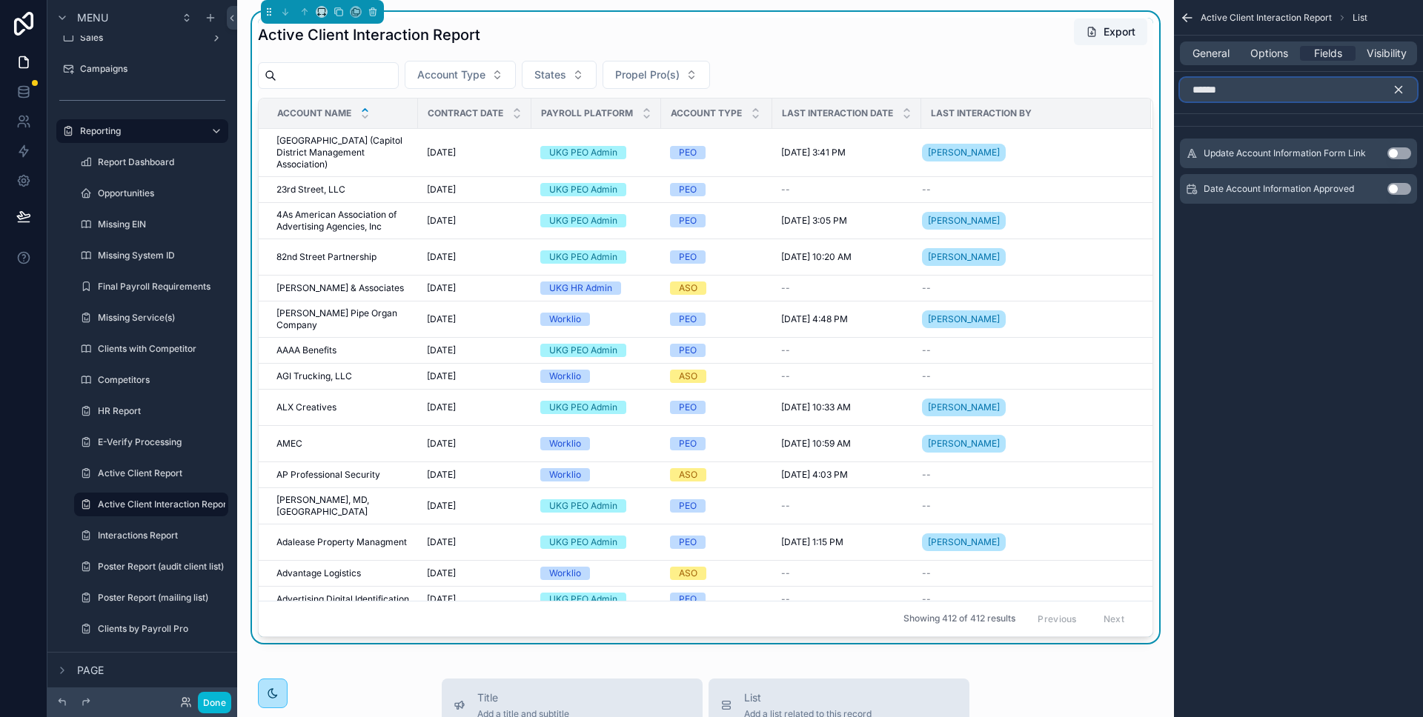
type input "******"
click at [1400, 91] on icon "scrollable content" at bounding box center [1398, 90] width 7 height 7
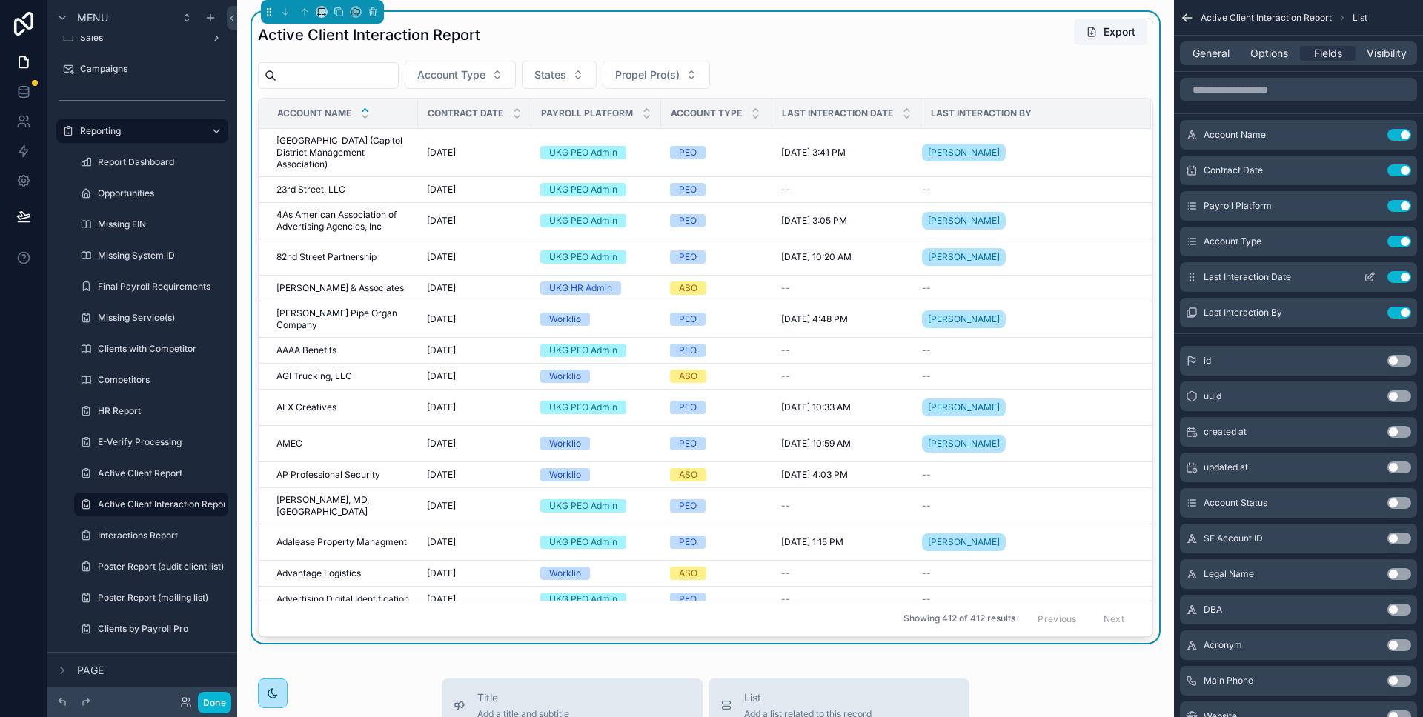
click at [1371, 276] on icon "scrollable content" at bounding box center [1369, 277] width 12 height 12
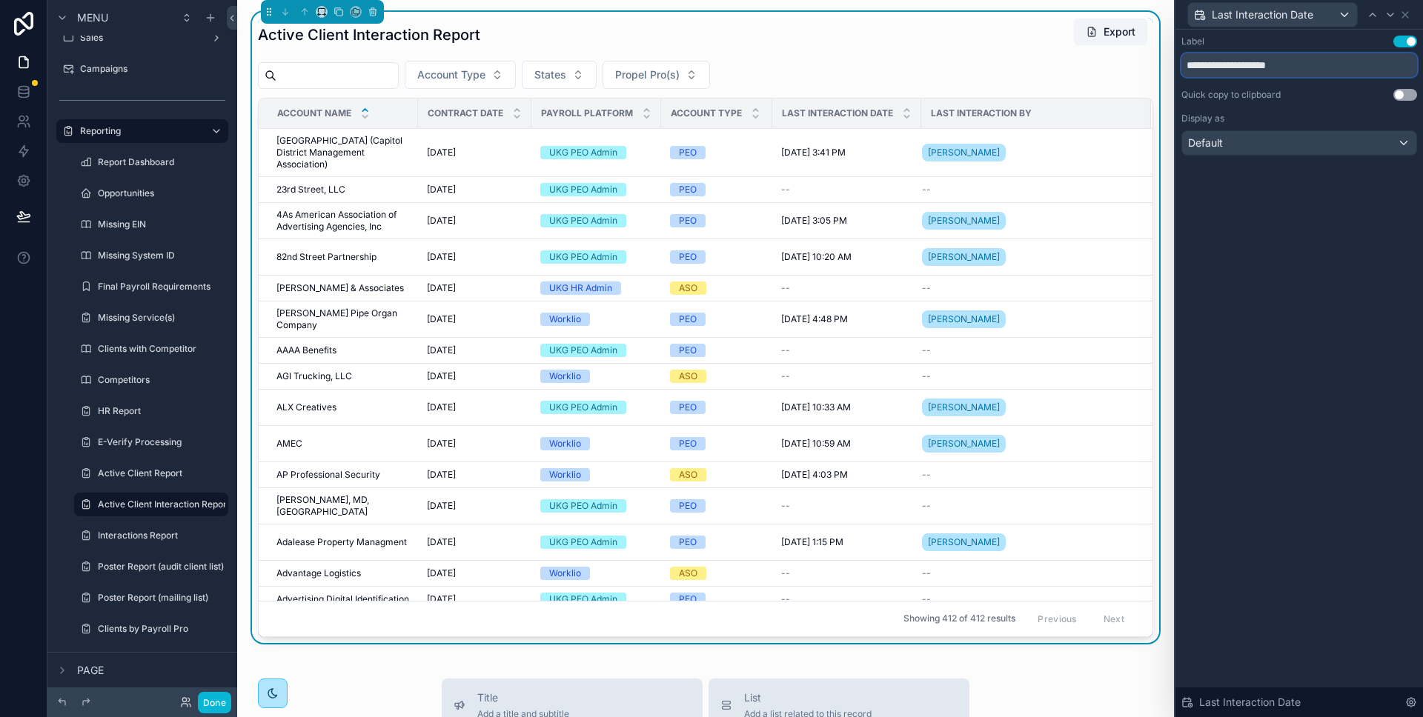
click at [1313, 70] on input "**********" at bounding box center [1299, 65] width 236 height 24
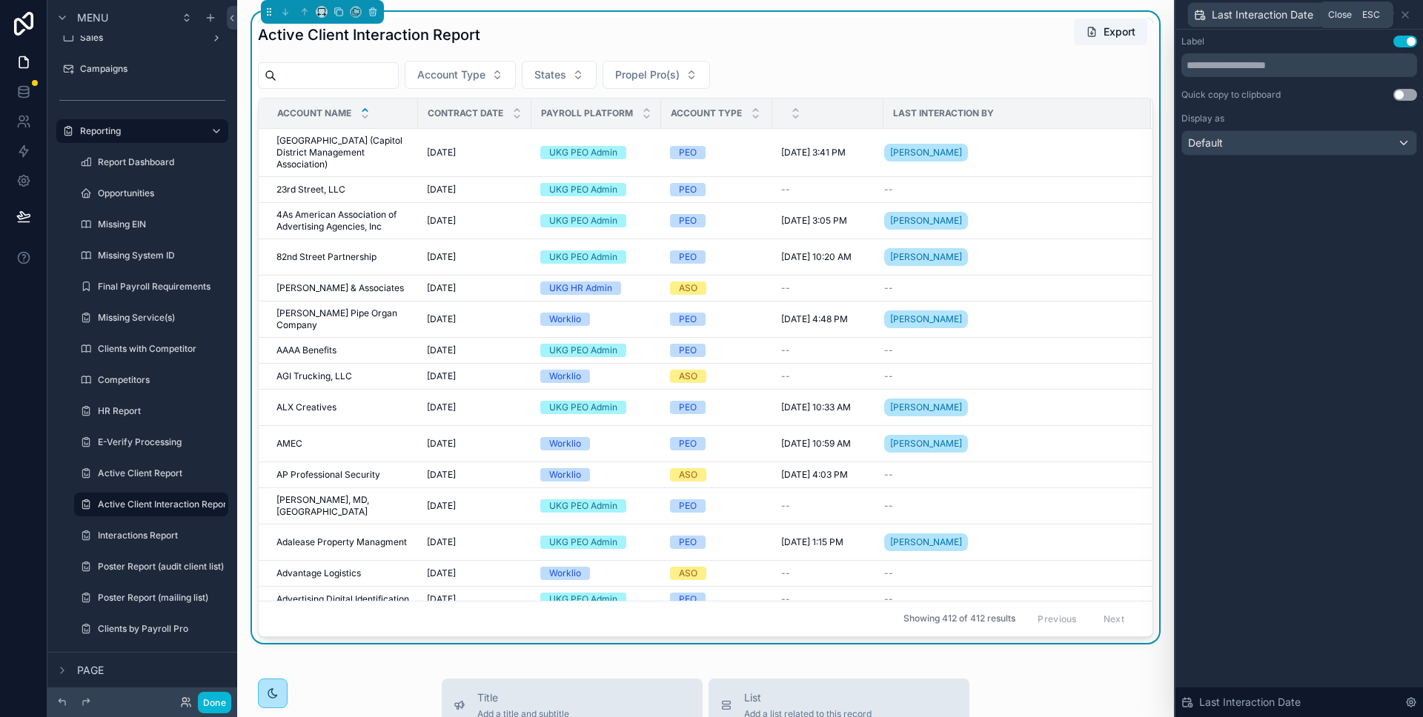
click at [1405, 13] on icon at bounding box center [1405, 15] width 12 height 12
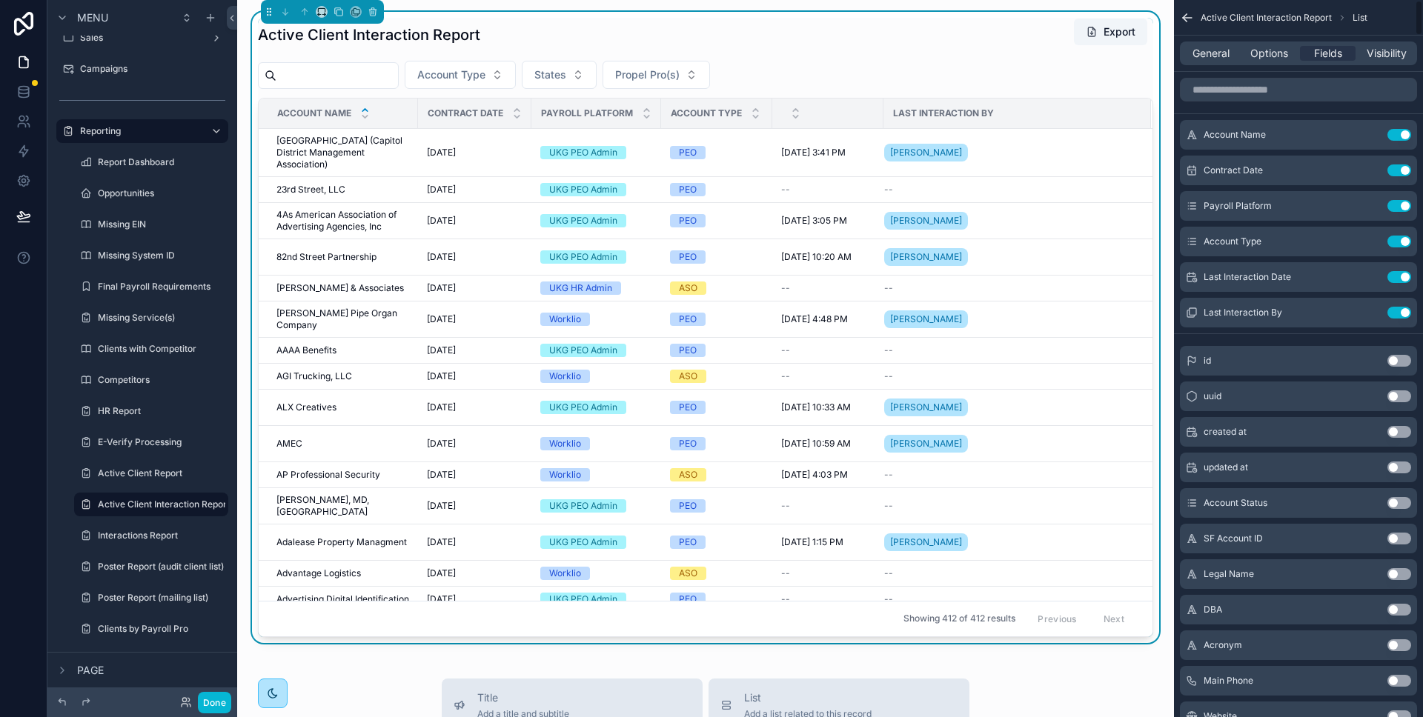
click at [1052, 78] on div "Account Type States Propel Pro(s)" at bounding box center [705, 75] width 895 height 28
click at [1277, 56] on span "Options" at bounding box center [1269, 53] width 38 height 15
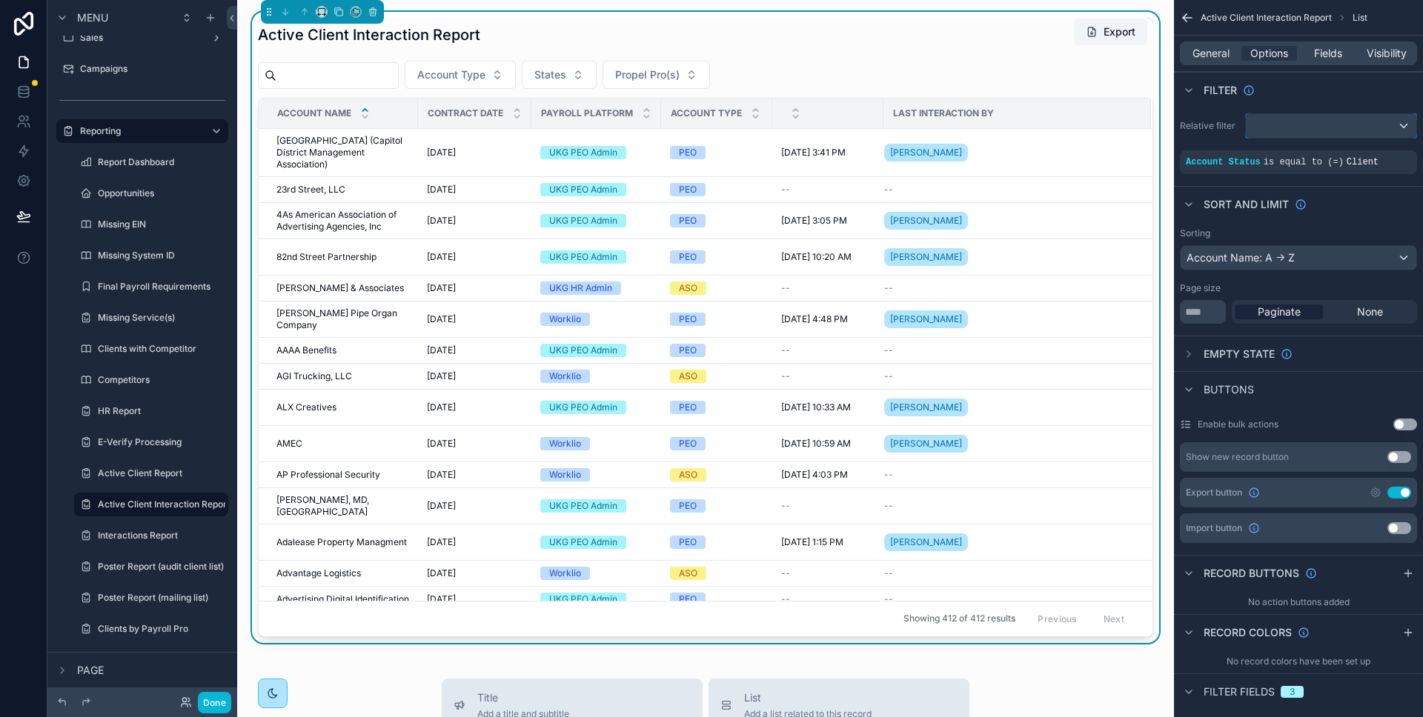
click at [1307, 129] on div "scrollable content" at bounding box center [1331, 126] width 170 height 24
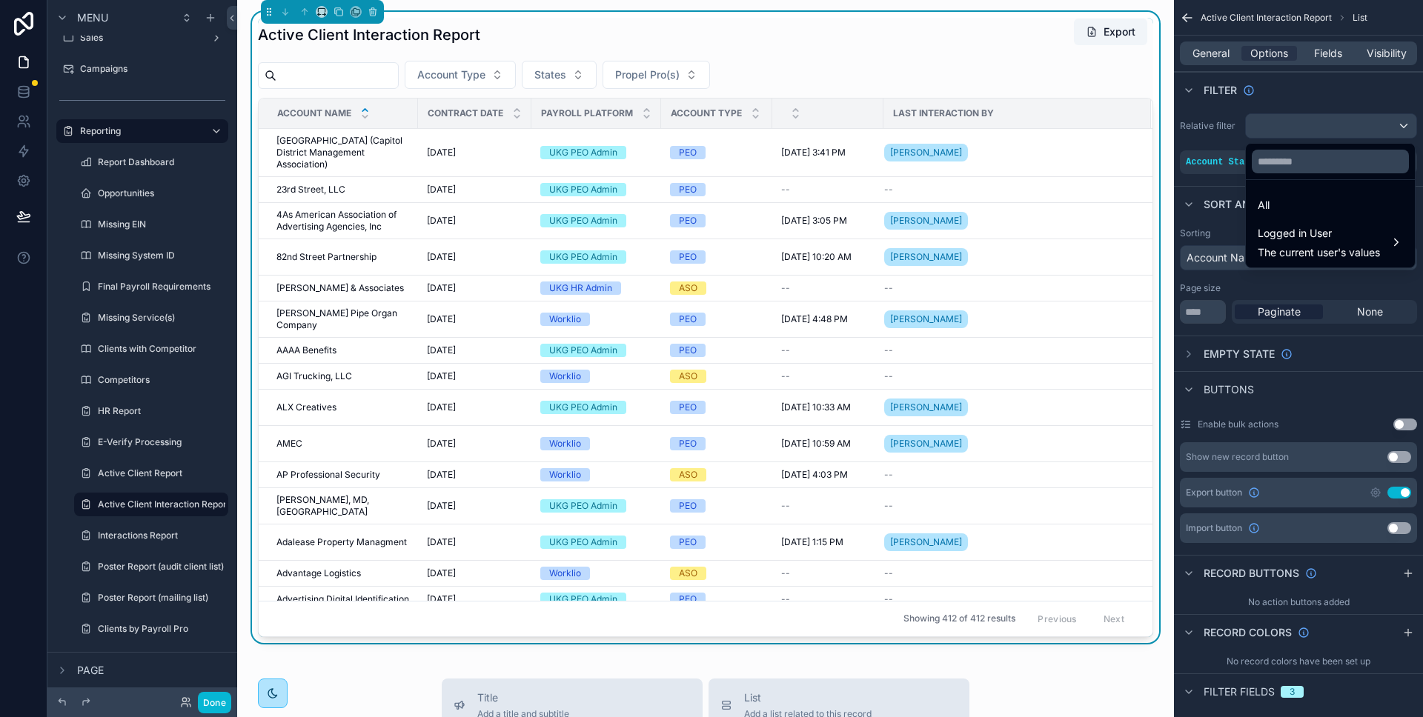
click at [1314, 99] on div "scrollable content" at bounding box center [711, 358] width 1423 height 717
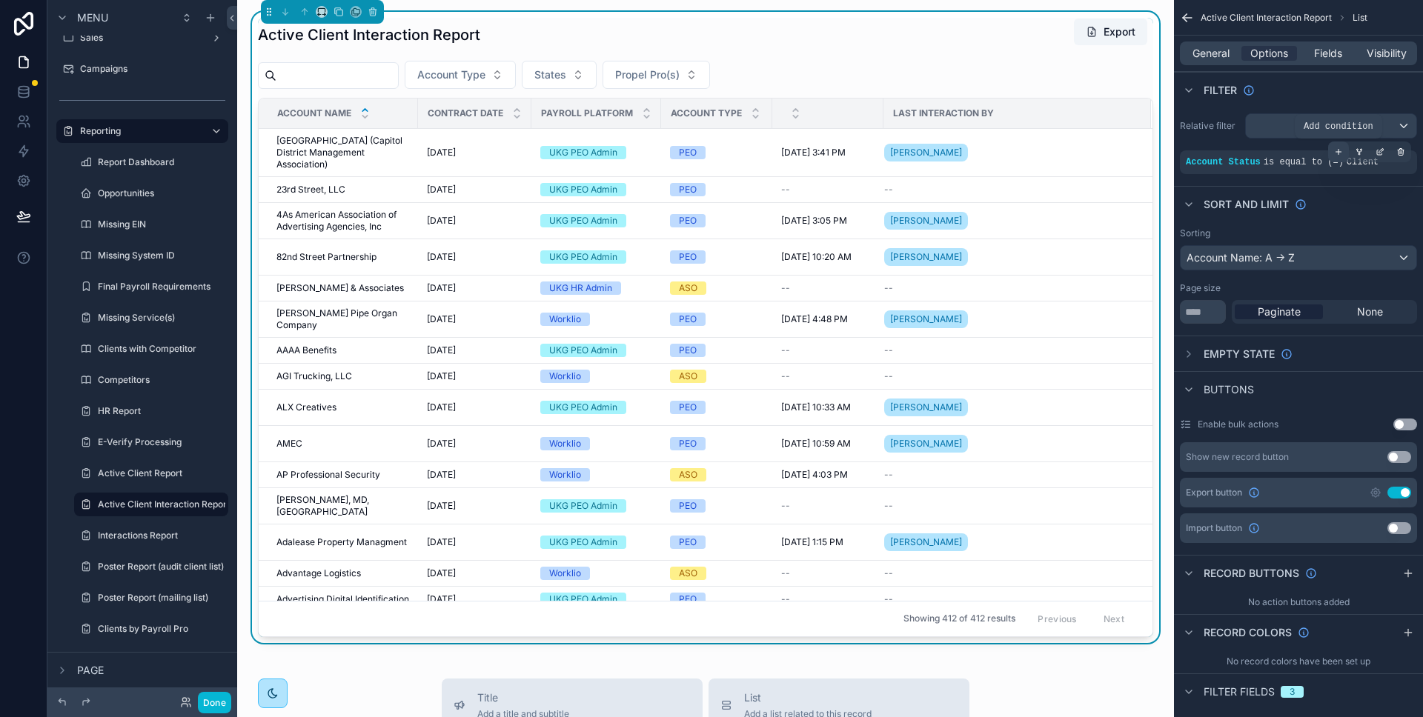
click at [1341, 152] on icon "scrollable content" at bounding box center [1338, 151] width 9 height 9
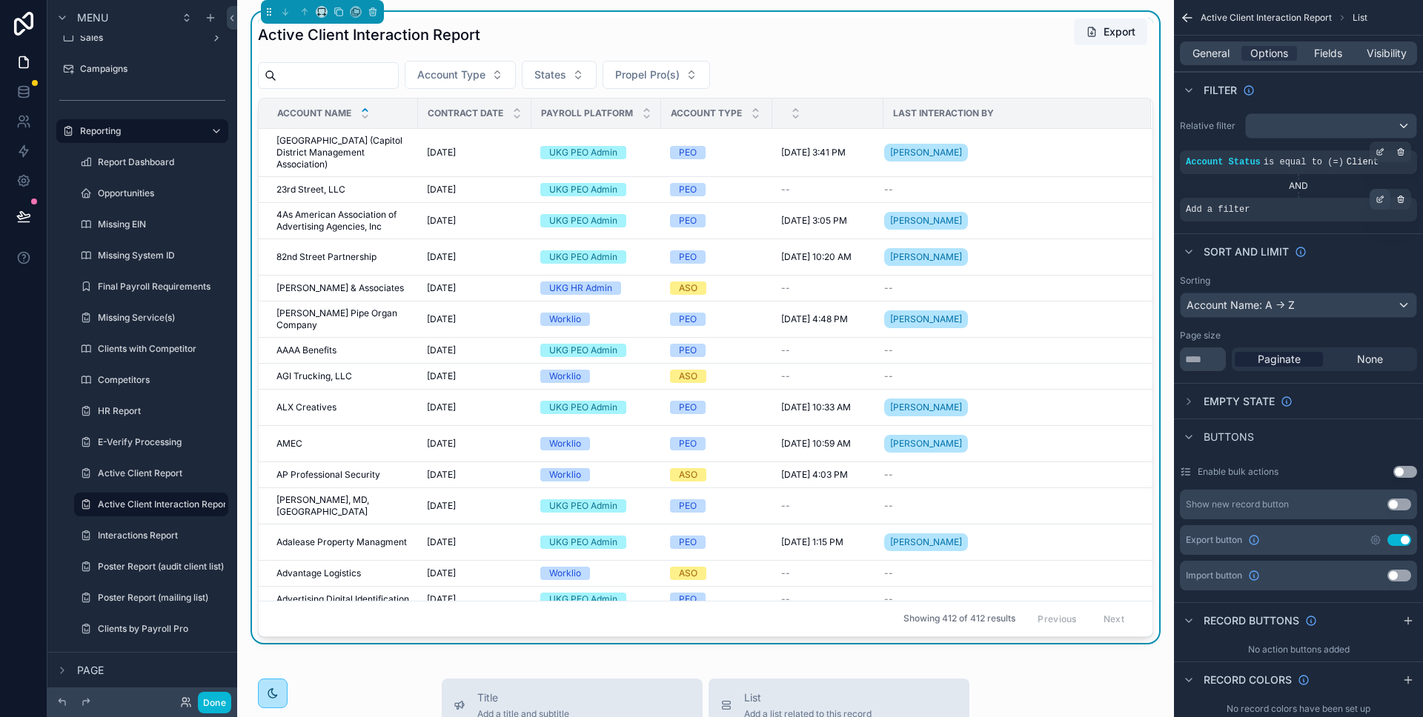
click at [1382, 200] on icon "scrollable content" at bounding box center [1379, 199] width 9 height 9
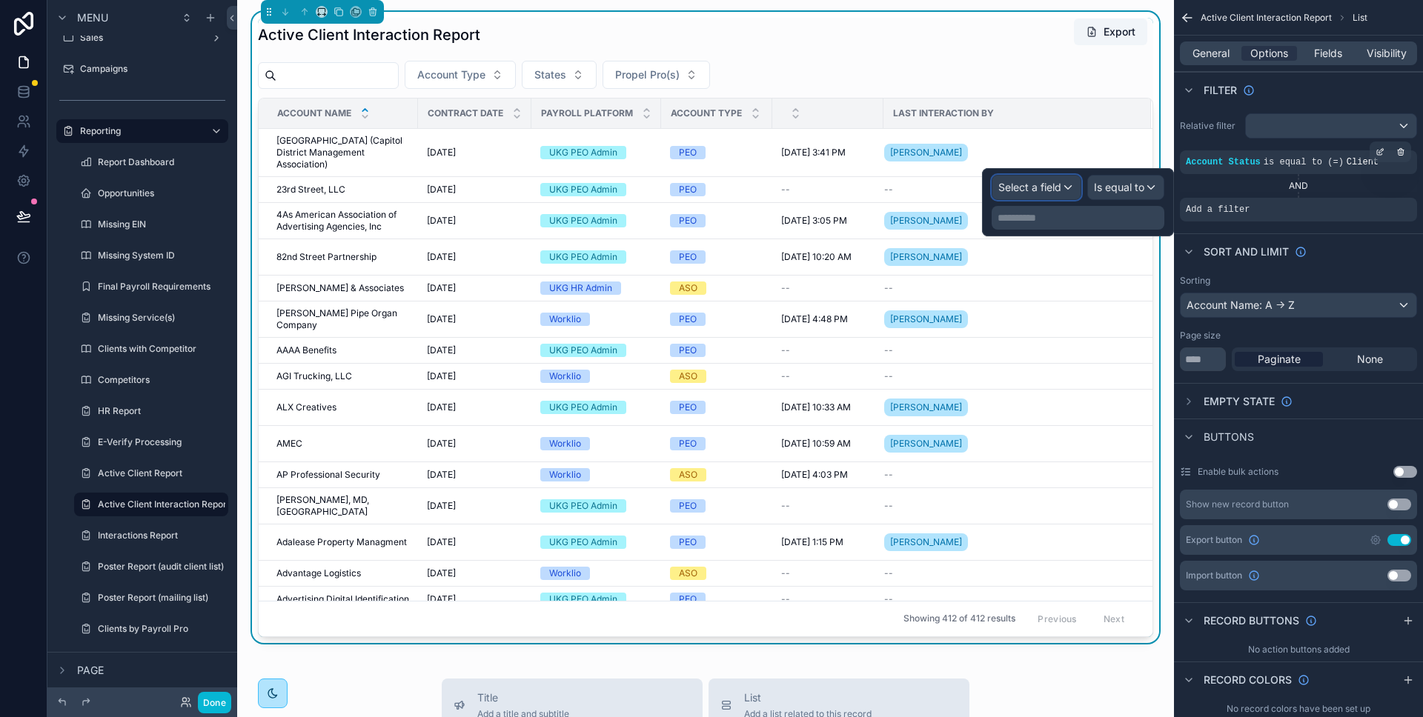
click at [1058, 192] on span "Select a field" at bounding box center [1029, 187] width 63 height 13
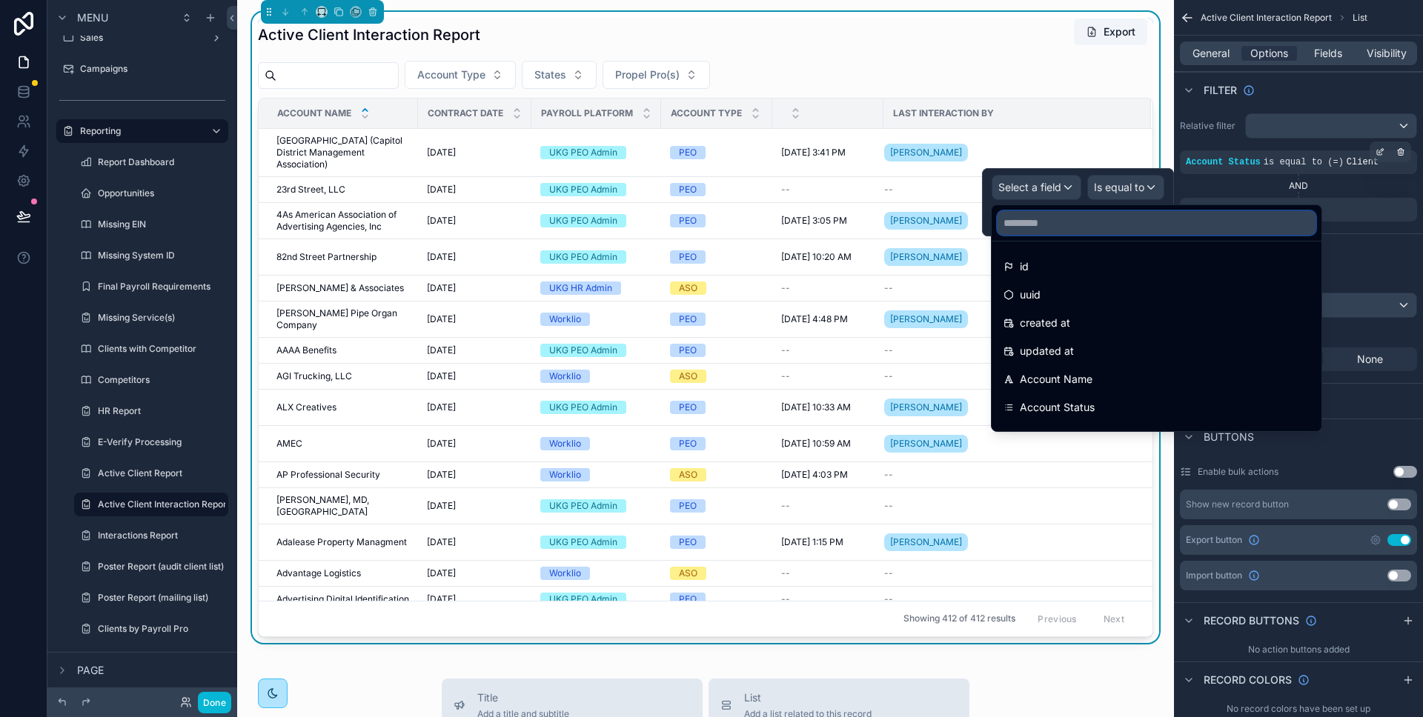
click at [1049, 223] on input "text" at bounding box center [1156, 223] width 318 height 24
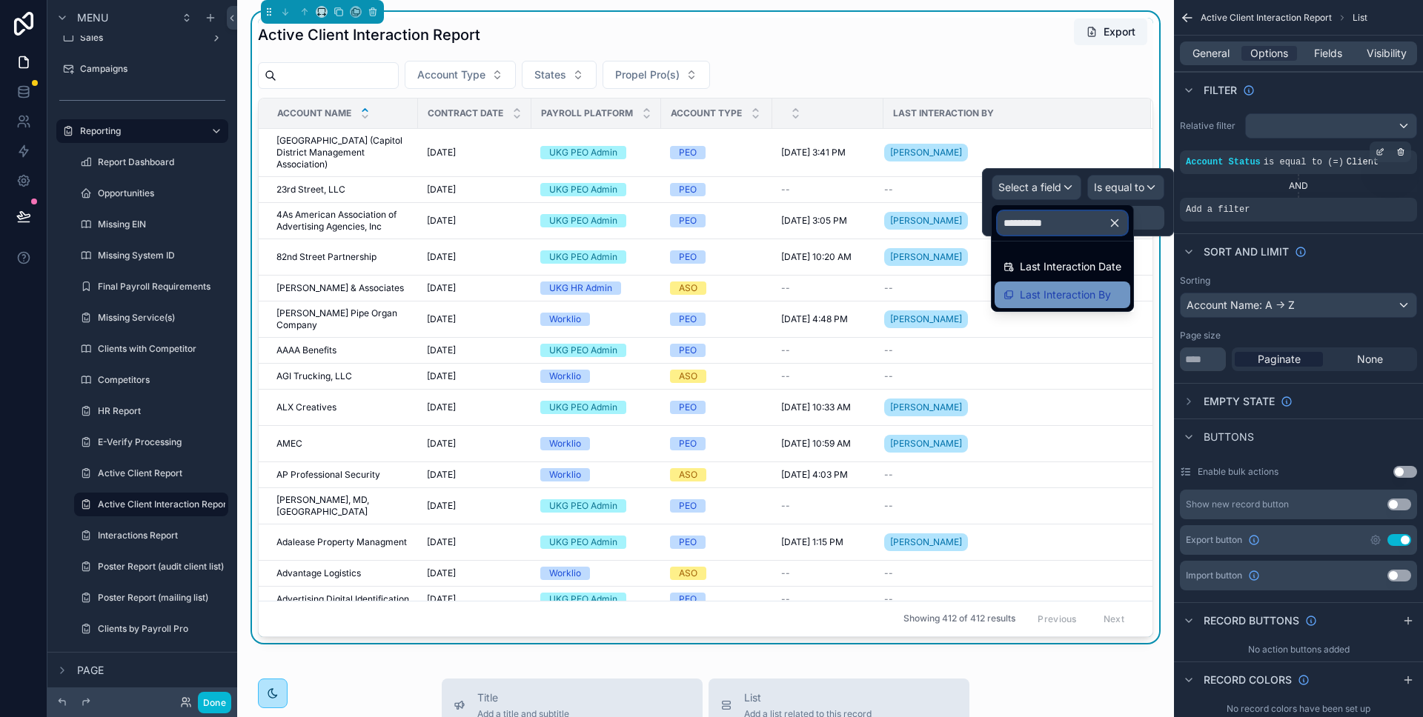
type input "**********"
click at [1071, 287] on span "Last Interaction By" at bounding box center [1065, 295] width 91 height 18
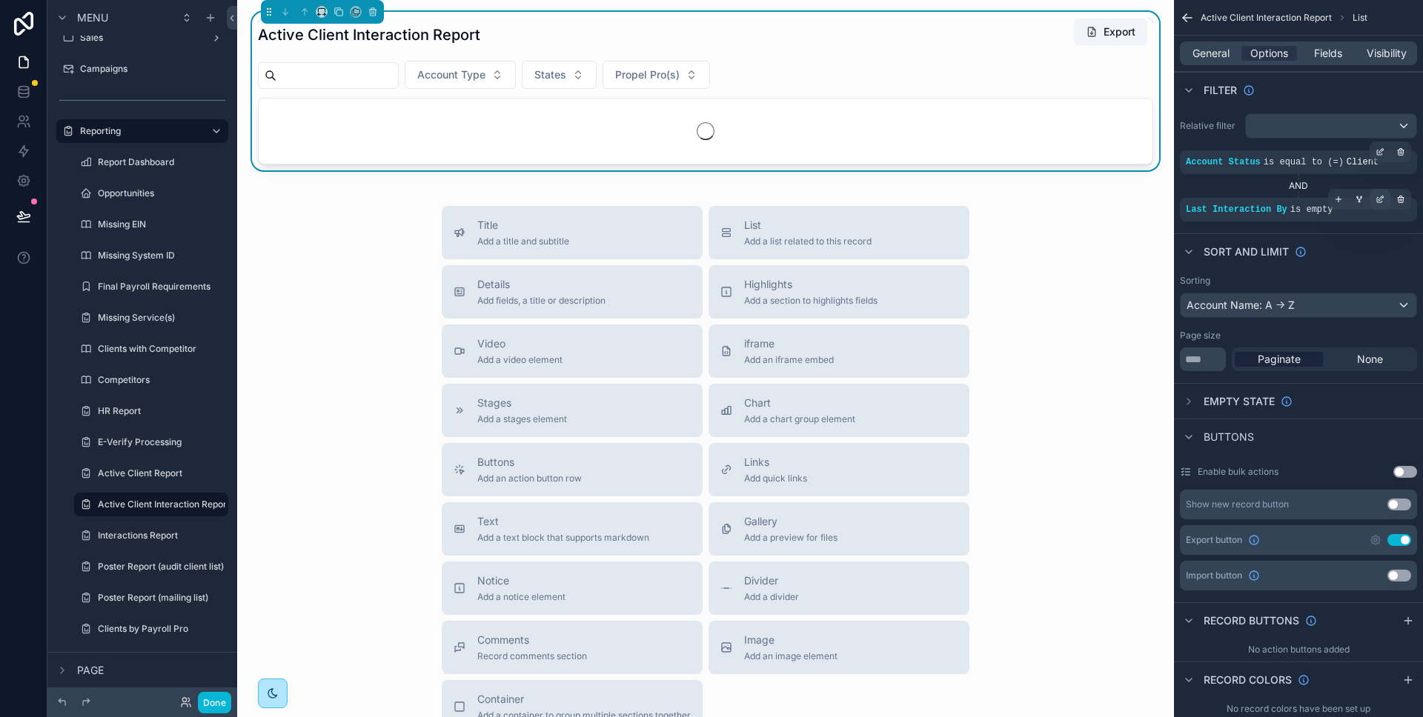
click at [1380, 198] on icon "scrollable content" at bounding box center [1379, 199] width 9 height 9
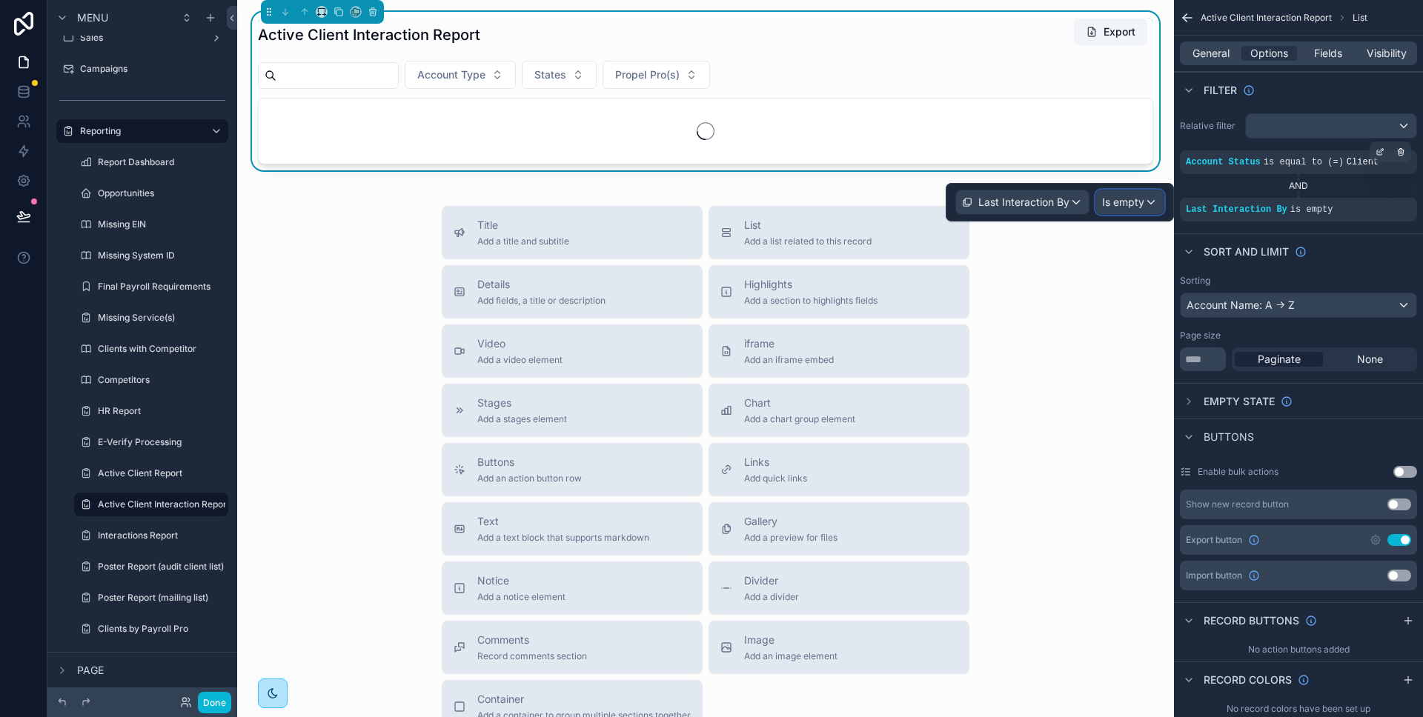
click at [1124, 212] on div "Is empty" at bounding box center [1129, 202] width 67 height 24
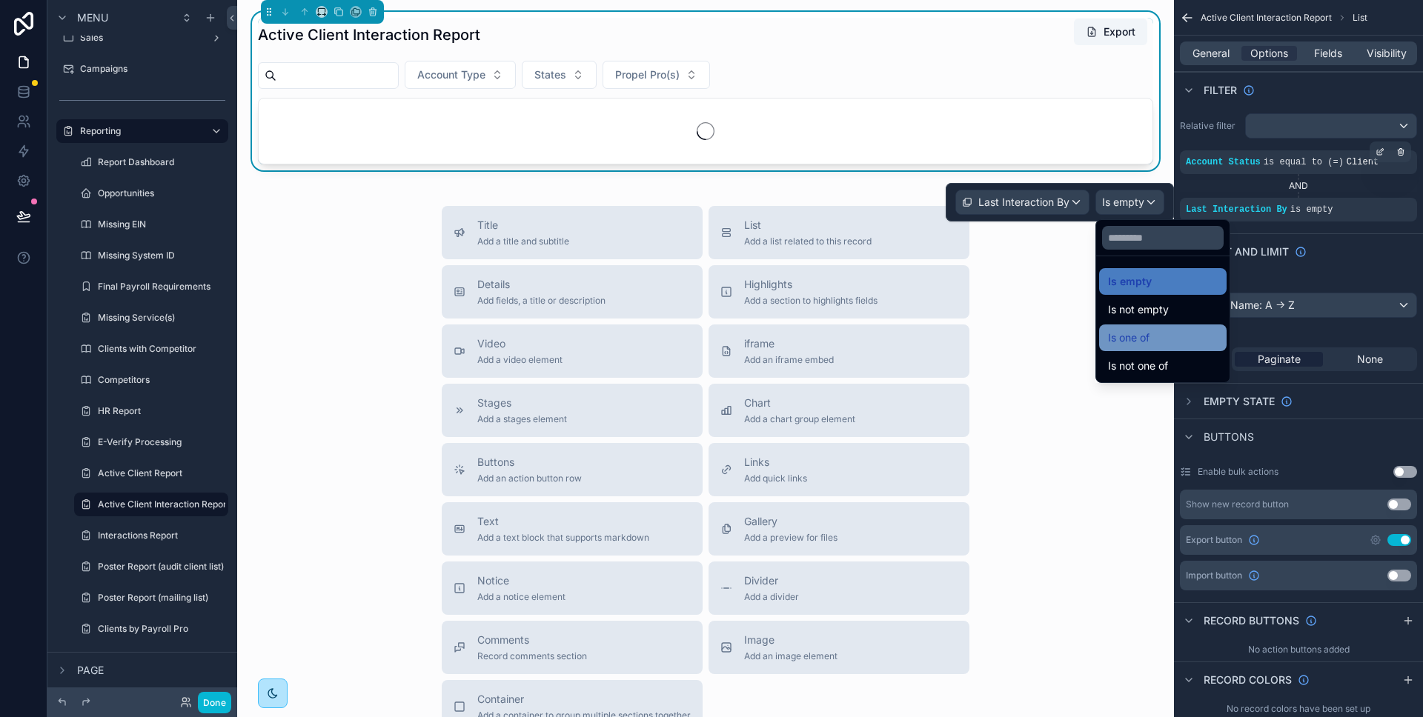
click at [1147, 333] on span "Is one of" at bounding box center [1128, 338] width 41 height 18
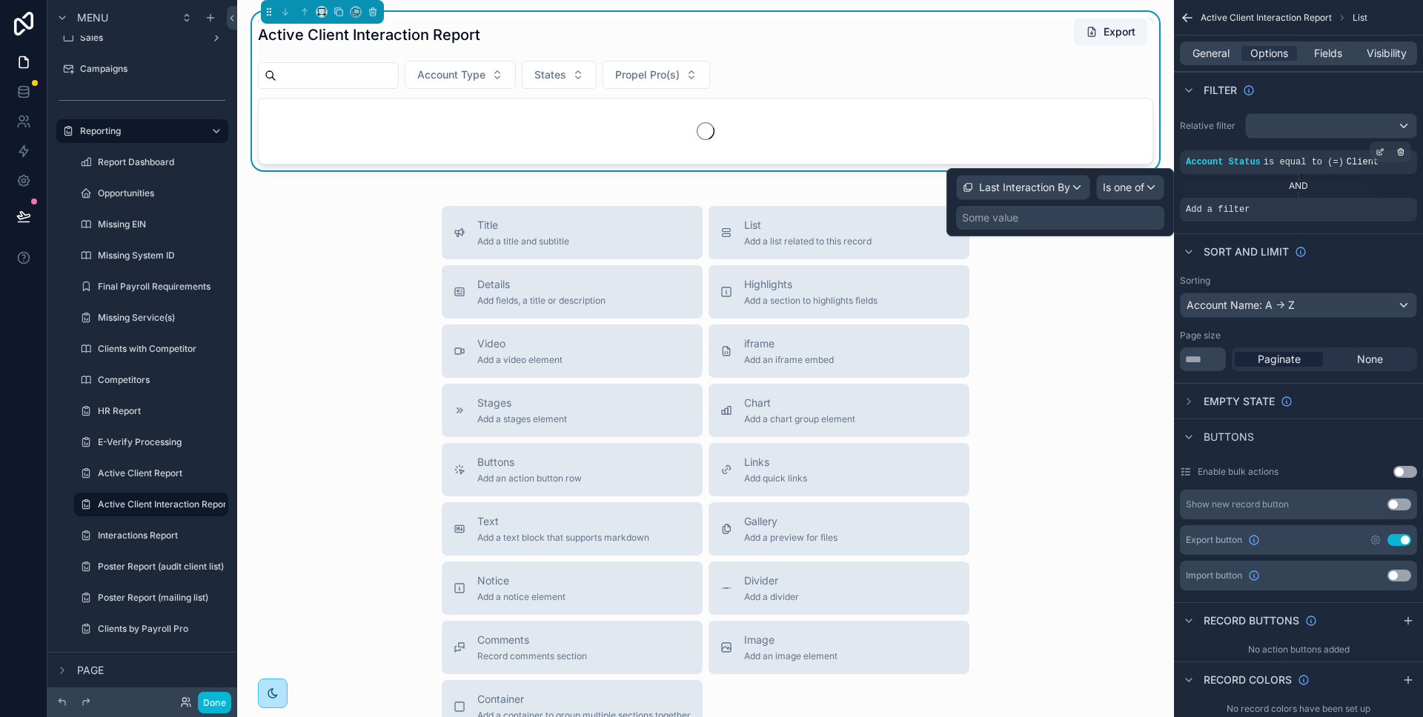
click at [1023, 220] on div "Some value" at bounding box center [1060, 218] width 208 height 24
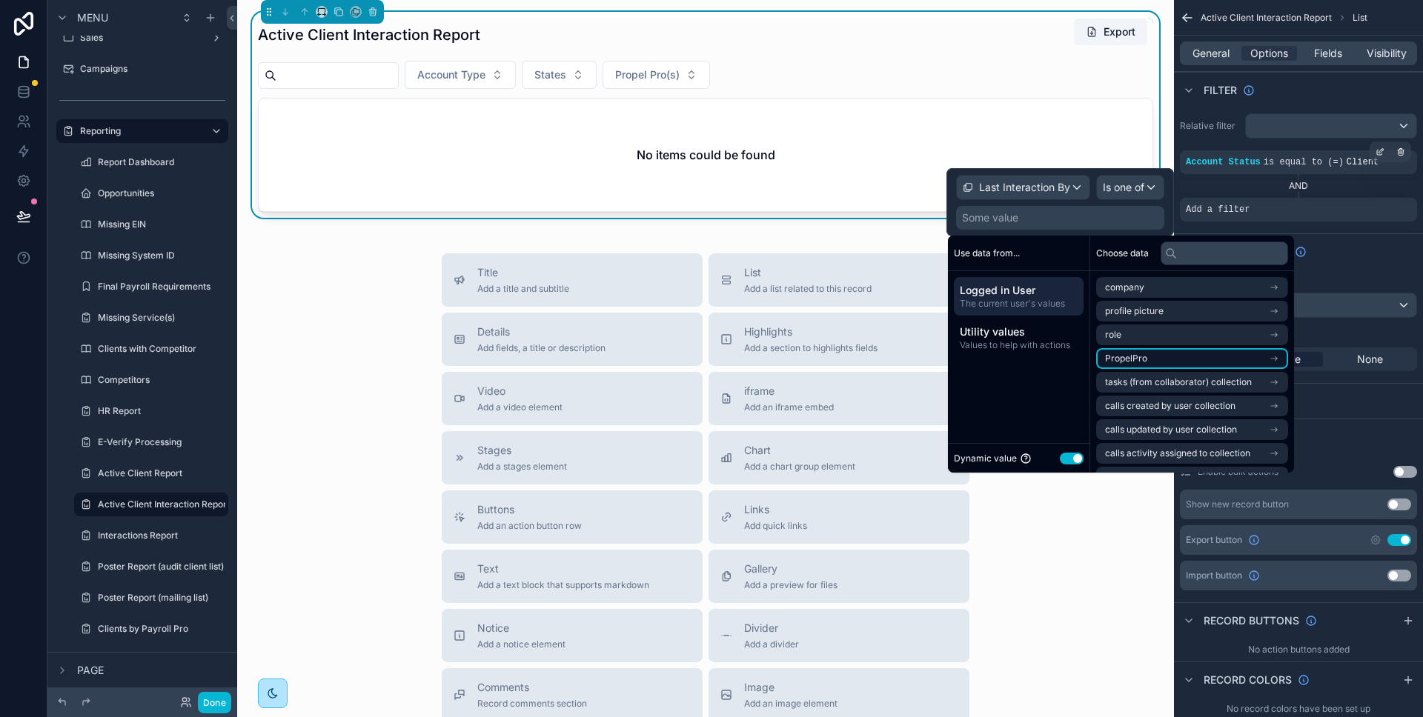
click at [1181, 359] on li "PropelPro" at bounding box center [1192, 358] width 192 height 21
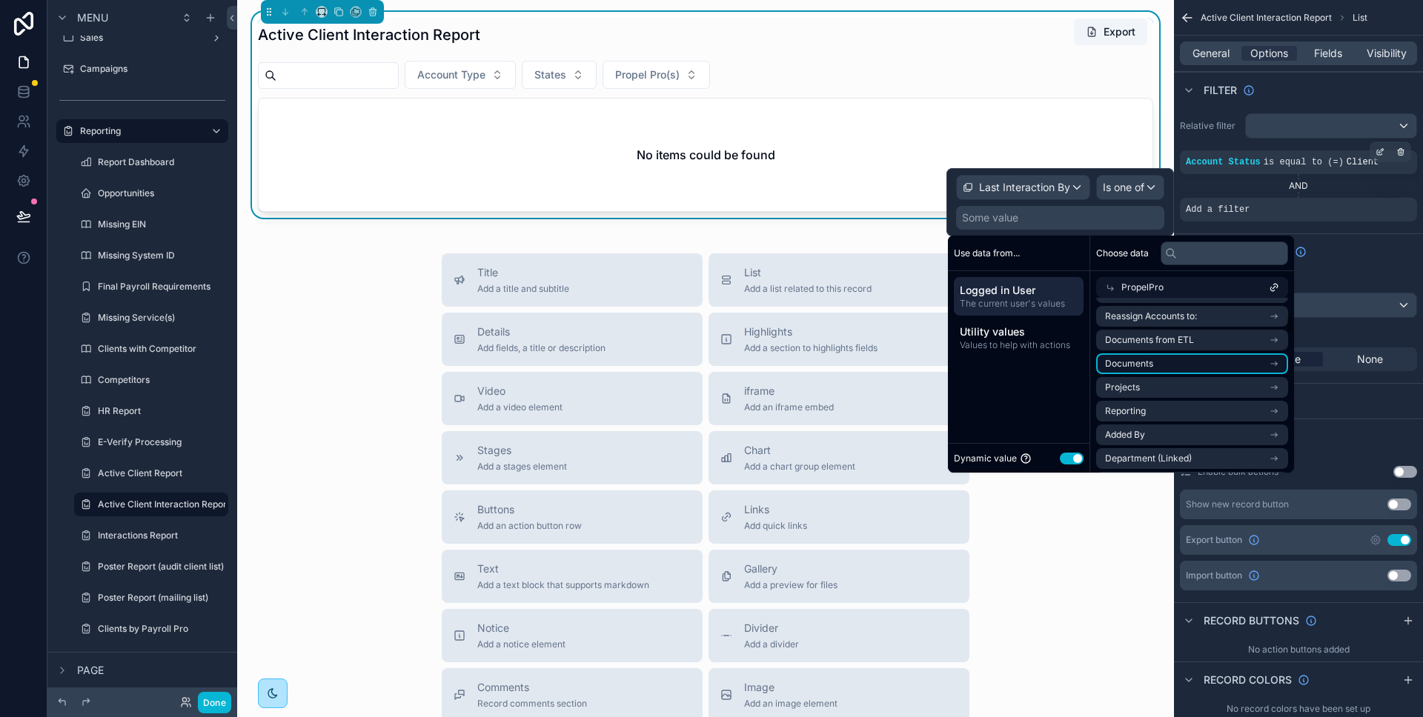
scroll to position [159, 0]
click at [1202, 433] on li "Department (Linked)" at bounding box center [1192, 439] width 192 height 21
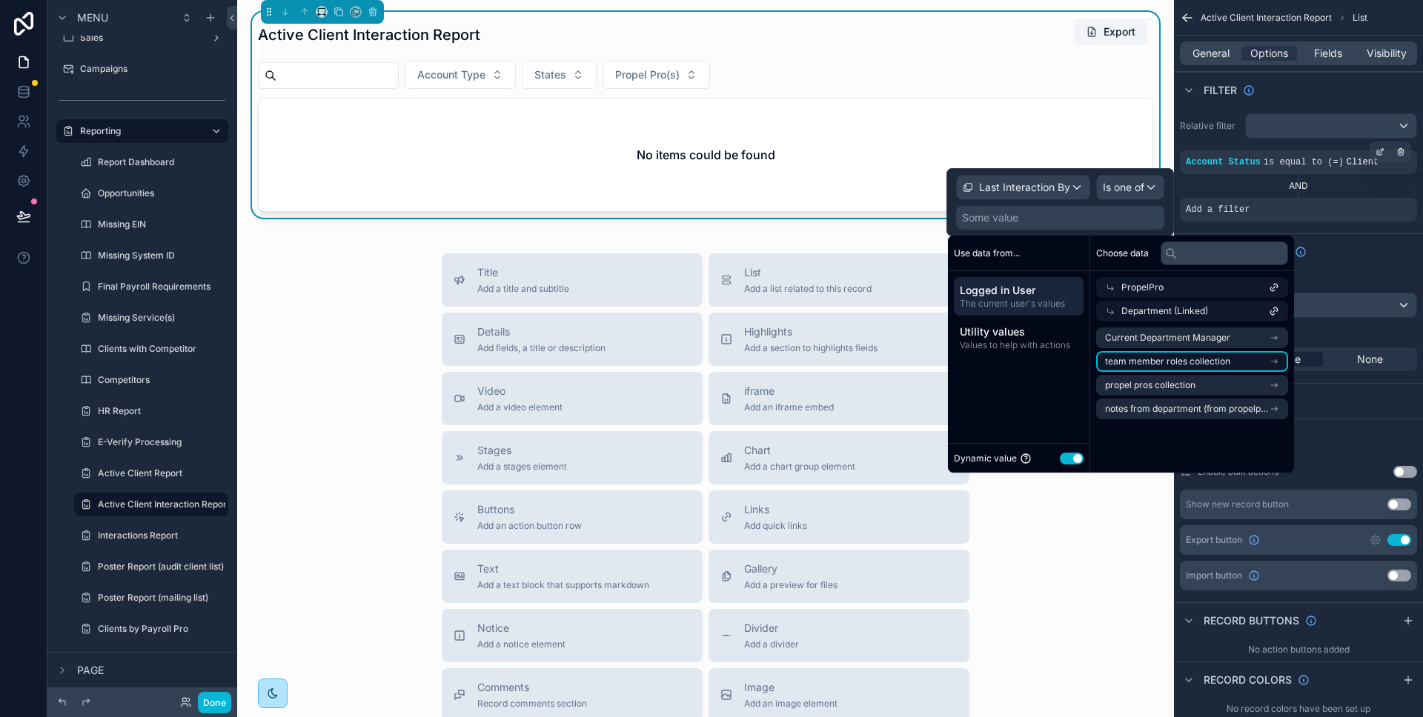
click at [1216, 367] on span "team member roles collection" at bounding box center [1167, 362] width 125 height 12
click at [1048, 293] on span "Logged in User" at bounding box center [1019, 290] width 118 height 15
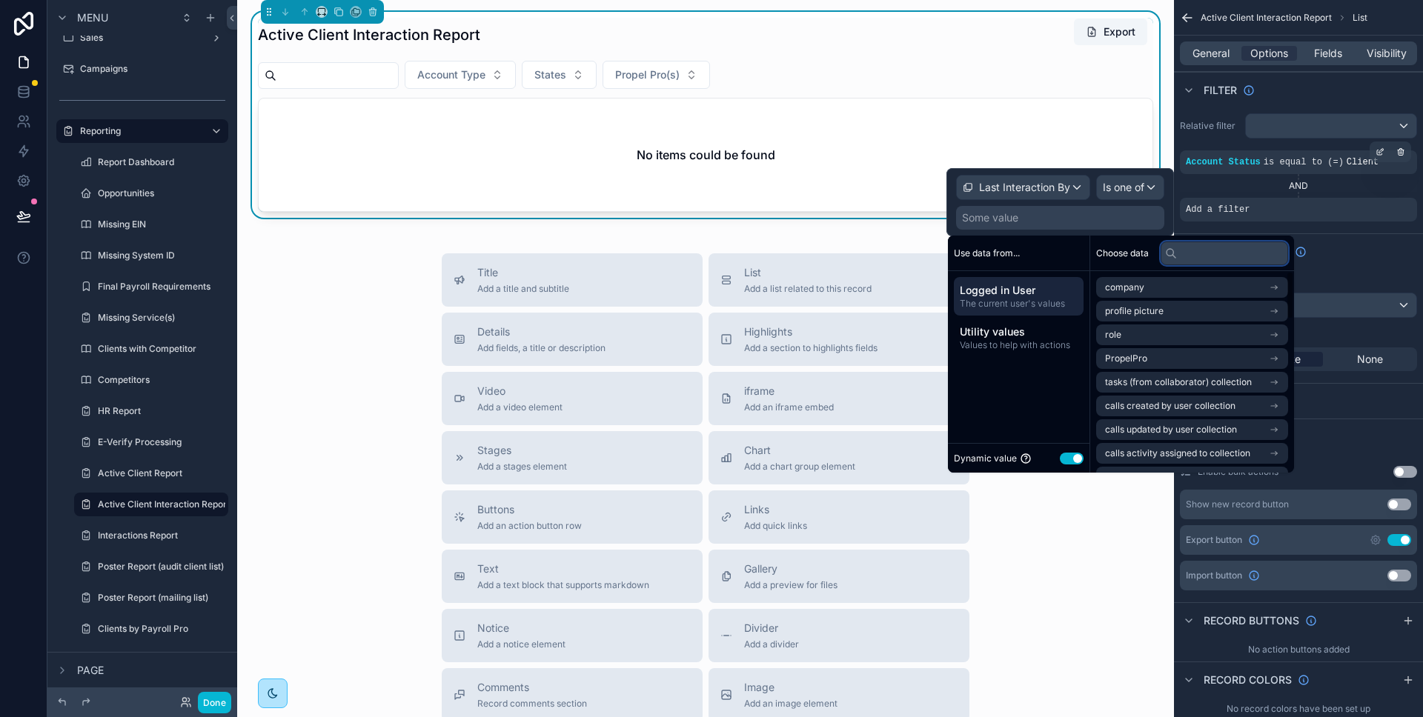
click at [1219, 261] on input "text" at bounding box center [1223, 254] width 127 height 24
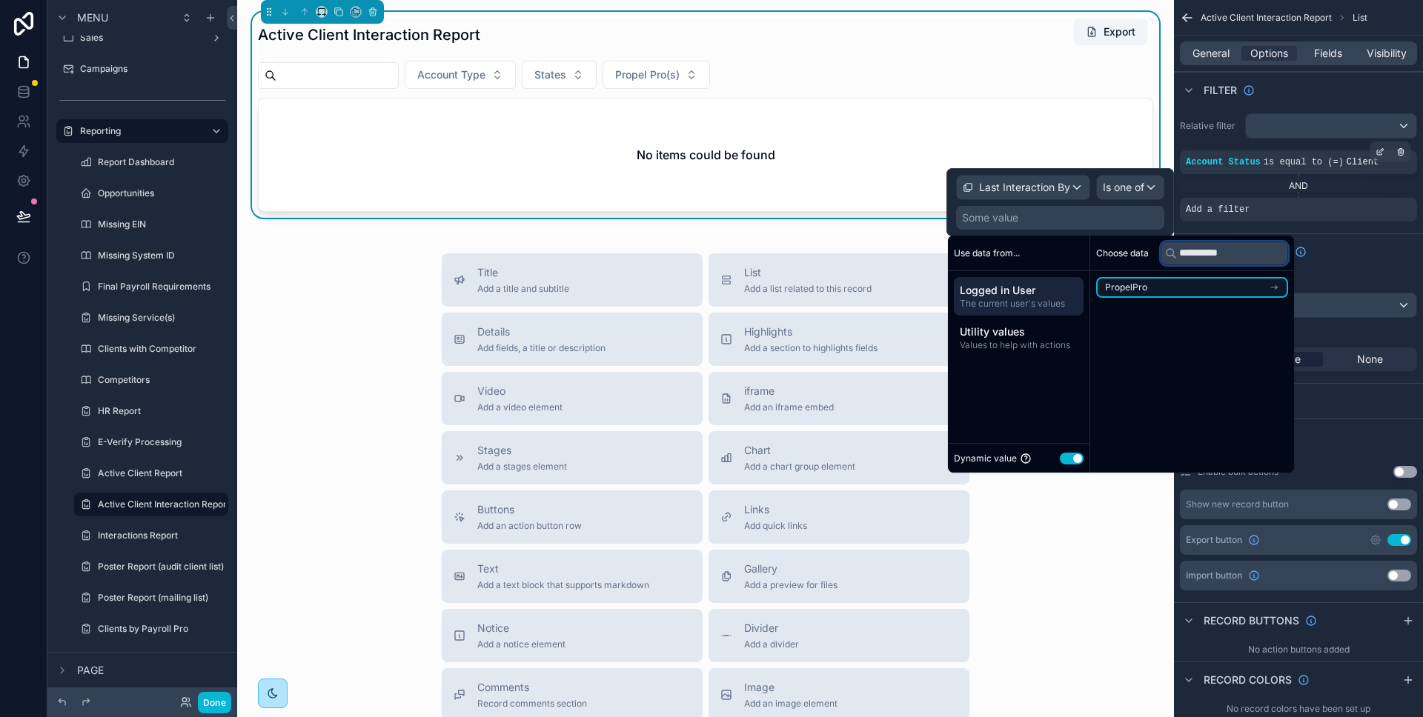
type input "**********"
click at [1209, 293] on li "PropelPro" at bounding box center [1192, 287] width 192 height 21
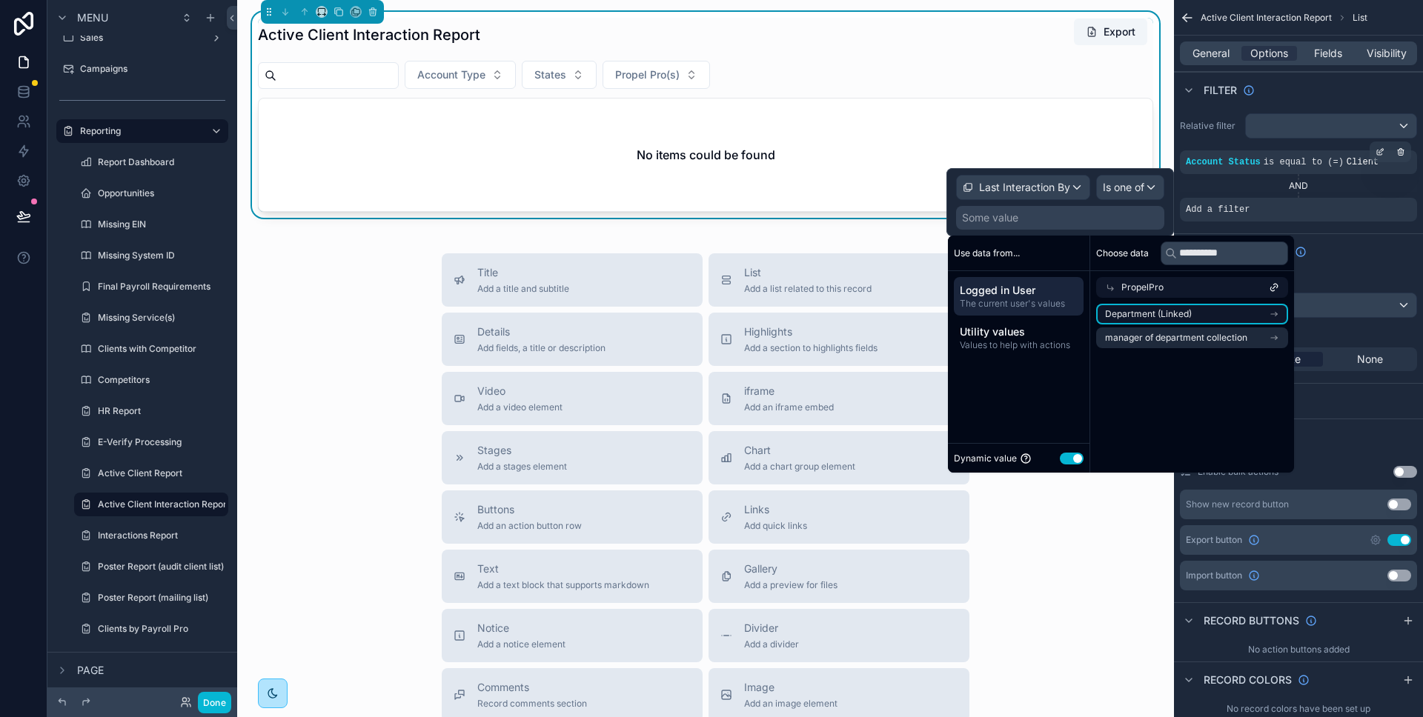
click at [1207, 312] on li "Department (Linked)" at bounding box center [1192, 314] width 192 height 21
click at [1071, 459] on button "Use setting" at bounding box center [1072, 459] width 24 height 12
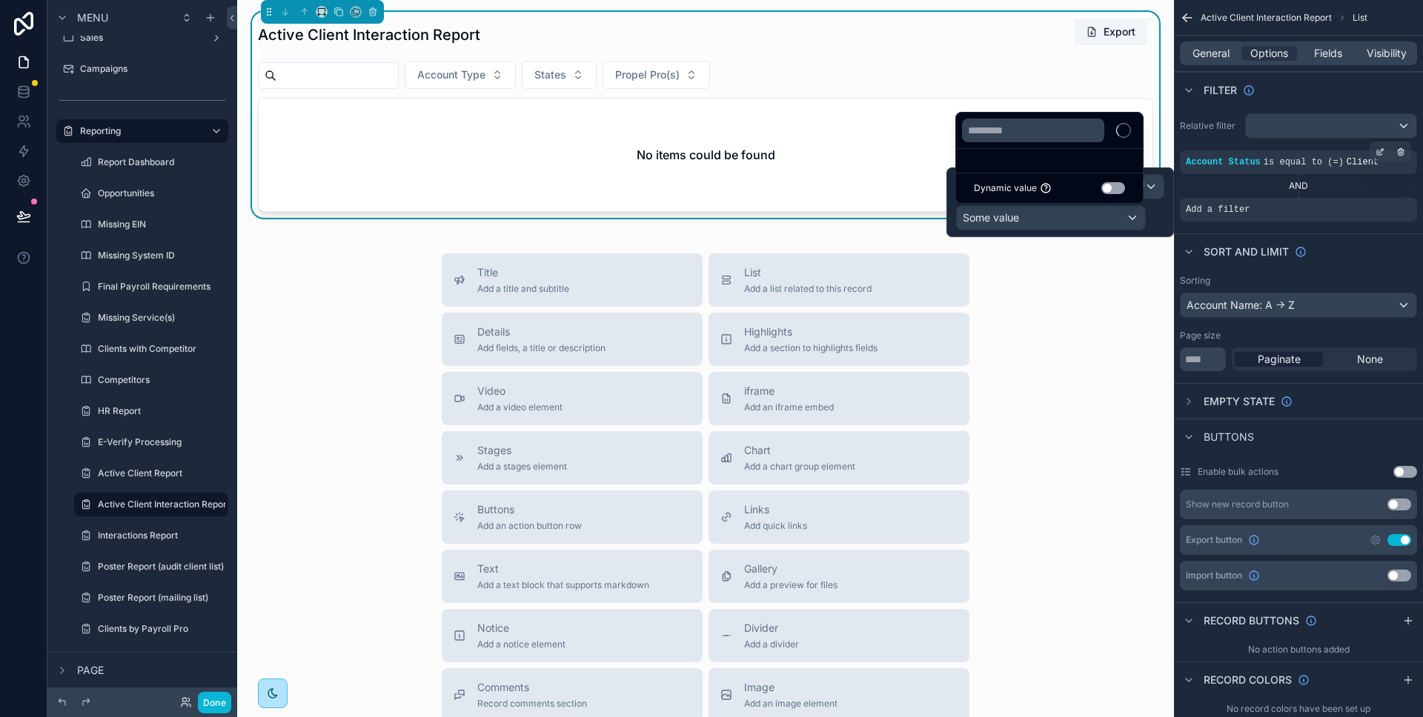
click at [1078, 189] on div at bounding box center [1059, 202] width 227 height 70
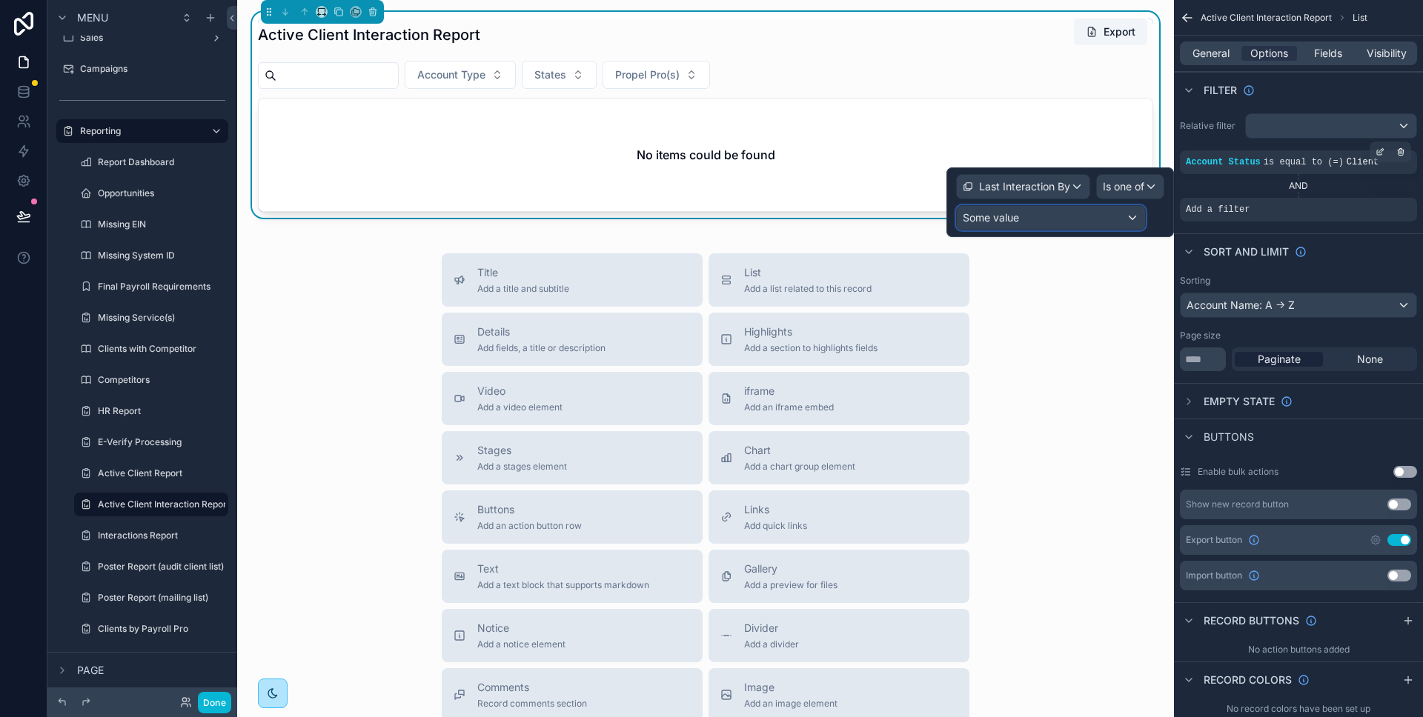
click at [1115, 213] on div "Some value" at bounding box center [1051, 218] width 188 height 24
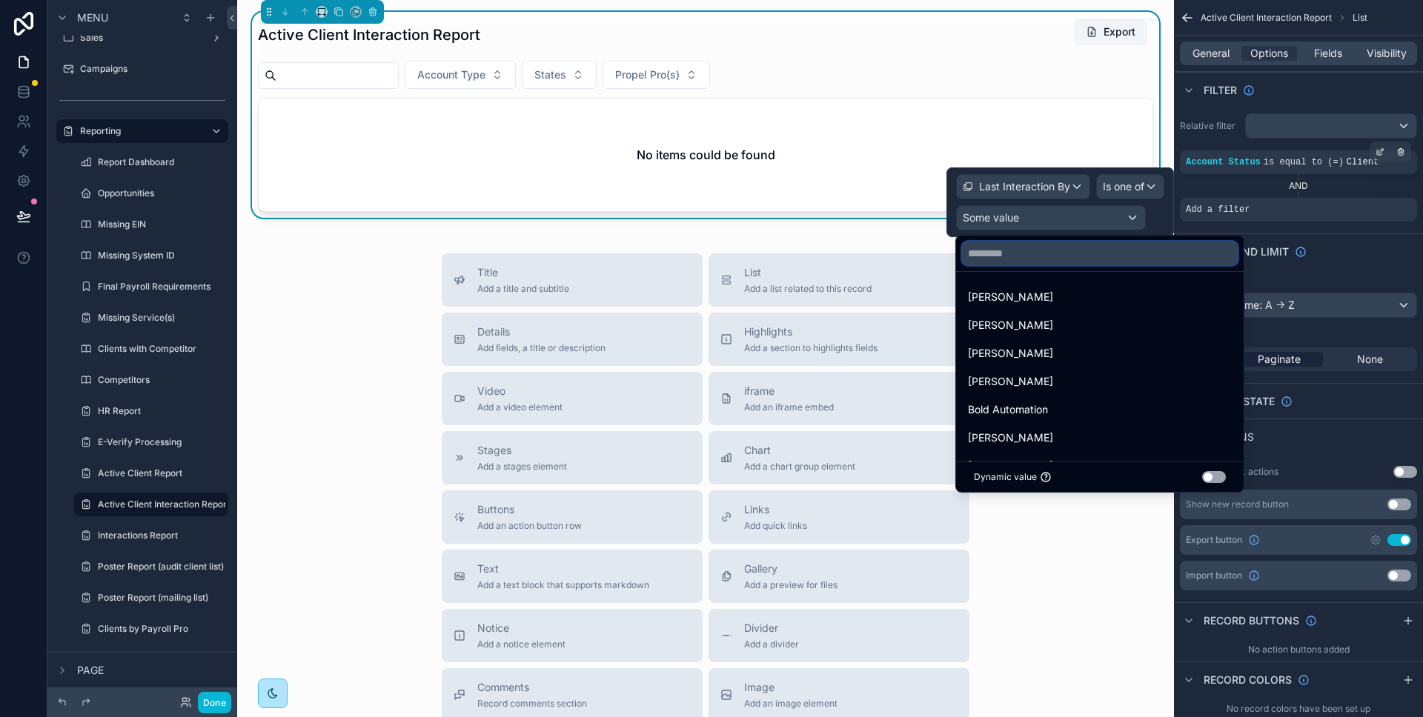
click at [1074, 251] on input "text" at bounding box center [1100, 254] width 276 height 24
click at [1136, 187] on div at bounding box center [1059, 202] width 227 height 70
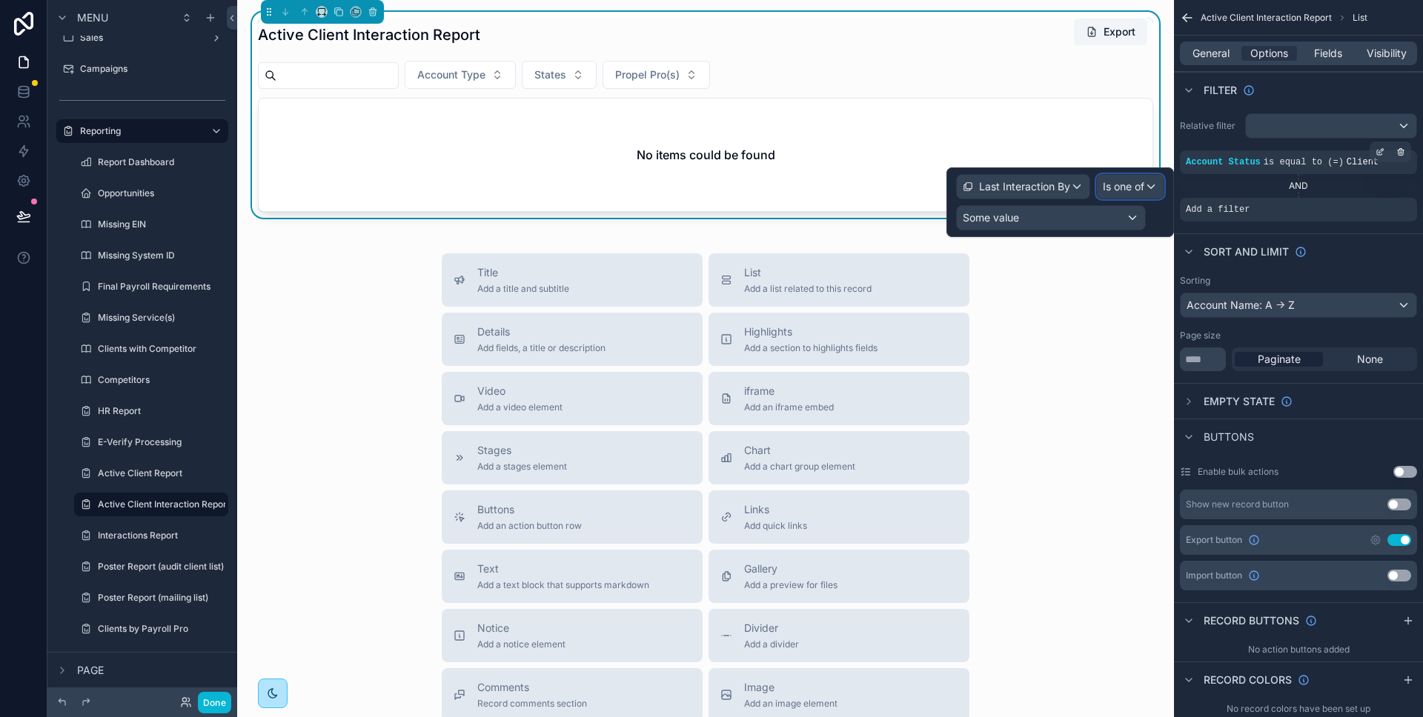
click at [1136, 187] on span "Is one of" at bounding box center [1123, 186] width 41 height 15
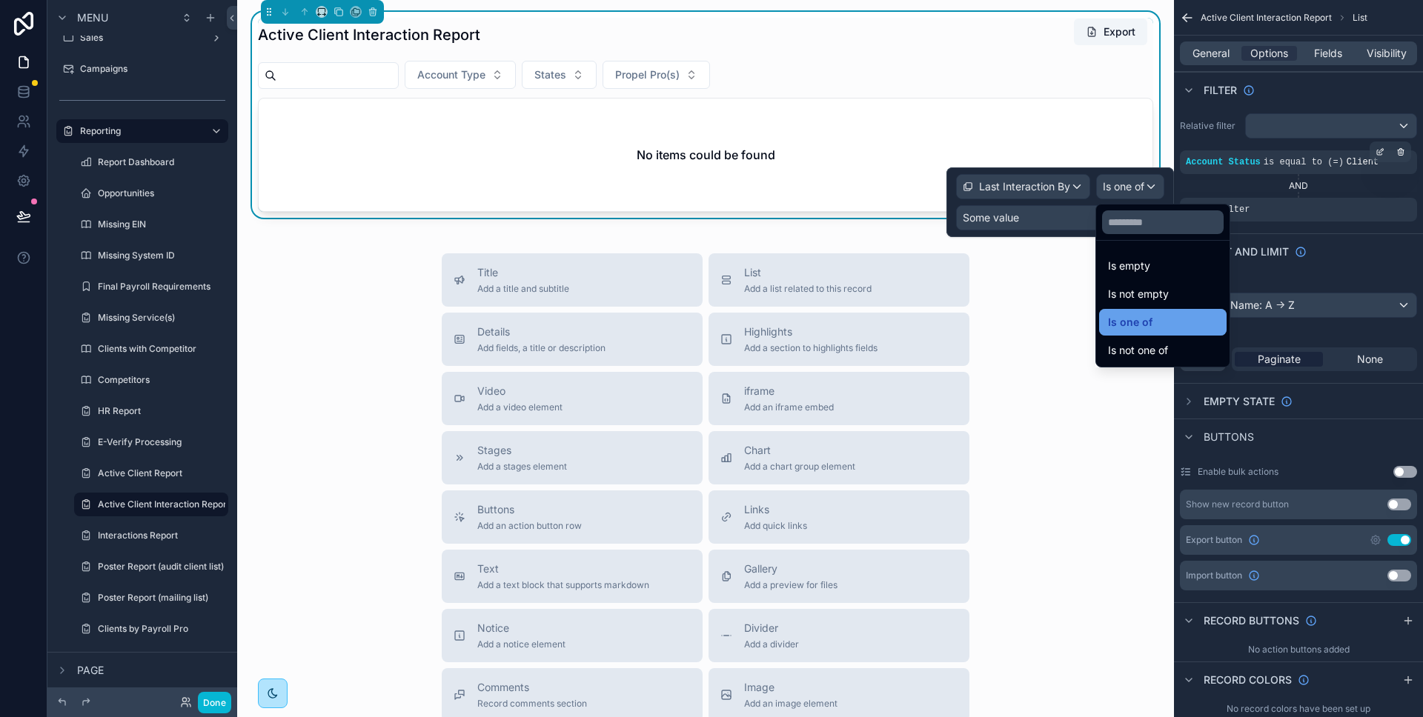
click at [1146, 318] on span "Is one of" at bounding box center [1130, 322] width 44 height 18
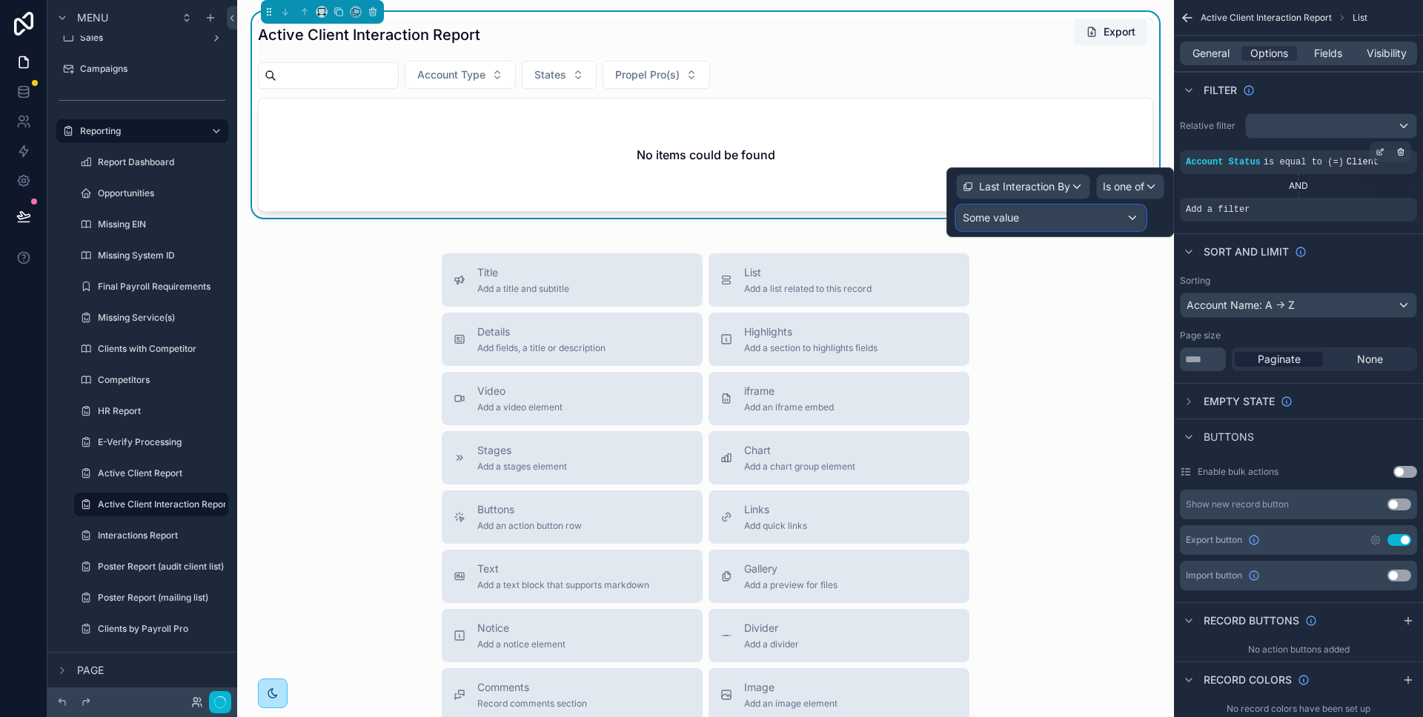
click at [1068, 221] on div "Some value" at bounding box center [1051, 218] width 188 height 24
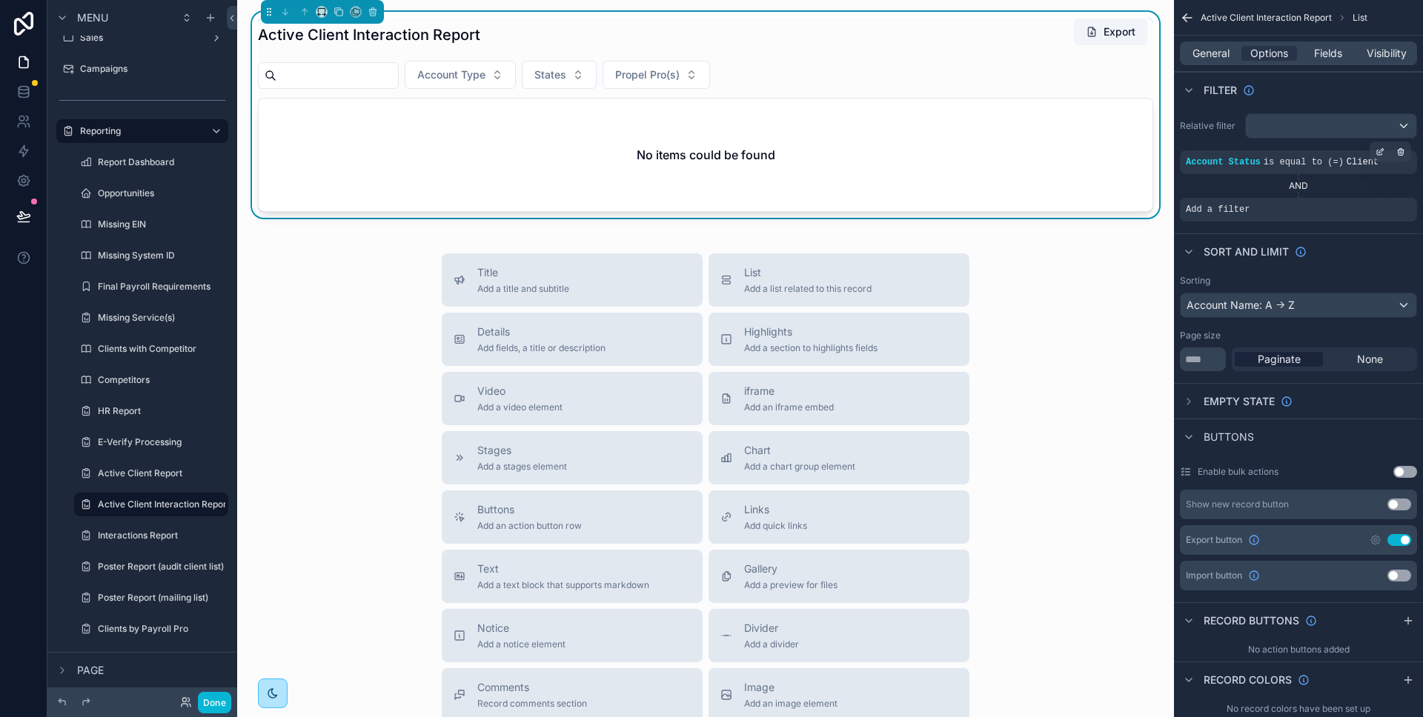
click at [1247, 182] on div "AND" at bounding box center [1298, 186] width 237 height 12
click at [1398, 199] on icon "scrollable content" at bounding box center [1400, 200] width 5 height 5
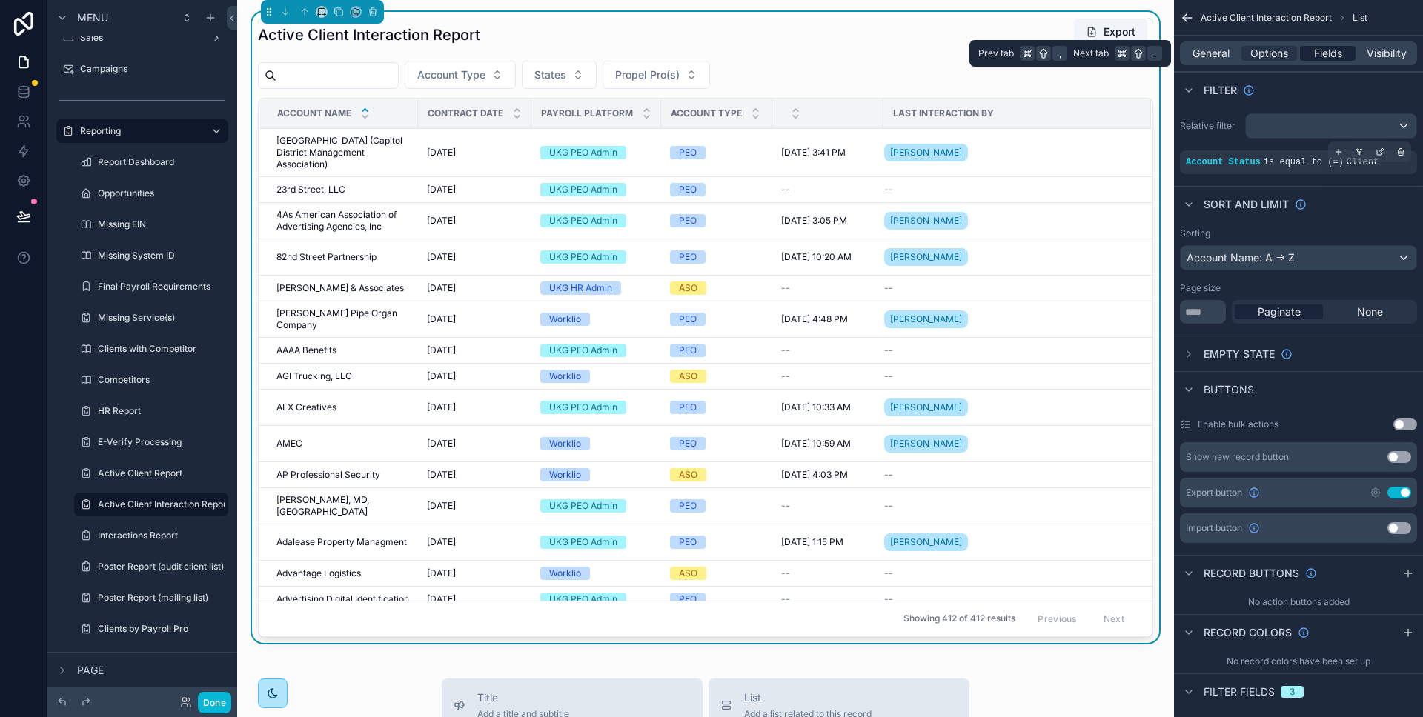
click at [1331, 58] on span "Fields" at bounding box center [1328, 53] width 28 height 15
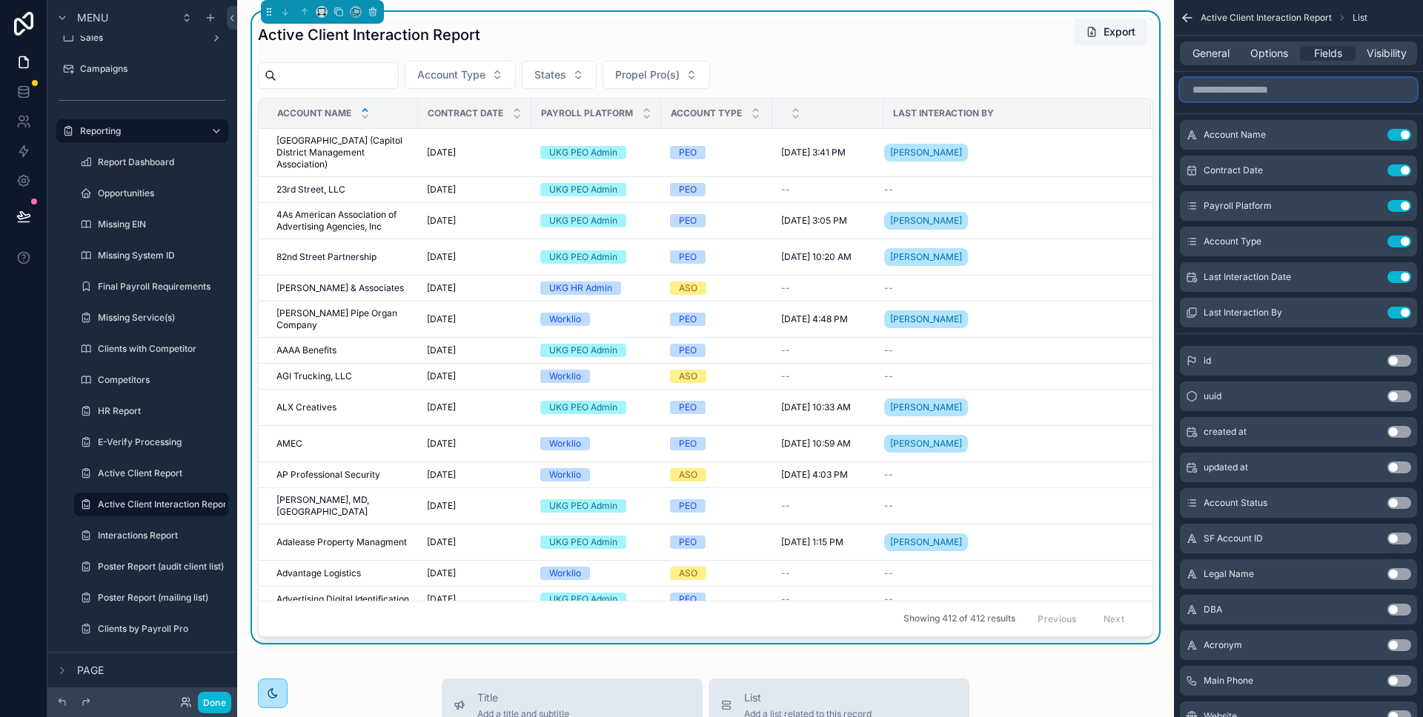
click at [1265, 82] on input "scrollable content" at bounding box center [1298, 90] width 237 height 24
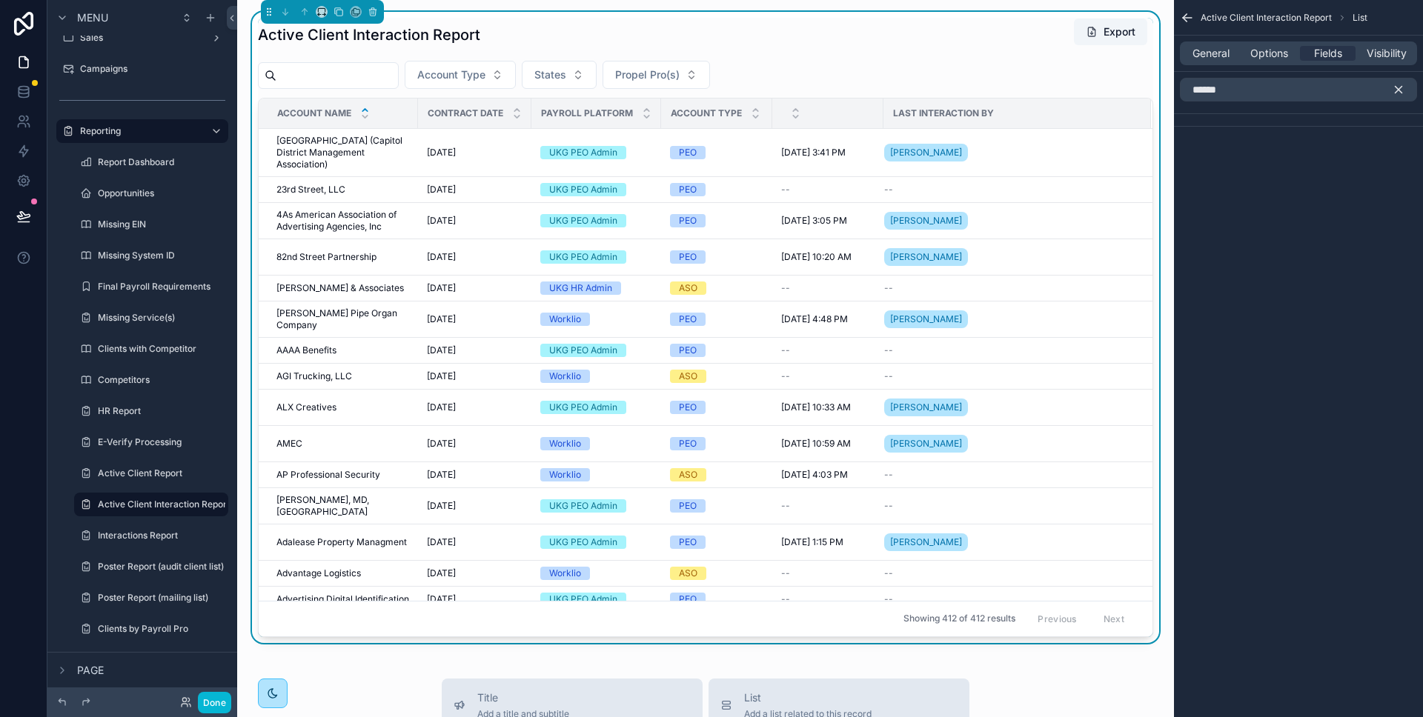
click at [854, 78] on div "Account Type States Propel Pro(s)" at bounding box center [705, 75] width 895 height 28
click at [1278, 96] on input "******" at bounding box center [1298, 90] width 237 height 24
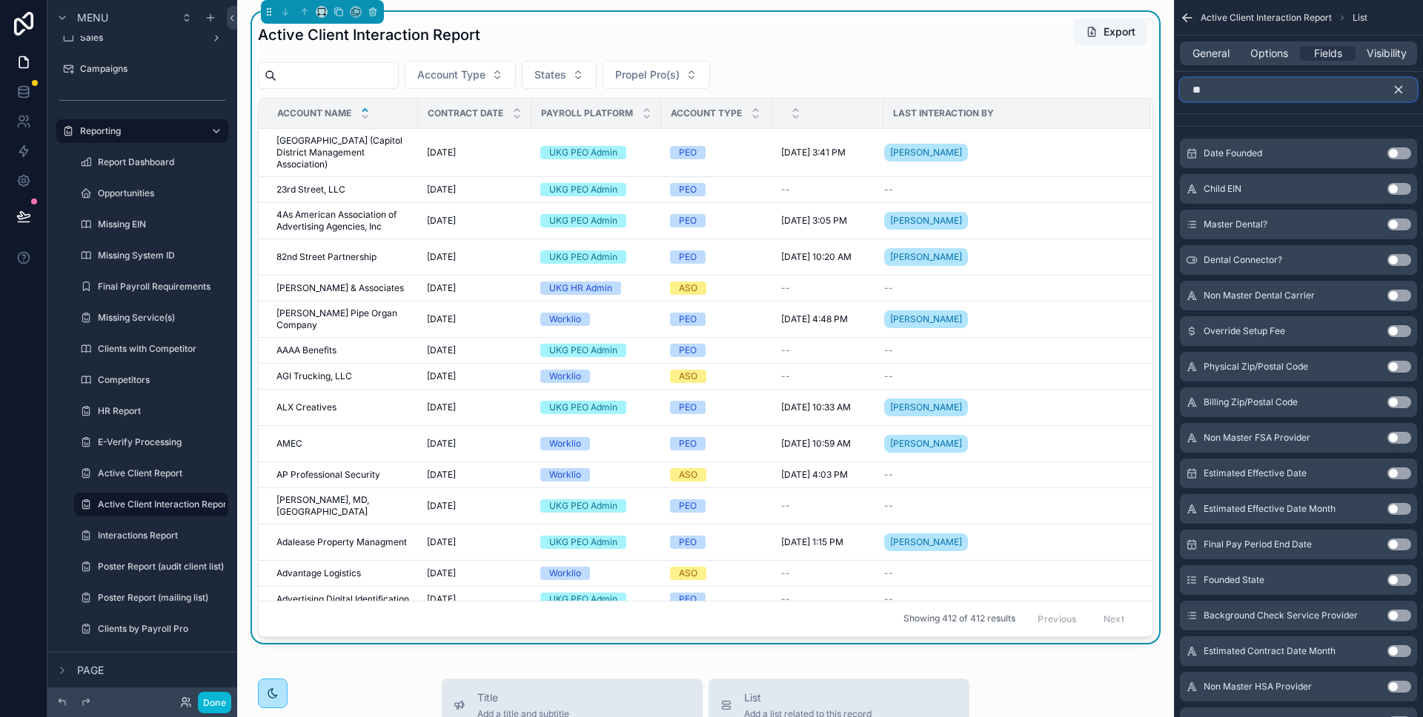
type input "*"
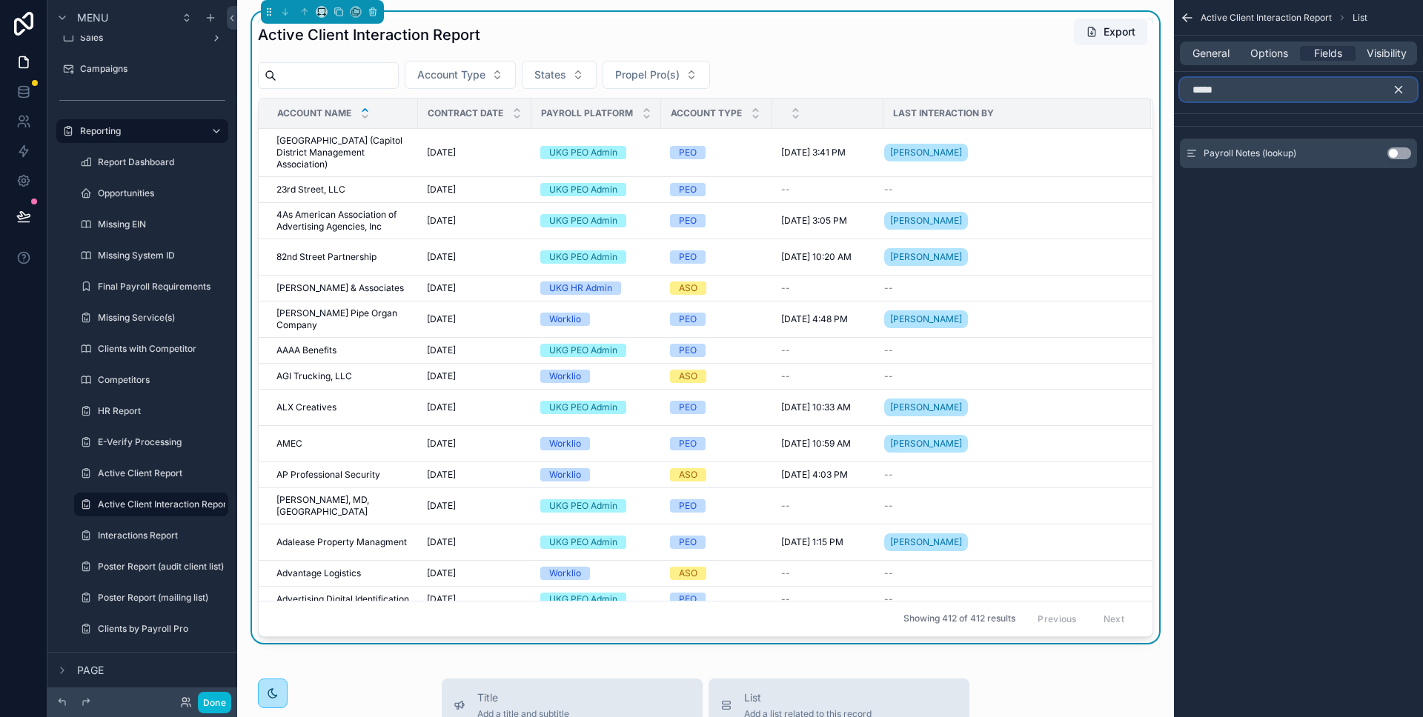
type input "******"
type input "**********"
drag, startPoint x: 1302, startPoint y: 90, endPoint x: 1149, endPoint y: 87, distance: 152.7
click at [1143, 85] on div "Jump to... K Home Accounts Contacts 3,093 Partners 19 Tickets Interactions Clie…" at bounding box center [830, 358] width 1186 height 717
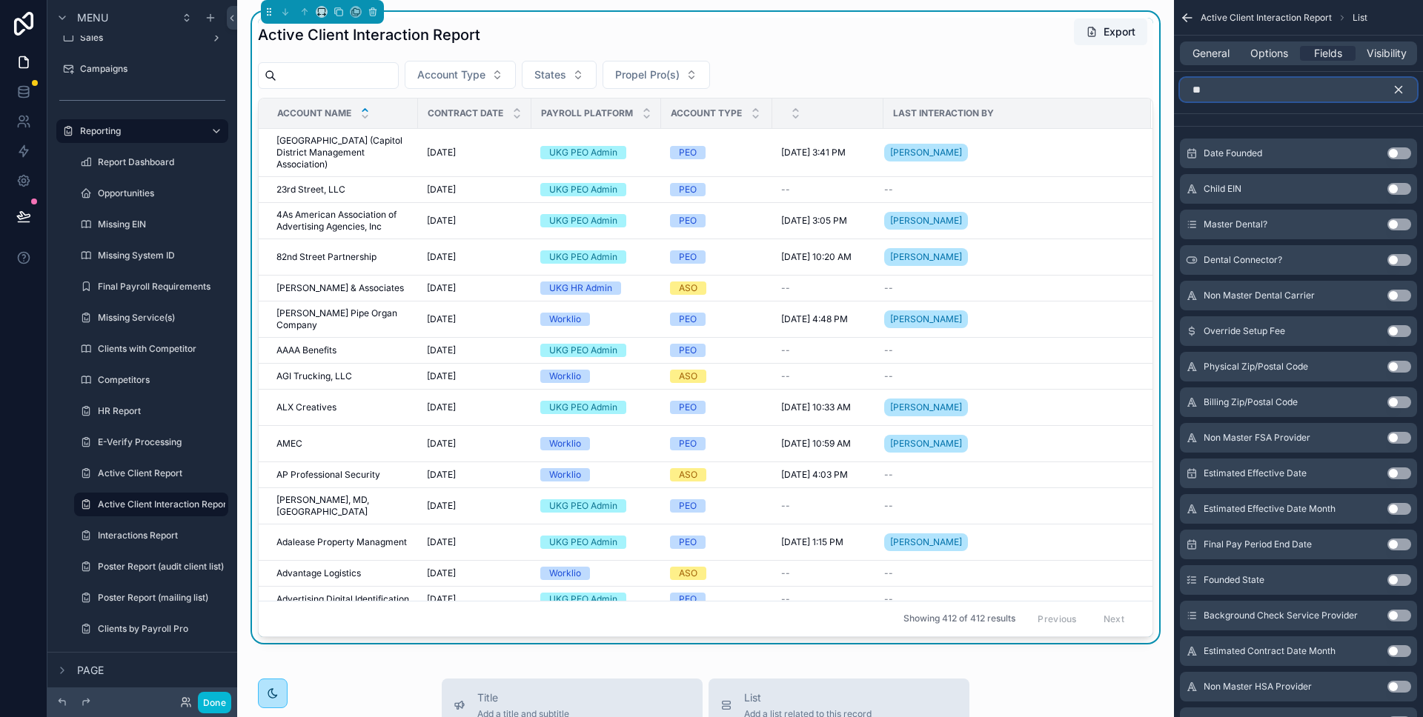
type input "*"
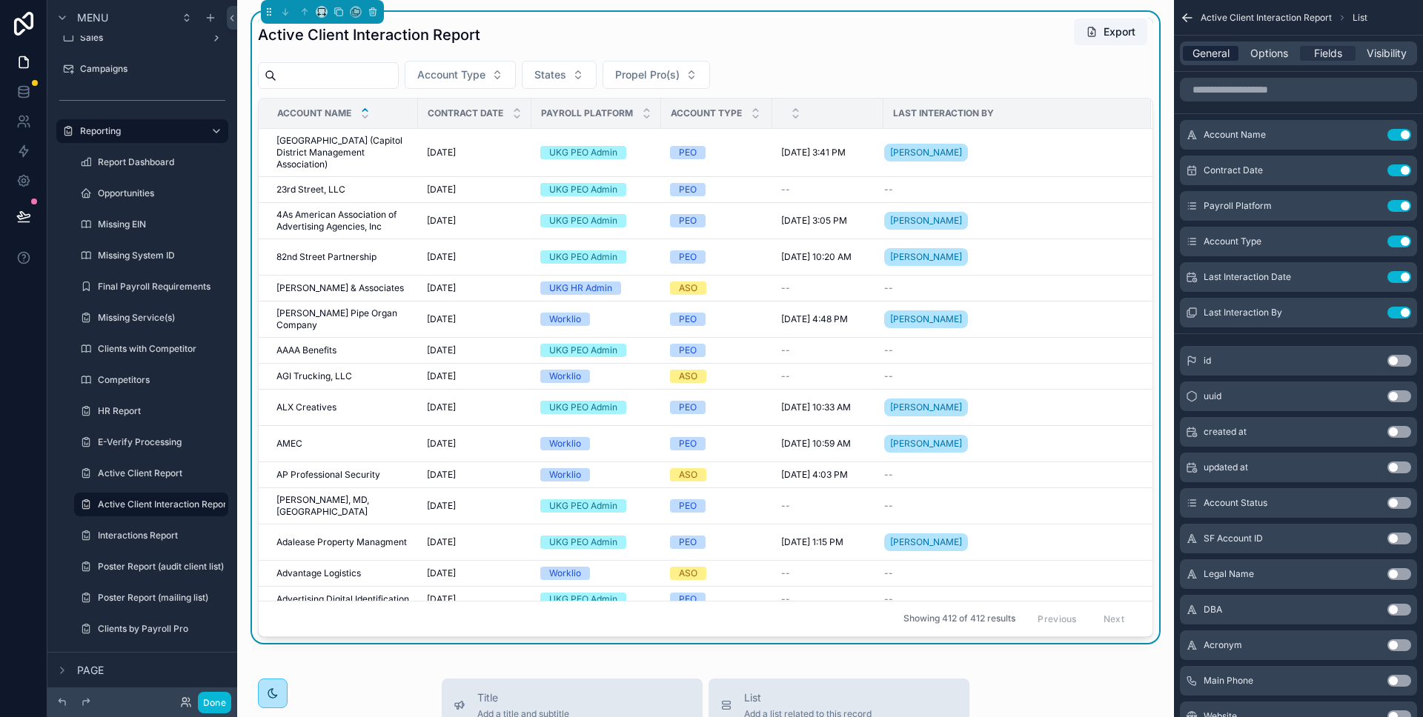
click at [1220, 49] on span "General" at bounding box center [1210, 53] width 37 height 15
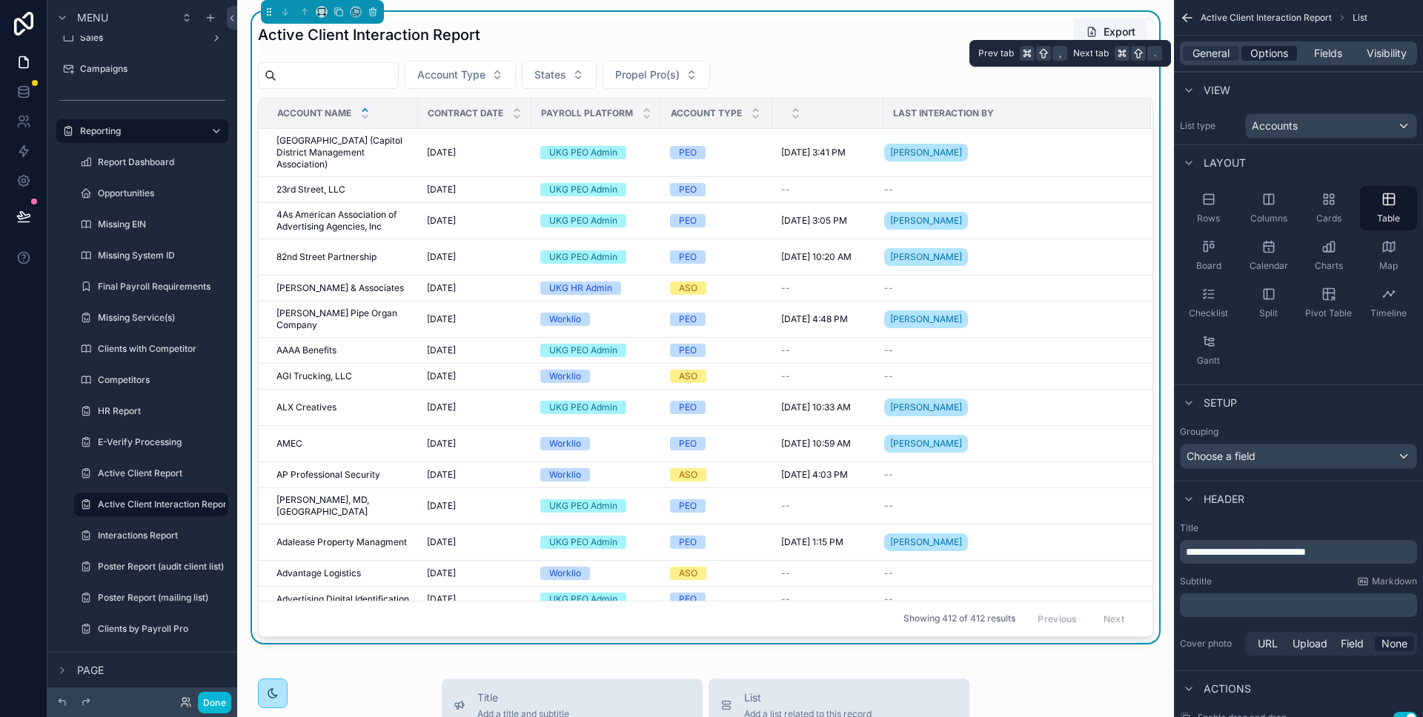
click at [1257, 53] on span "Options" at bounding box center [1269, 53] width 38 height 15
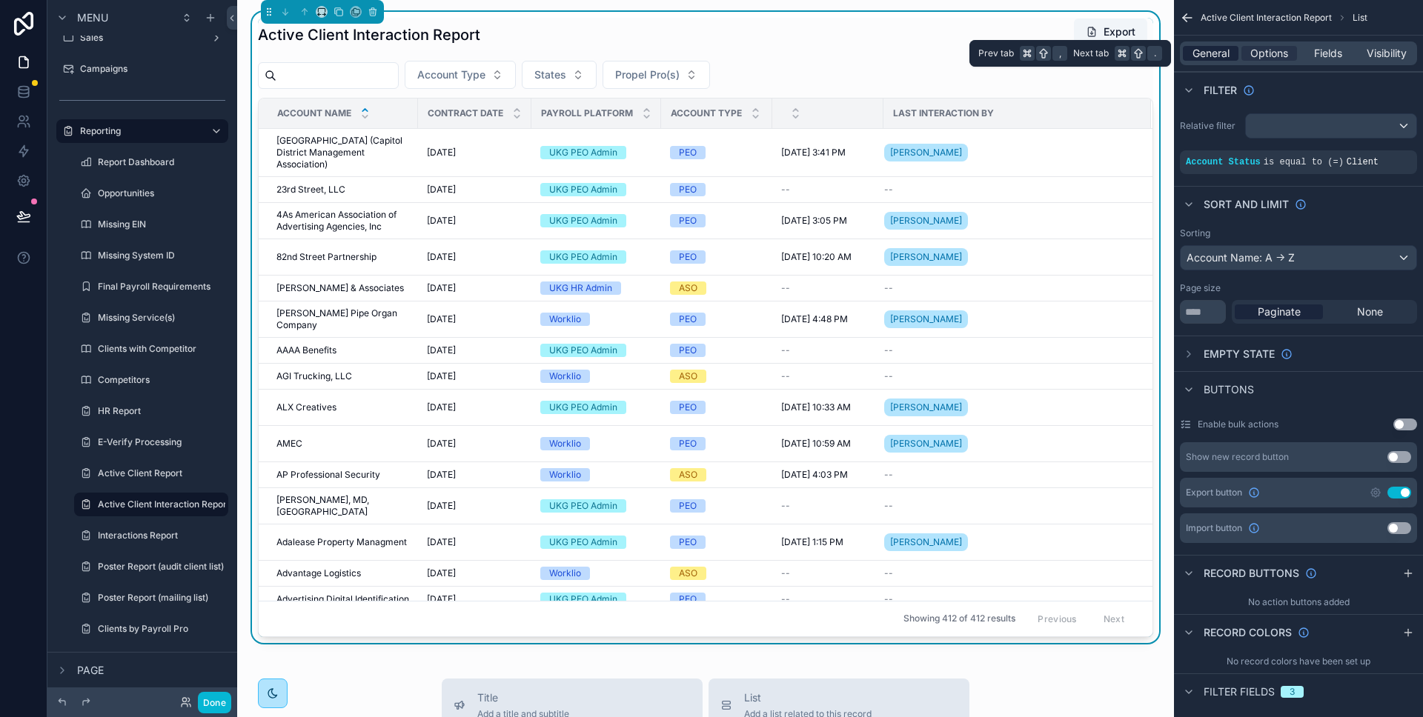
click at [1220, 55] on span "General" at bounding box center [1210, 53] width 37 height 15
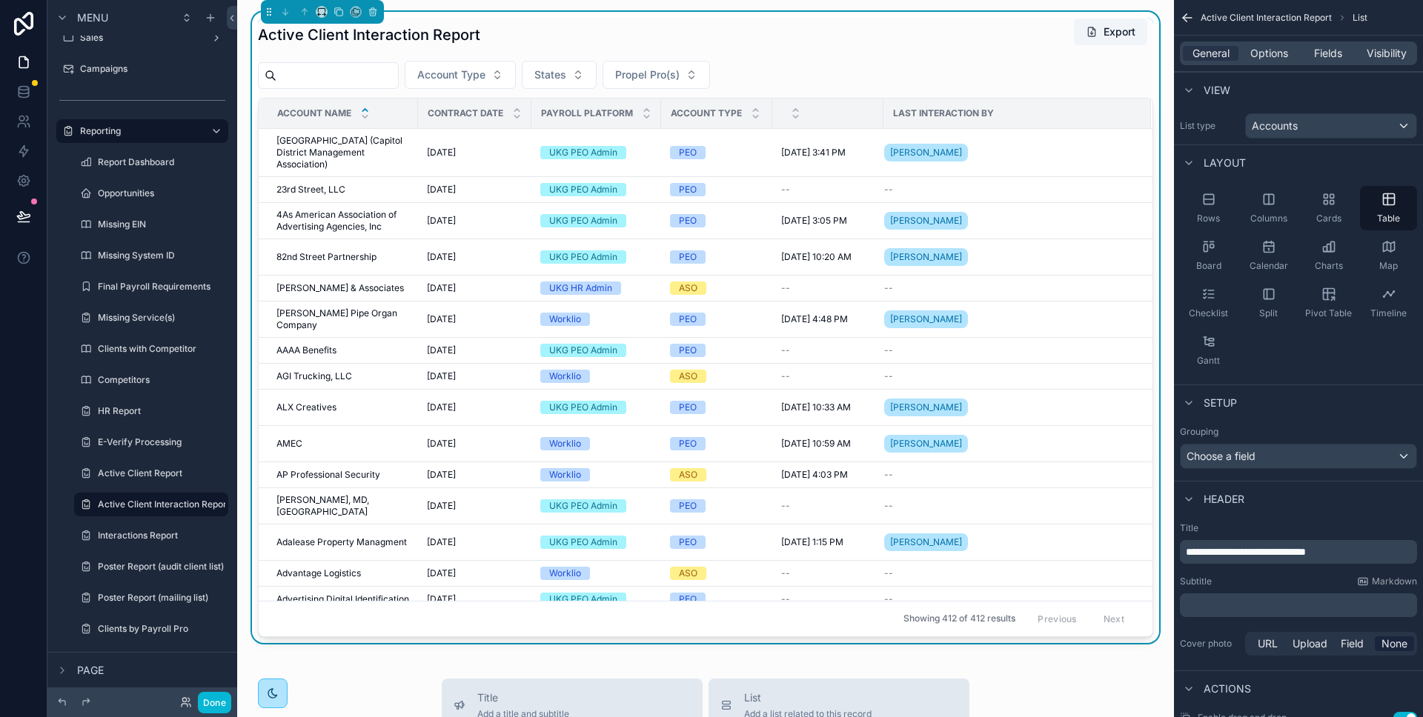
click at [617, 36] on div "Active Client Interaction Report Export" at bounding box center [705, 35] width 895 height 34
click at [993, 96] on div "Active Client Interaction Report Export Account Type States Propel Pro(s) Accou…" at bounding box center [705, 327] width 895 height 619
click at [1280, 55] on span "Options" at bounding box center [1269, 53] width 38 height 15
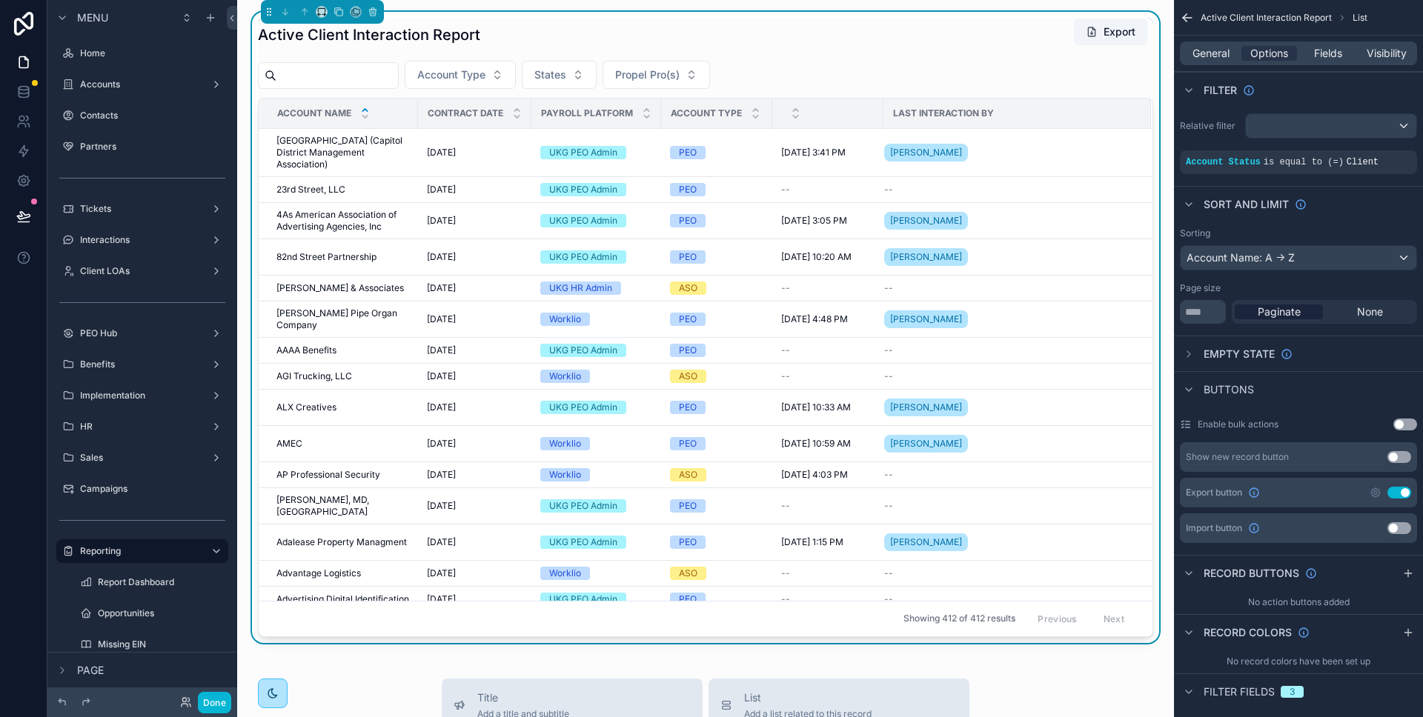
scroll to position [420, 0]
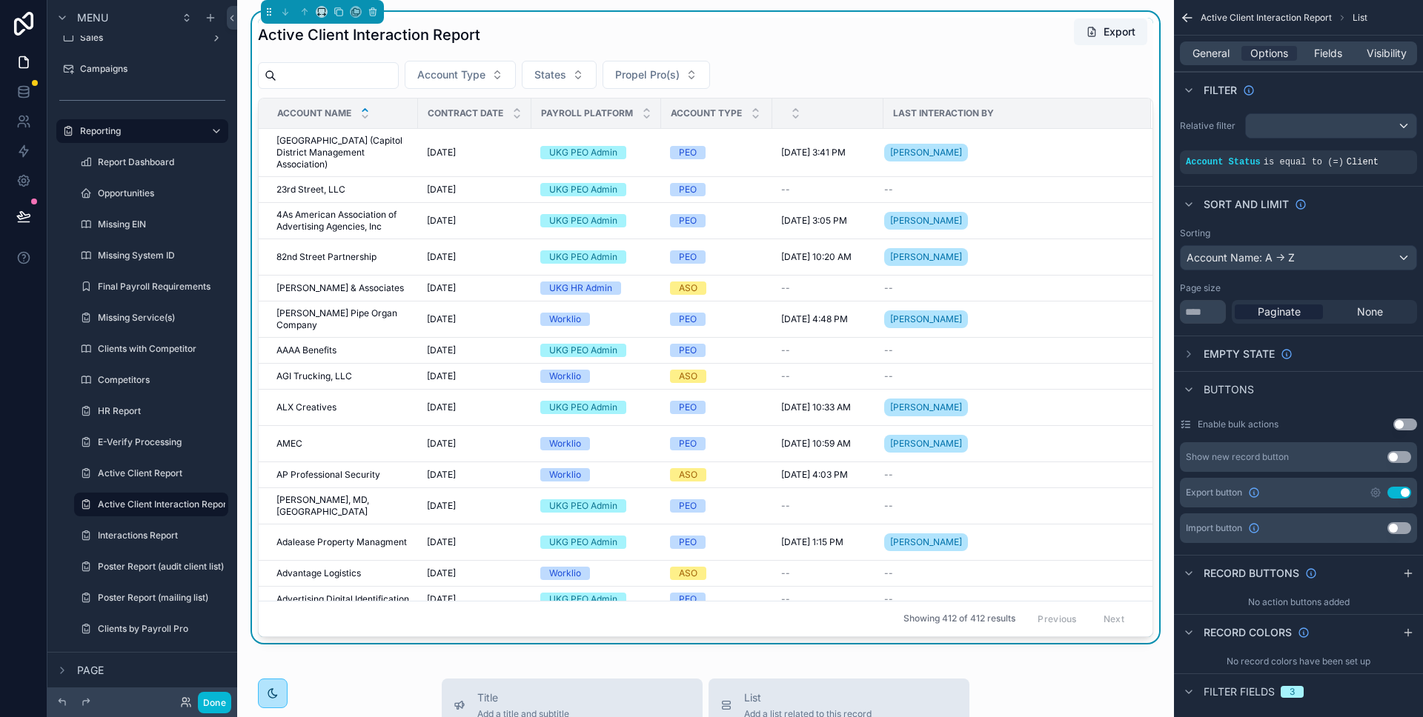
click at [974, 70] on div "Account Type States Propel Pro(s)" at bounding box center [705, 75] width 895 height 28
click at [162, 533] on label "Interactions Report" at bounding box center [148, 536] width 101 height 12
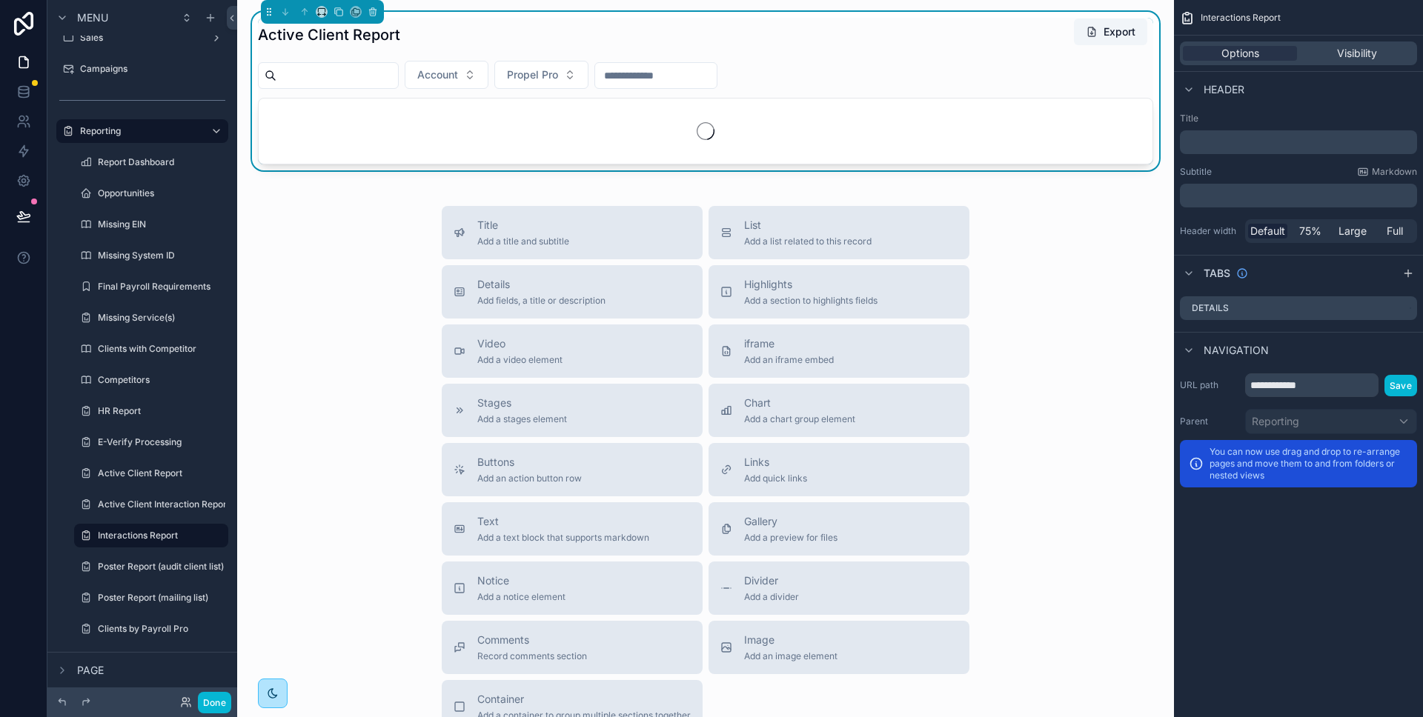
click at [831, 65] on div "Account Propel Pro" at bounding box center [705, 75] width 895 height 28
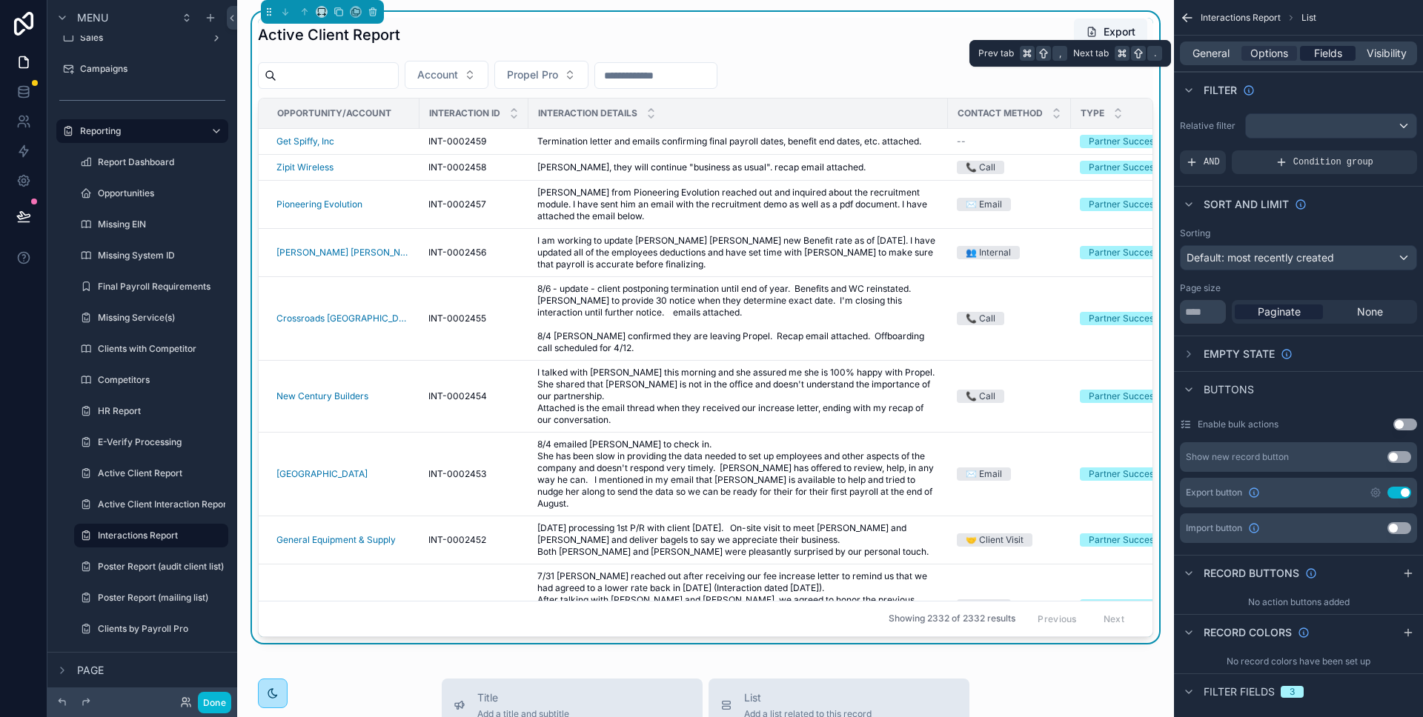
click at [1328, 57] on span "Fields" at bounding box center [1328, 53] width 28 height 15
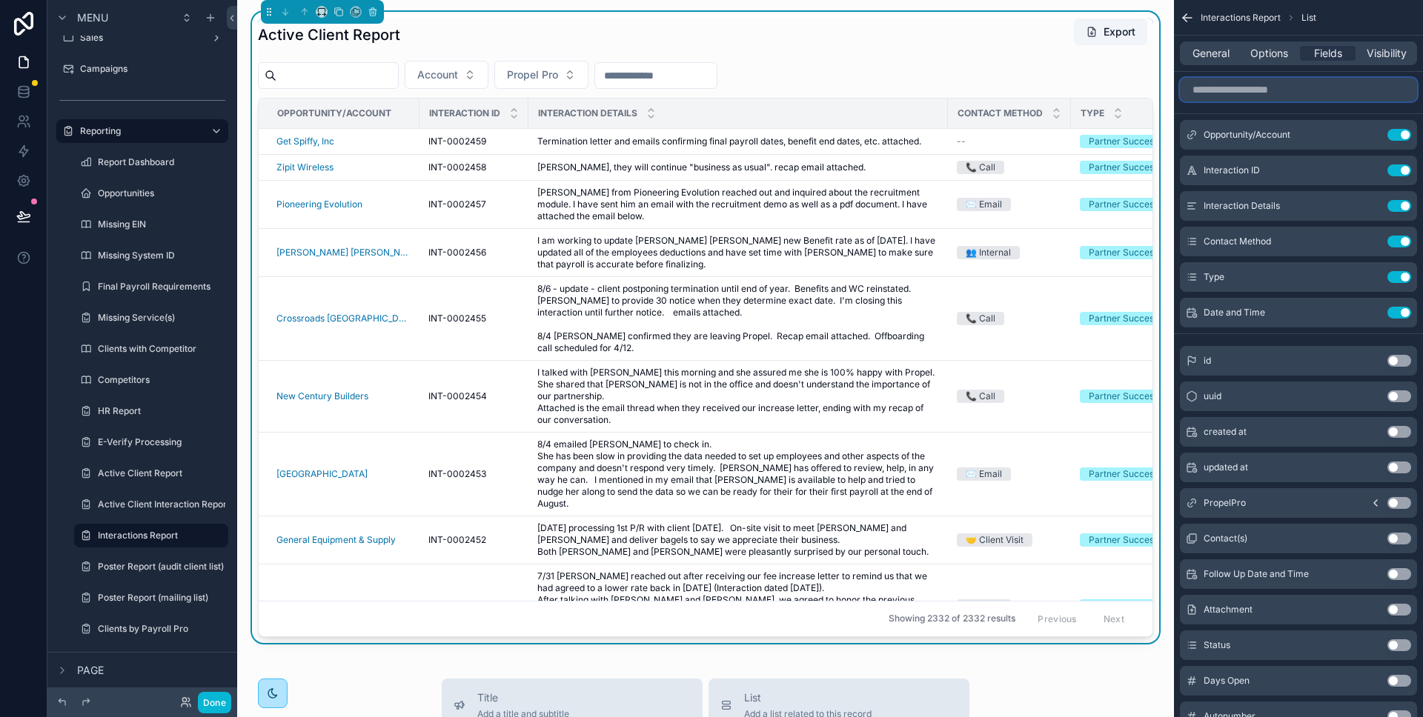
click at [1273, 88] on input "scrollable content" at bounding box center [1298, 90] width 237 height 24
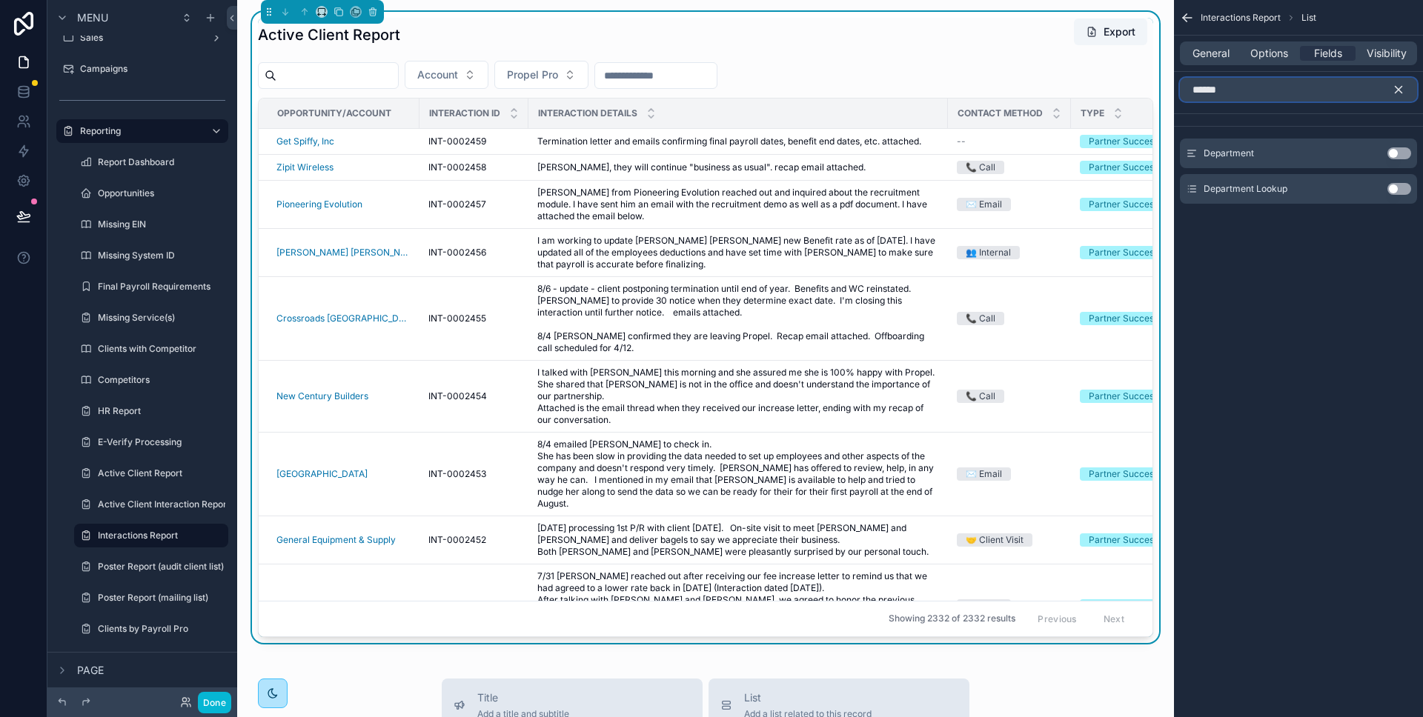
type input "******"
click at [1396, 193] on button "Use setting" at bounding box center [1399, 189] width 24 height 12
click at [1400, 131] on button "Use setting" at bounding box center [1399, 135] width 24 height 12
click at [1280, 58] on span "Options" at bounding box center [1269, 53] width 38 height 15
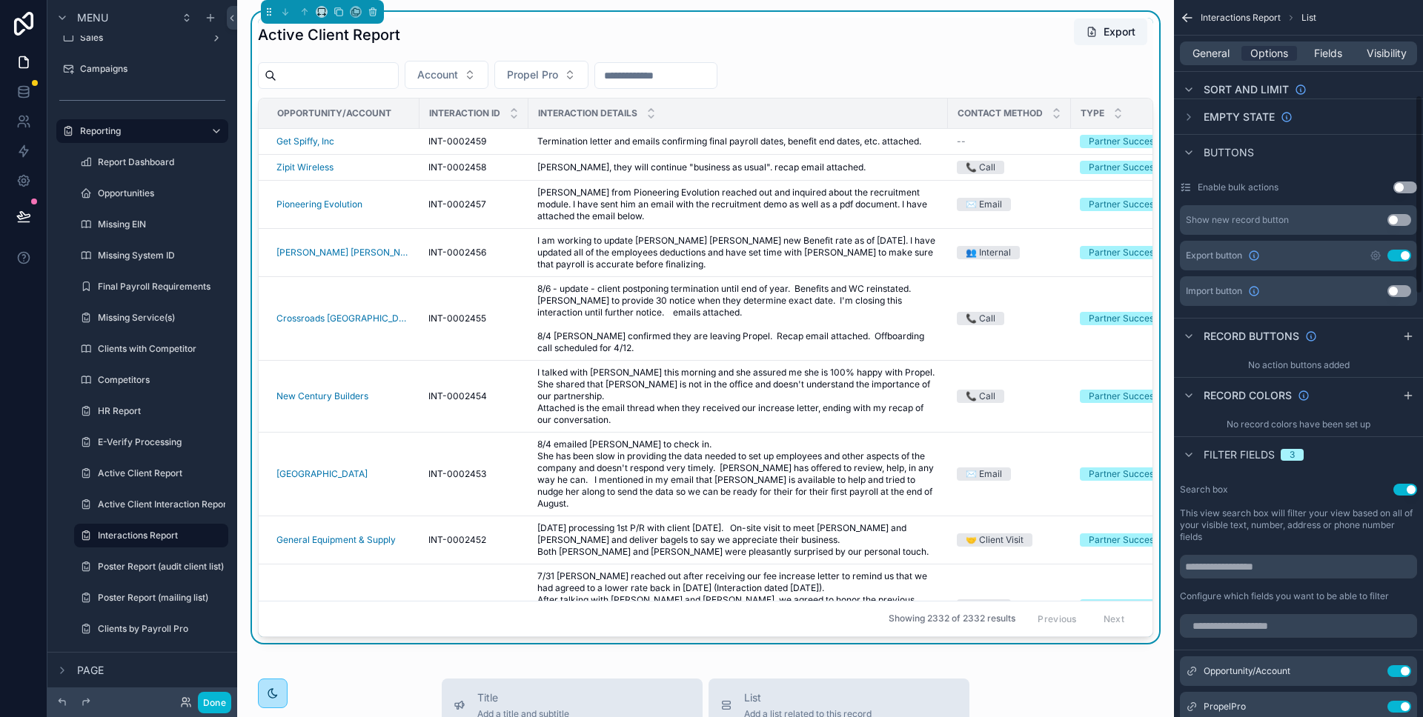
scroll to position [341, 0]
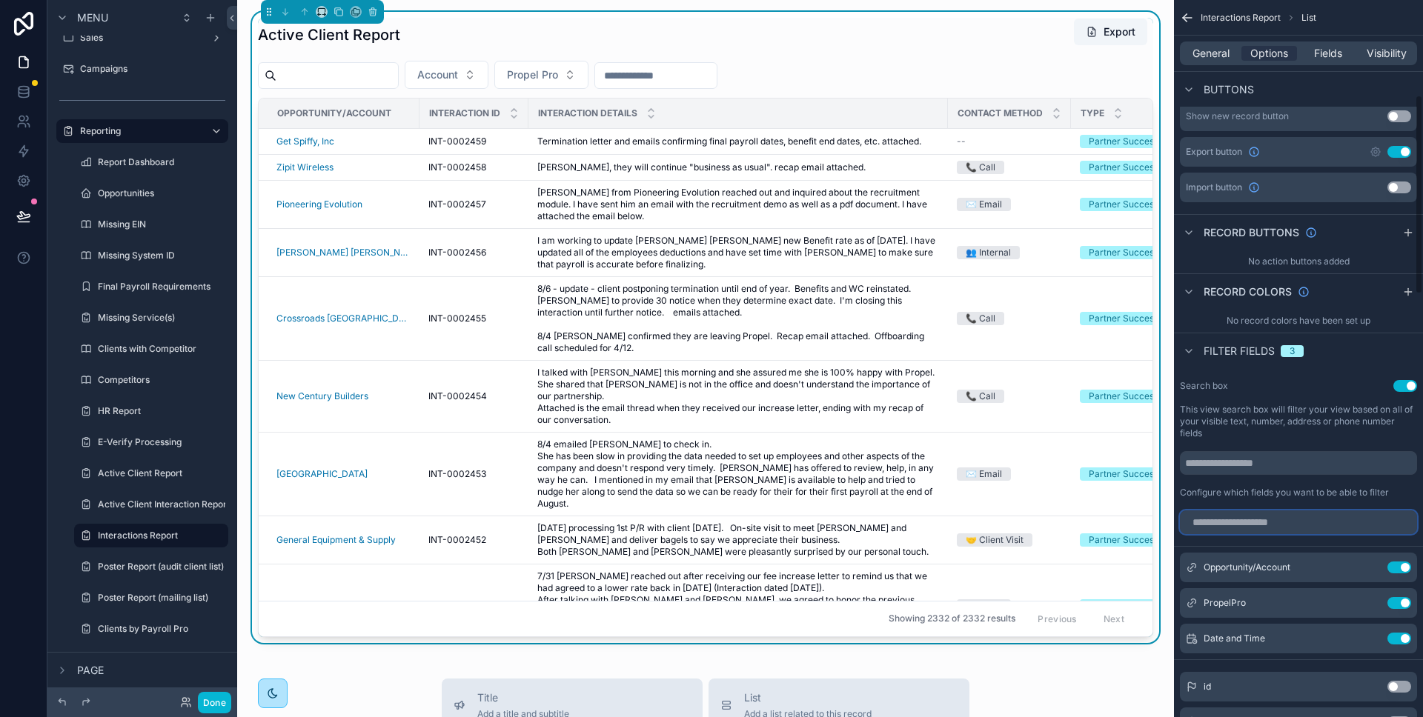
click at [1257, 513] on input "scrollable content" at bounding box center [1298, 523] width 237 height 24
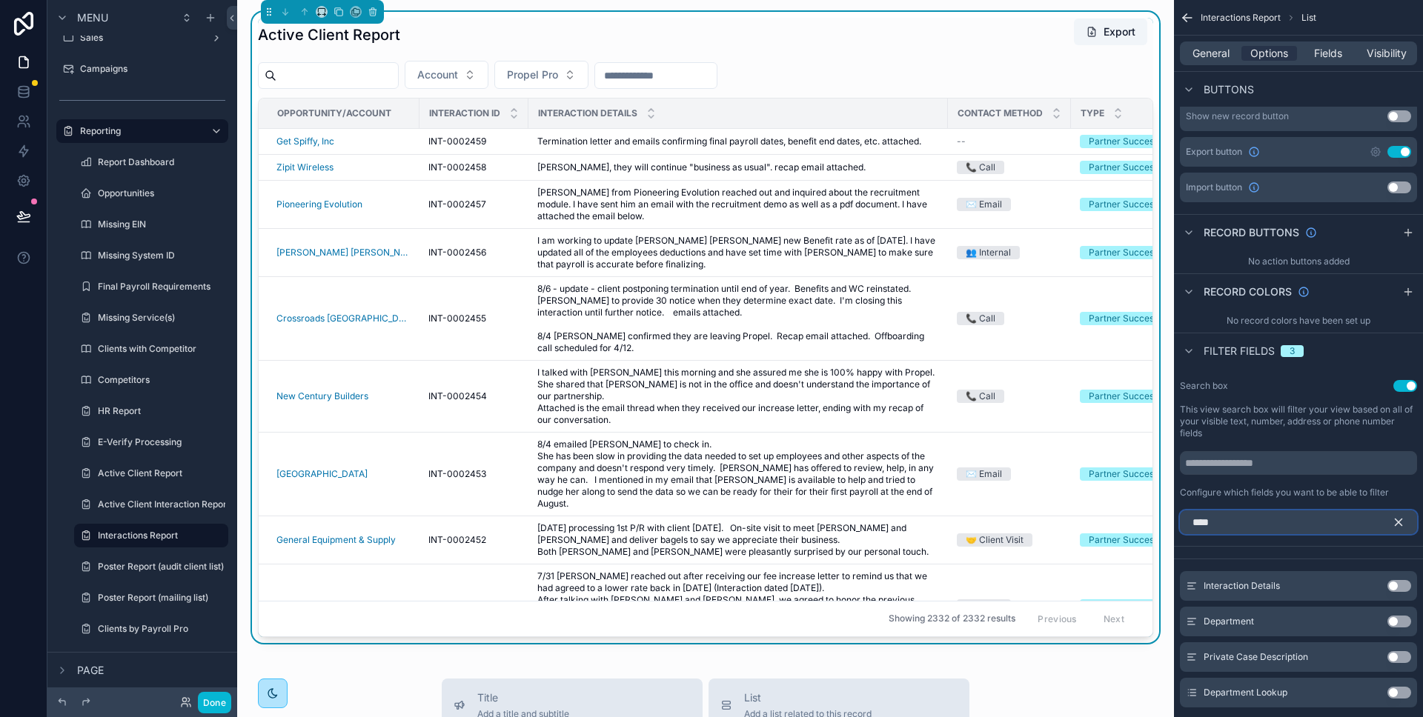
scroll to position [302, 0]
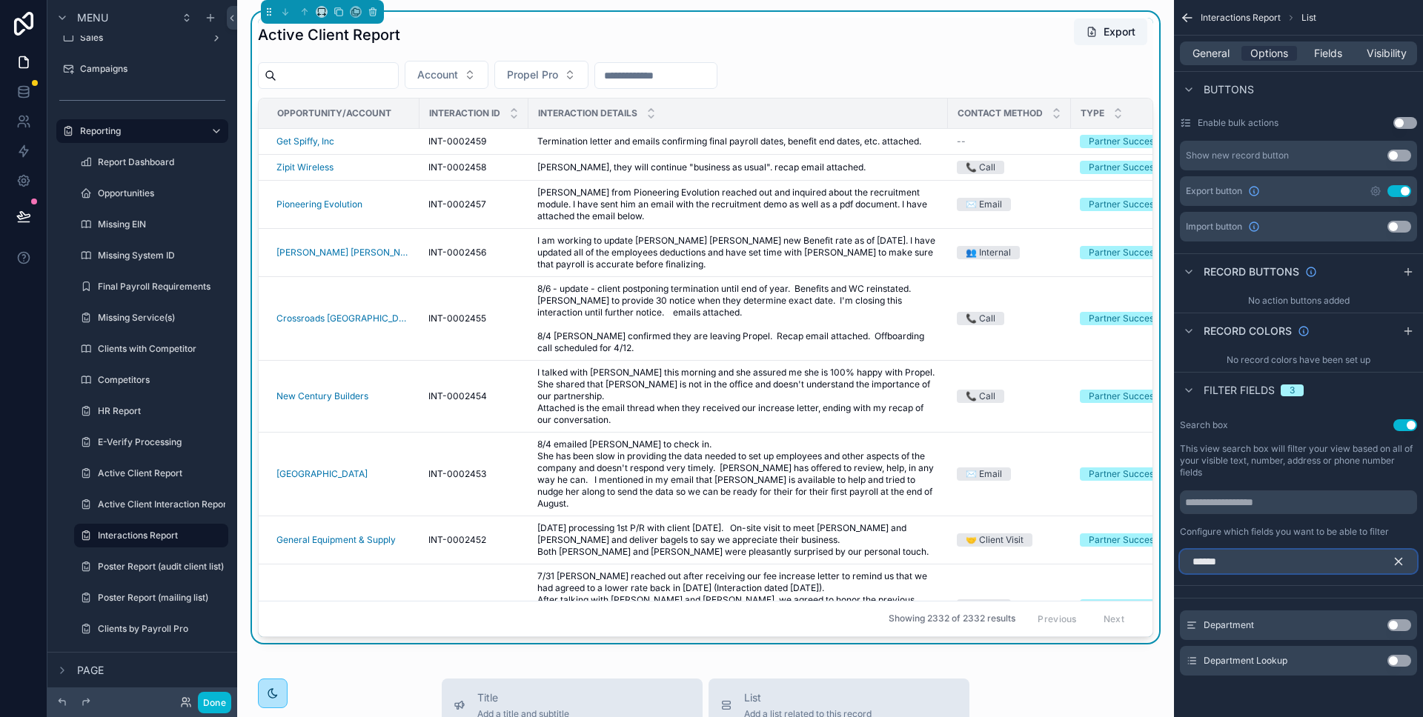
type input "******"
click at [1403, 662] on button "Use setting" at bounding box center [1399, 661] width 24 height 12
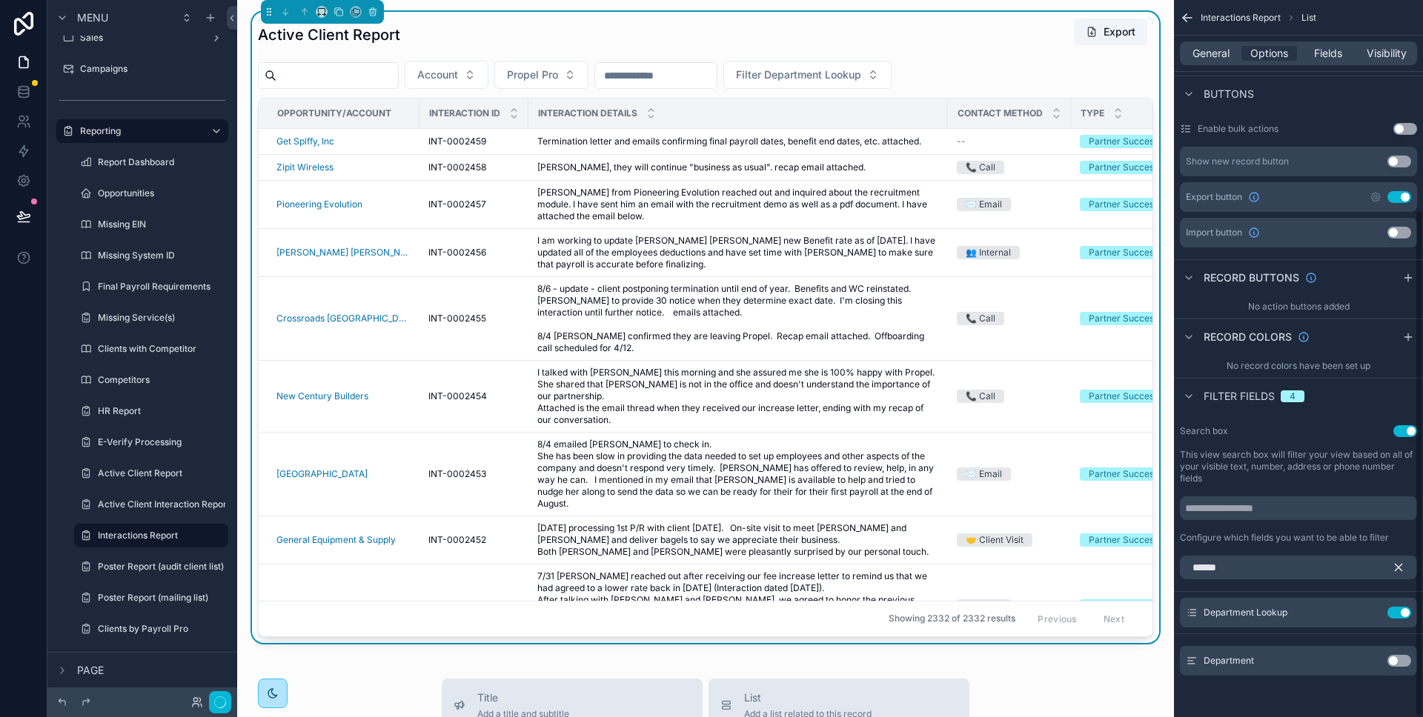
scroll to position [296, 0]
click at [1366, 611] on icon "scrollable content" at bounding box center [1369, 613] width 12 height 12
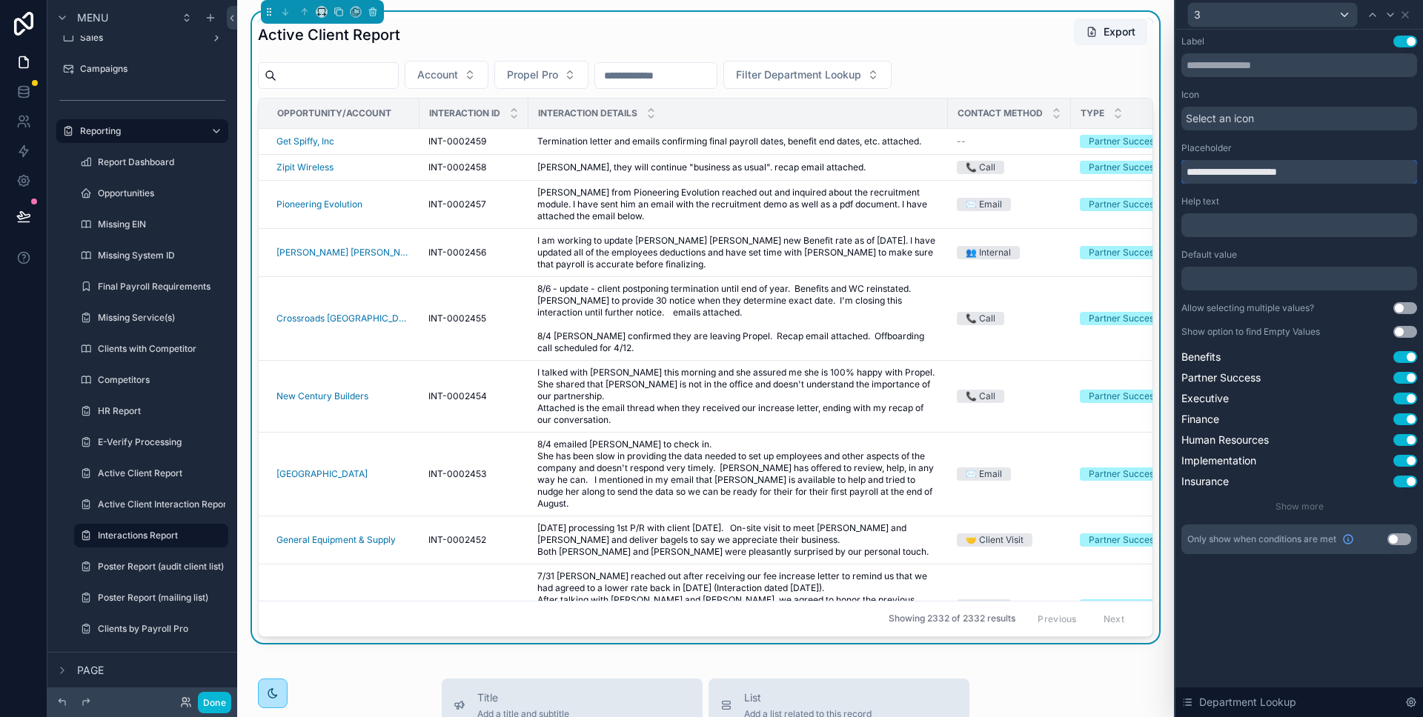
drag, startPoint x: 1214, startPoint y: 173, endPoint x: 1140, endPoint y: 173, distance: 73.4
click at [1140, 173] on div "**********" at bounding box center [711, 358] width 1423 height 717
click at [1266, 170] on input "**********" at bounding box center [1299, 172] width 236 height 24
type input "**********"
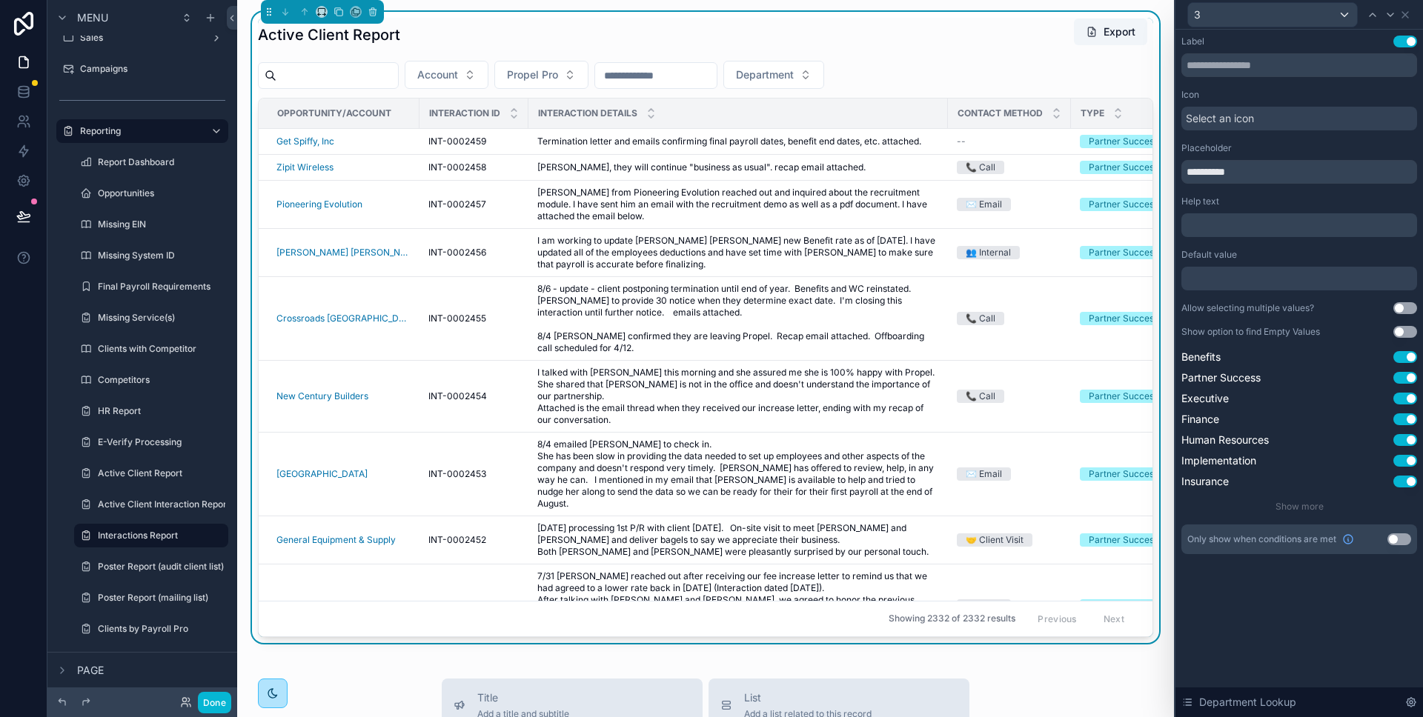
click at [962, 66] on div "Account Propel Pro Department" at bounding box center [705, 75] width 895 height 28
click at [219, 701] on button "Done" at bounding box center [214, 702] width 33 height 21
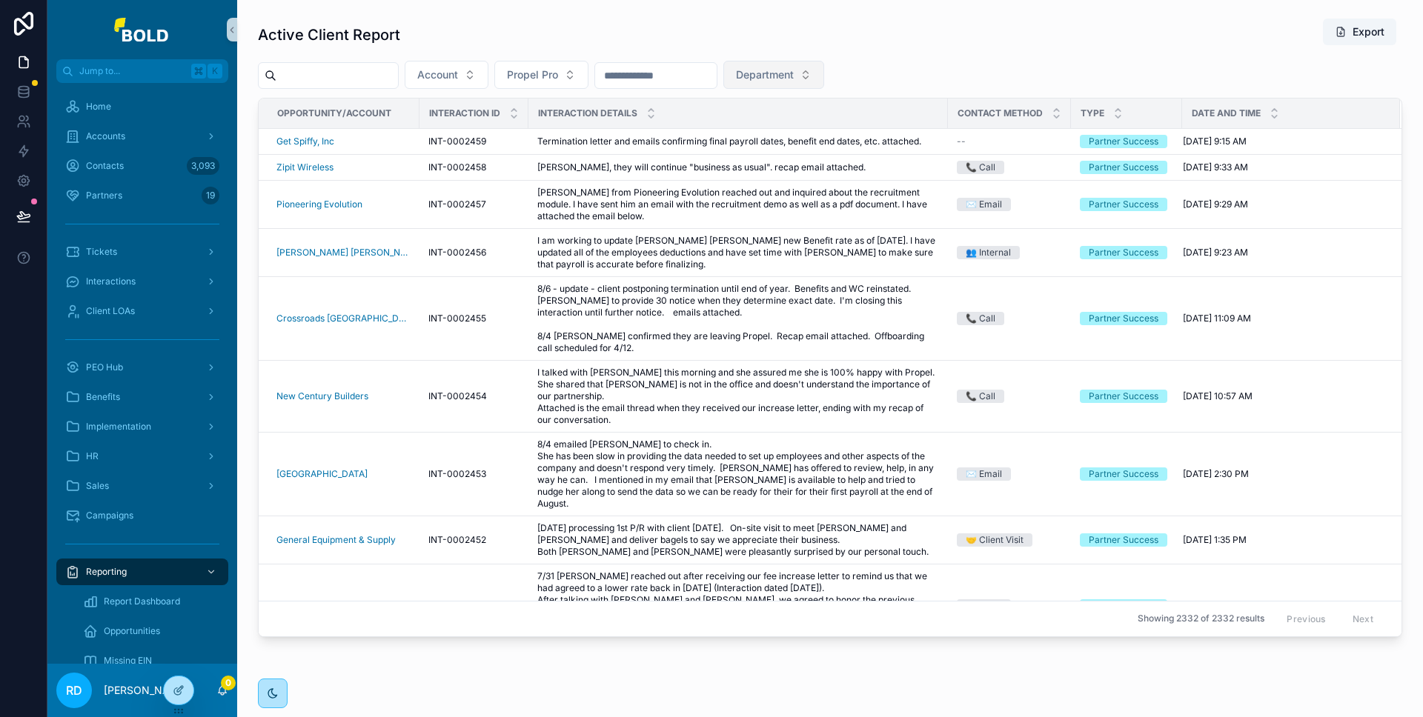
click at [824, 77] on button "Department" at bounding box center [773, 75] width 101 height 28
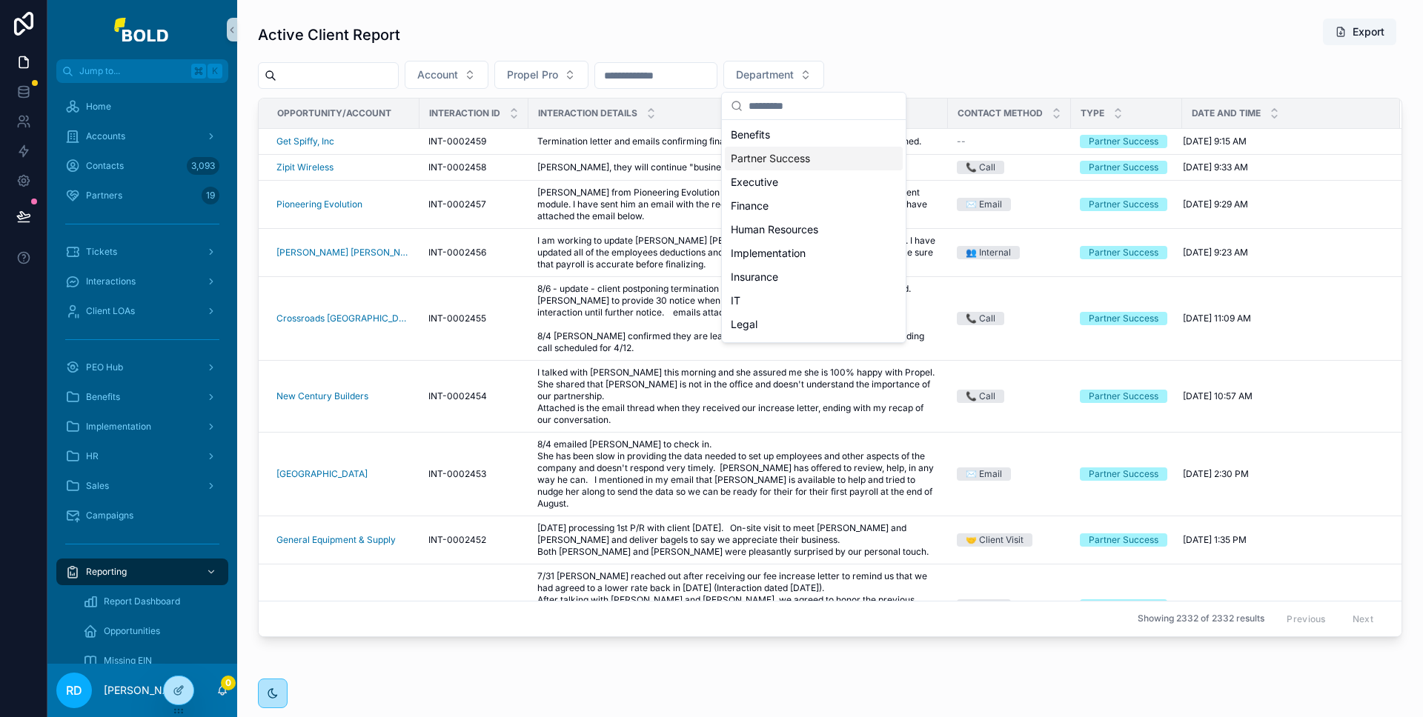
click at [800, 162] on div "Partner Success" at bounding box center [814, 159] width 178 height 24
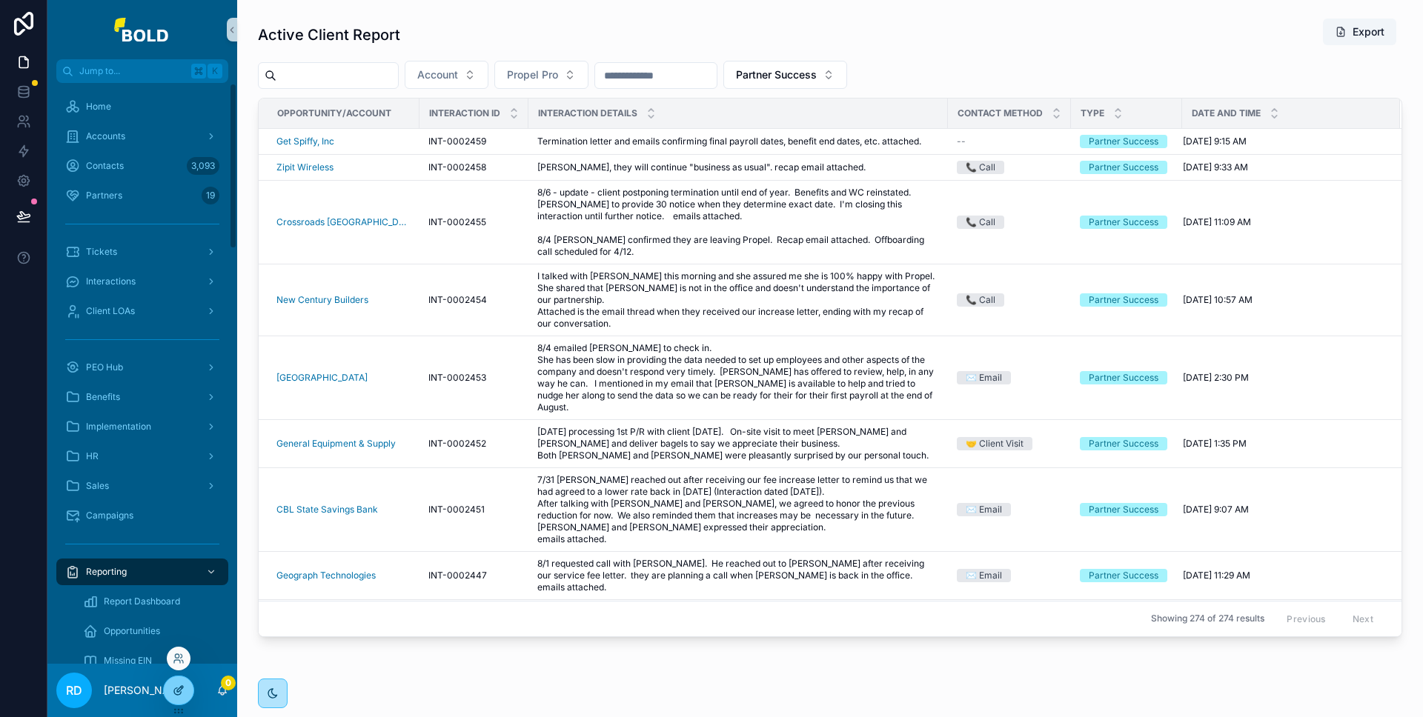
click at [179, 693] on icon at bounding box center [179, 691] width 12 height 12
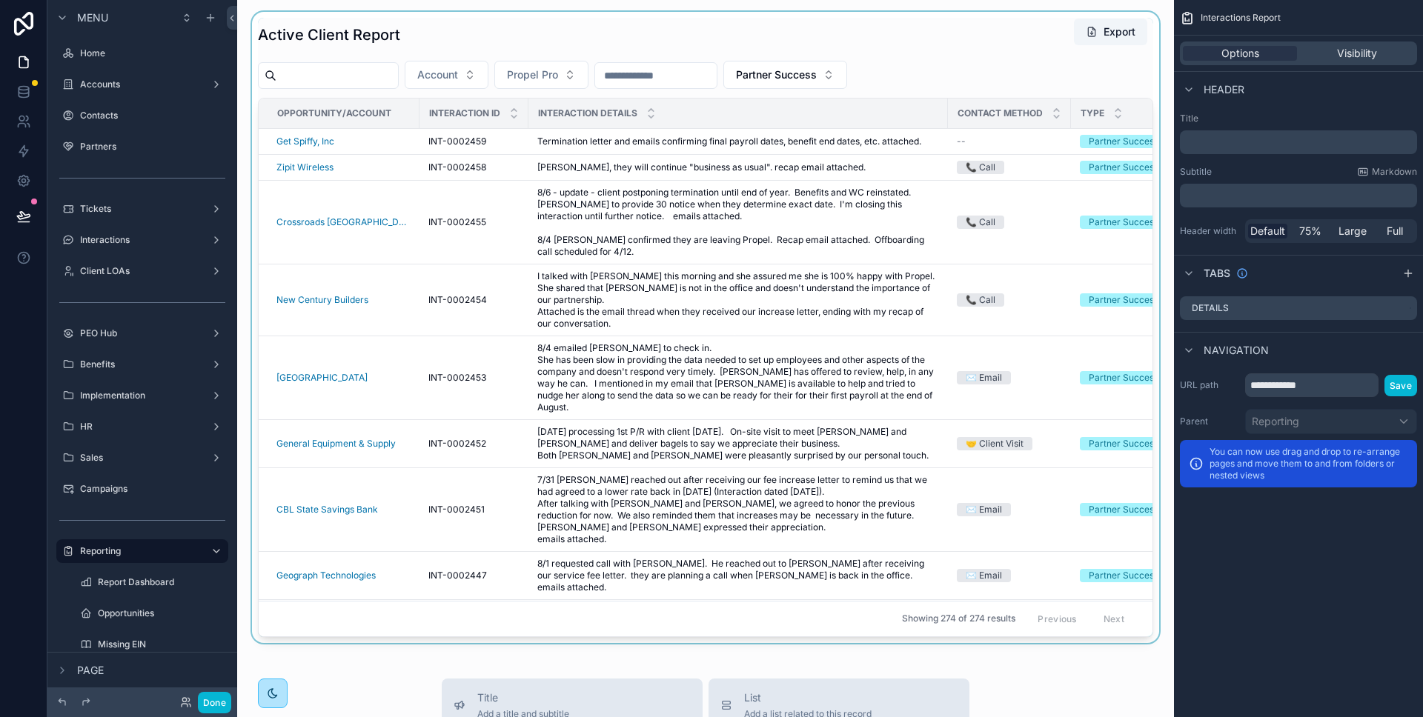
click at [934, 47] on div "scrollable content" at bounding box center [705, 327] width 913 height 631
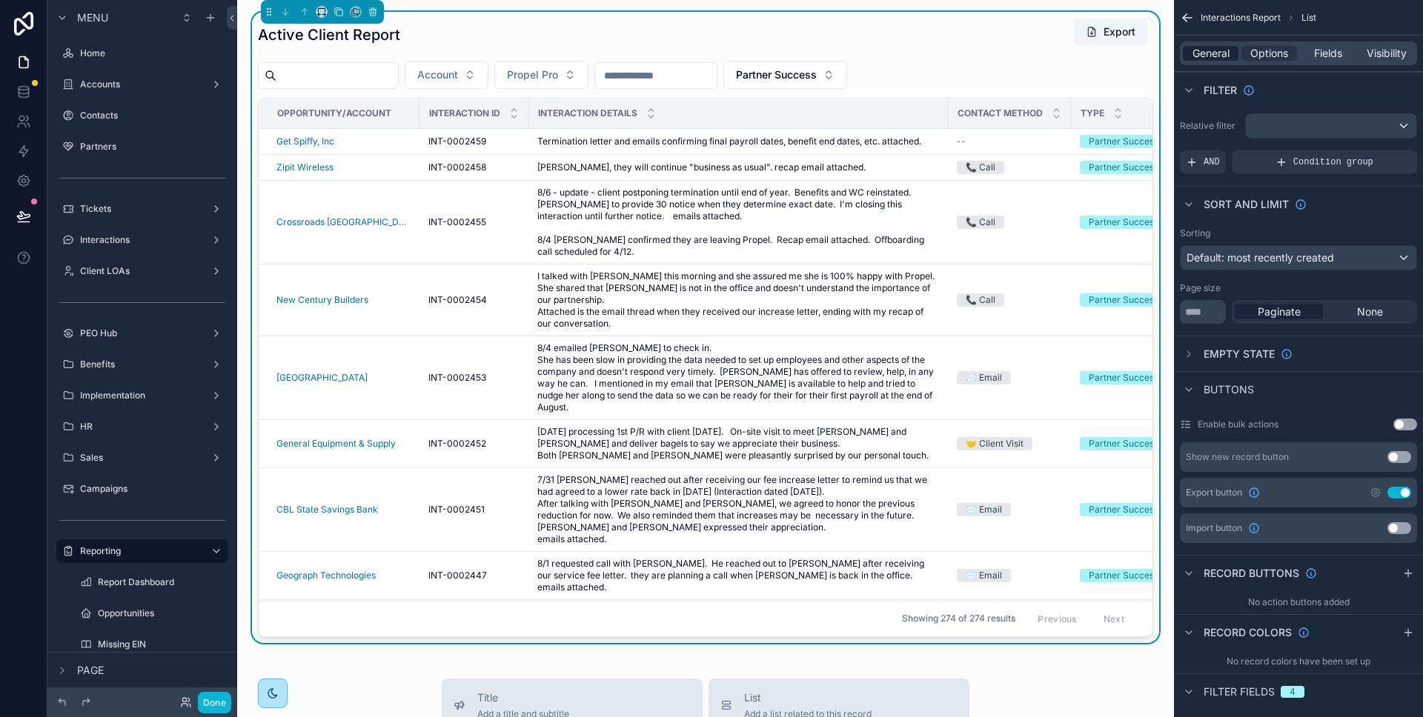
click at [1207, 52] on span "General" at bounding box center [1210, 53] width 37 height 15
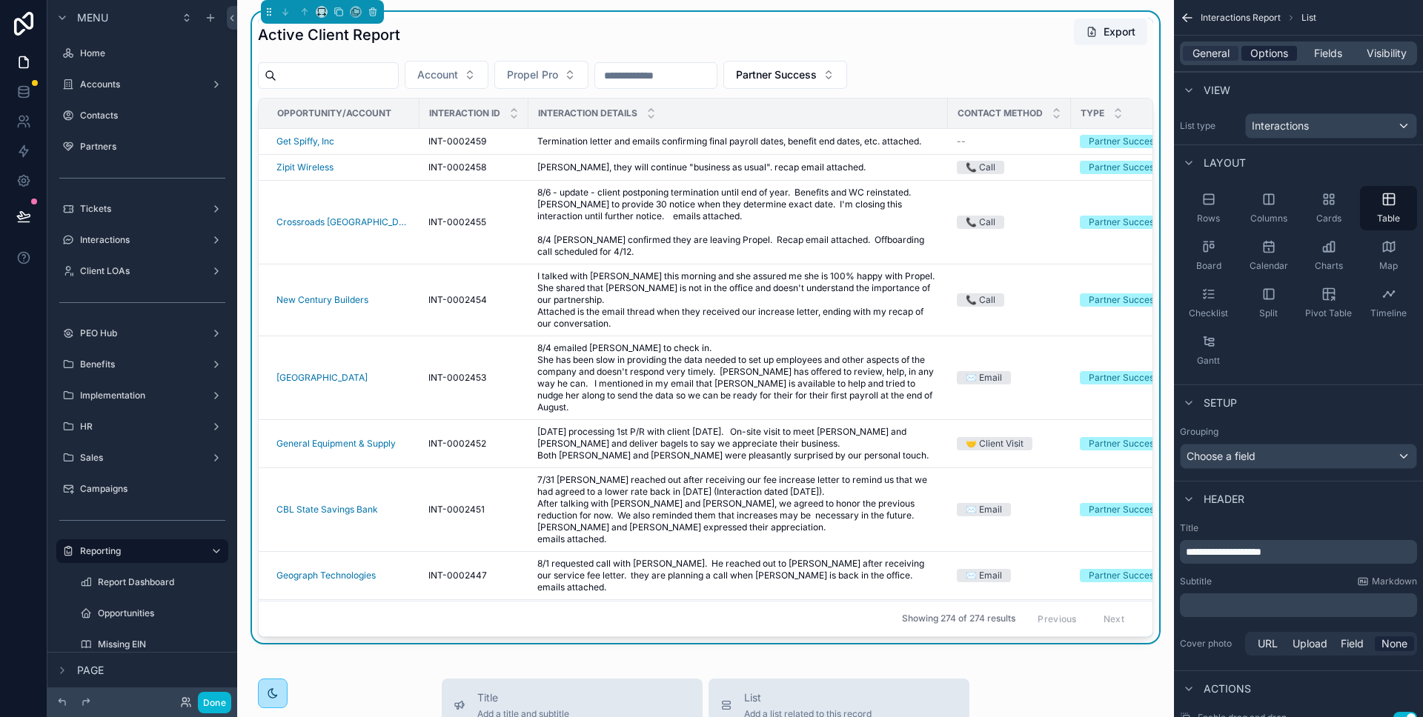
click at [1250, 50] on span "Options" at bounding box center [1269, 53] width 38 height 15
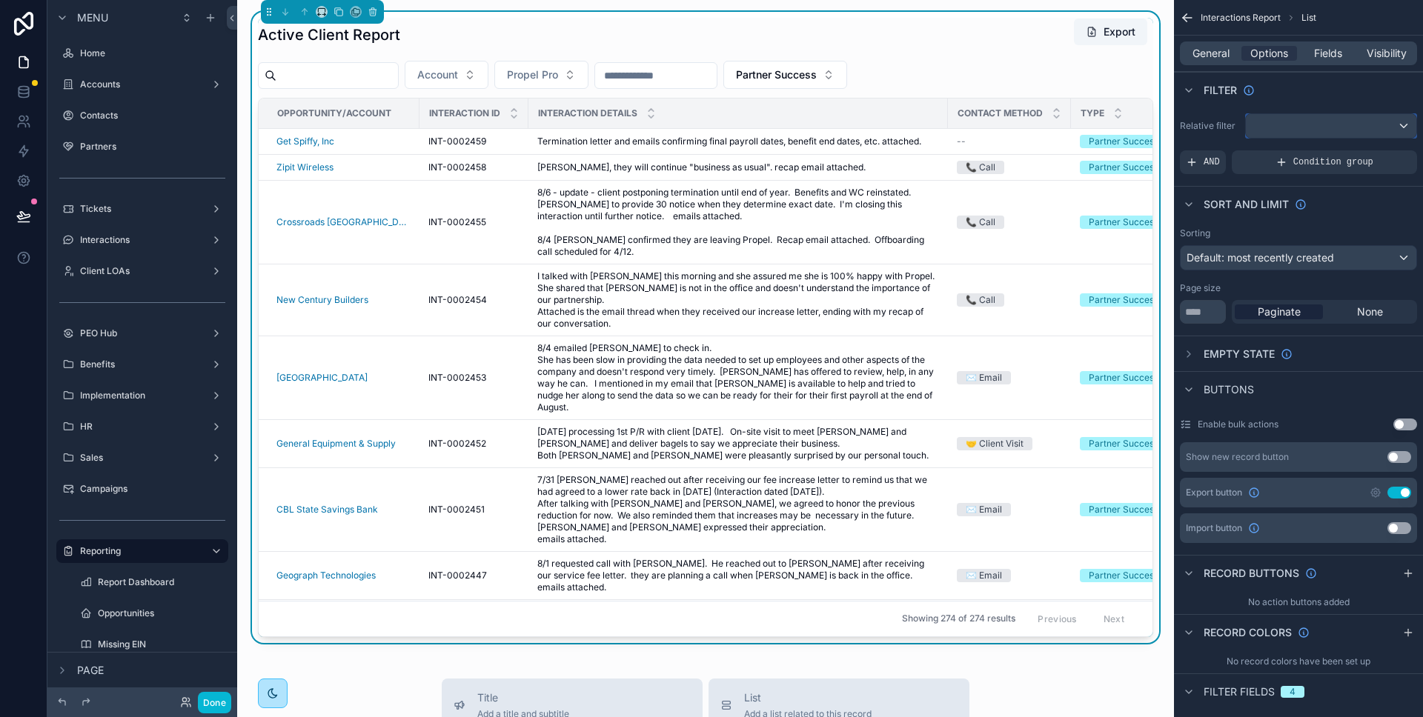
click at [1314, 136] on div "scrollable content" at bounding box center [1331, 126] width 170 height 24
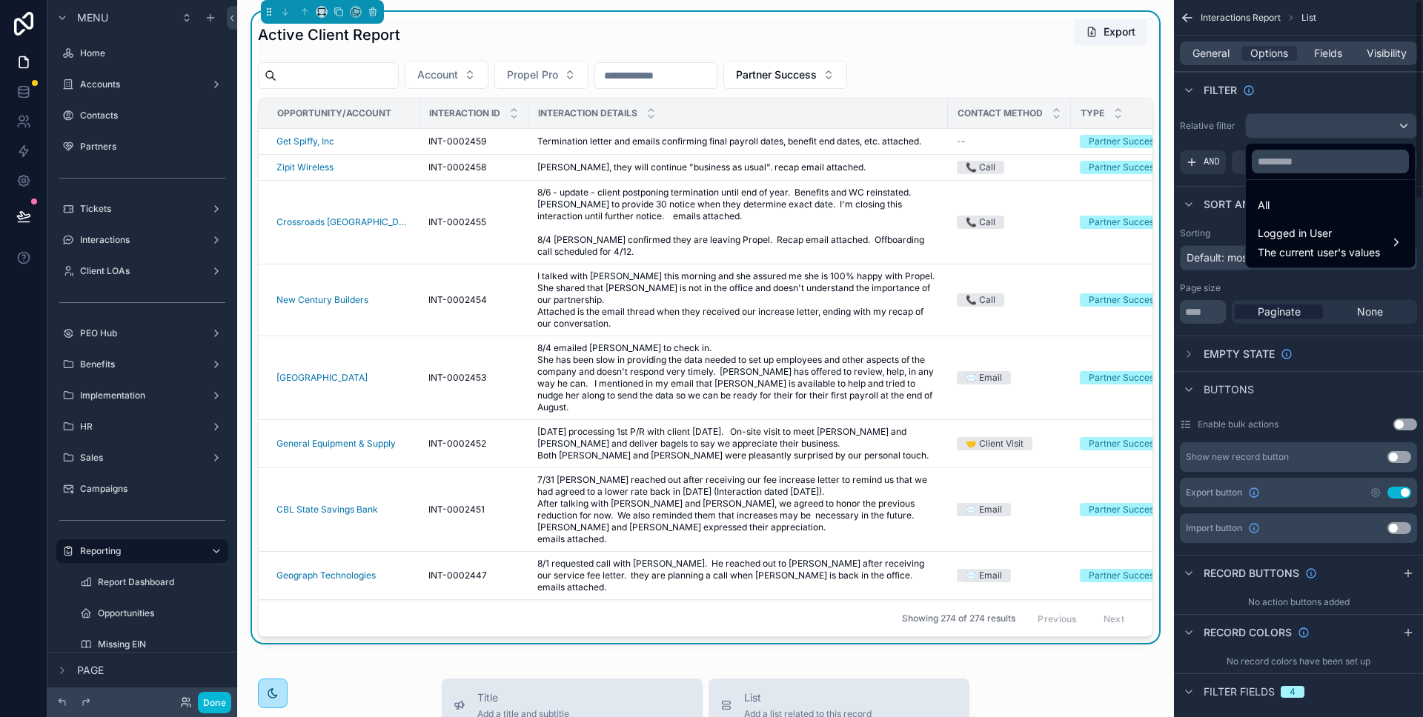
click at [1323, 102] on div "scrollable content" at bounding box center [711, 358] width 1423 height 717
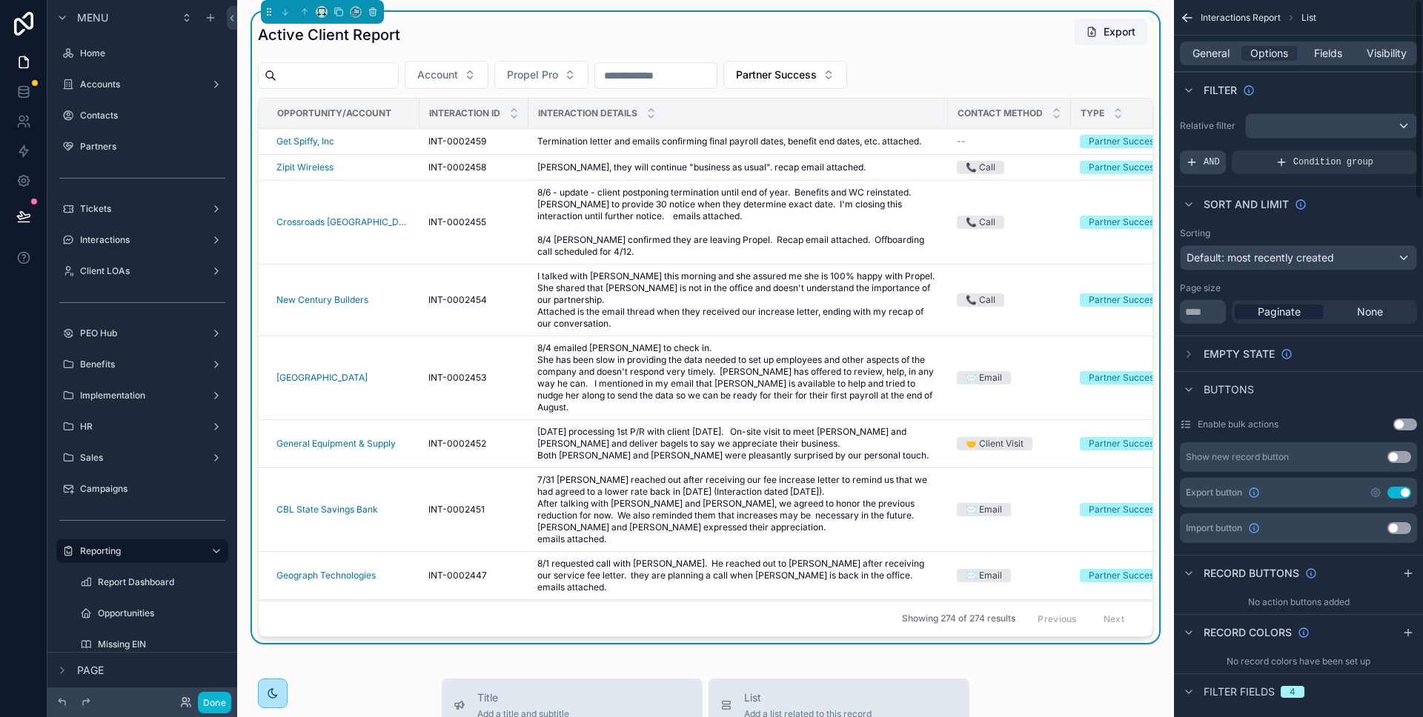
click at [1213, 160] on span "AND" at bounding box center [1211, 162] width 16 height 12
click at [1376, 150] on icon "scrollable content" at bounding box center [1379, 151] width 9 height 9
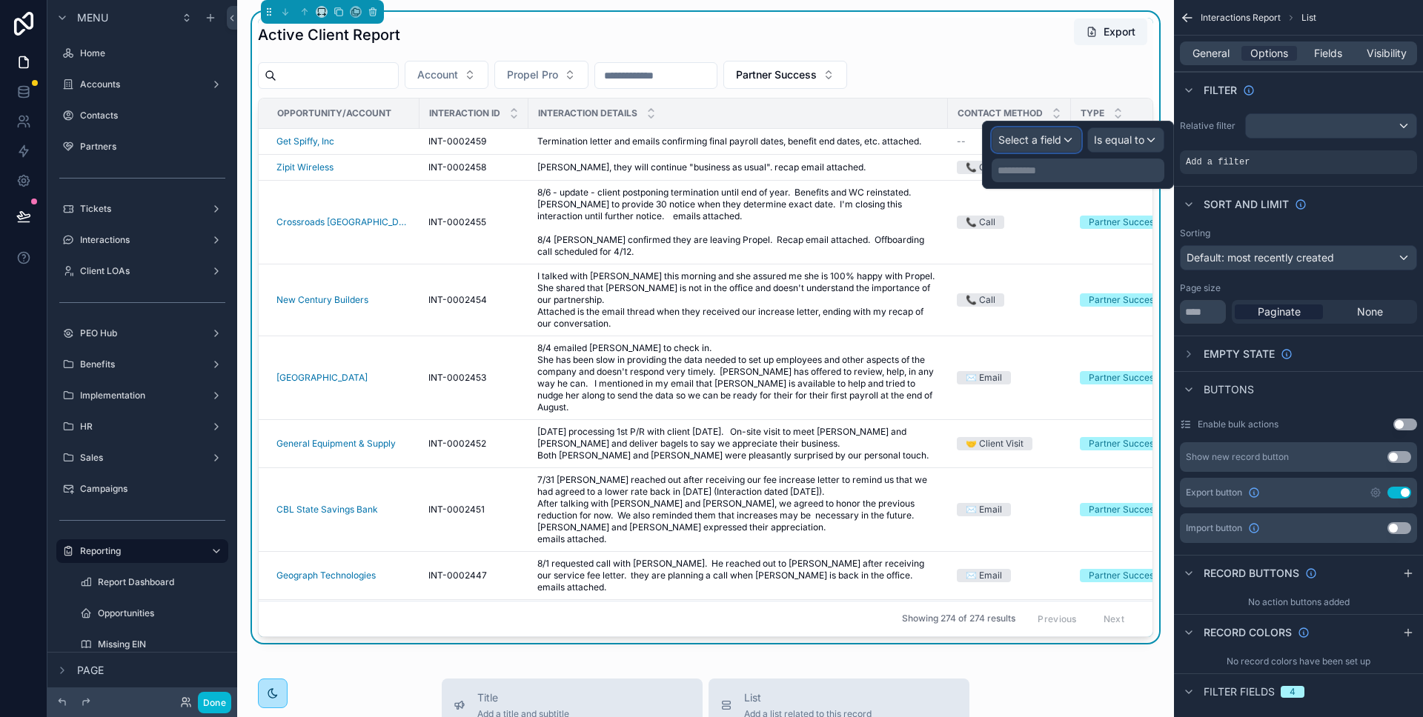
click at [1031, 142] on span "Select a field" at bounding box center [1029, 139] width 63 height 13
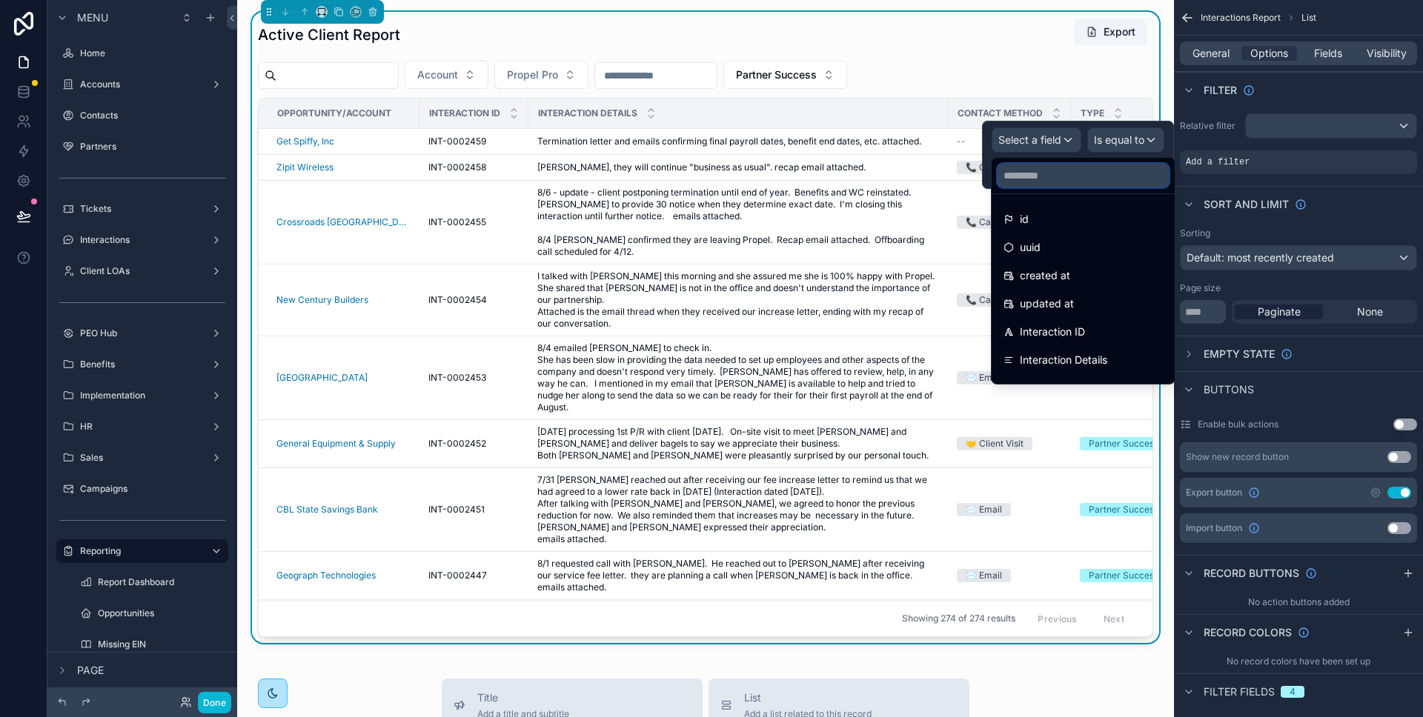
click at [1038, 182] on input "text" at bounding box center [1082, 176] width 171 height 24
type input "****"
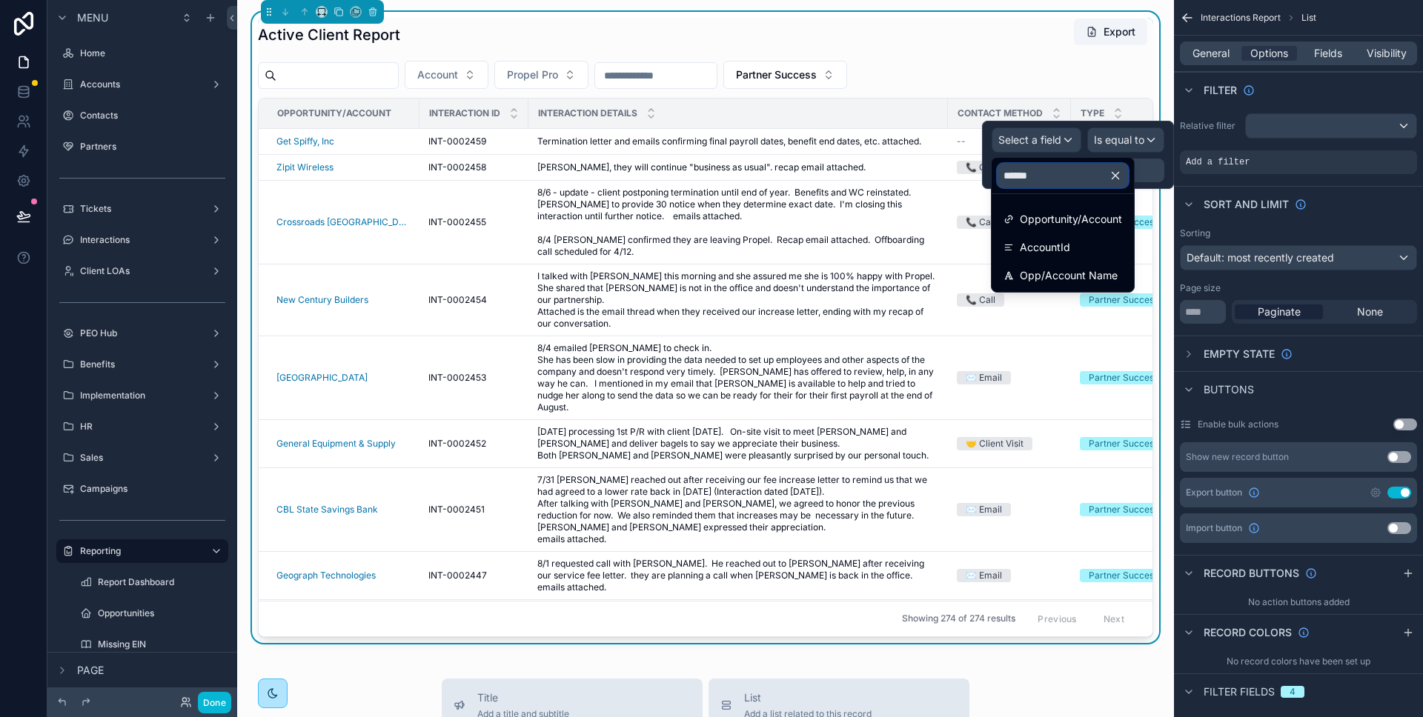
type input "*******"
click at [1291, 98] on div "Filter" at bounding box center [1298, 90] width 249 height 36
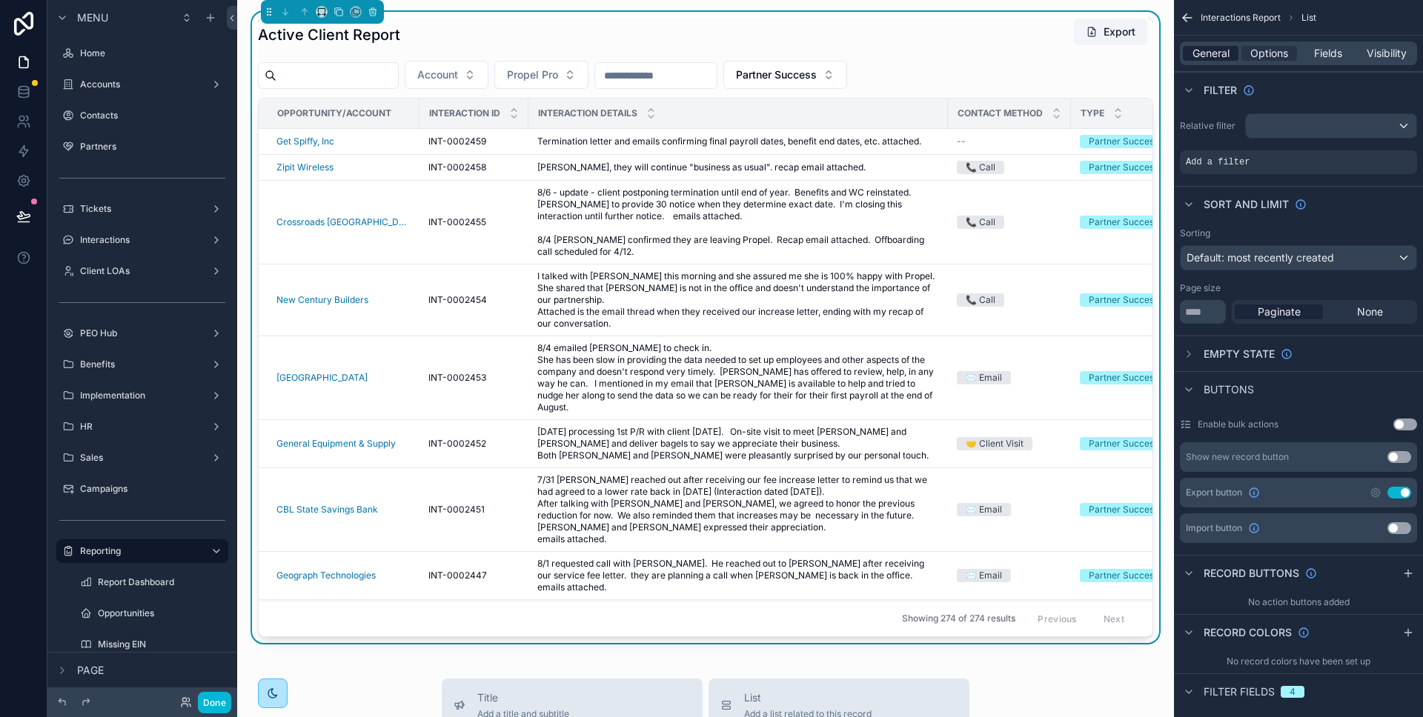
click at [1215, 55] on span "General" at bounding box center [1210, 53] width 37 height 15
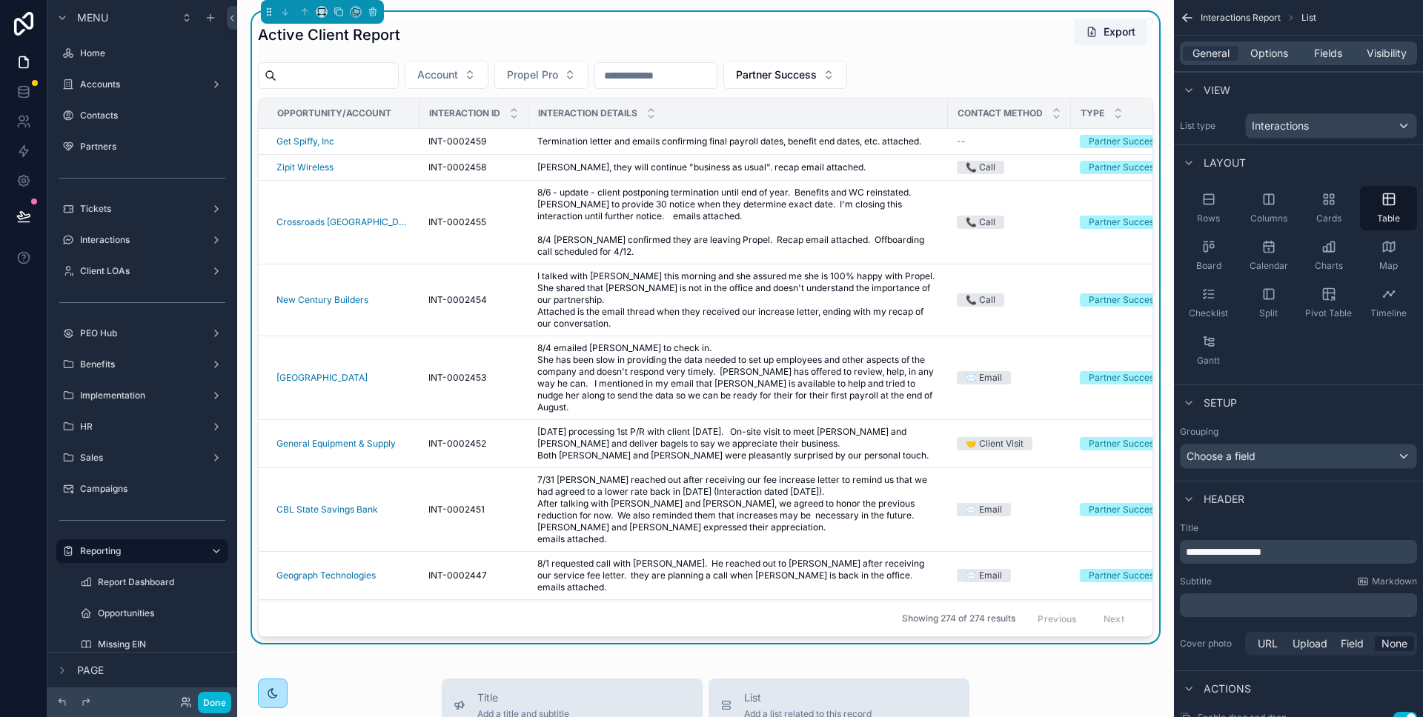
click at [972, 70] on div "Account Propel Pro Partner Success" at bounding box center [705, 75] width 895 height 28
click at [1269, 50] on span "Options" at bounding box center [1269, 53] width 38 height 15
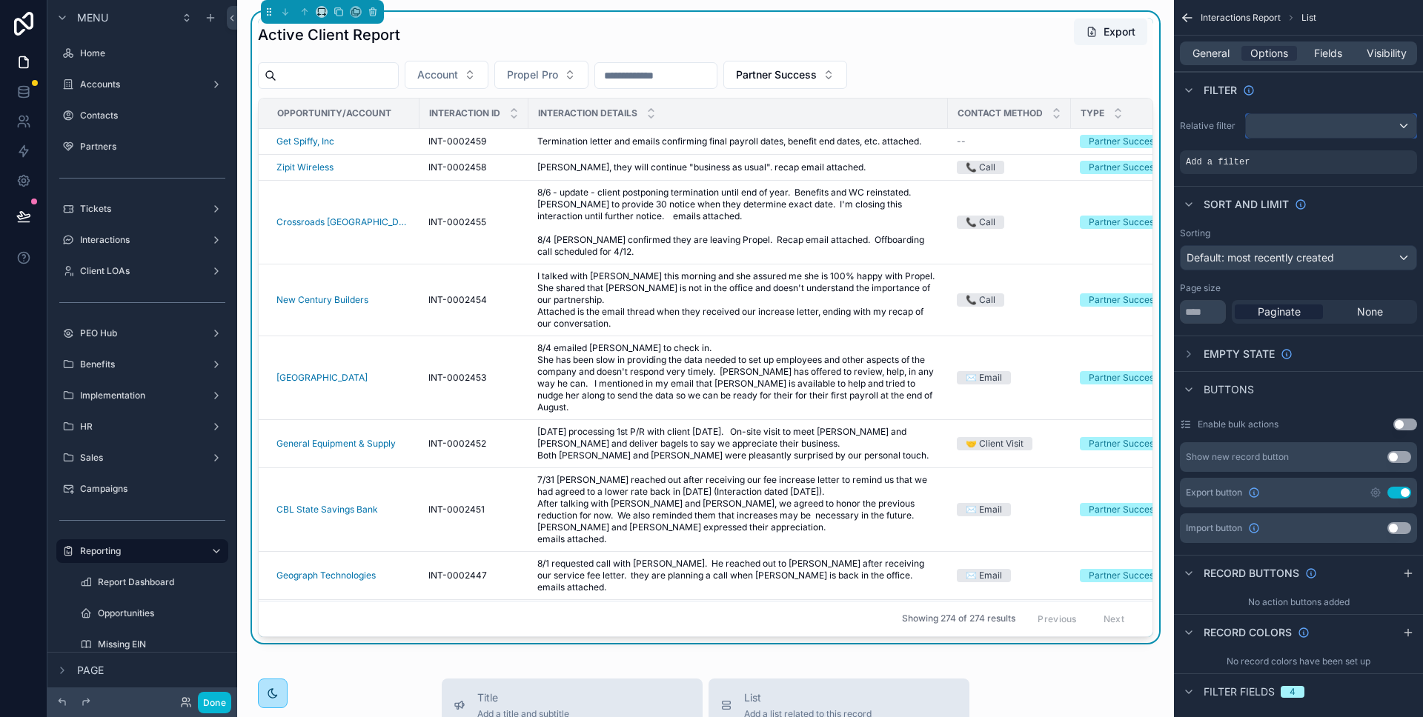
click at [1292, 129] on div "scrollable content" at bounding box center [1331, 126] width 170 height 24
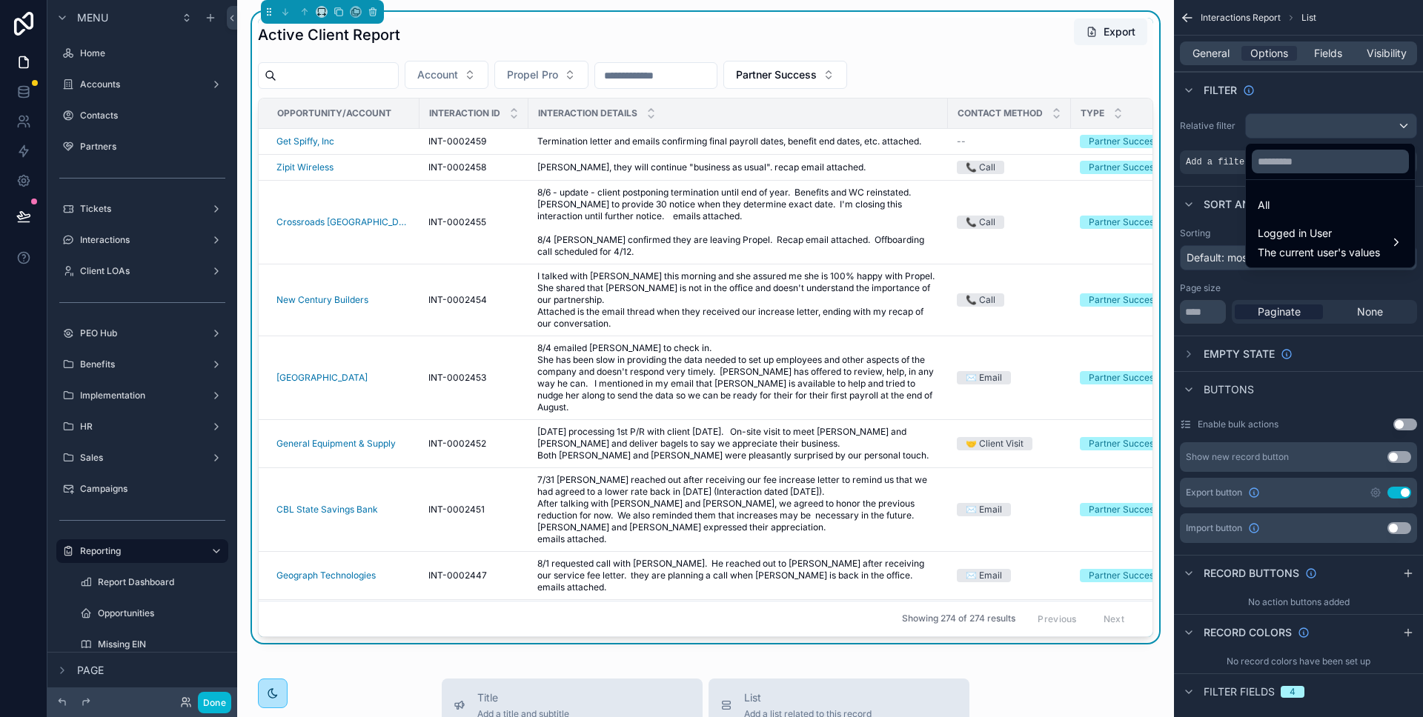
click at [1301, 93] on div "scrollable content" at bounding box center [711, 358] width 1423 height 717
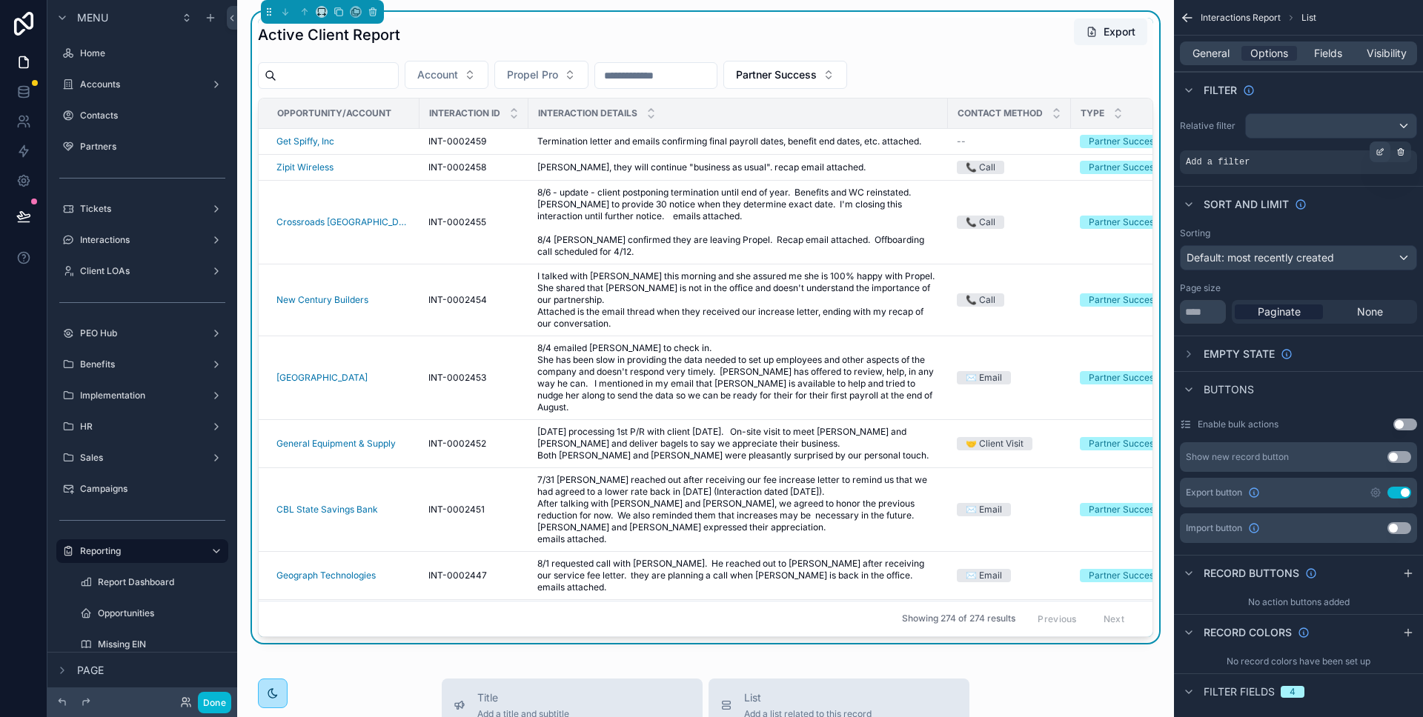
click at [1377, 151] on icon "scrollable content" at bounding box center [1379, 152] width 5 height 5
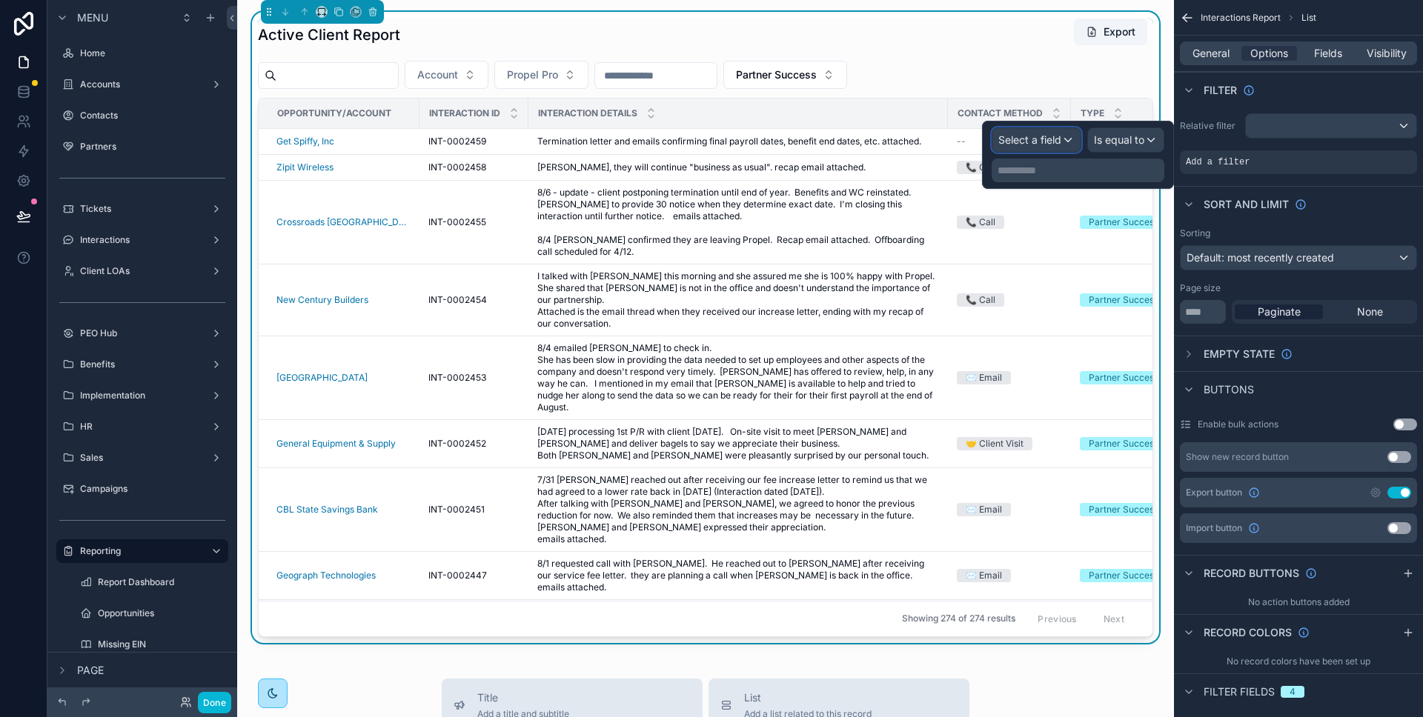
click at [1063, 139] on div "Select a field" at bounding box center [1036, 140] width 88 height 24
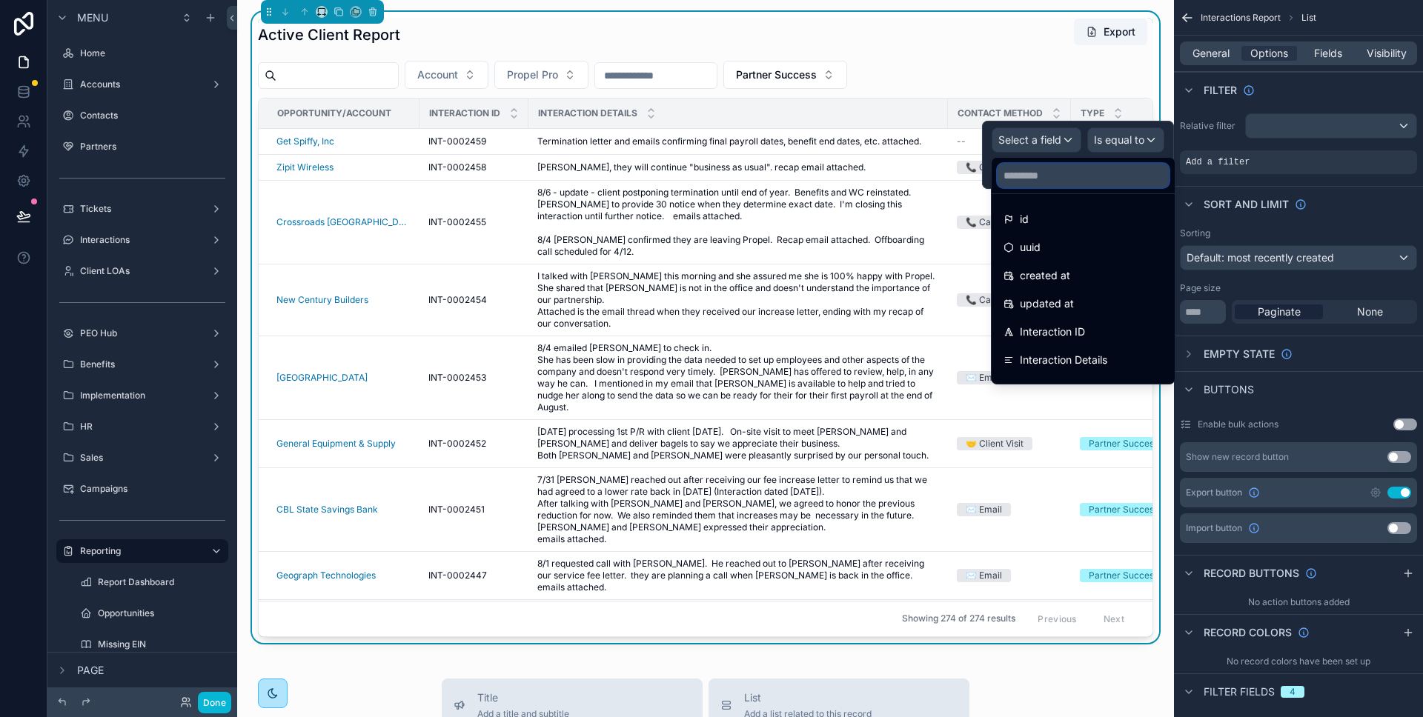
click at [1041, 174] on input "text" at bounding box center [1082, 176] width 171 height 24
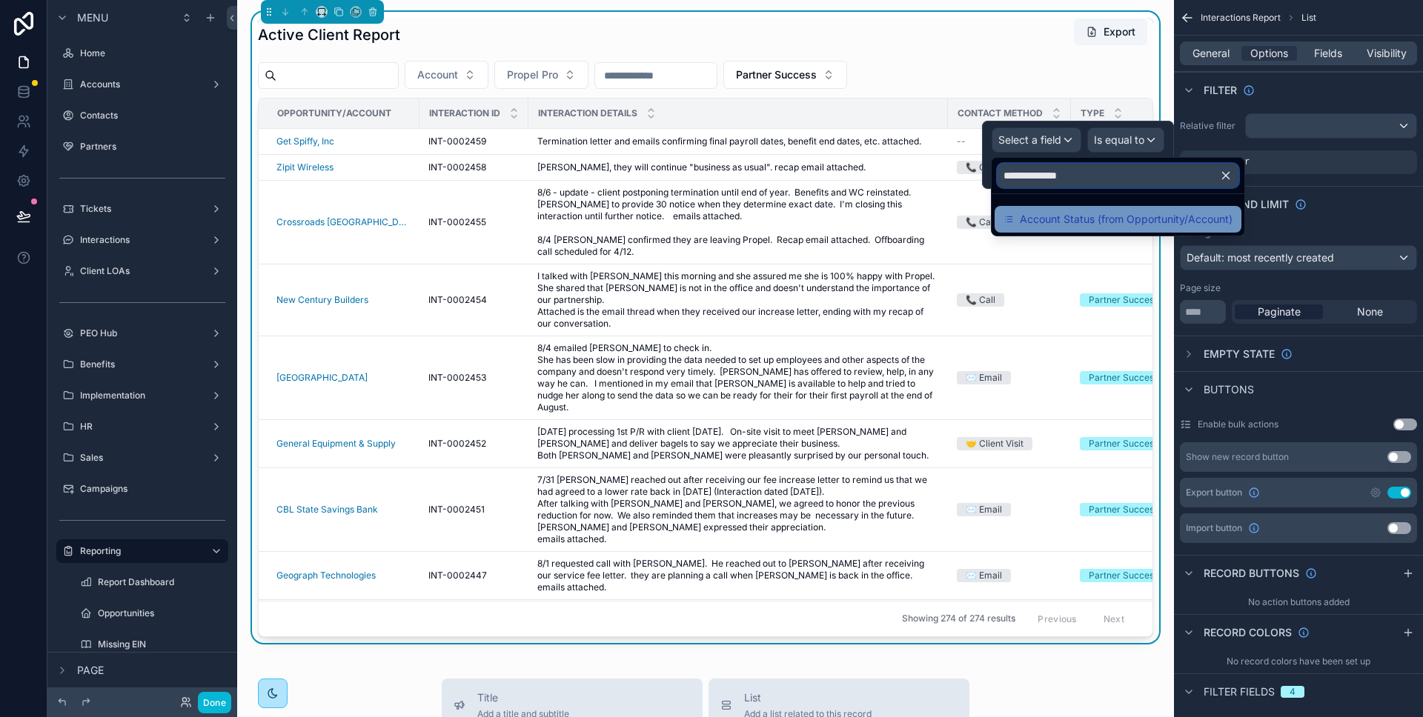
type input "**********"
click at [1063, 228] on div "Account Status (from Opportunity/Account)" at bounding box center [1117, 219] width 247 height 27
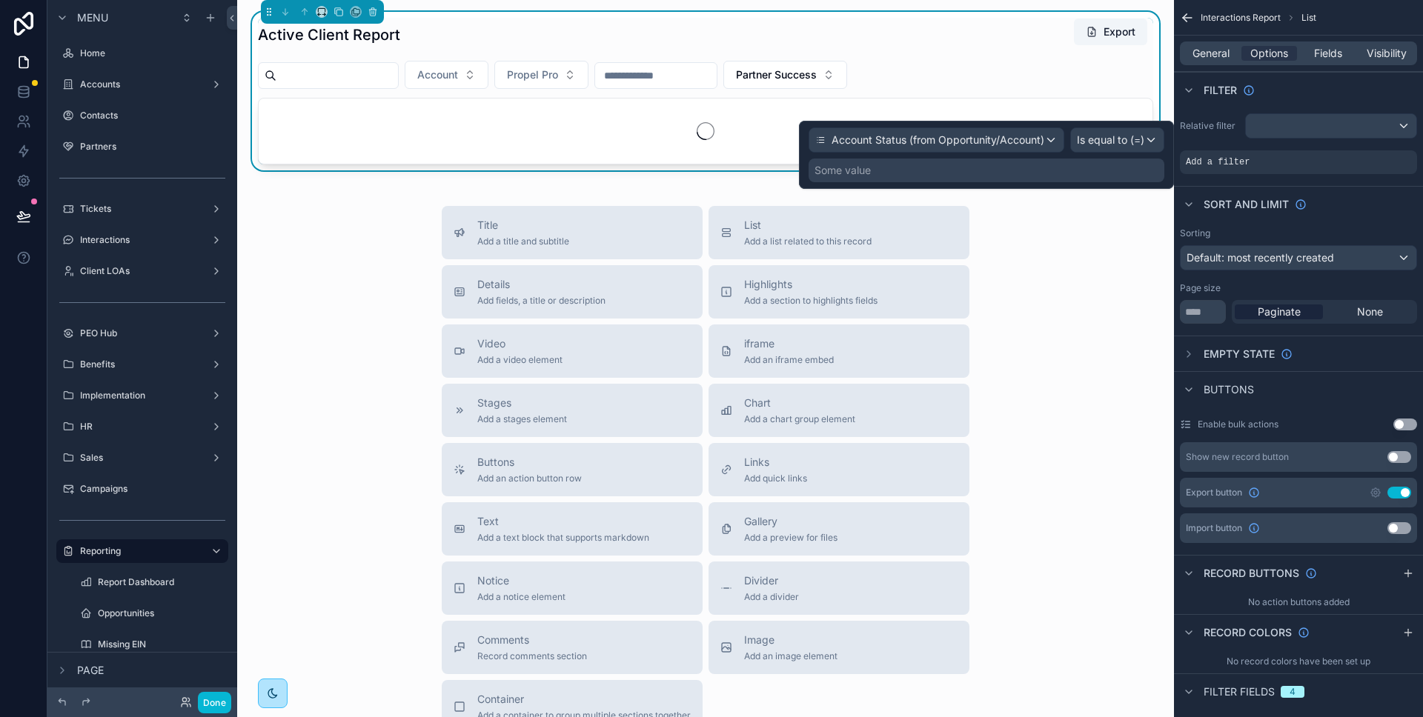
click at [1002, 168] on div "Some value" at bounding box center [986, 171] width 356 height 24
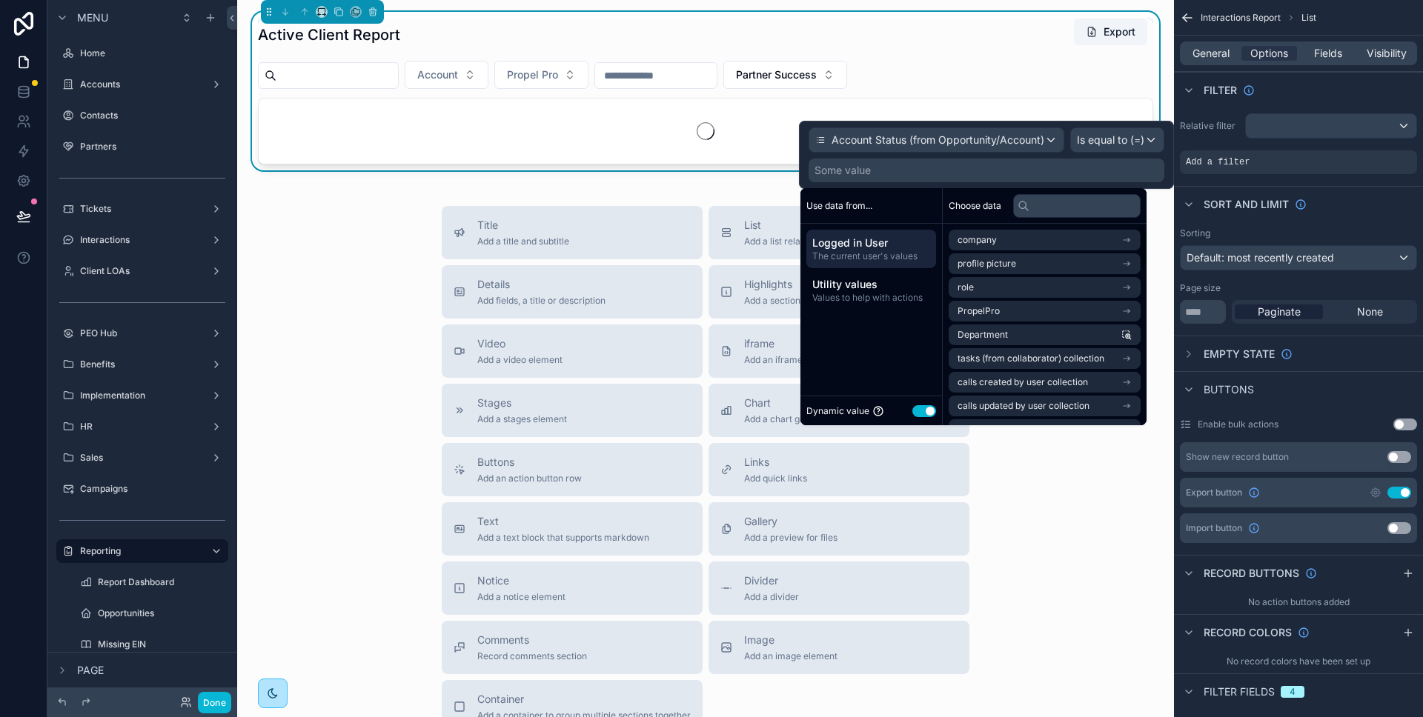
click at [923, 412] on button "Use setting" at bounding box center [924, 411] width 24 height 12
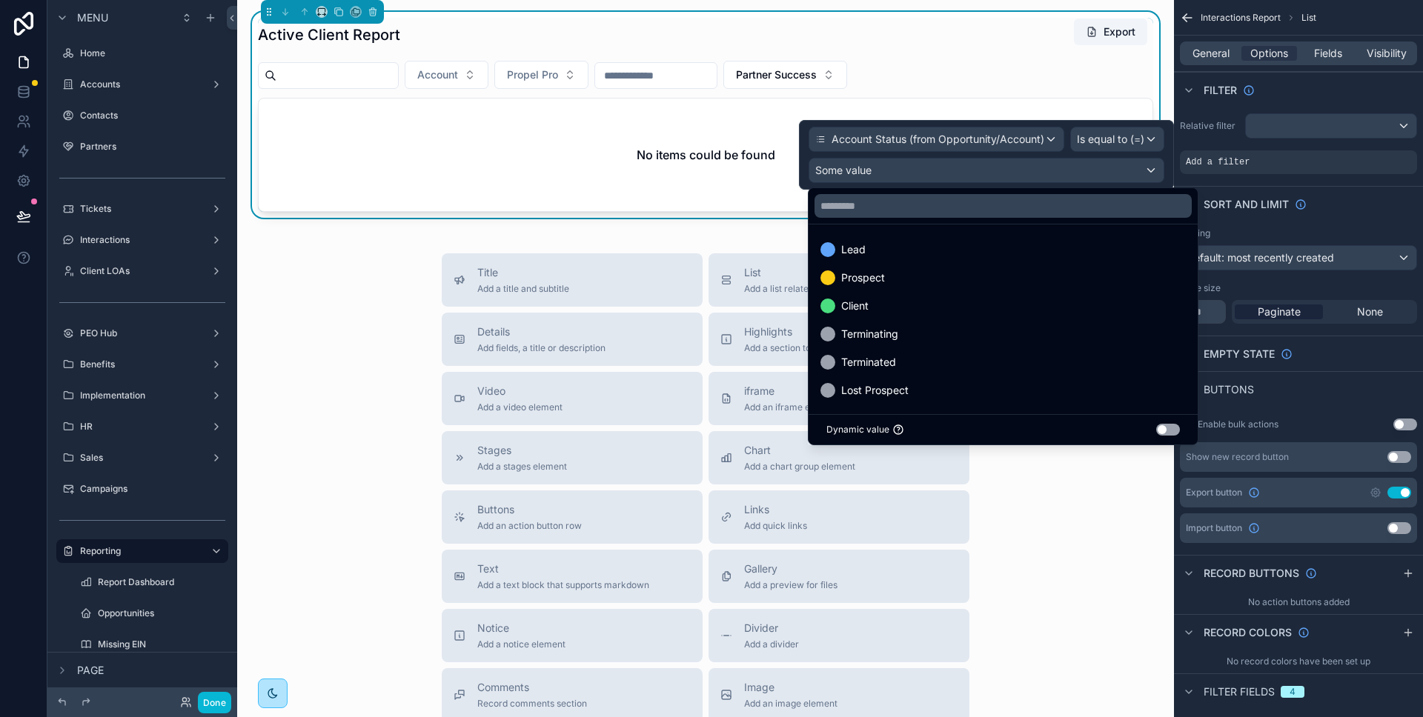
click at [1121, 141] on div at bounding box center [986, 155] width 375 height 70
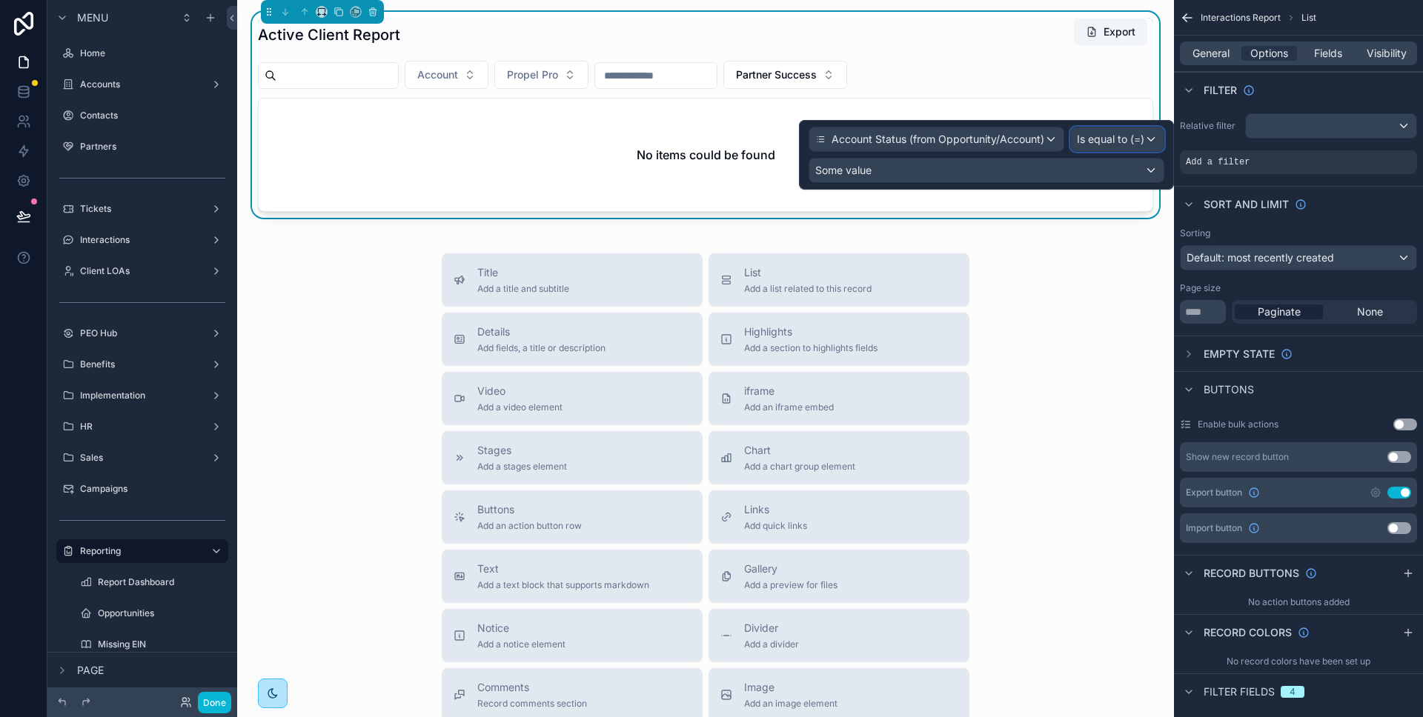
click at [1123, 141] on span "Is equal to (=)" at bounding box center [1110, 139] width 67 height 15
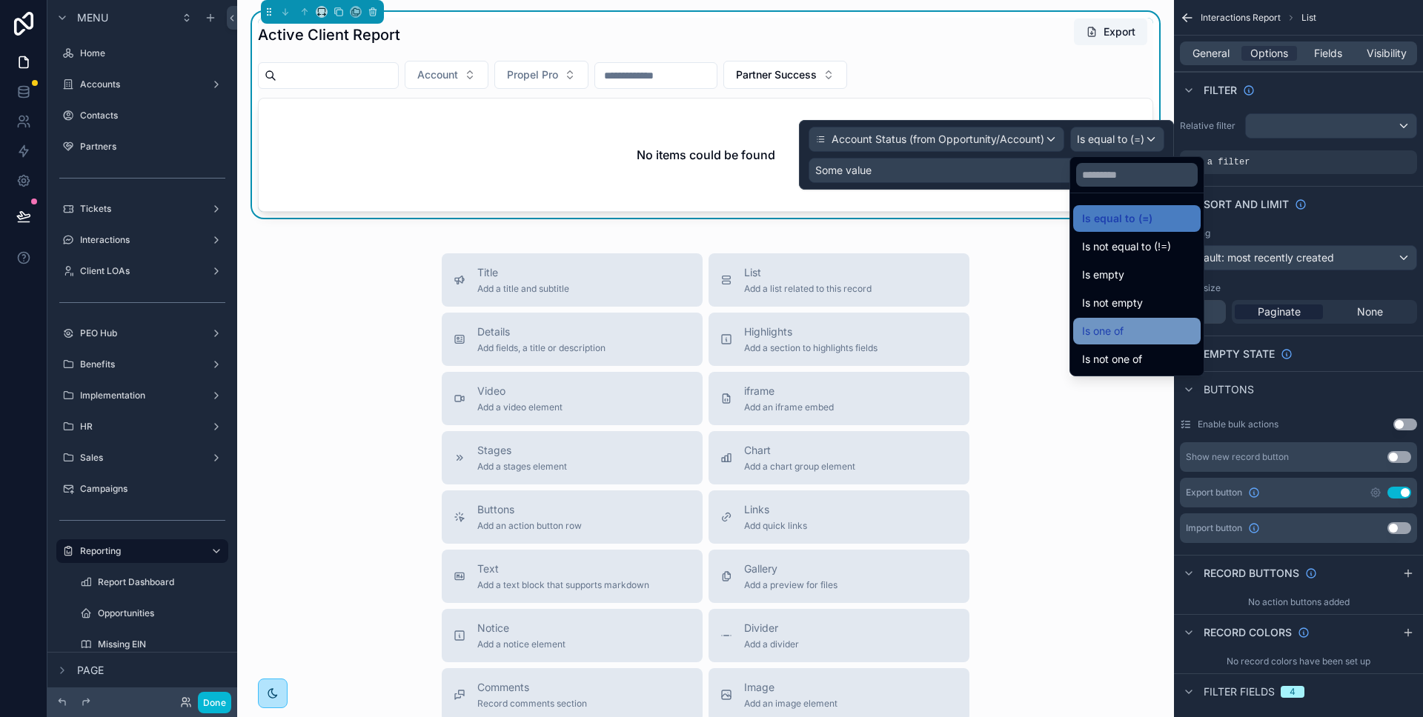
click at [1140, 328] on div "Is one of" at bounding box center [1137, 331] width 110 height 18
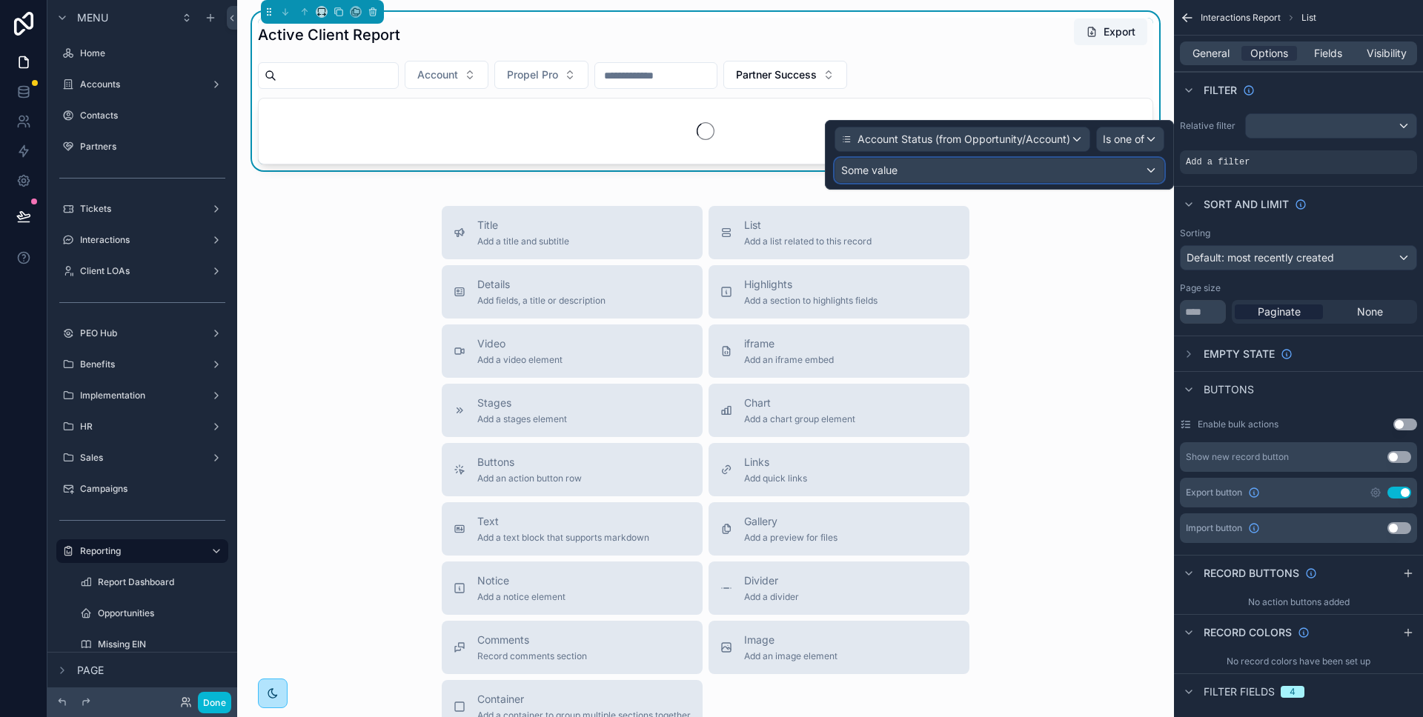
click at [900, 167] on div "Some value" at bounding box center [999, 171] width 328 height 24
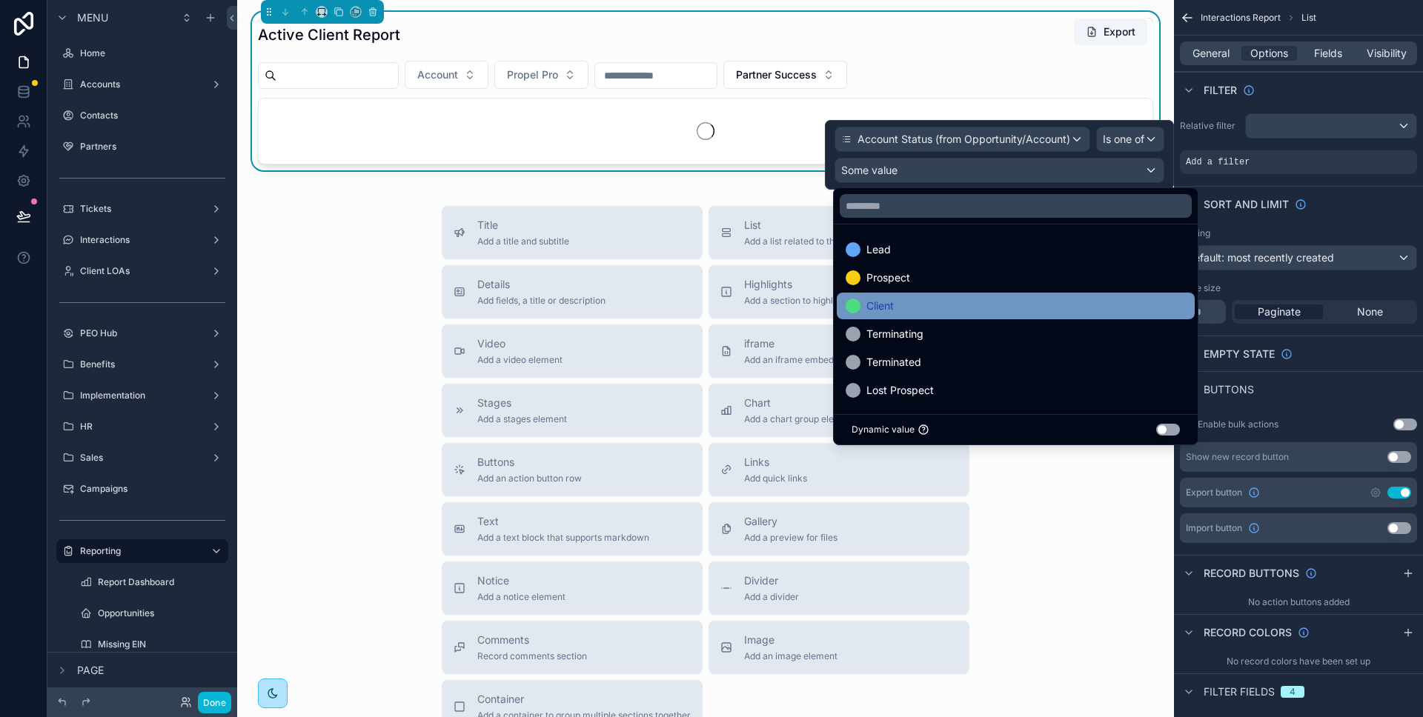
click at [930, 301] on div "Client" at bounding box center [1015, 306] width 340 height 18
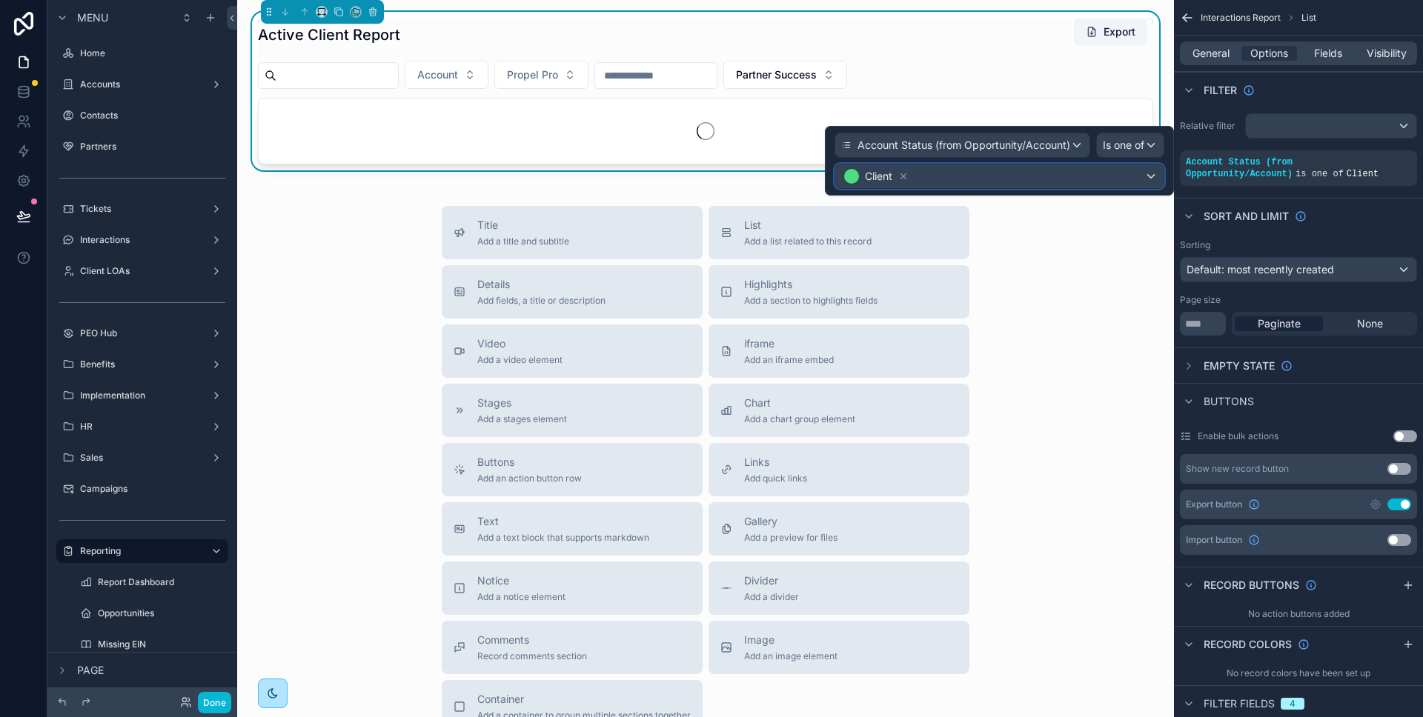
click at [974, 180] on div "Client" at bounding box center [999, 176] width 328 height 24
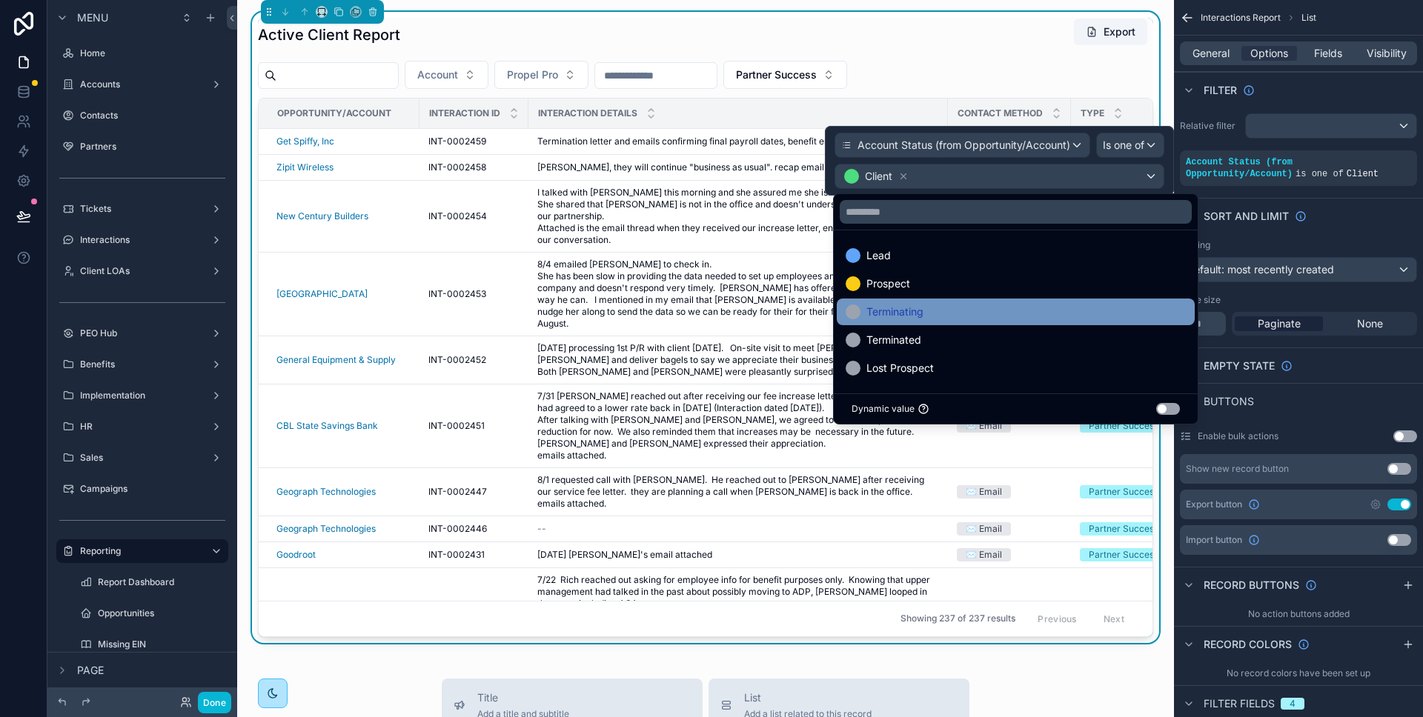
click at [957, 305] on div "Terminating" at bounding box center [1015, 312] width 340 height 18
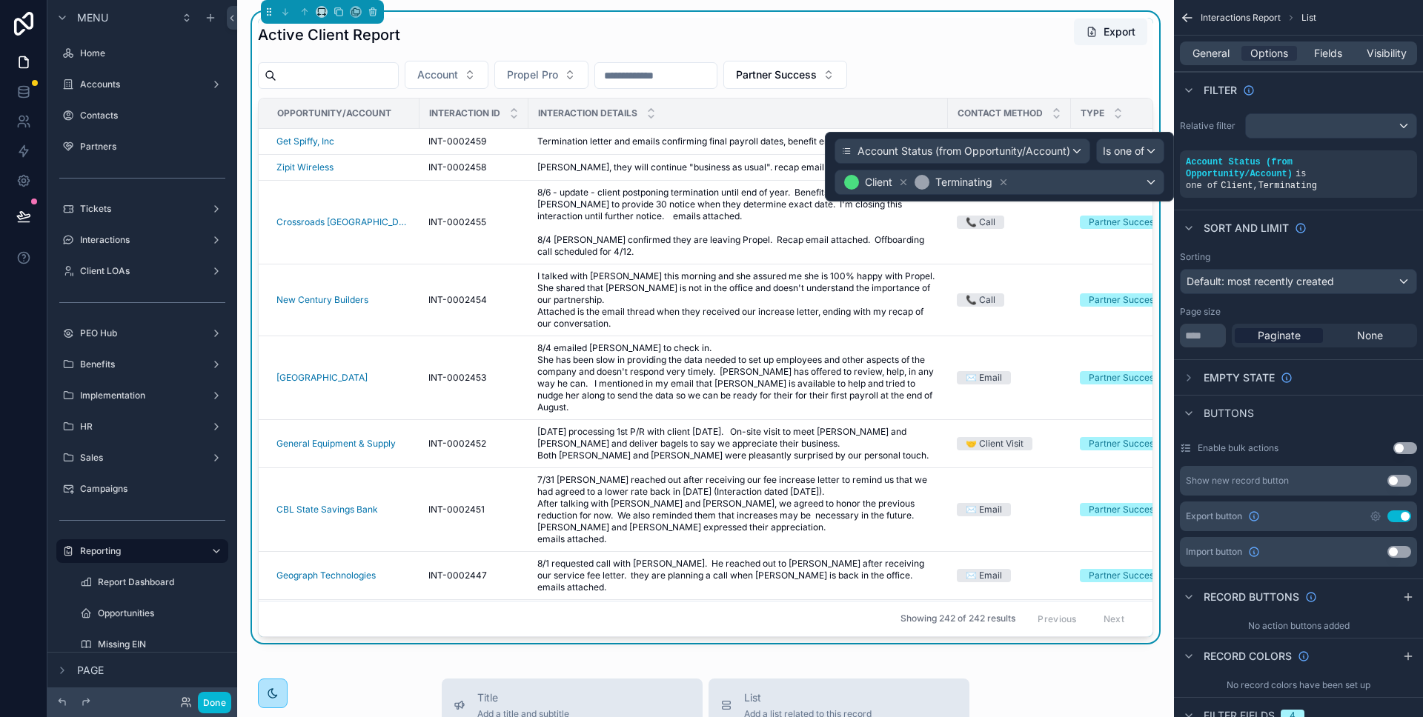
click at [1097, 73] on div "Account Propel Pro Partner Success" at bounding box center [705, 75] width 895 height 28
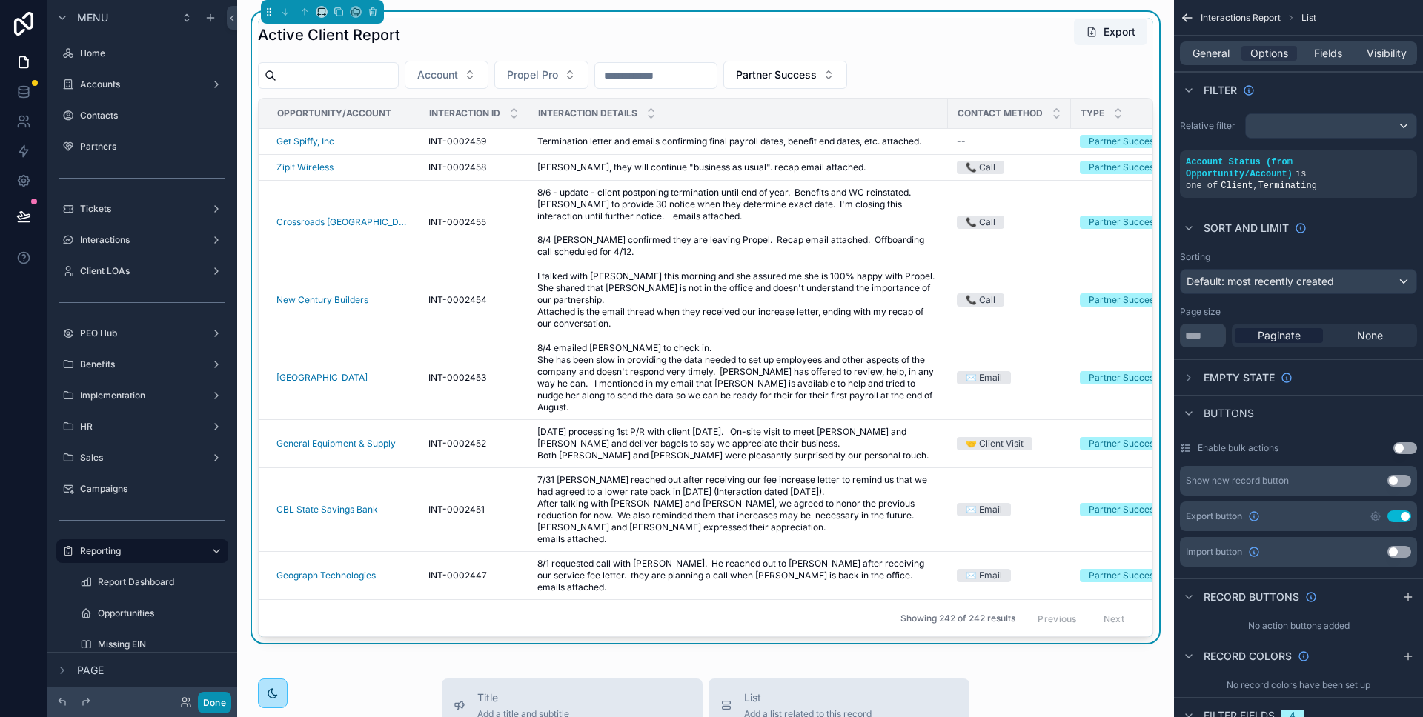
click at [210, 702] on button "Done" at bounding box center [214, 702] width 33 height 21
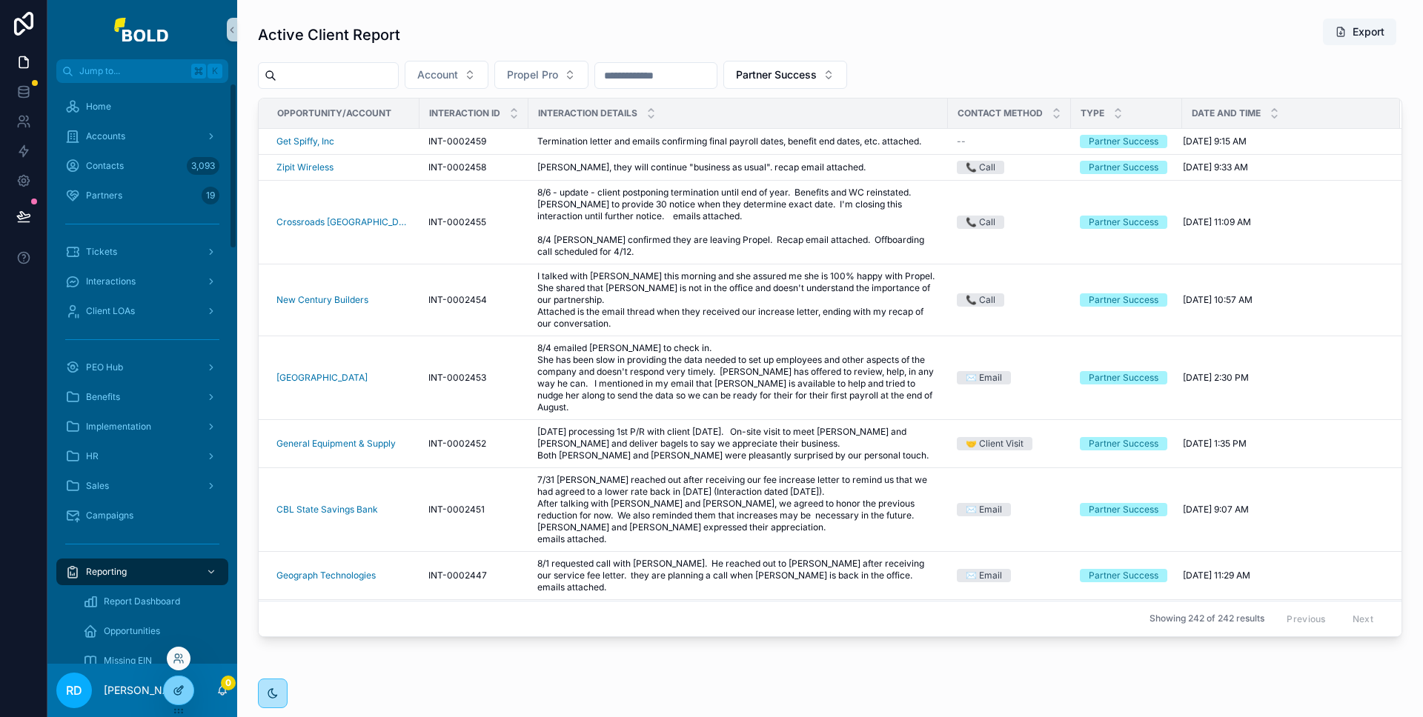
click at [185, 688] on div at bounding box center [179, 691] width 30 height 28
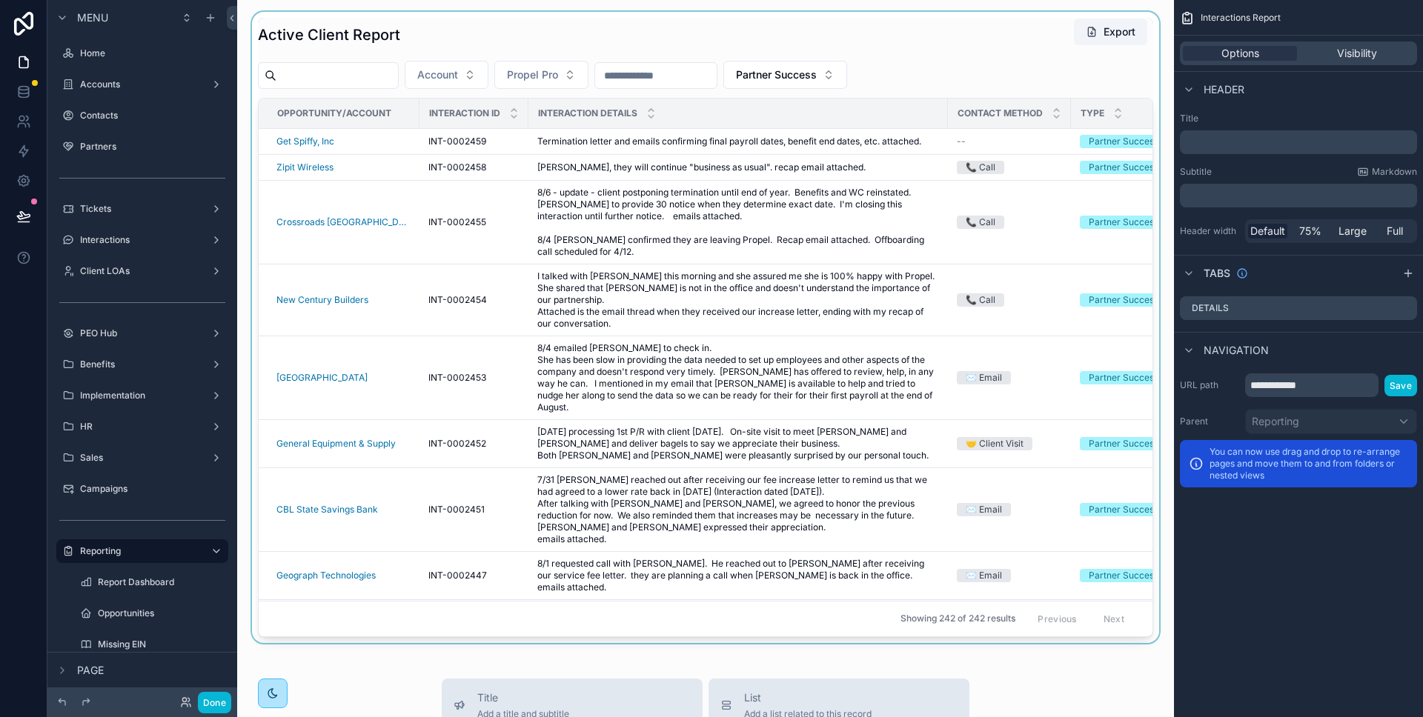
click at [922, 36] on div "scrollable content" at bounding box center [705, 327] width 913 height 631
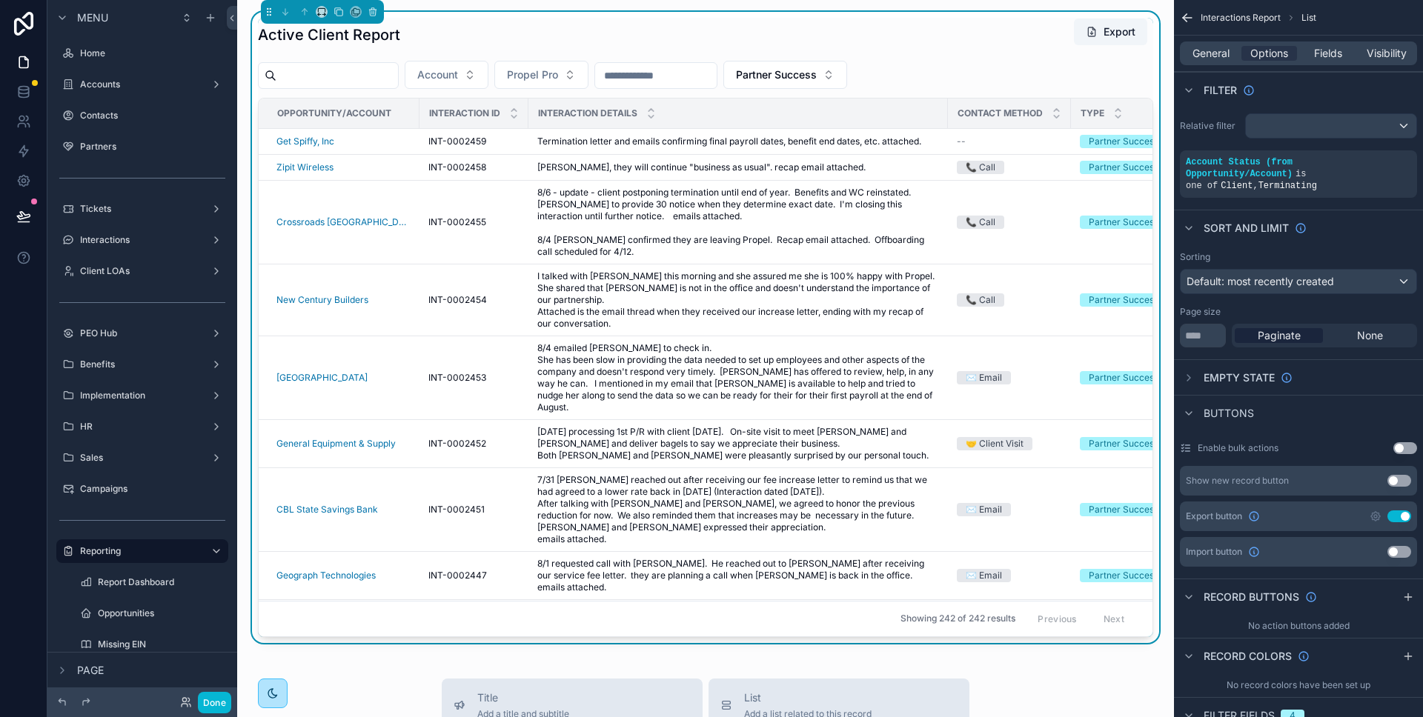
click at [1203, 44] on div "General Options Fields Visibility" at bounding box center [1298, 53] width 237 height 24
click at [1205, 53] on span "General" at bounding box center [1210, 53] width 37 height 15
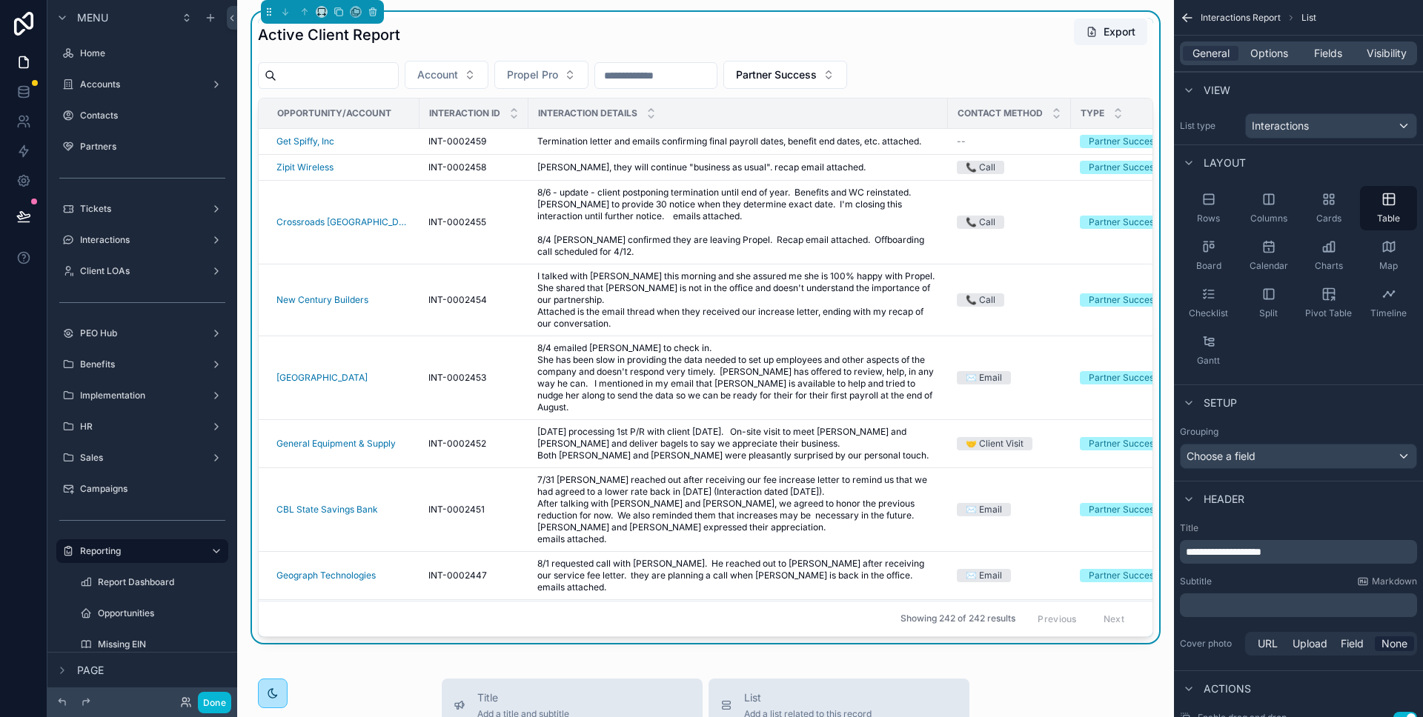
drag, startPoint x: 1223, startPoint y: 549, endPoint x: 1251, endPoint y: 543, distance: 28.8
click at [1223, 548] on span "**********" at bounding box center [1224, 552] width 76 height 10
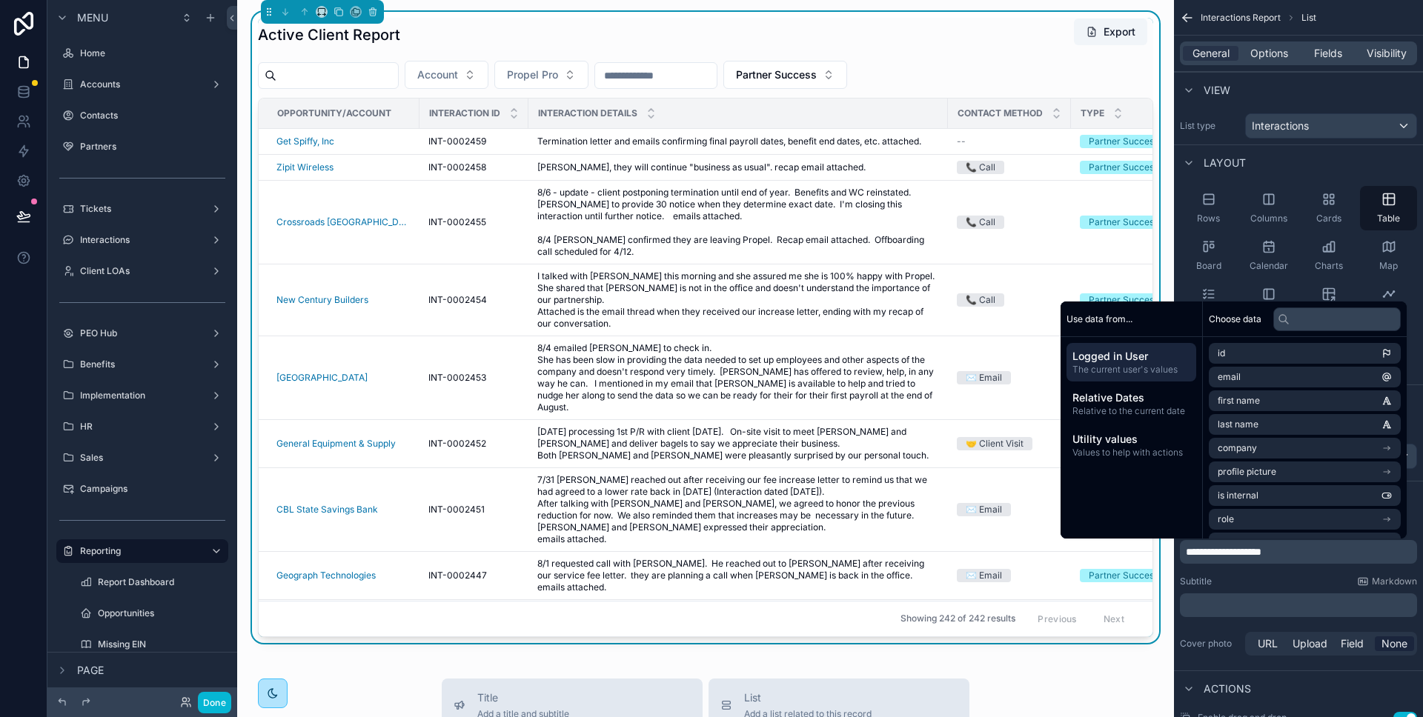
click at [1259, 549] on span "**********" at bounding box center [1224, 552] width 76 height 10
click at [1254, 552] on span "**********" at bounding box center [1224, 552] width 76 height 10
click at [1321, 577] on div "Subtitle Markdown" at bounding box center [1298, 582] width 237 height 12
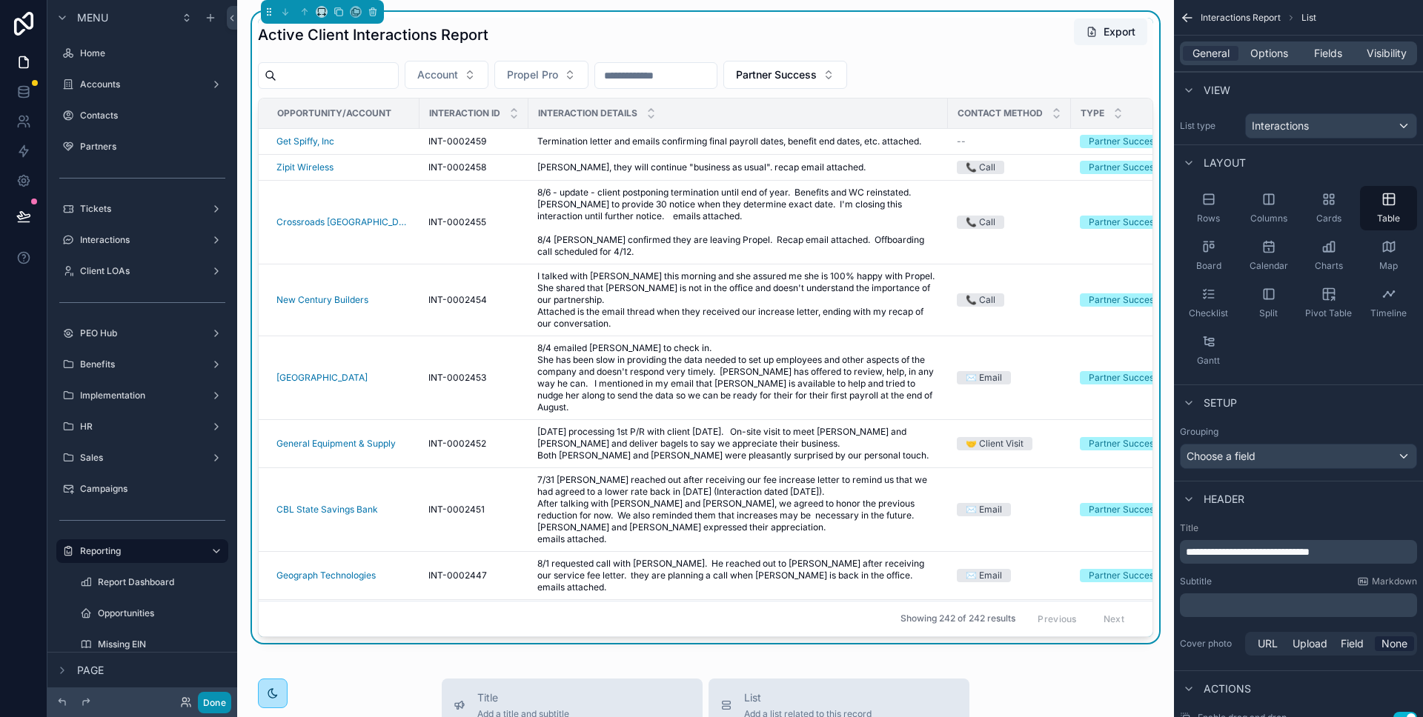
click at [216, 707] on button "Done" at bounding box center [214, 702] width 33 height 21
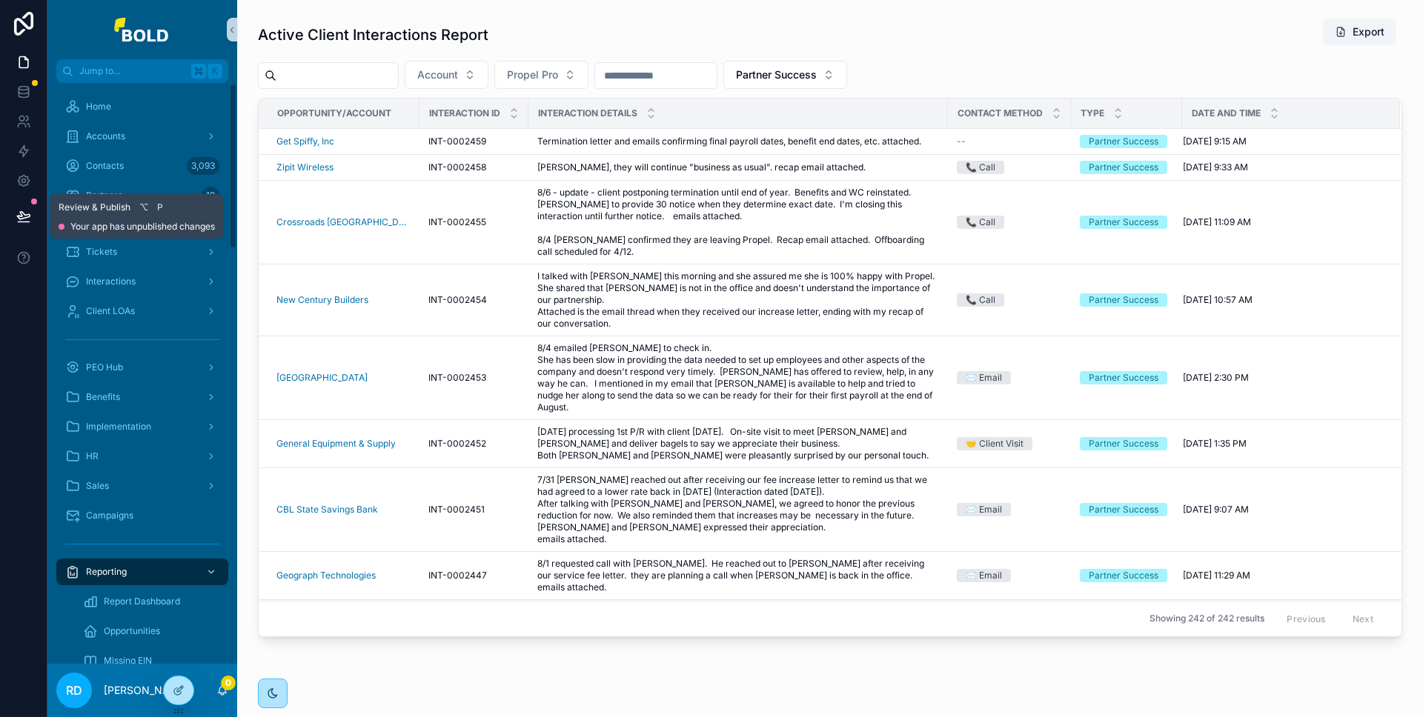
click at [19, 216] on icon at bounding box center [23, 215] width 13 height 7
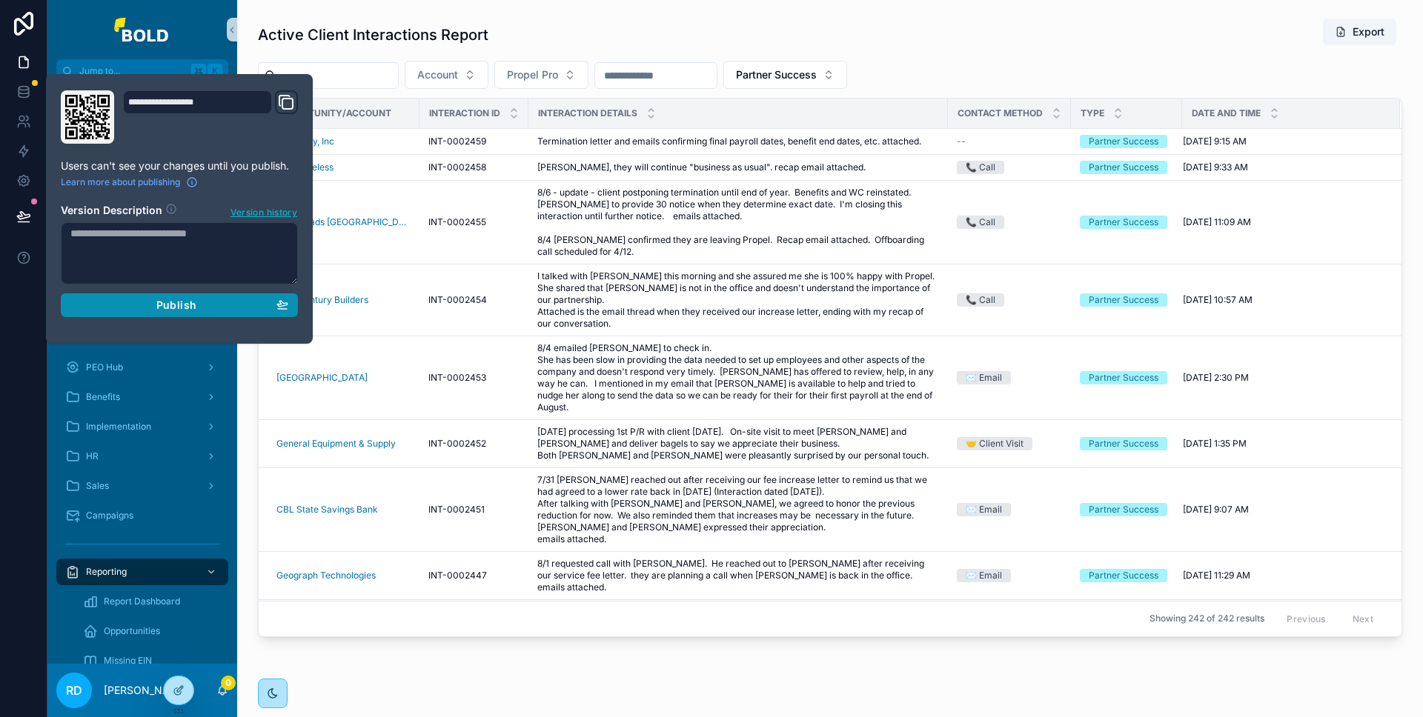
click at [185, 306] on span "Publish" at bounding box center [176, 305] width 40 height 13
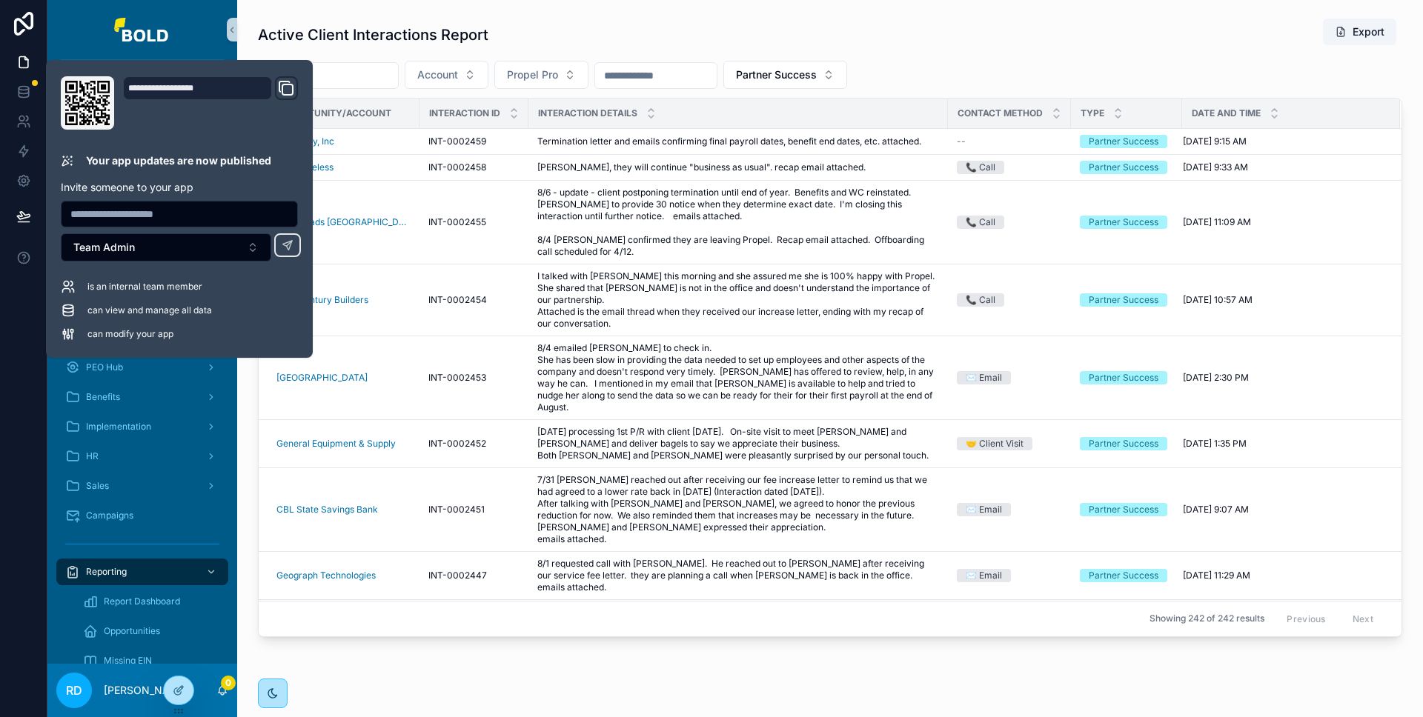
click at [964, 1] on div "Active Client Interactions Report Export Account Propel Pro Partner Success Opp…" at bounding box center [830, 369] width 1186 height 738
